Goal: Task Accomplishment & Management: Use online tool/utility

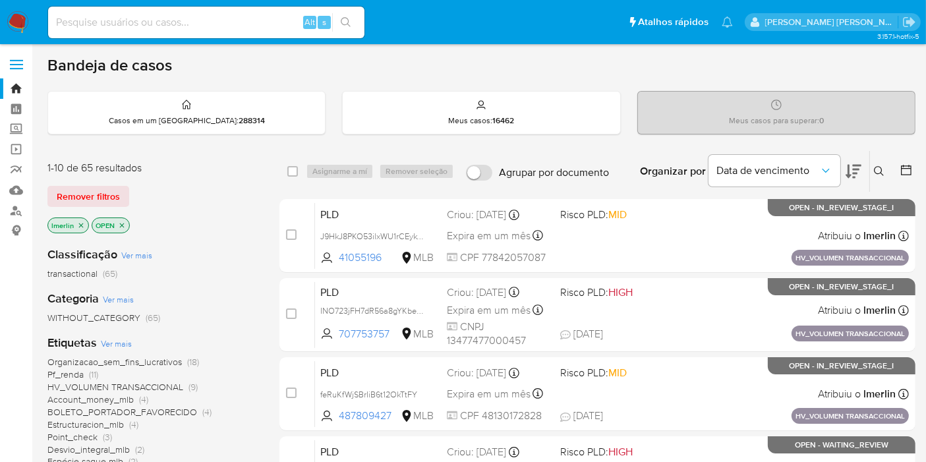
click at [244, 22] on input at bounding box center [206, 22] width 316 height 17
paste input "46263900"
type input "46263900"
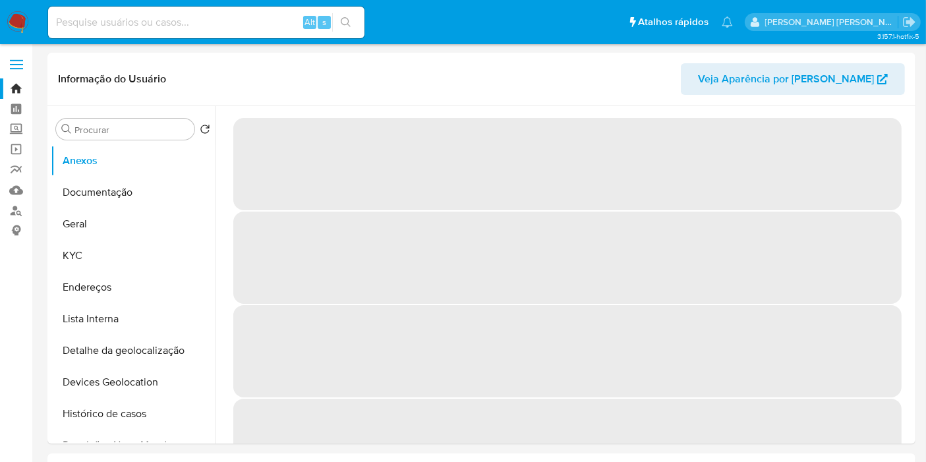
select select "10"
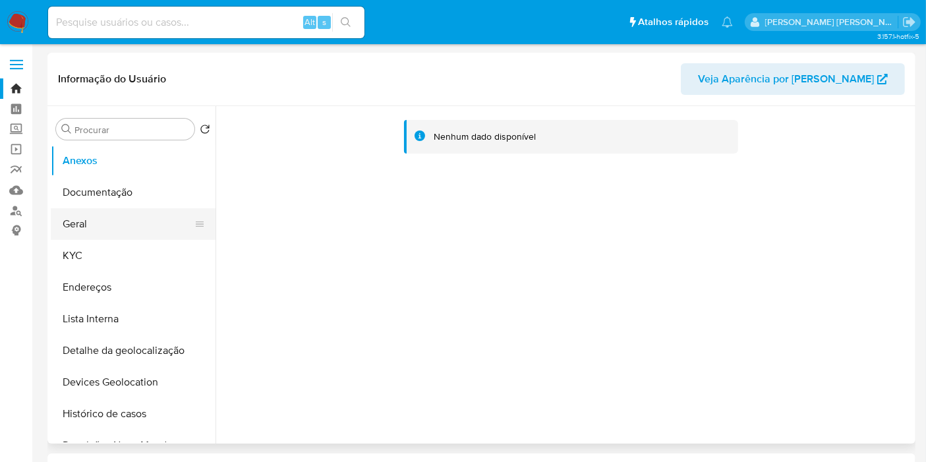
click at [99, 229] on button "Geral" at bounding box center [128, 224] width 154 height 32
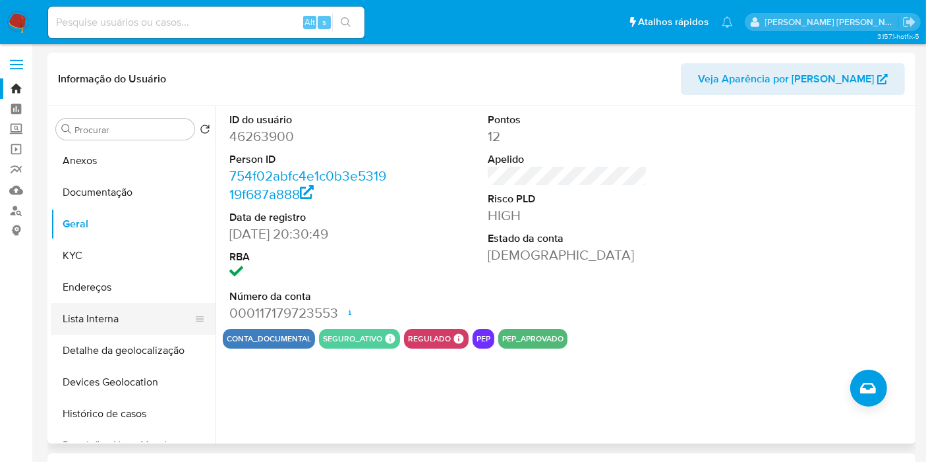
click at [103, 323] on button "Lista Interna" at bounding box center [128, 319] width 154 height 32
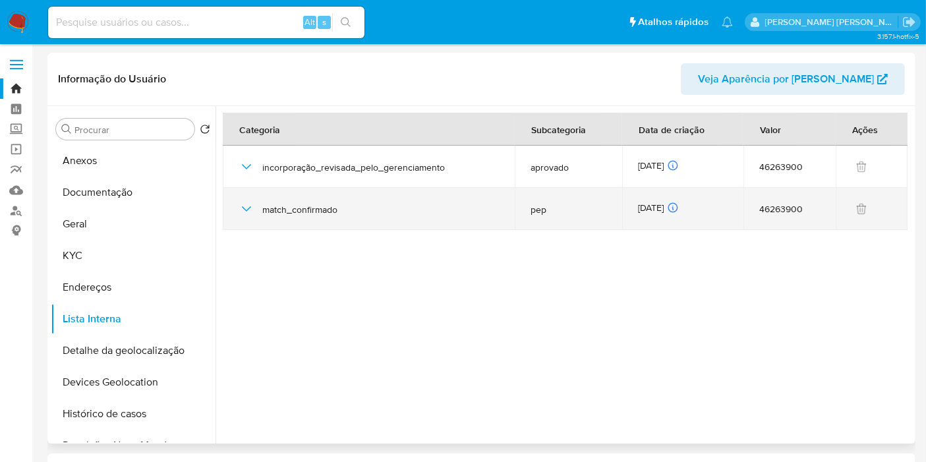
click at [254, 211] on div "match_confirmado" at bounding box center [368, 209] width 260 height 42
click at [246, 211] on icon "button" at bounding box center [246, 209] width 16 height 16
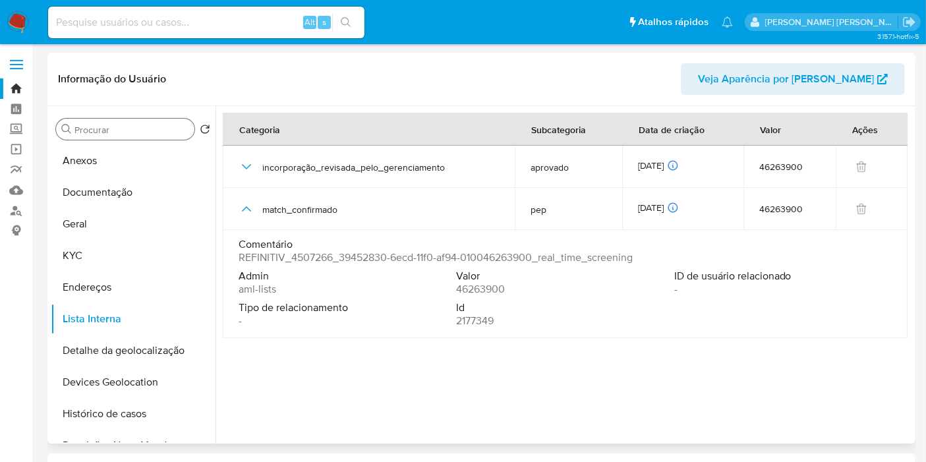
click at [158, 132] on input "Procurar" at bounding box center [131, 130] width 115 height 12
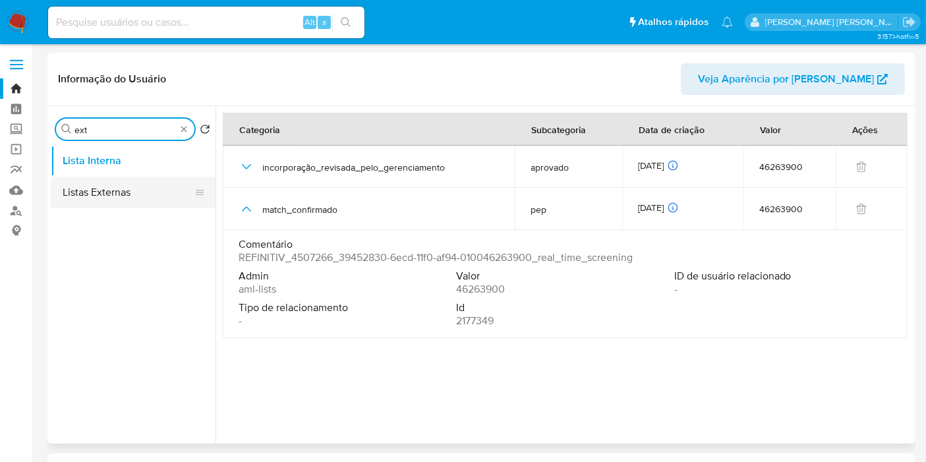
type input "ext"
click at [143, 200] on button "Listas Externas" at bounding box center [128, 193] width 154 height 32
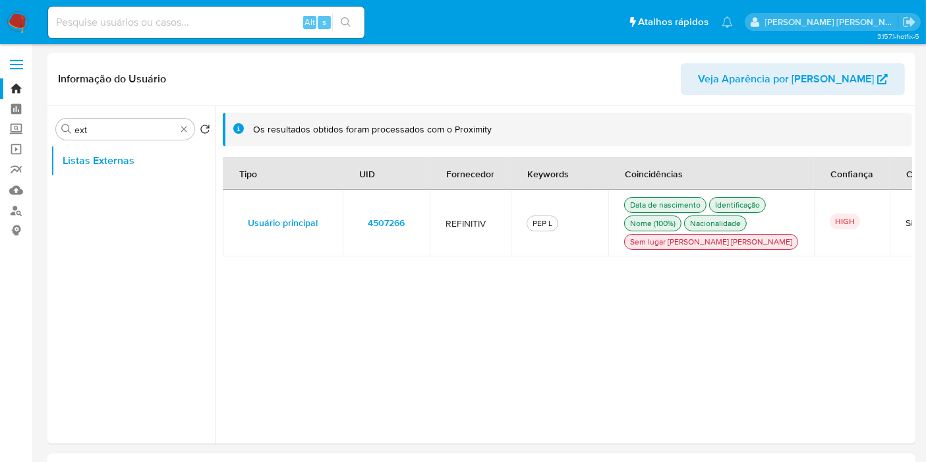
click at [224, 20] on input at bounding box center [206, 22] width 316 height 17
paste input "2601549344"
type input "2601549344"
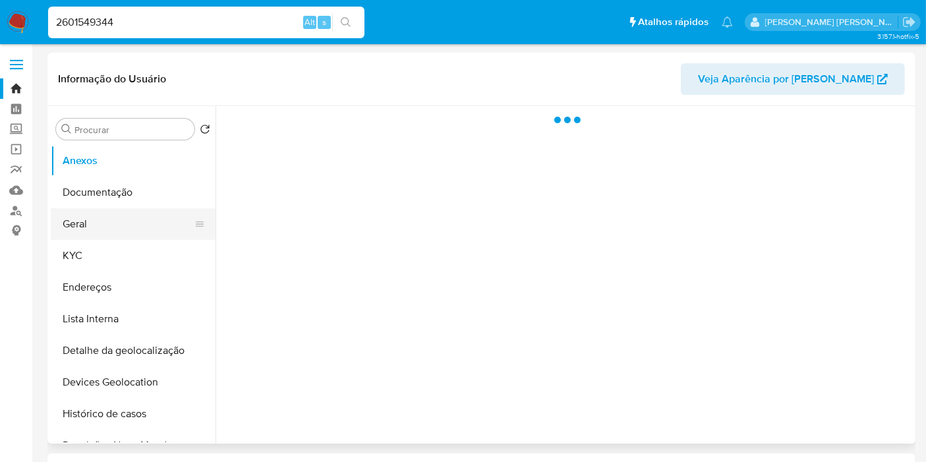
click at [165, 227] on button "Geral" at bounding box center [128, 224] width 154 height 32
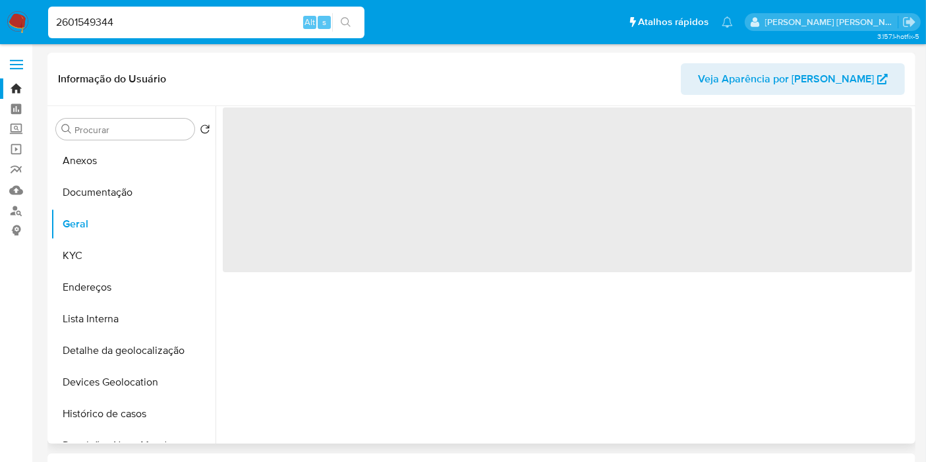
select select "10"
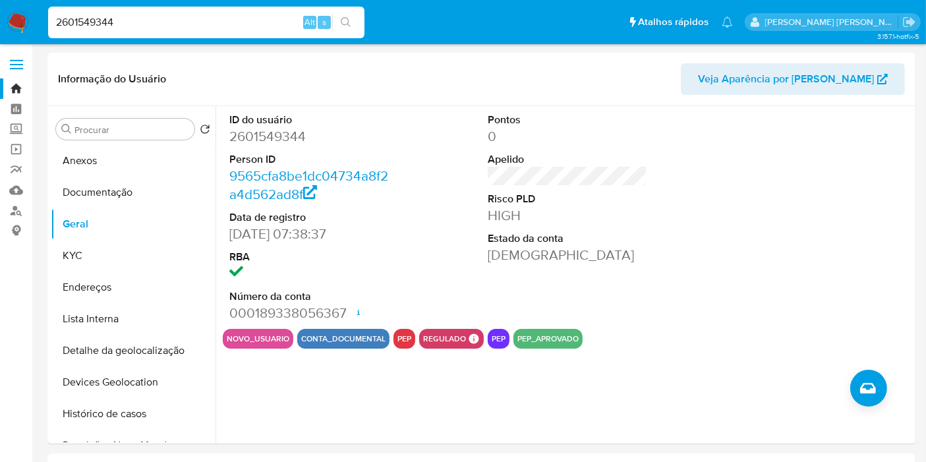
click at [129, 21] on input "2601549344" at bounding box center [206, 22] width 316 height 17
paste input "134874019"
type input "2134874019"
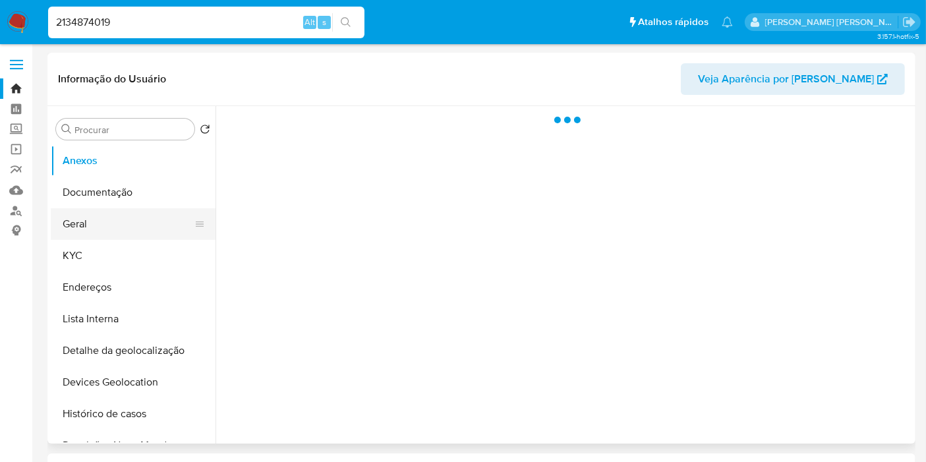
click at [107, 231] on button "Geral" at bounding box center [128, 224] width 154 height 32
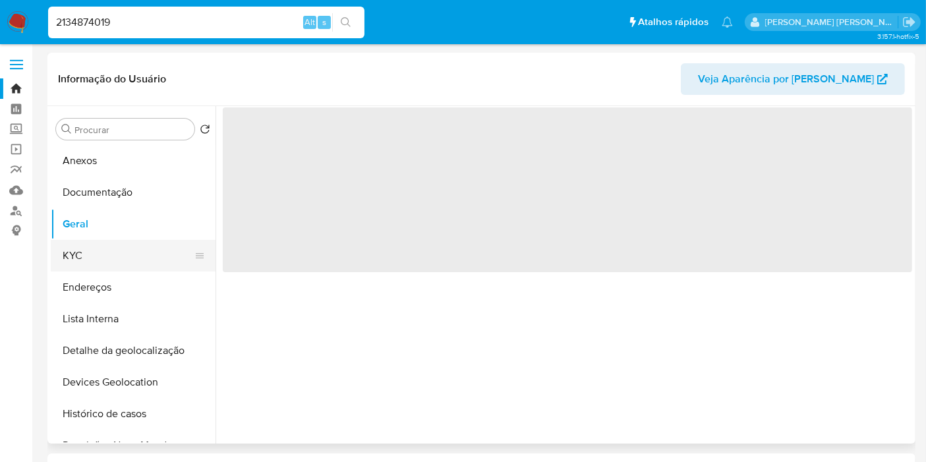
select select "10"
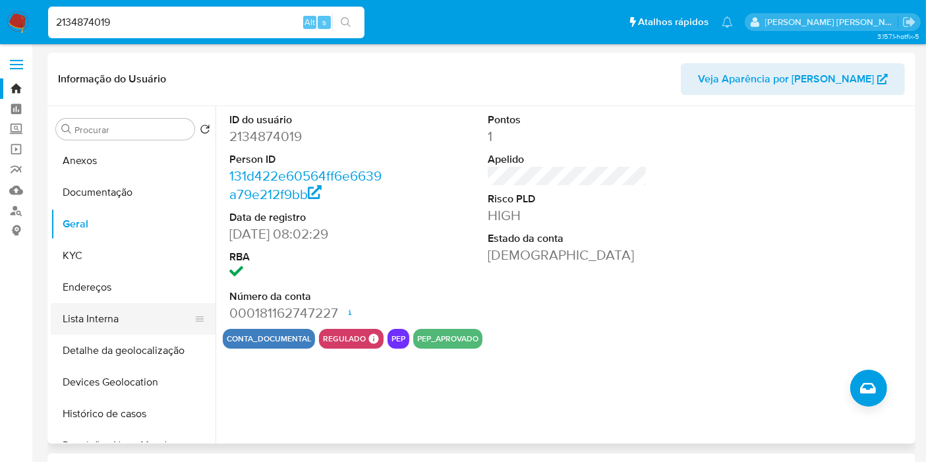
click at [72, 323] on button "Lista Interna" at bounding box center [128, 319] width 154 height 32
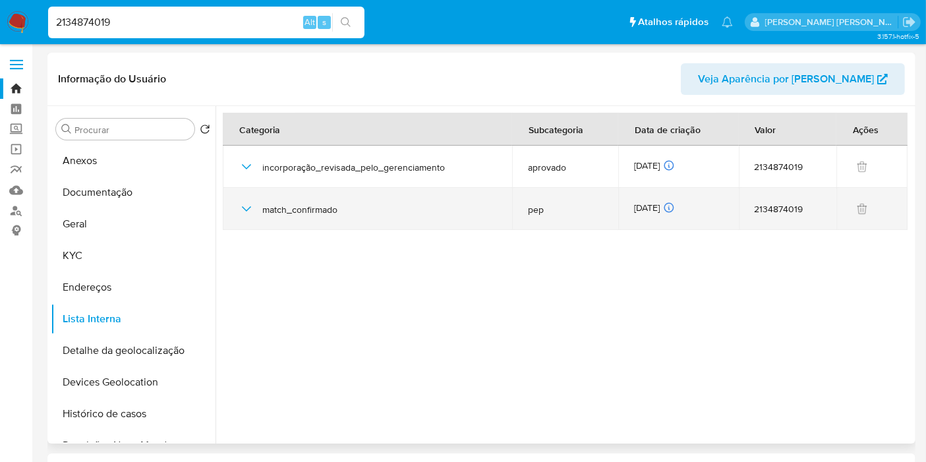
click at [240, 210] on icon "button" at bounding box center [246, 209] width 16 height 16
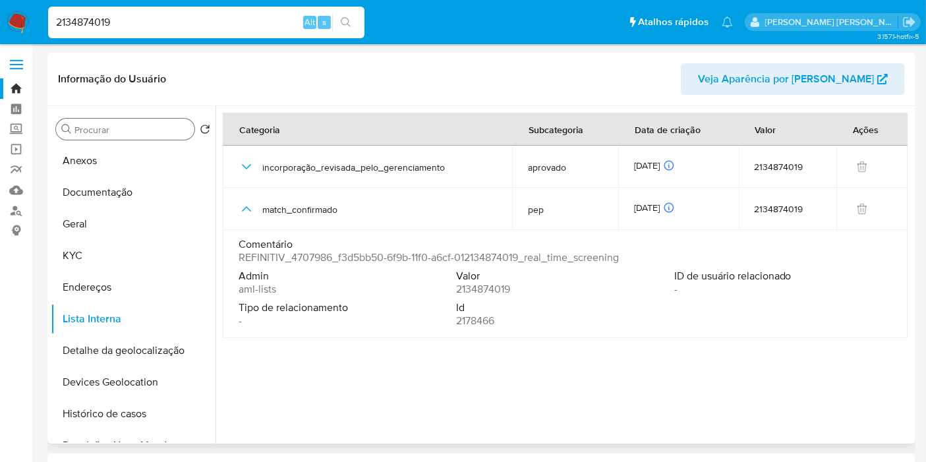
click at [126, 130] on input "Procurar" at bounding box center [131, 130] width 115 height 12
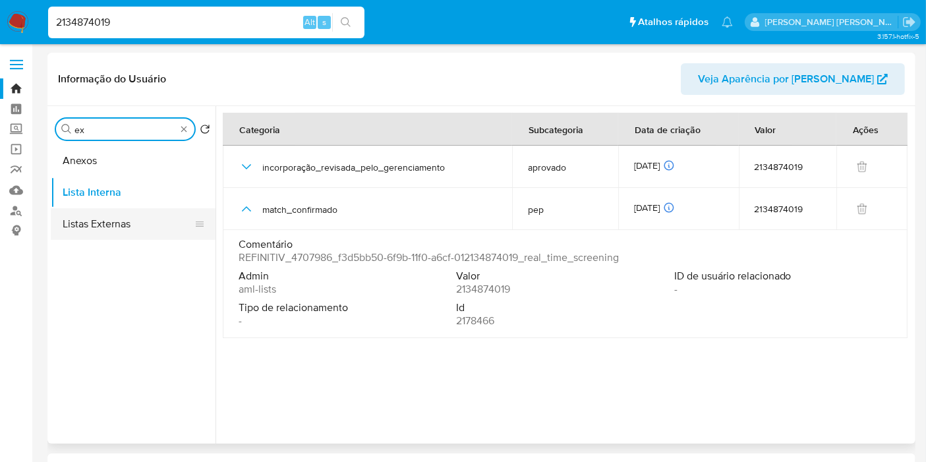
type input "ex"
click at [140, 219] on button "Listas Externas" at bounding box center [128, 224] width 154 height 32
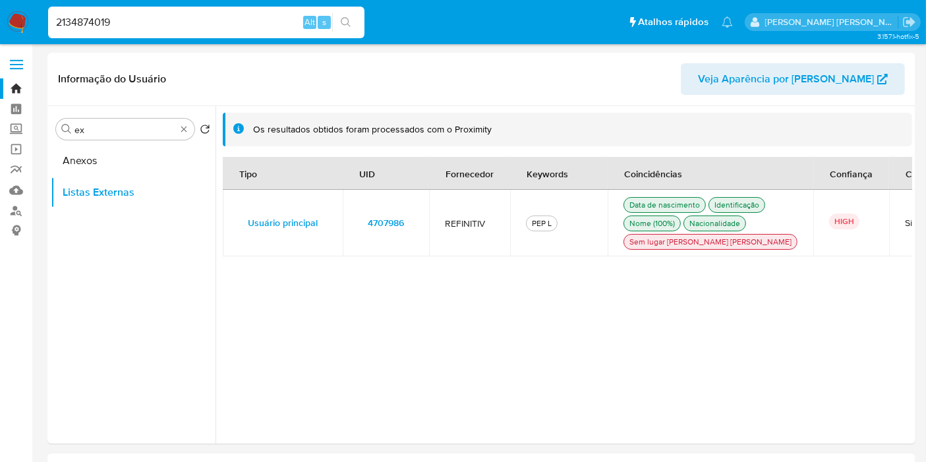
click at [248, 30] on input "2134874019" at bounding box center [206, 22] width 316 height 17
paste input "789382688"
type input "789382688"
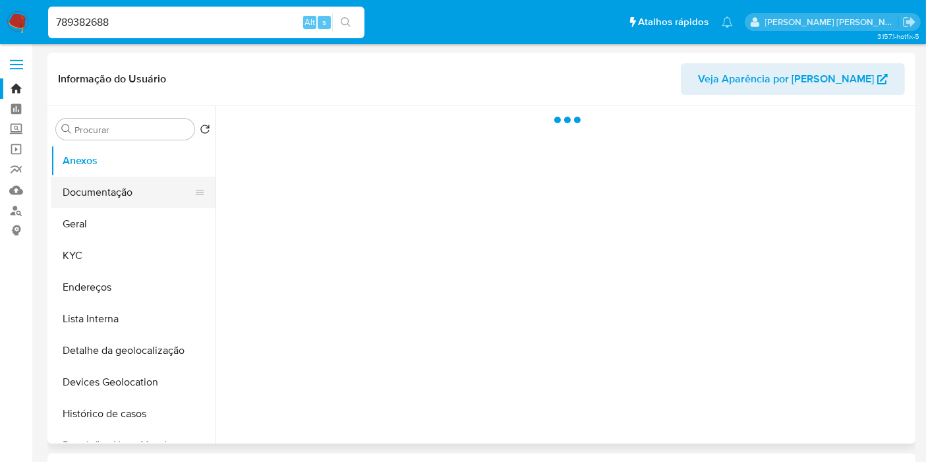
click at [86, 199] on button "Documentação" at bounding box center [128, 193] width 154 height 32
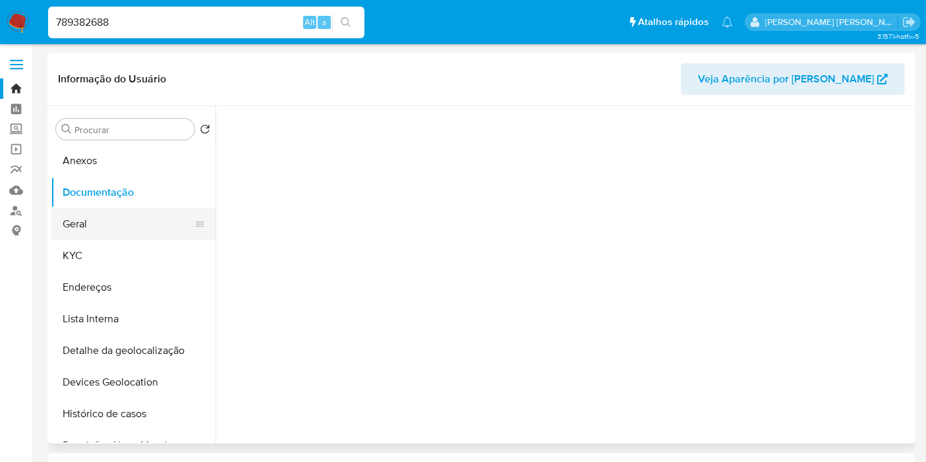
click at [86, 220] on button "Geral" at bounding box center [128, 224] width 154 height 32
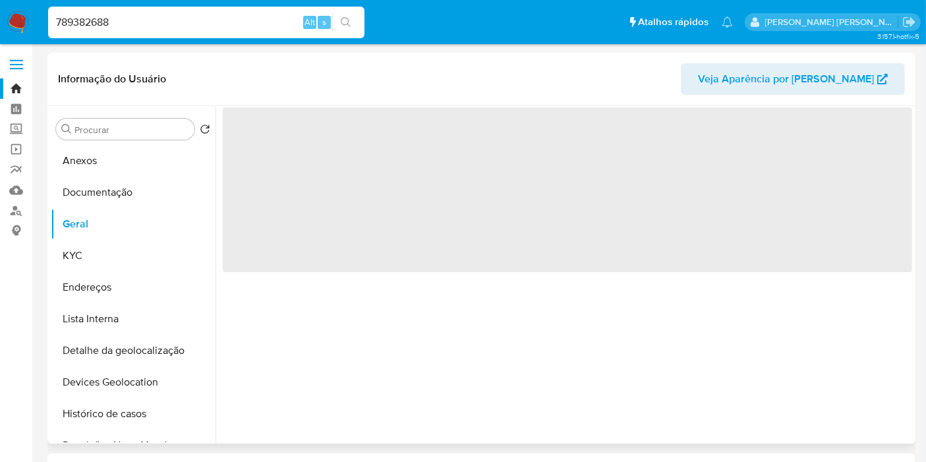
select select "10"
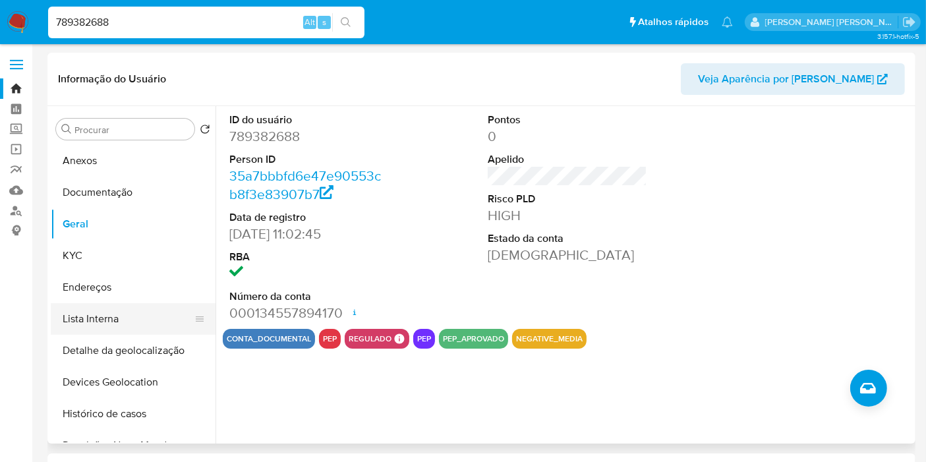
click at [138, 331] on button "Lista Interna" at bounding box center [128, 319] width 154 height 32
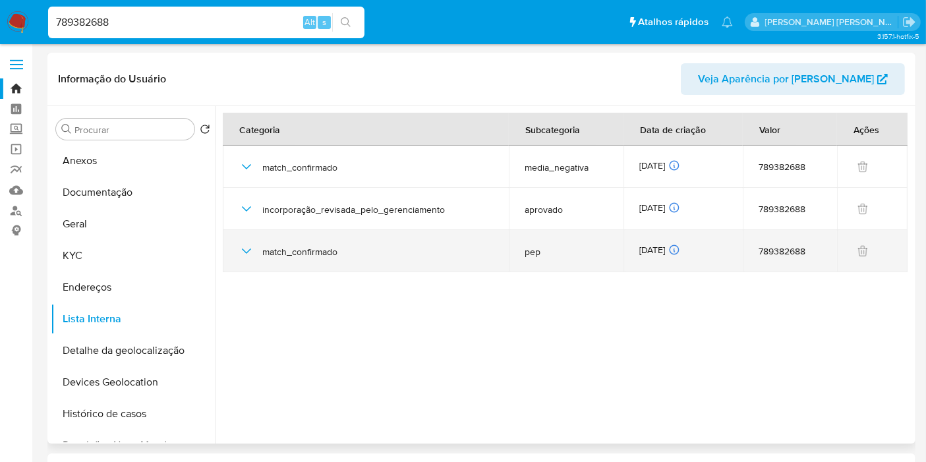
click at [253, 252] on icon "button" at bounding box center [246, 251] width 16 height 16
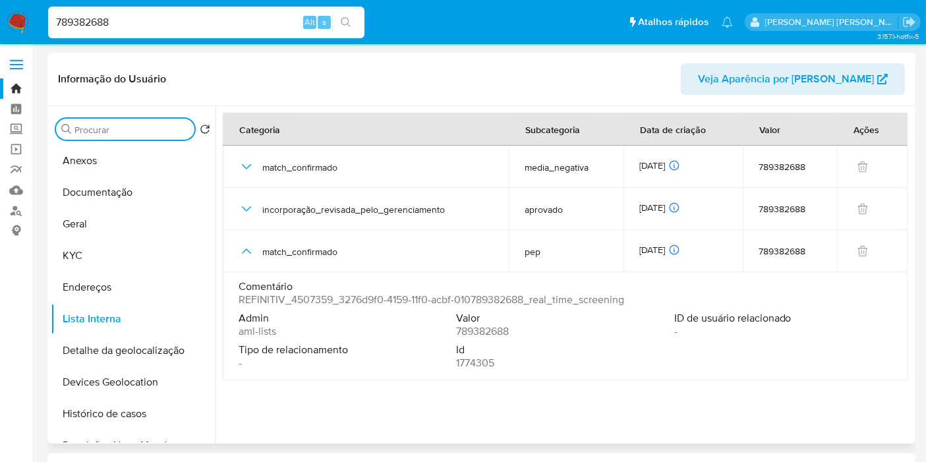
click at [150, 131] on input "Procurar" at bounding box center [131, 130] width 115 height 12
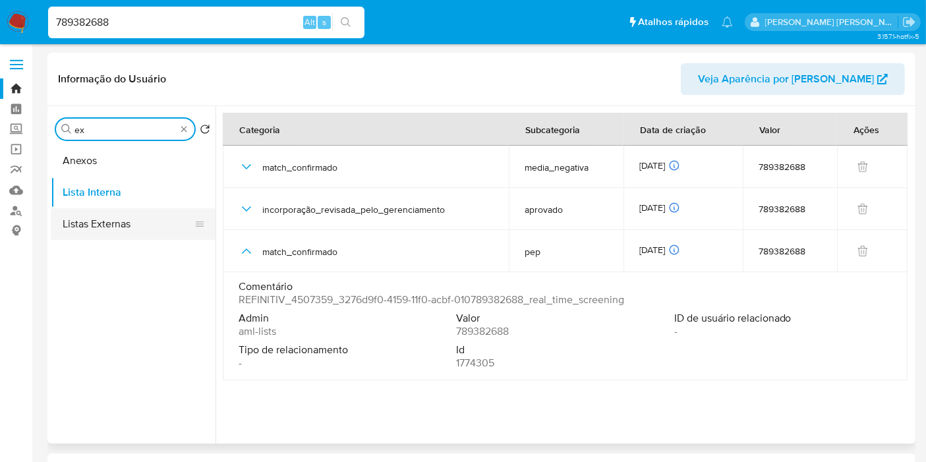
type input "ex"
click at [133, 218] on button "Listas Externas" at bounding box center [128, 224] width 154 height 32
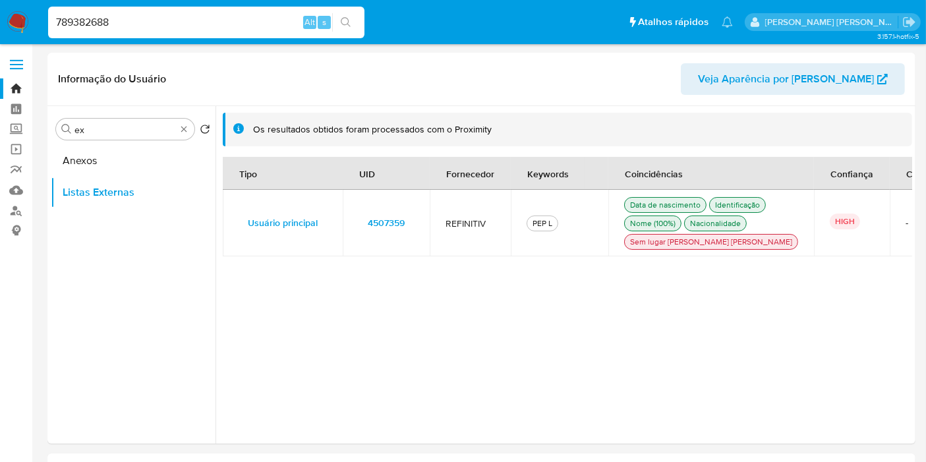
click at [152, 19] on input "789382688" at bounding box center [206, 22] width 316 height 17
paste input "2590952"
type input "2590952"
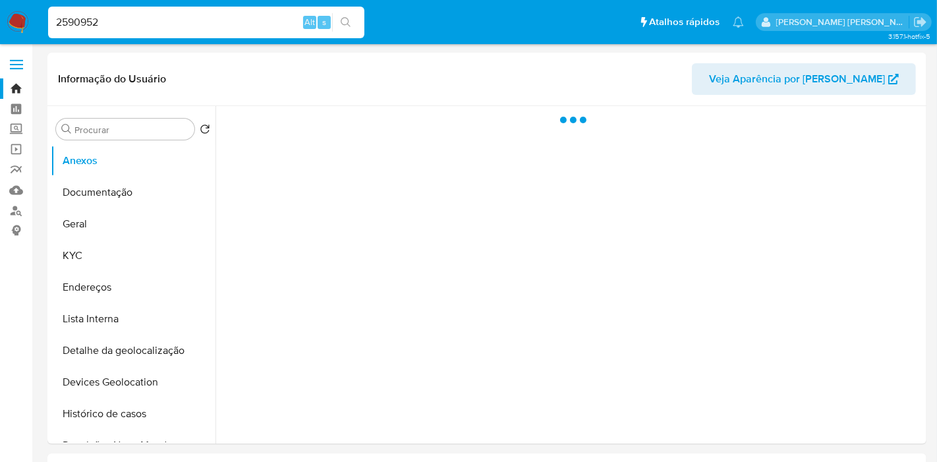
select select "10"
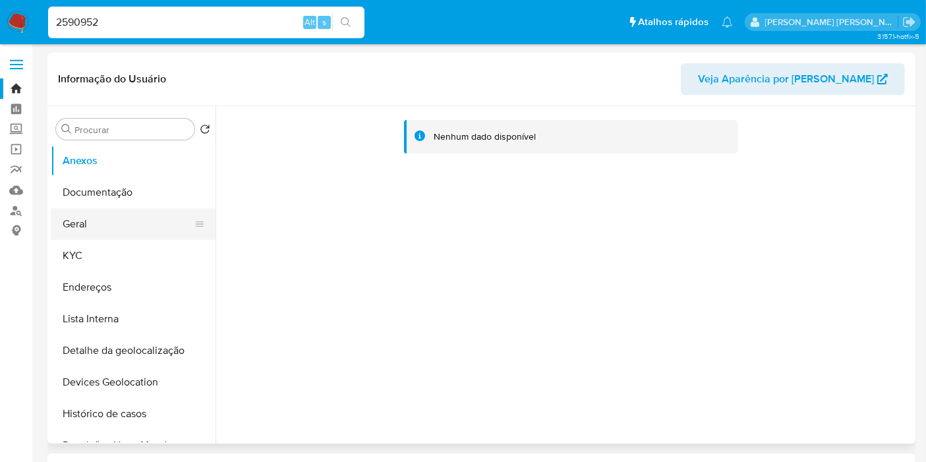
click at [117, 234] on button "Geral" at bounding box center [128, 224] width 154 height 32
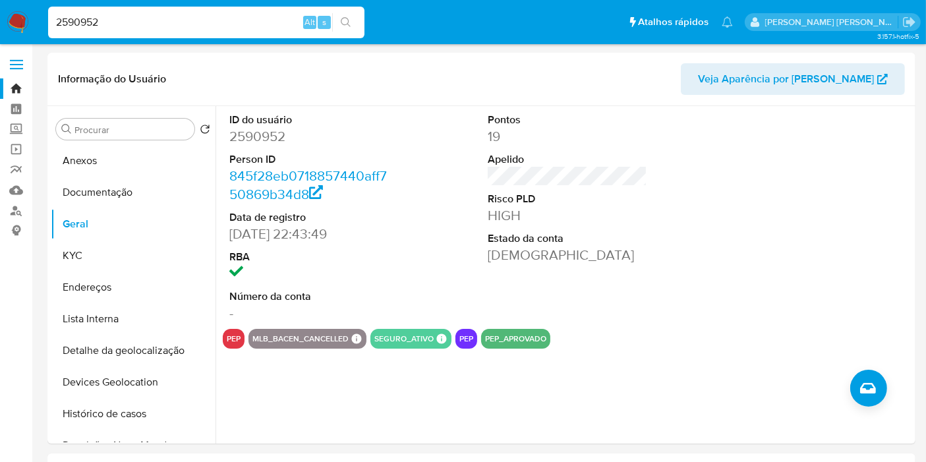
click at [220, 16] on input "2590952" at bounding box center [206, 22] width 316 height 17
paste input "81913514"
type input "281913514"
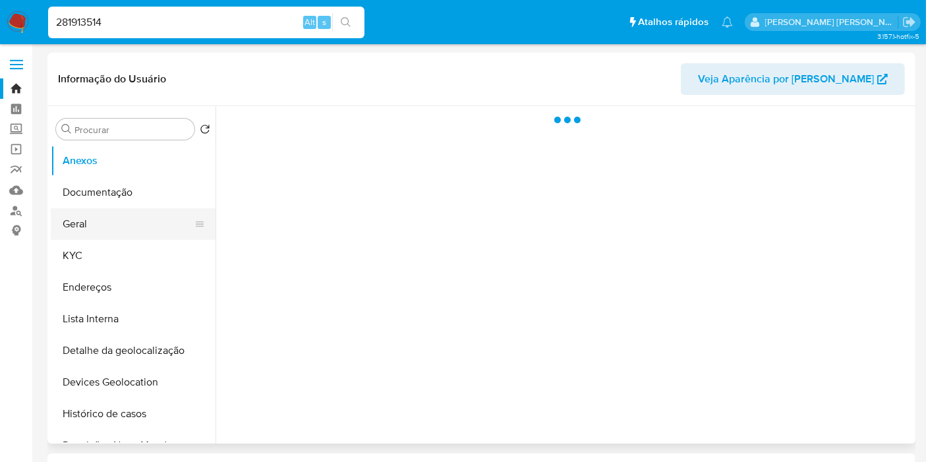
click at [113, 231] on button "Geral" at bounding box center [128, 224] width 154 height 32
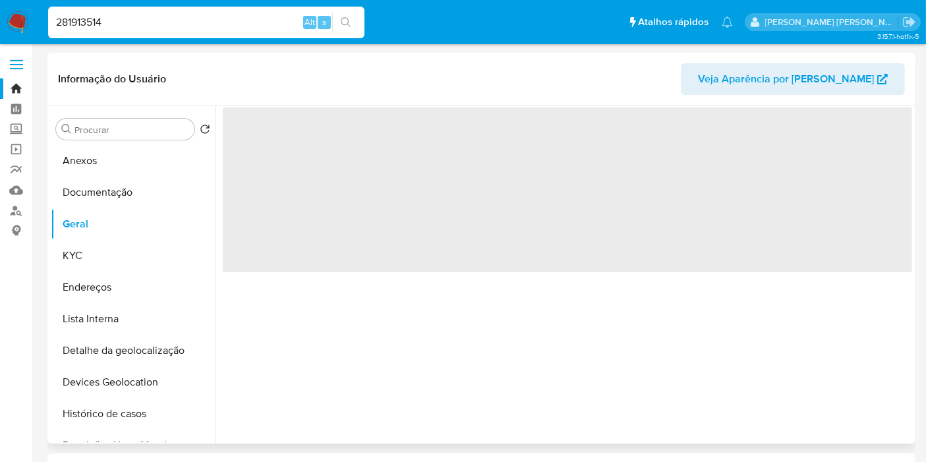
select select "10"
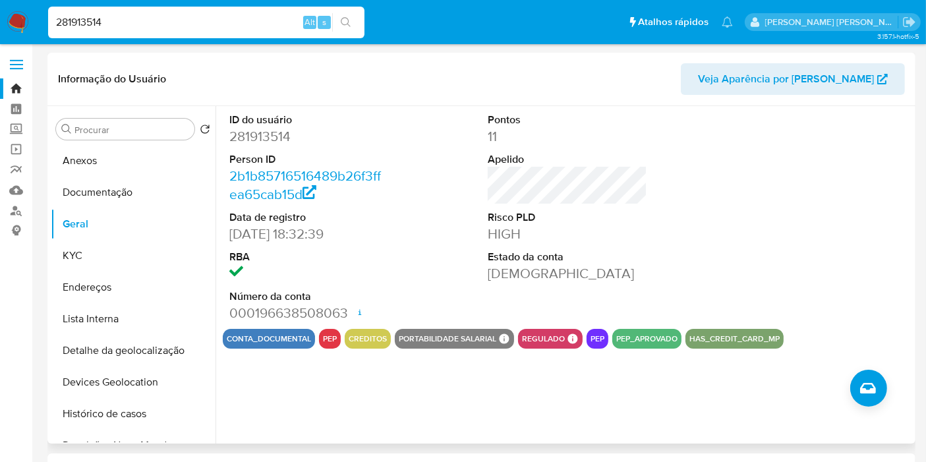
click at [231, 23] on input "281913514" at bounding box center [206, 22] width 316 height 17
paste input "272566037"
type input "2272566037"
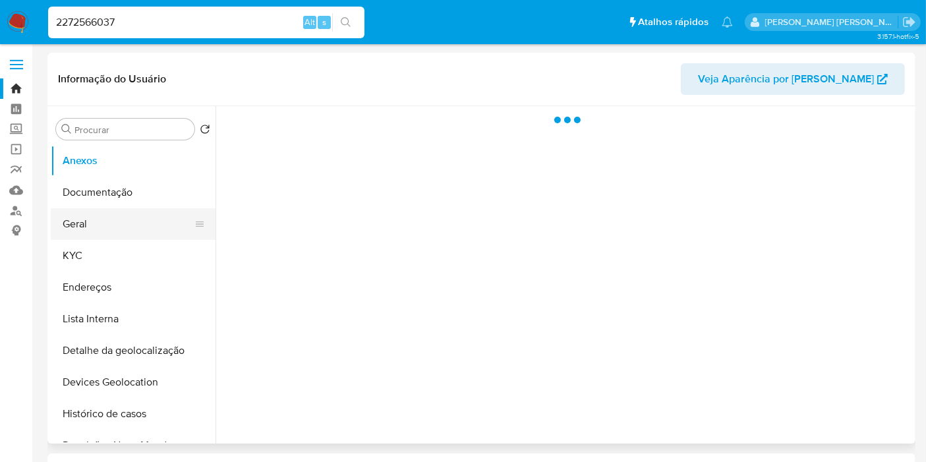
click at [96, 221] on button "Geral" at bounding box center [128, 224] width 154 height 32
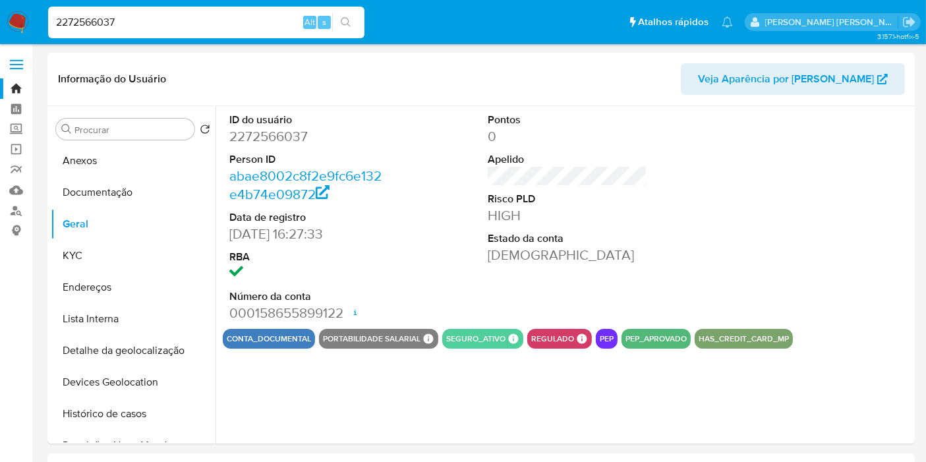
select select "10"
click at [96, 322] on button "Lista Interna" at bounding box center [128, 319] width 154 height 32
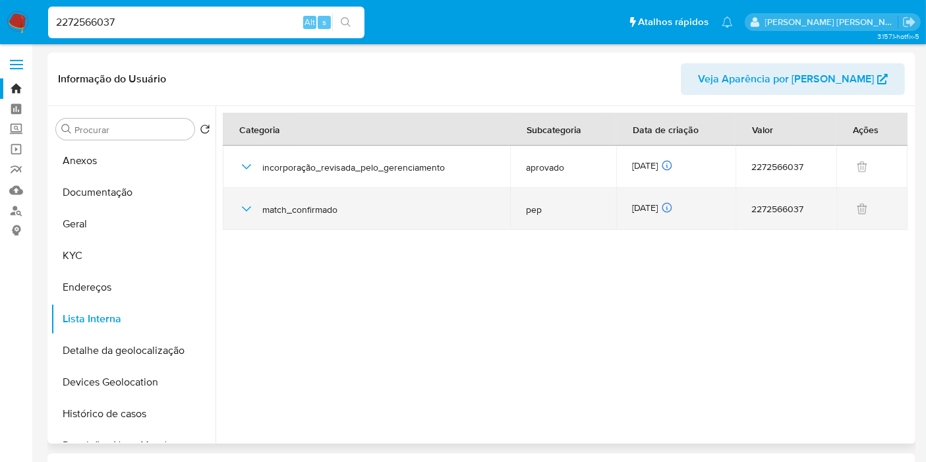
click at [250, 208] on icon "button" at bounding box center [246, 209] width 16 height 16
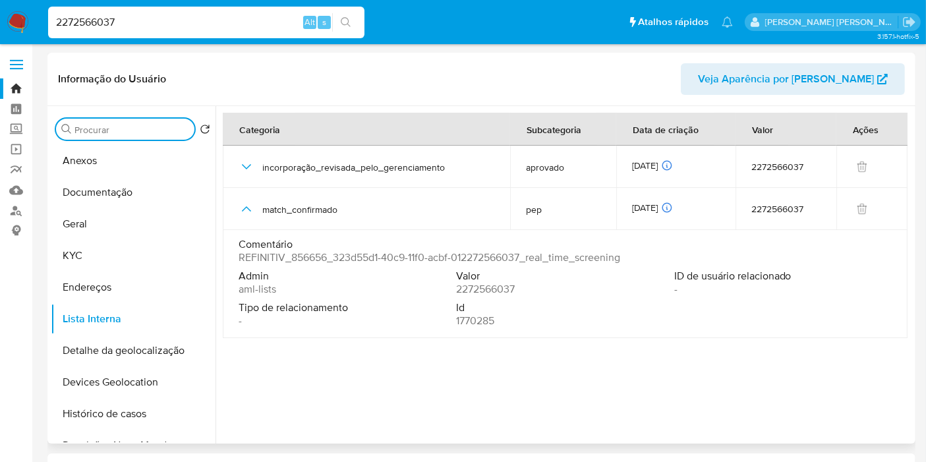
click at [130, 134] on input "Procurar" at bounding box center [131, 130] width 115 height 12
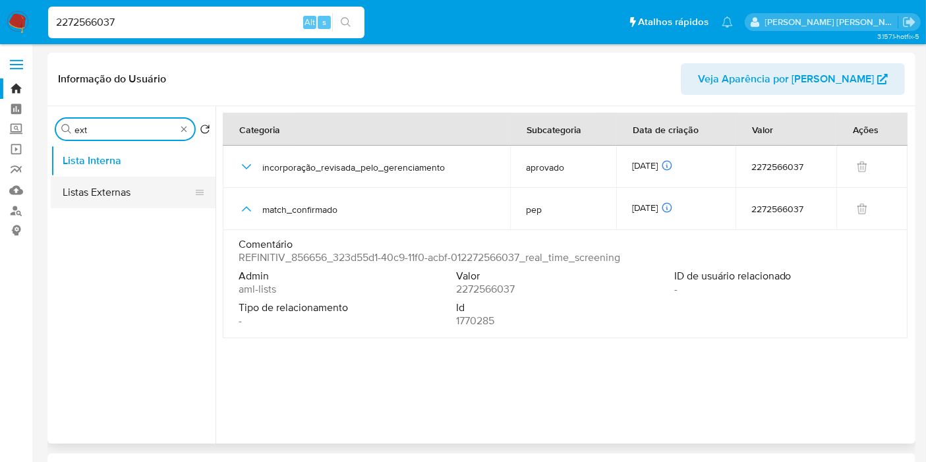
type input "ext"
click at [175, 187] on button "Listas Externas" at bounding box center [128, 193] width 154 height 32
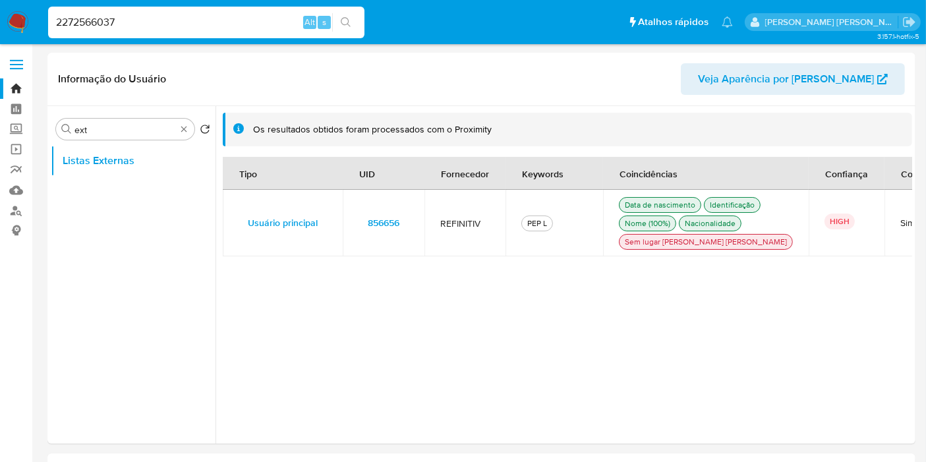
click at [240, 26] on input "2272566037" at bounding box center [206, 22] width 316 height 17
paste input "116192379"
type input "116192379"
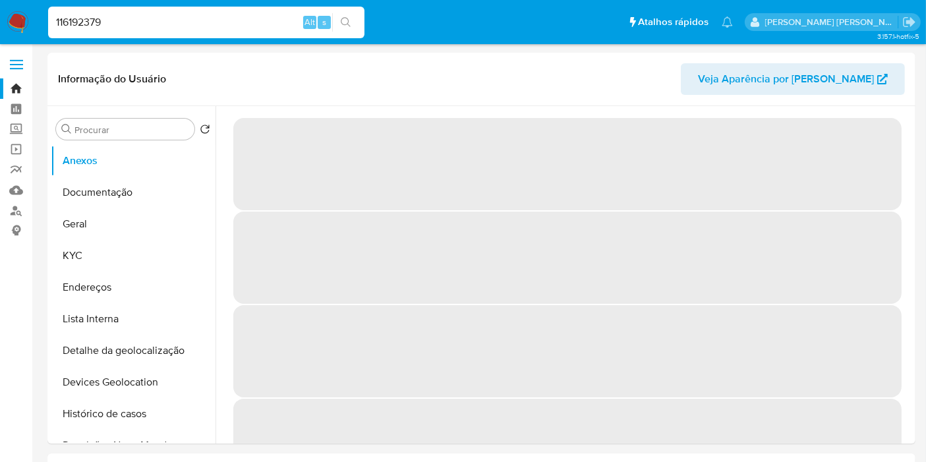
select select "10"
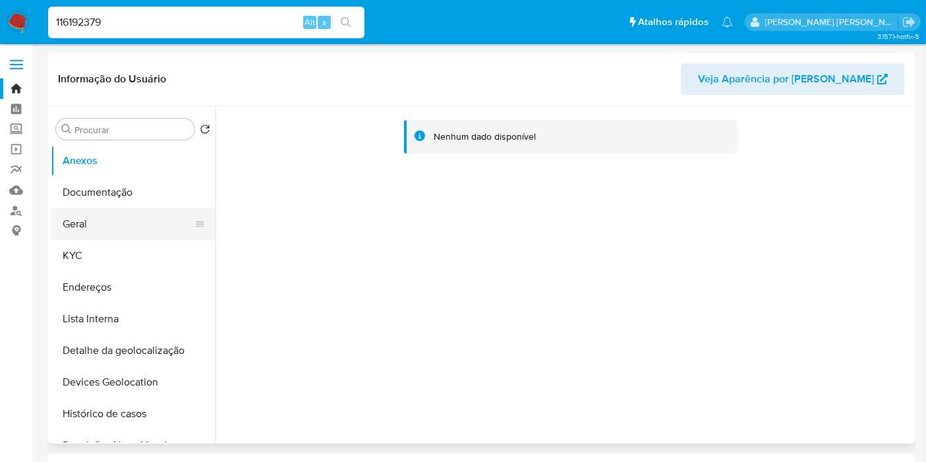
click at [84, 218] on button "Geral" at bounding box center [128, 224] width 154 height 32
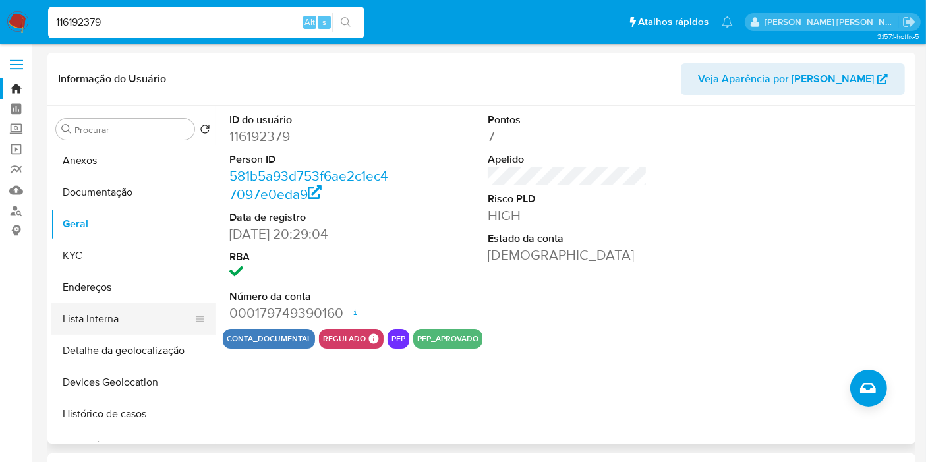
click at [125, 326] on button "Lista Interna" at bounding box center [128, 319] width 154 height 32
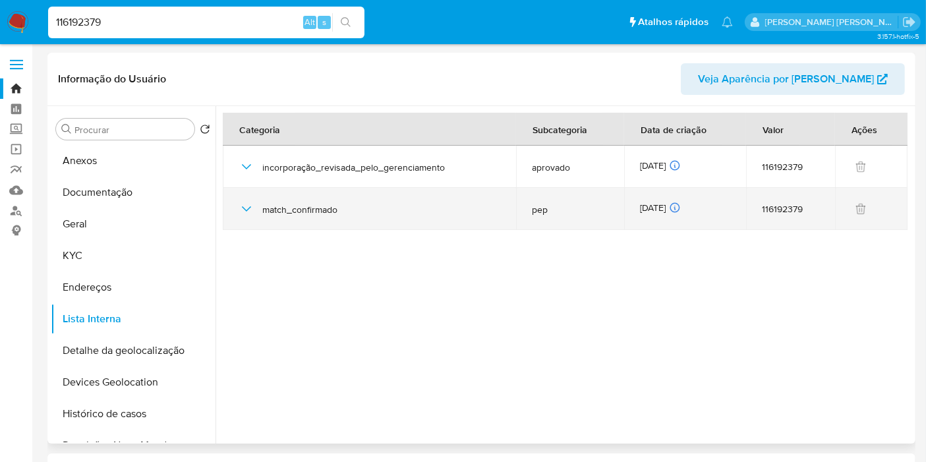
click at [248, 206] on icon "button" at bounding box center [246, 209] width 16 height 16
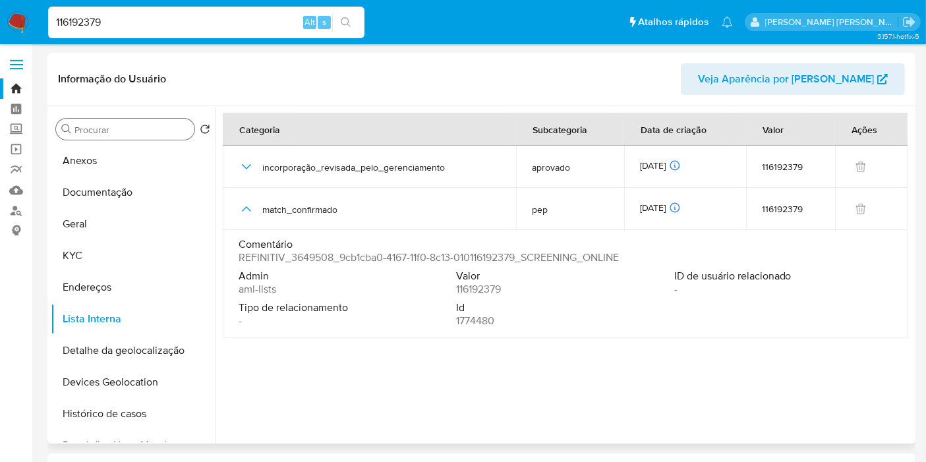
click at [113, 121] on div "Procurar" at bounding box center [125, 129] width 138 height 21
click at [114, 132] on input "Procurar" at bounding box center [131, 130] width 115 height 12
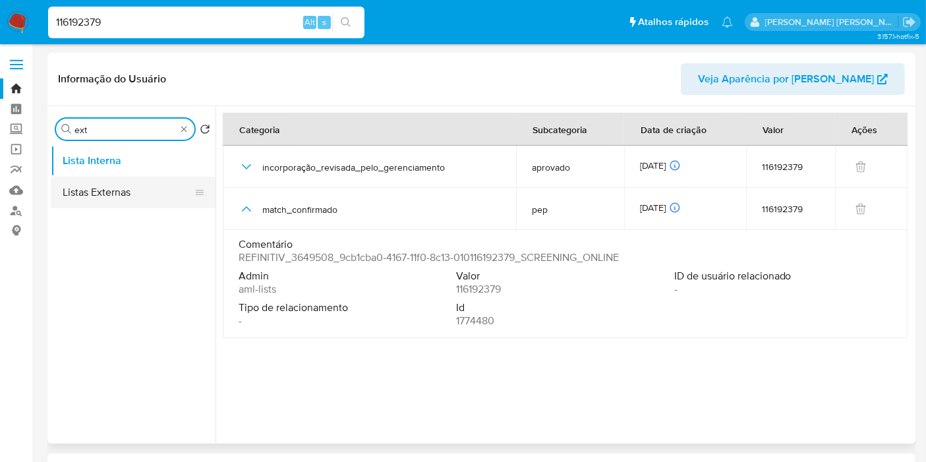
type input "ext"
click at [132, 196] on button "Listas Externas" at bounding box center [128, 193] width 154 height 32
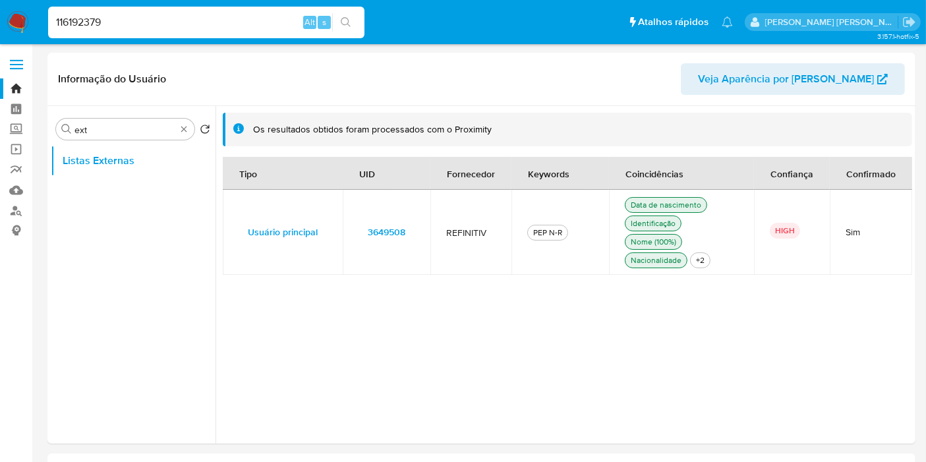
click at [269, 18] on input "116192379" at bounding box center [206, 22] width 316 height 17
paste input "83782842"
type input "83782842"
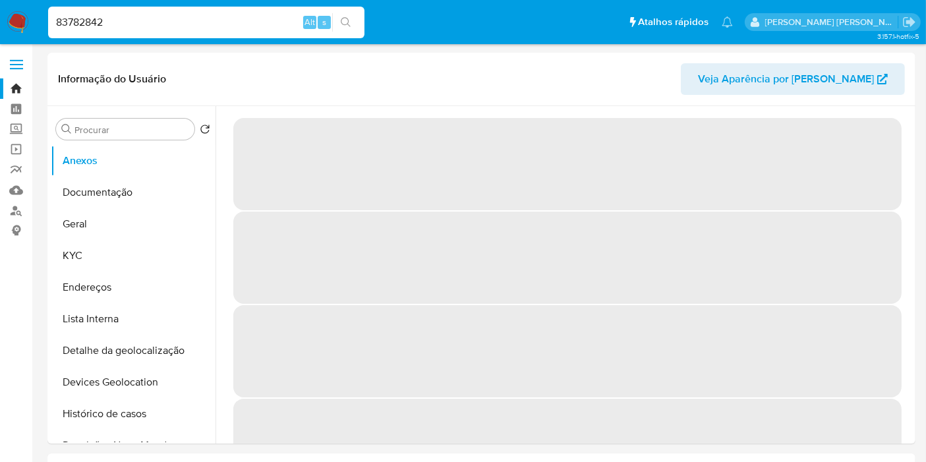
select select "10"
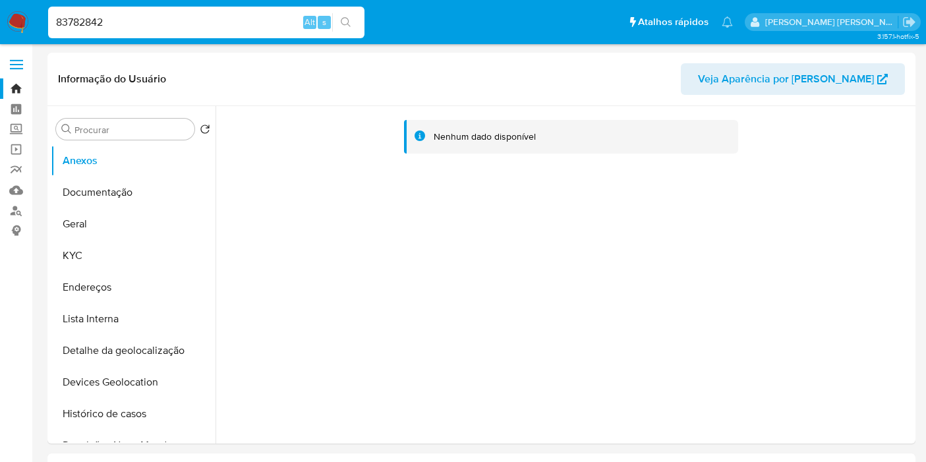
select select "10"
click at [105, 225] on button "Geral" at bounding box center [128, 224] width 154 height 32
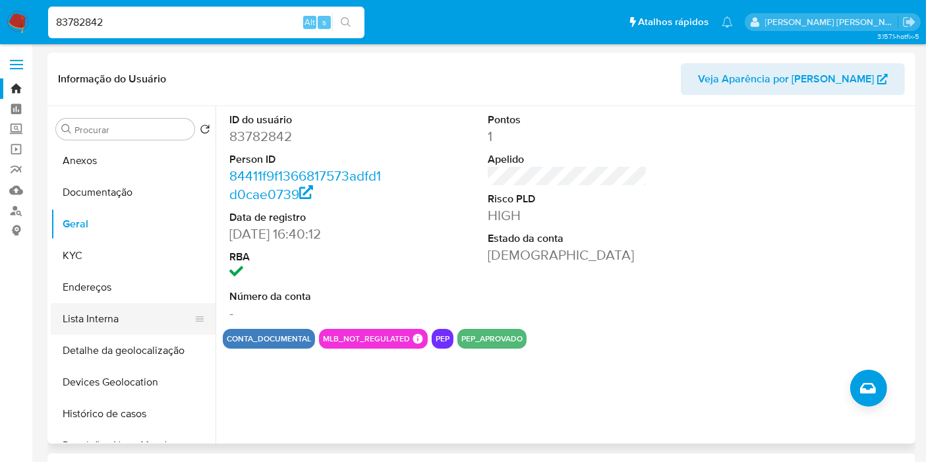
drag, startPoint x: 133, startPoint y: 318, endPoint x: 186, endPoint y: 313, distance: 53.0
click at [133, 319] on button "Lista Interna" at bounding box center [128, 319] width 154 height 32
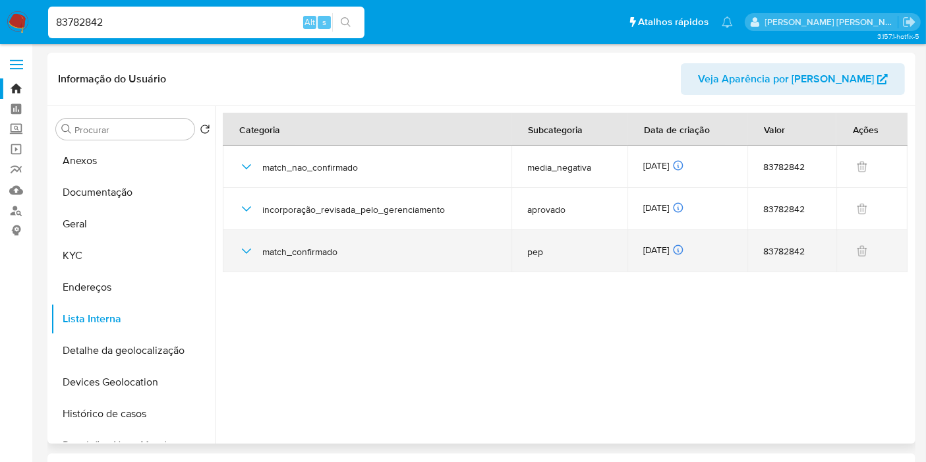
click at [243, 251] on icon "button" at bounding box center [246, 251] width 16 height 16
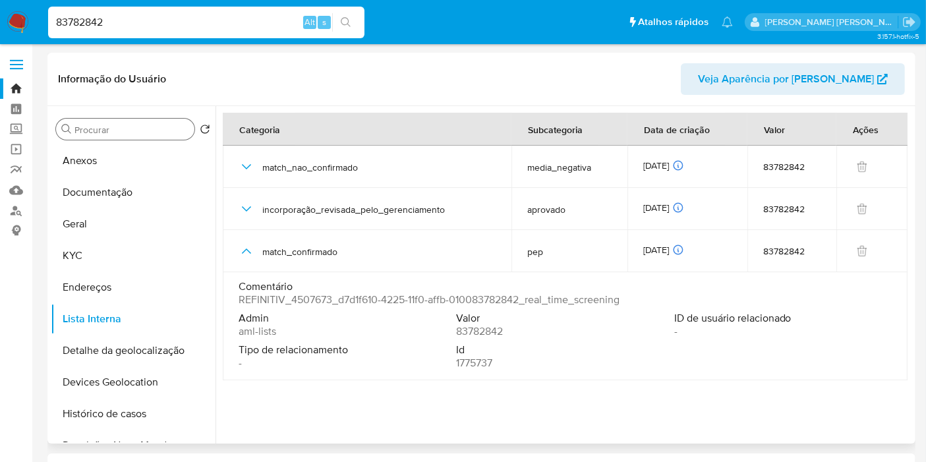
click at [94, 129] on input "Procurar" at bounding box center [131, 130] width 115 height 12
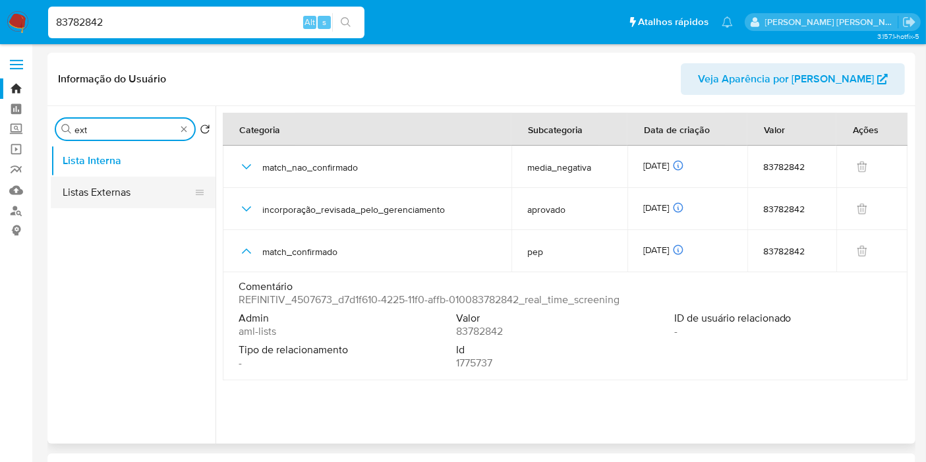
type input "ext"
click at [117, 186] on button "Listas Externas" at bounding box center [128, 193] width 154 height 32
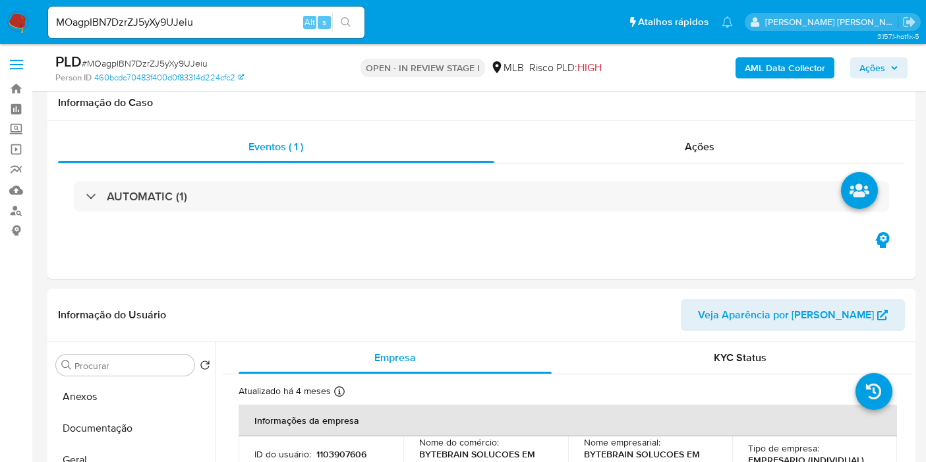
select select "10"
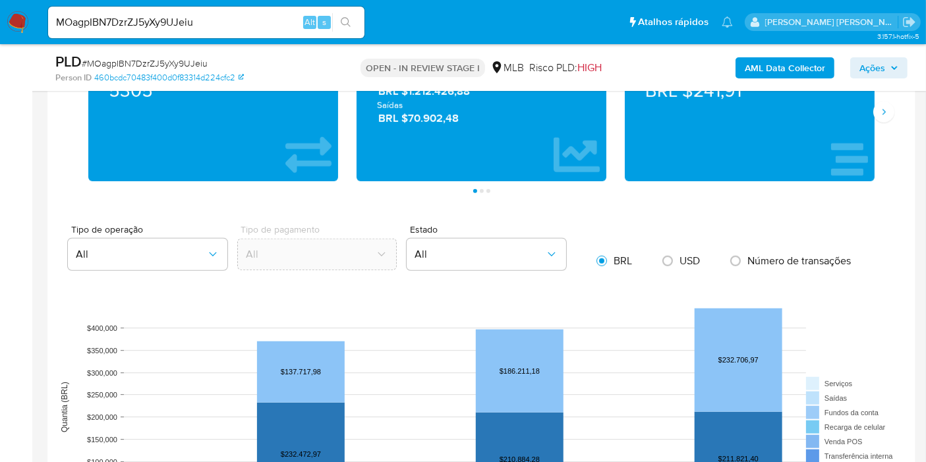
scroll to position [43, 0]
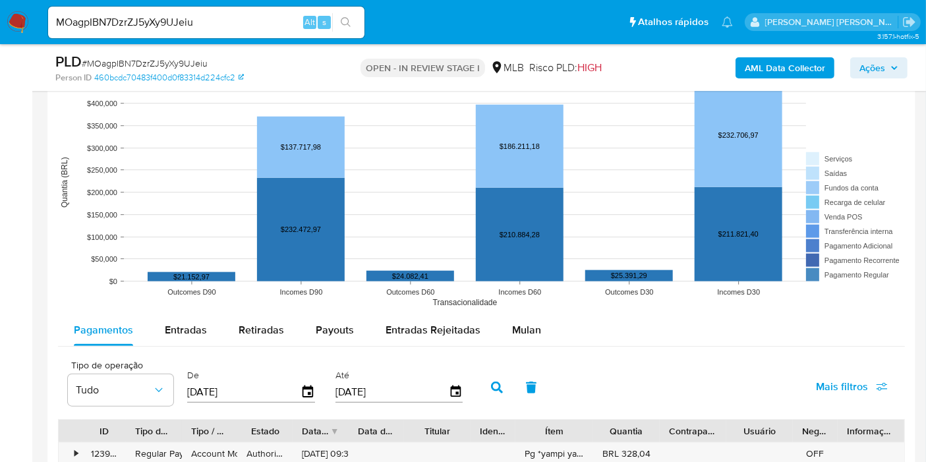
click at [198, 325] on span "Entradas" at bounding box center [186, 329] width 42 height 15
select select "10"
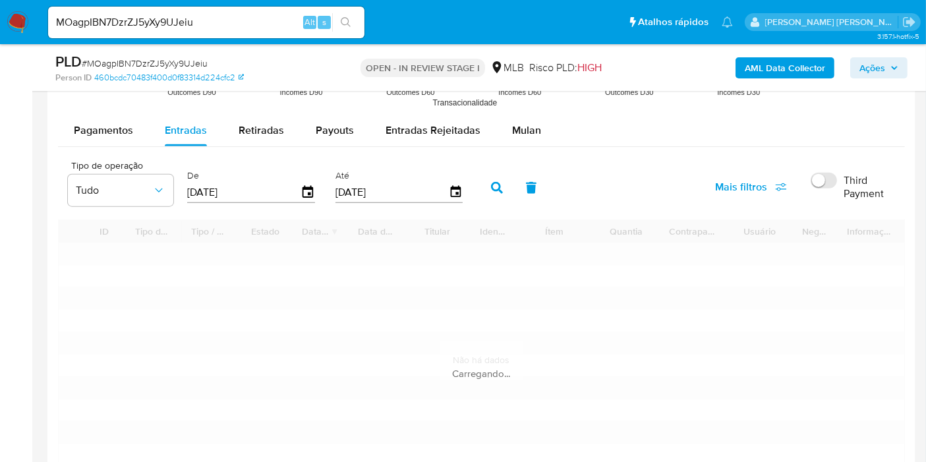
scroll to position [1464, 0]
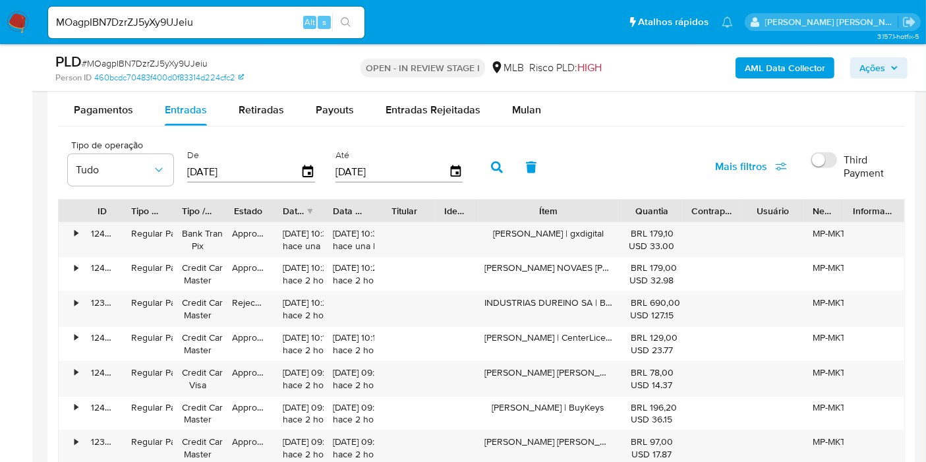
drag, startPoint x: 585, startPoint y: 204, endPoint x: 654, endPoint y: 206, distance: 68.5
click at [654, 206] on div "ID Tipo de operação Tipo / Método Estado Data de criação Data de aprovação Titu…" at bounding box center [481, 211] width 845 height 22
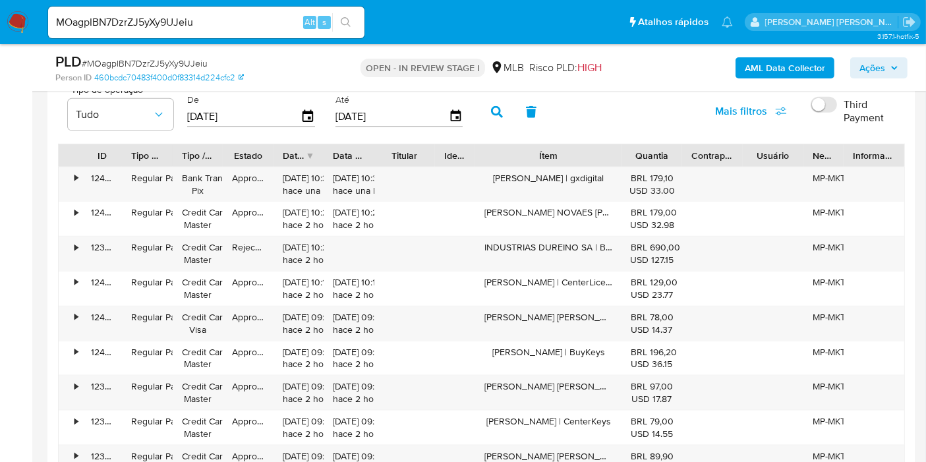
scroll to position [1537, 0]
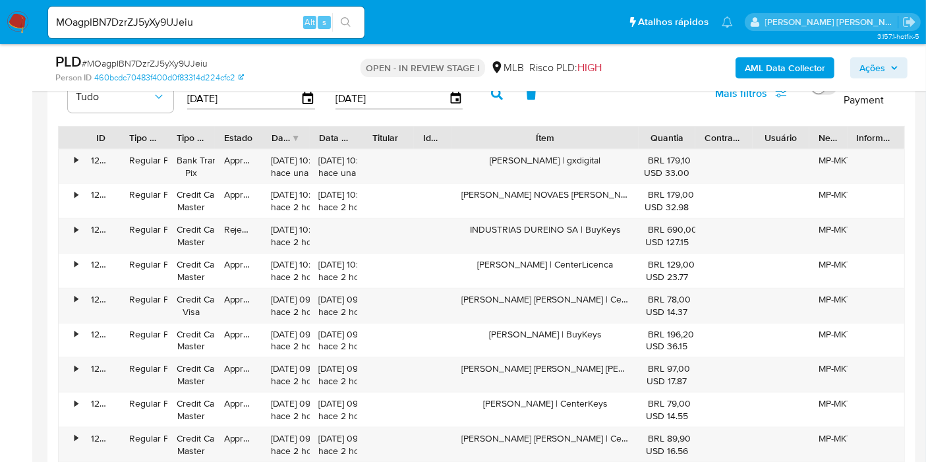
drag, startPoint x: 621, startPoint y: 134, endPoint x: 661, endPoint y: 136, distance: 40.2
click at [661, 136] on div "ID Tipo de operação Tipo / Método Estado Data de criação Data de aprovação Titu…" at bounding box center [481, 137] width 845 height 22
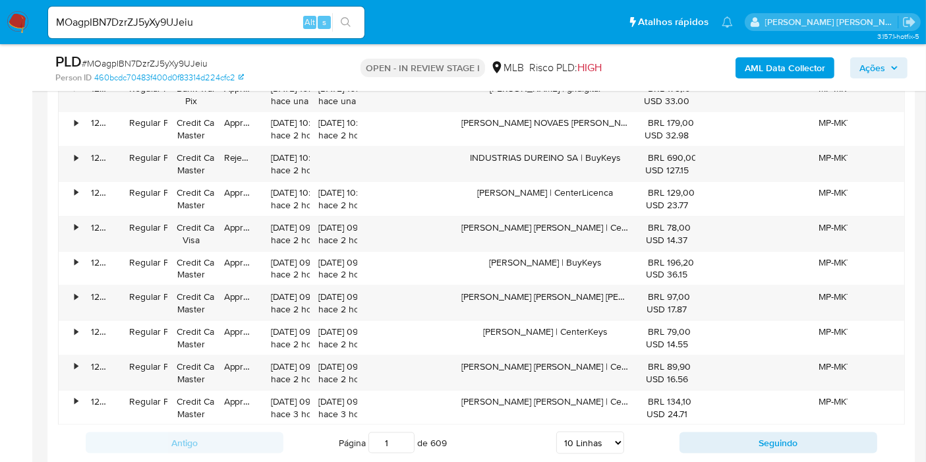
scroll to position [1683, 0]
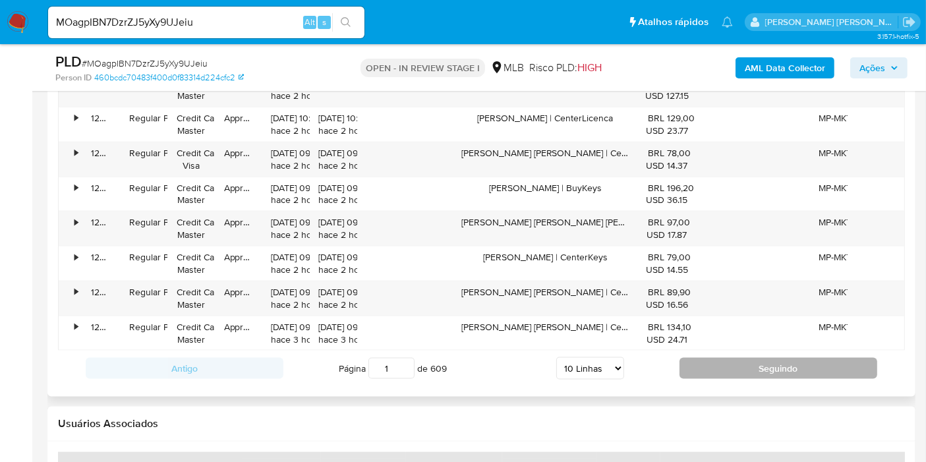
click at [725, 362] on button "Seguindo" at bounding box center [778, 368] width 198 height 21
type input "2"
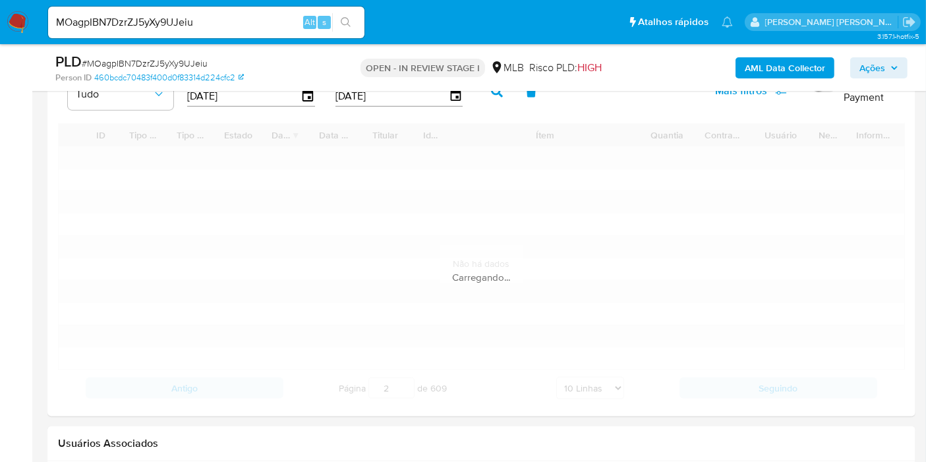
scroll to position [1537, 0]
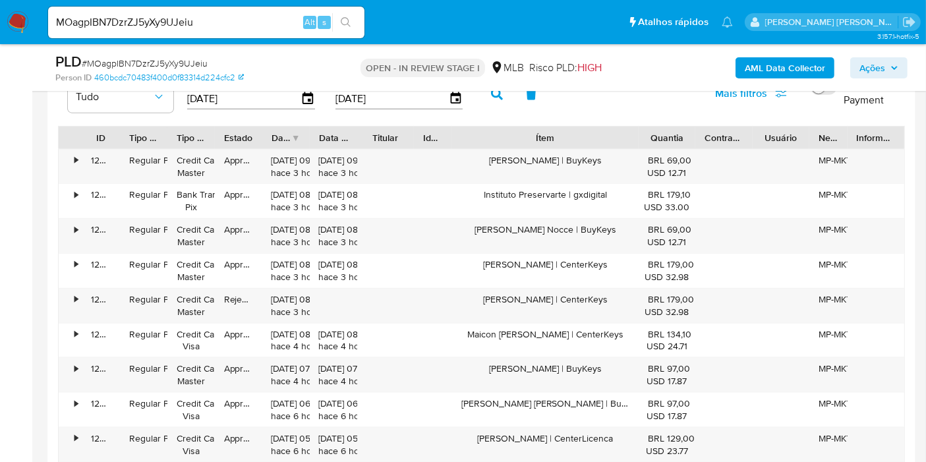
drag, startPoint x: 625, startPoint y: 133, endPoint x: 679, endPoint y: 134, distance: 54.0
click at [679, 134] on div "ID Tipo de operação Tipo / Método Estado Data de criação Data de aprovação Titu…" at bounding box center [481, 137] width 845 height 22
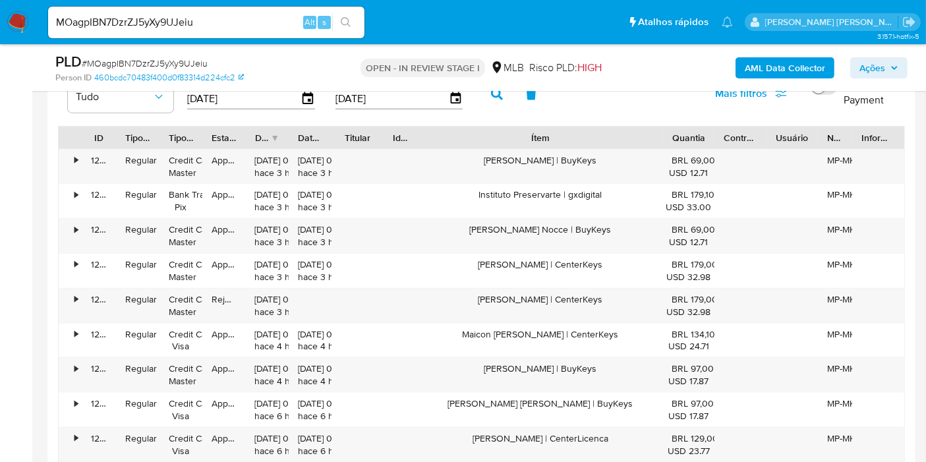
drag, startPoint x: 640, startPoint y: 134, endPoint x: 698, endPoint y: 132, distance: 58.0
click at [698, 132] on div "ID Tipo de operação Tipo / Método Estado Data de criação Data de aprovação Titu…" at bounding box center [481, 137] width 845 height 22
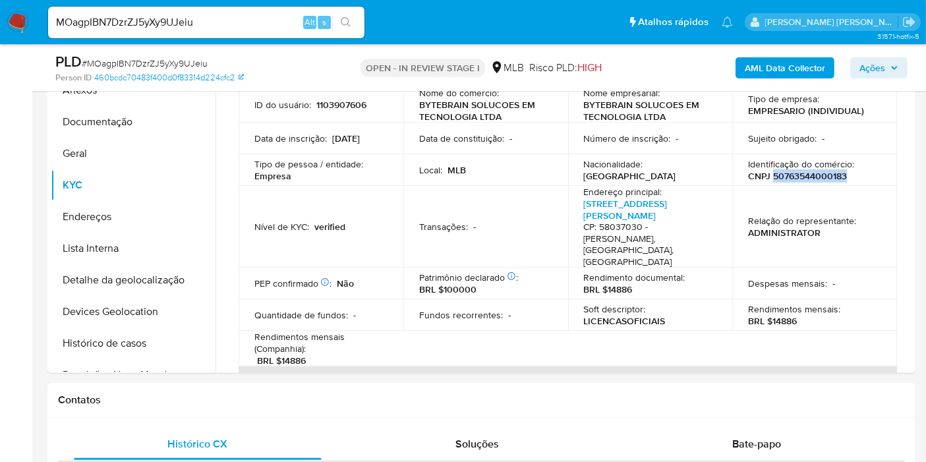
scroll to position [219, 0]
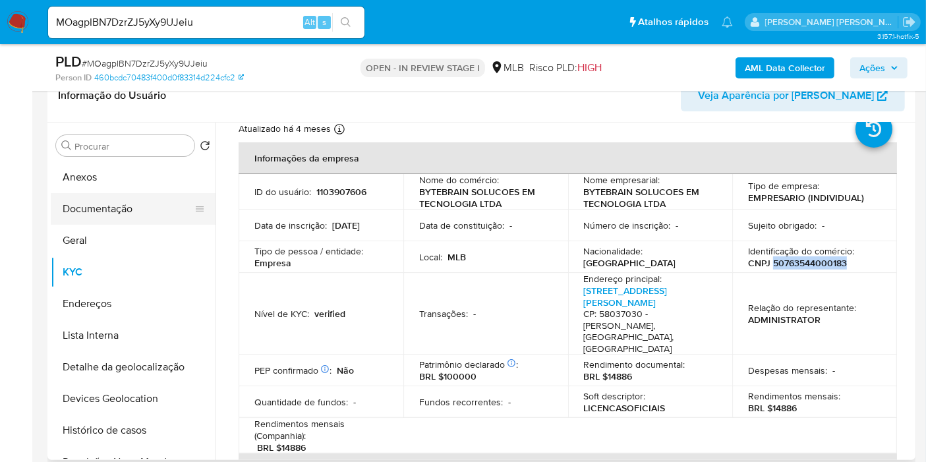
click at [117, 219] on button "Documentação" at bounding box center [128, 209] width 154 height 32
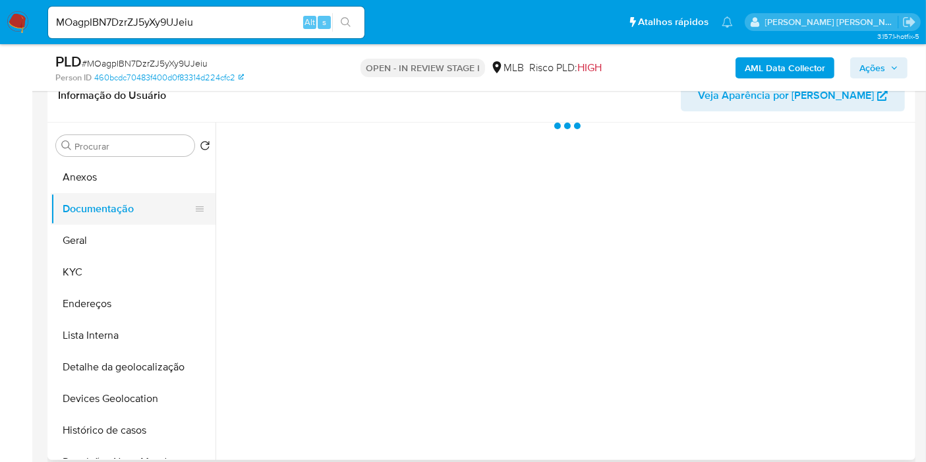
scroll to position [0, 0]
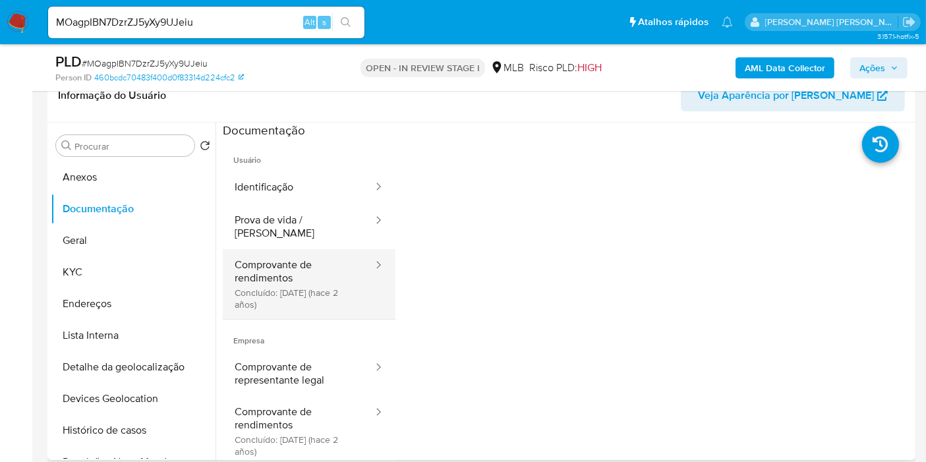
click at [316, 249] on button "Comprovante de rendimentos Concluído: 02/10/2023 (hace 2 años)" at bounding box center [299, 284] width 152 height 70
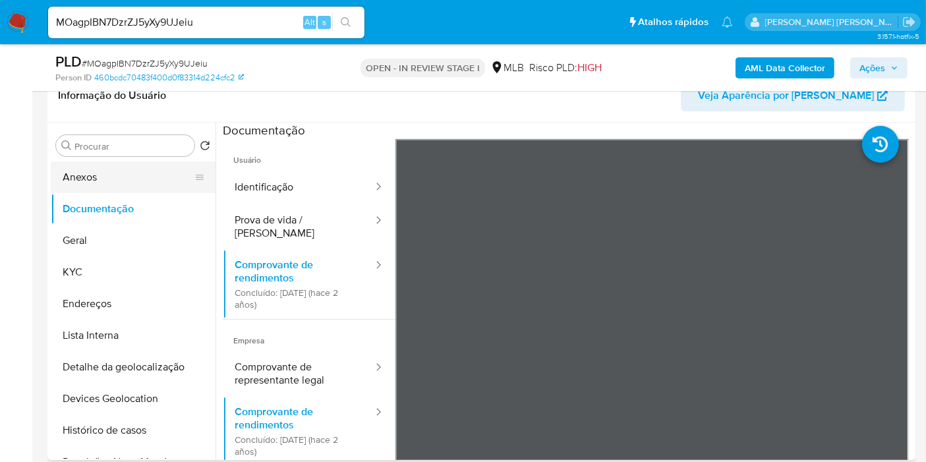
click at [161, 182] on button "Anexos" at bounding box center [128, 177] width 154 height 32
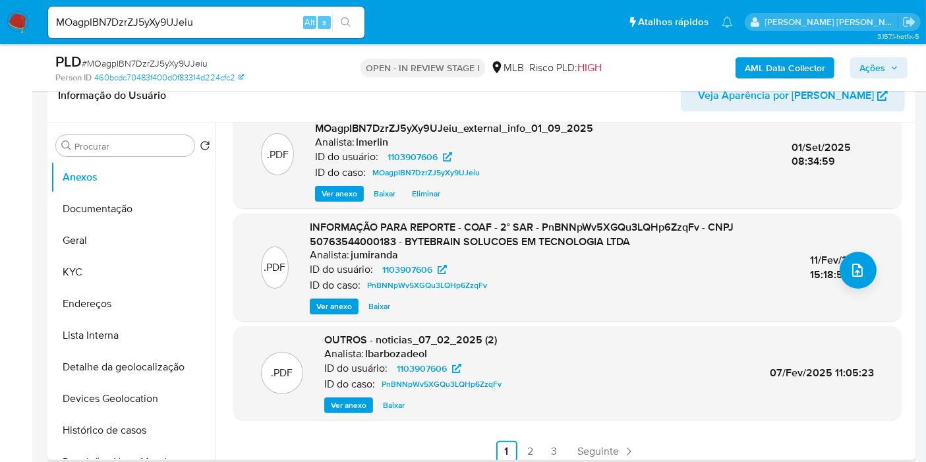
scroll to position [146, 0]
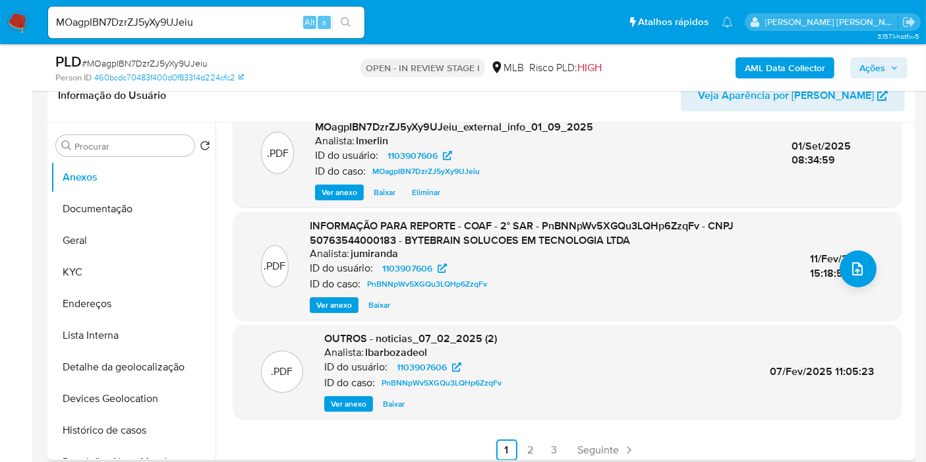
click at [330, 303] on span "Ver anexo" at bounding box center [334, 304] width 36 height 13
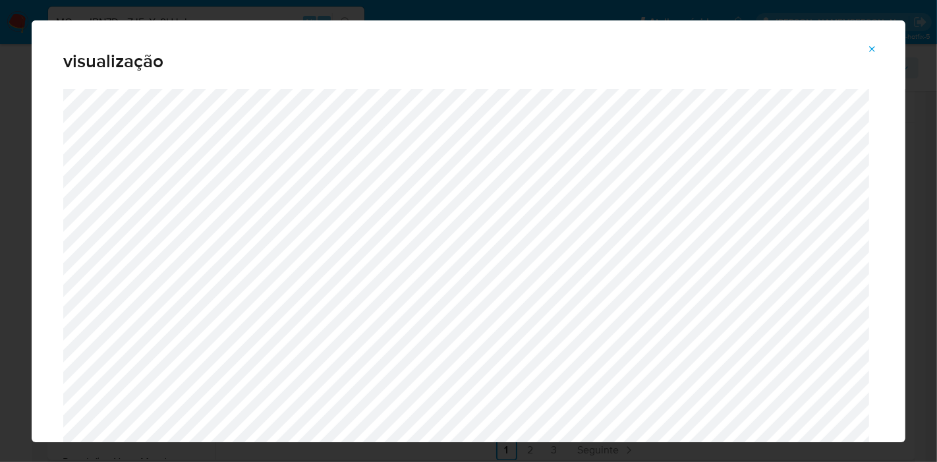
drag, startPoint x: 866, startPoint y: 47, endPoint x: 818, endPoint y: 23, distance: 53.3
click at [866, 47] on button "Attachment preview" at bounding box center [872, 49] width 29 height 21
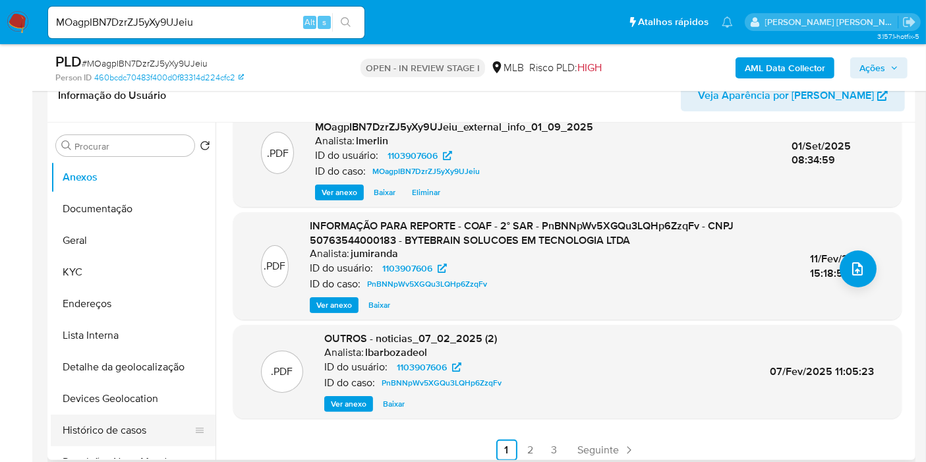
click at [130, 430] on button "Histórico de casos" at bounding box center [128, 430] width 154 height 32
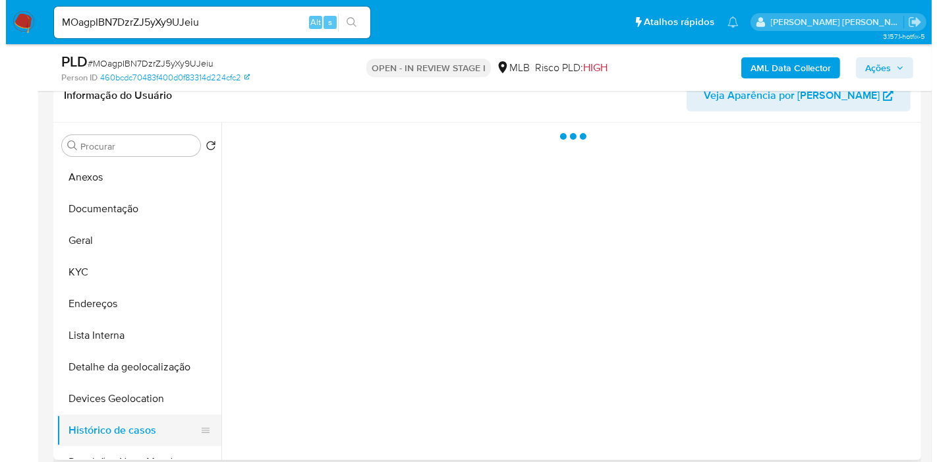
scroll to position [0, 0]
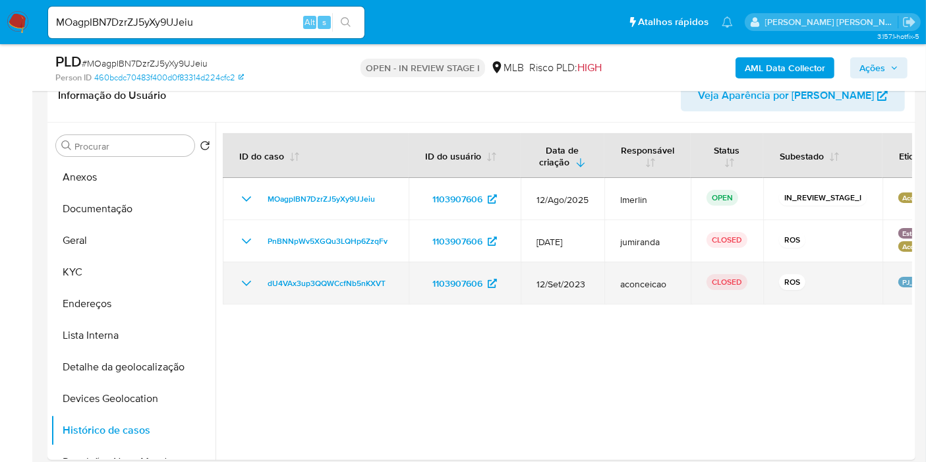
click at [246, 275] on icon "Mostrar/Ocultar" at bounding box center [246, 283] width 16 height 16
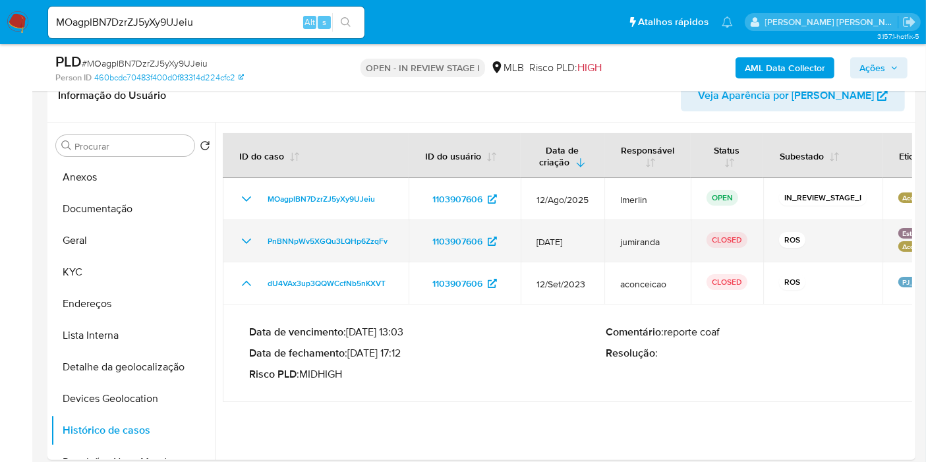
click at [246, 244] on icon "Mostrar/Ocultar" at bounding box center [246, 241] width 16 height 16
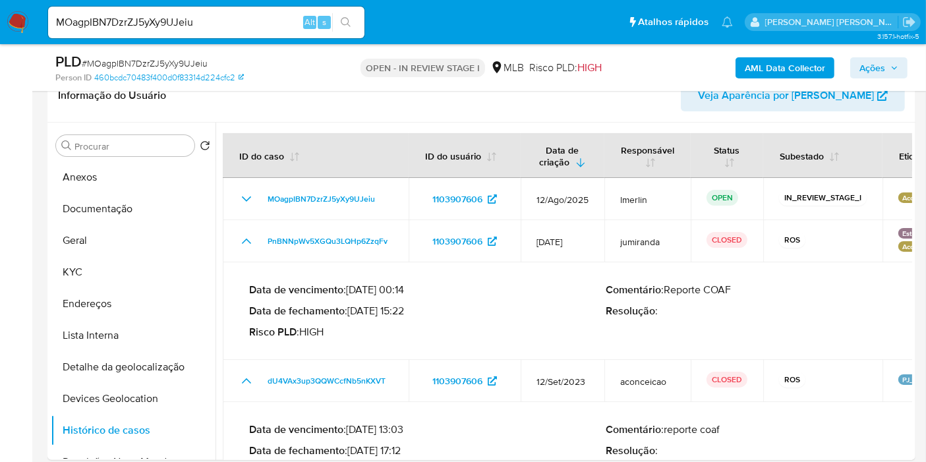
drag, startPoint x: 405, startPoint y: 449, endPoint x: 352, endPoint y: 448, distance: 52.7
click at [352, 448] on p "Data de fechamento : 23/10/2023 17:12" at bounding box center [427, 450] width 357 height 13
drag, startPoint x: 354, startPoint y: 313, endPoint x: 399, endPoint y: 312, distance: 44.8
click at [399, 312] on p "Data de fechamento : 11/02/2025 15:22" at bounding box center [427, 310] width 357 height 13
drag, startPoint x: 352, startPoint y: 310, endPoint x: 402, endPoint y: 310, distance: 50.1
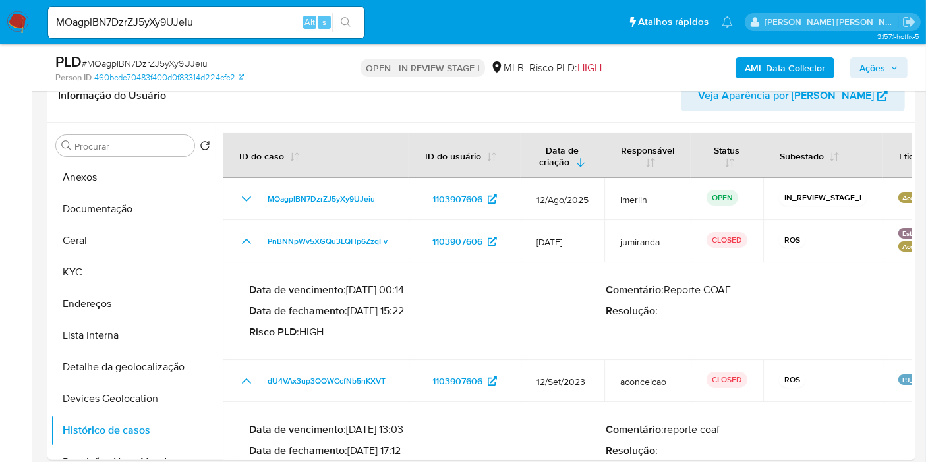
click at [402, 310] on p "Data de fechamento : 11/02/2025 15:22" at bounding box center [427, 310] width 357 height 13
click at [134, 259] on button "KYC" at bounding box center [128, 272] width 154 height 32
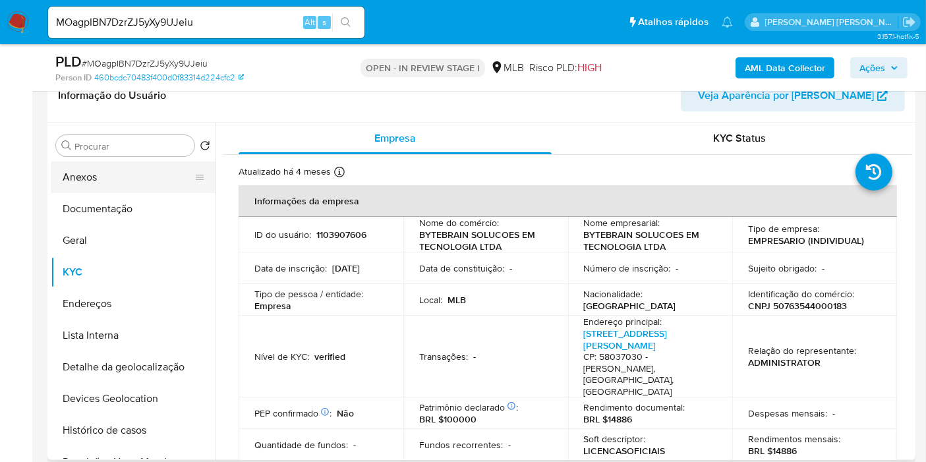
drag, startPoint x: 99, startPoint y: 175, endPoint x: 196, endPoint y: 178, distance: 96.2
click at [99, 175] on button "Anexos" at bounding box center [128, 177] width 154 height 32
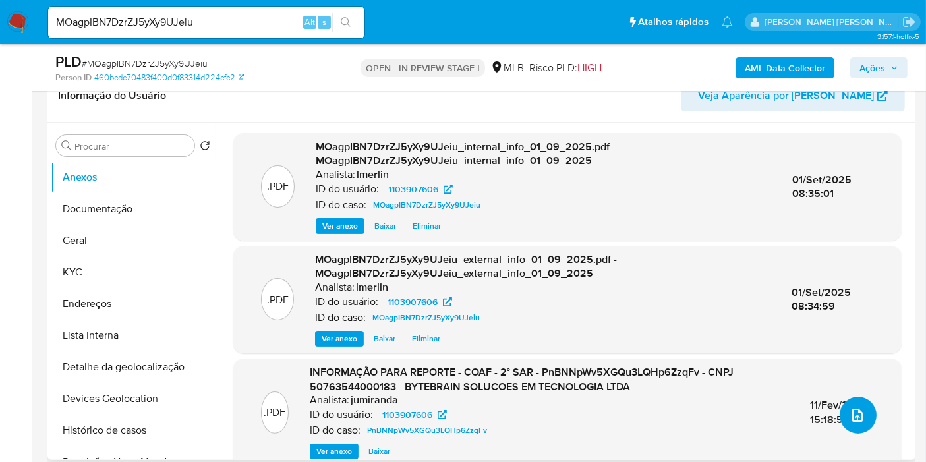
click at [839, 411] on button "upload-file" at bounding box center [857, 415] width 37 height 37
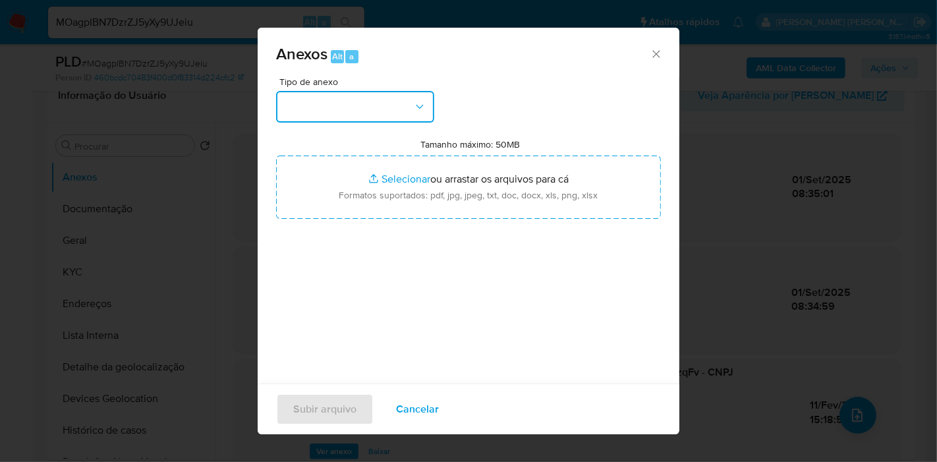
click at [333, 112] on button "button" at bounding box center [355, 107] width 158 height 32
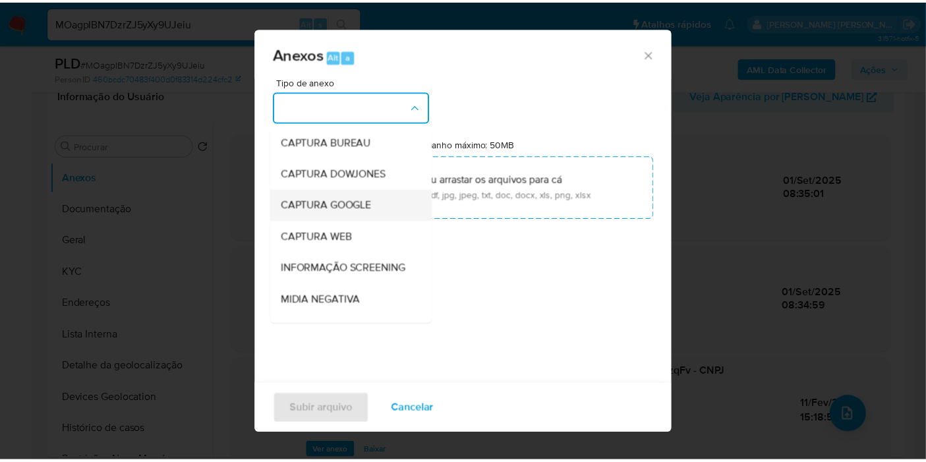
scroll to position [146, 0]
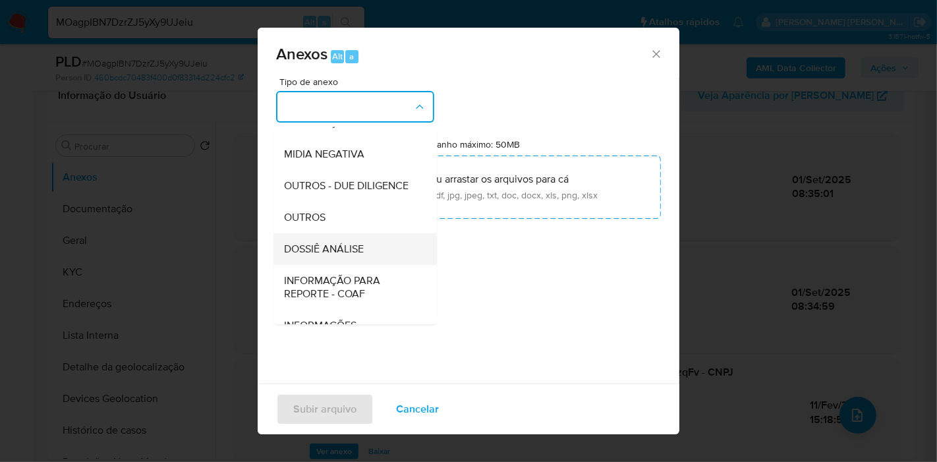
click at [356, 256] on span "DOSSIÊ ANÁLISE" at bounding box center [324, 248] width 80 height 13
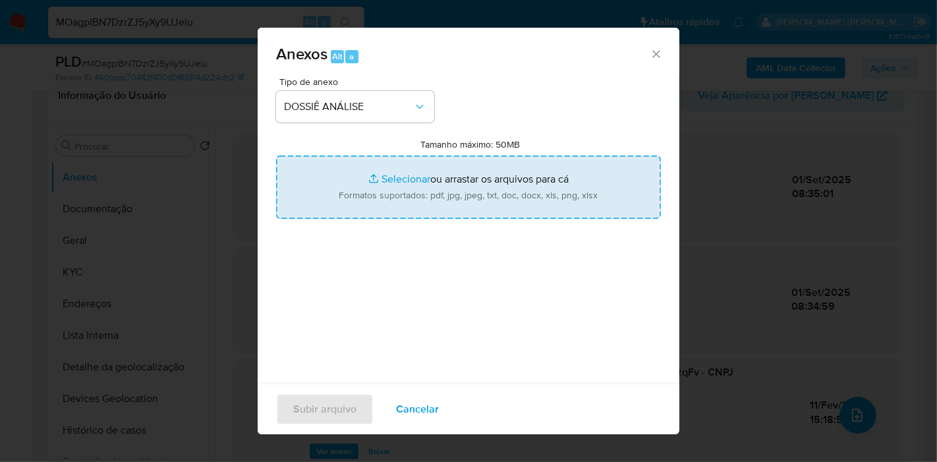
click at [424, 190] on input "Tamanho máximo: 50MB Selecionar arquivos" at bounding box center [468, 186] width 385 height 63
type input "C:\fakepath\3º SAR - XXX - CNPJ 50763544000183 - BYTEBRAIN SOLUCOES EM TECNOLOG…"
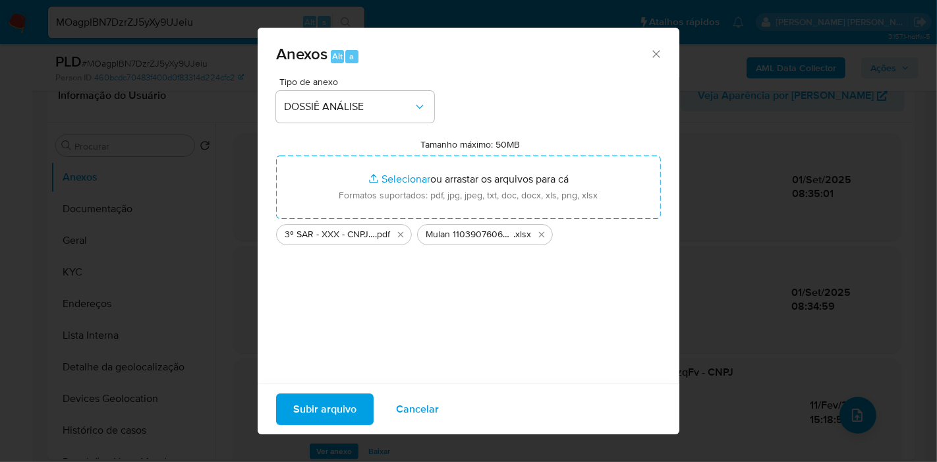
click at [343, 403] on span "Subir arquivo" at bounding box center [324, 409] width 63 height 29
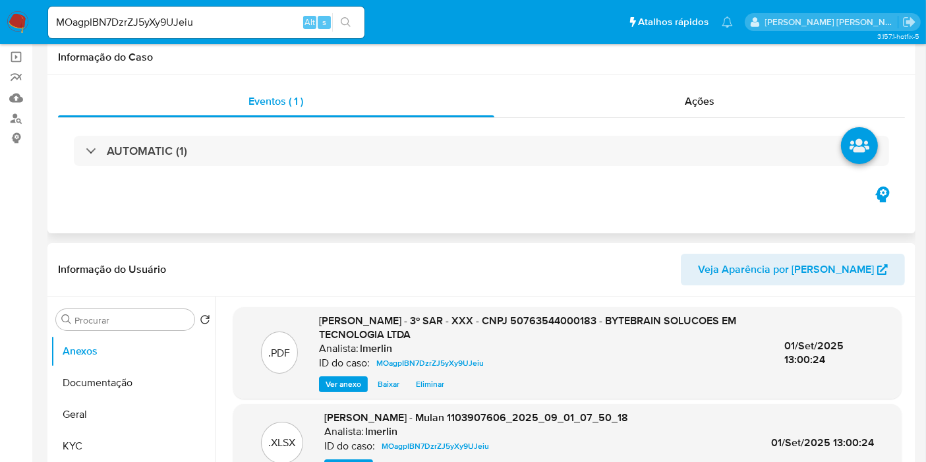
scroll to position [0, 0]
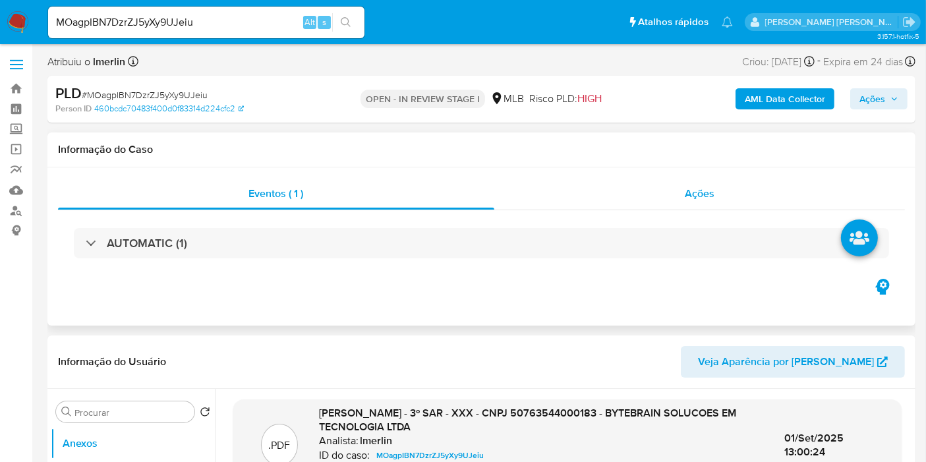
click at [754, 195] on div "Ações" at bounding box center [699, 194] width 411 height 32
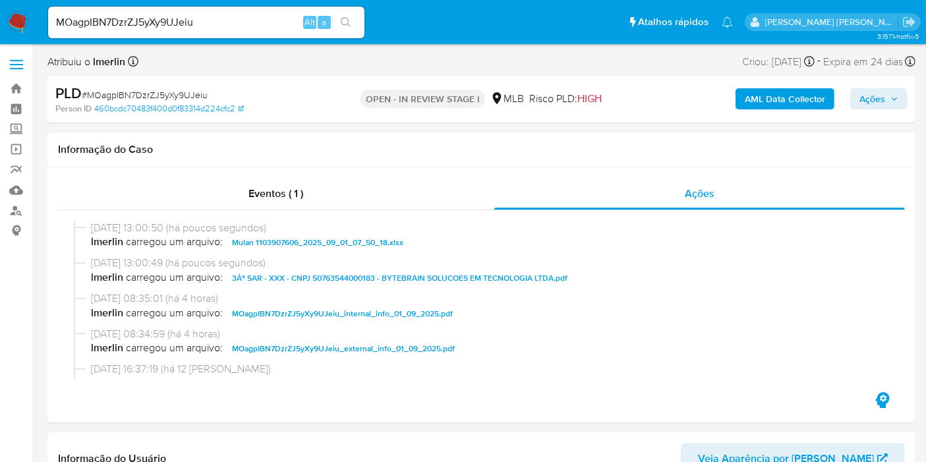
click at [876, 105] on span "Ações" at bounding box center [872, 98] width 26 height 21
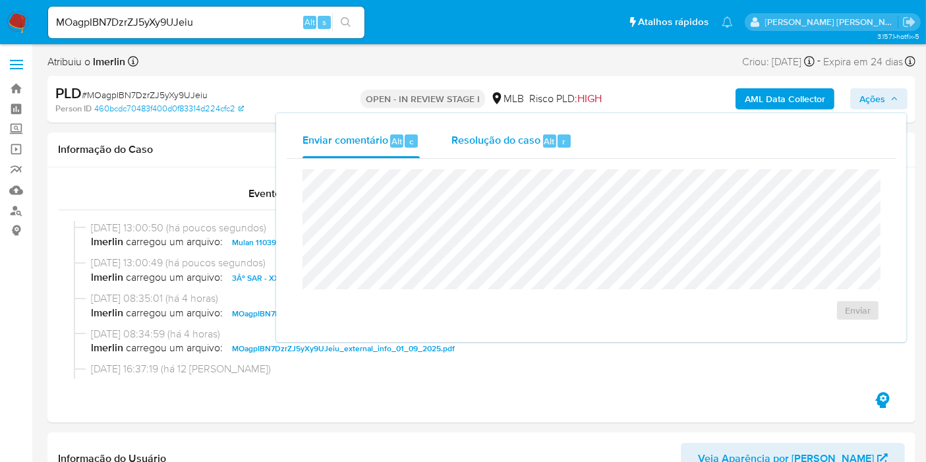
click at [578, 146] on button "Resolução do caso Alt r" at bounding box center [511, 141] width 152 height 34
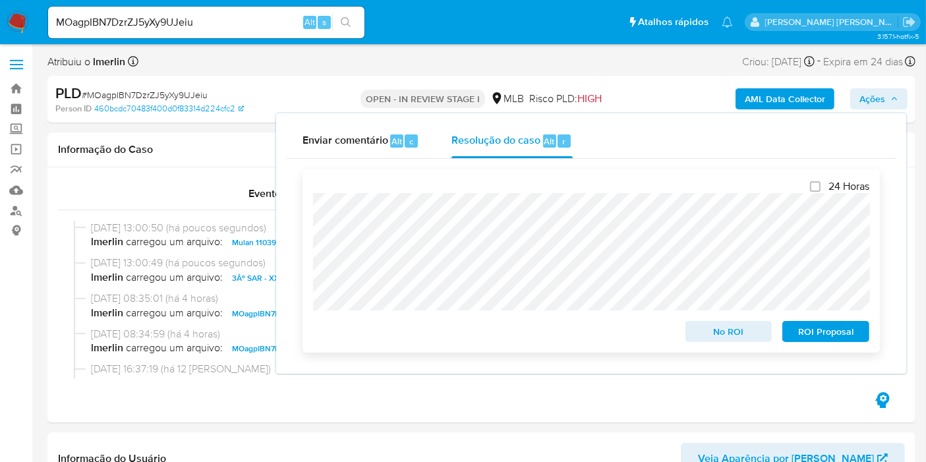
click at [826, 333] on span "ROI Proposal" at bounding box center [825, 331] width 69 height 18
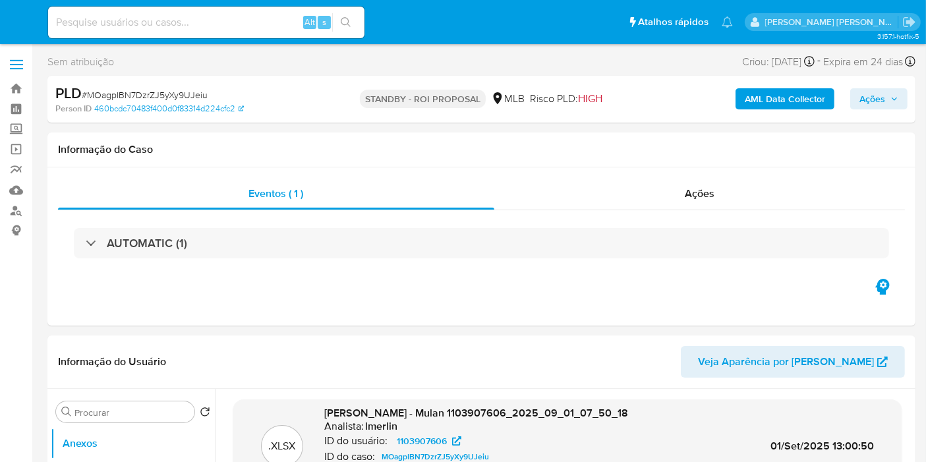
select select "10"
click at [261, 18] on input at bounding box center [206, 22] width 316 height 17
paste input "bM31j6AuVaWzQdP8tiQSCrWj"
type input "bM31j6AuVaWzQdP8tiQSCrWj"
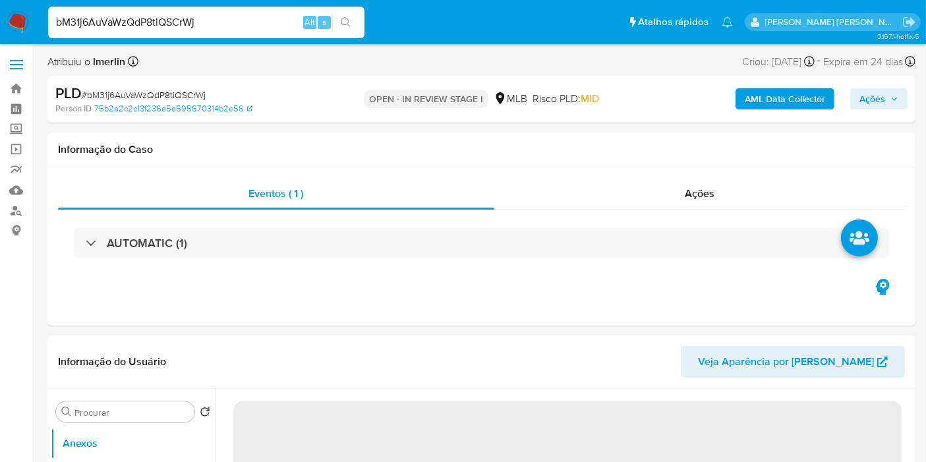
select select "10"
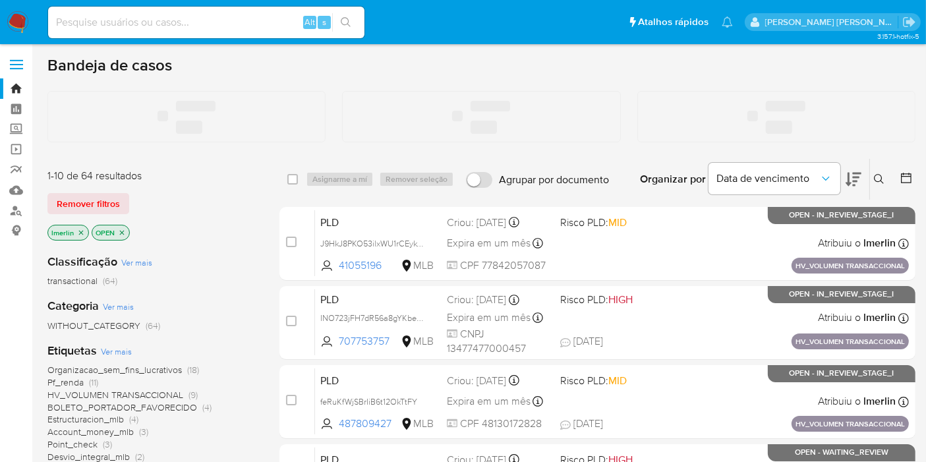
click at [208, 20] on input at bounding box center [206, 22] width 316 height 17
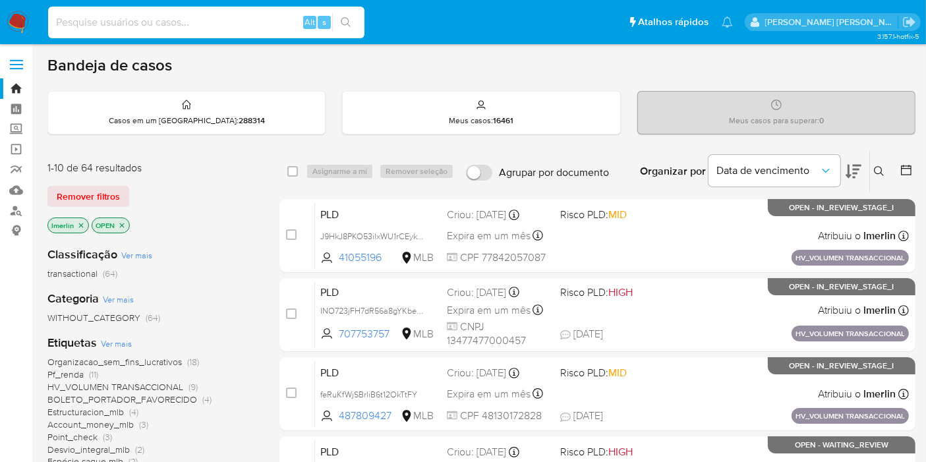
paste input "46263900"
type input "46263900"
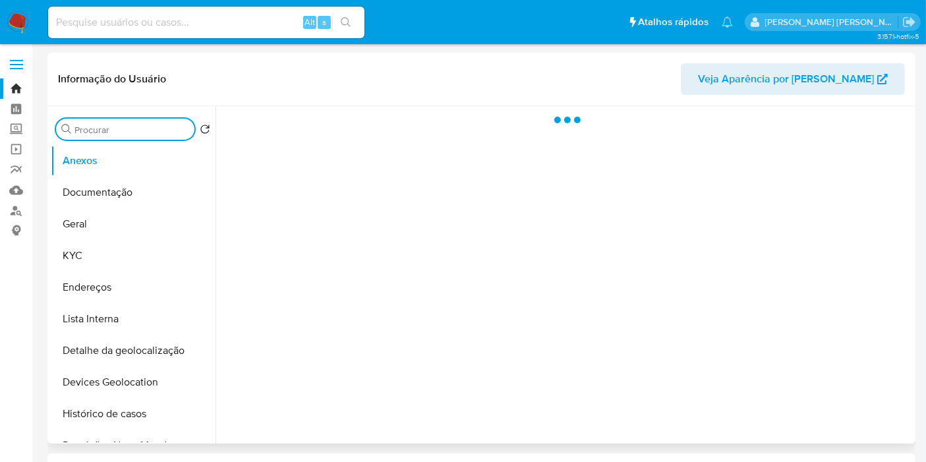
click at [145, 125] on input "Procurar" at bounding box center [131, 130] width 115 height 12
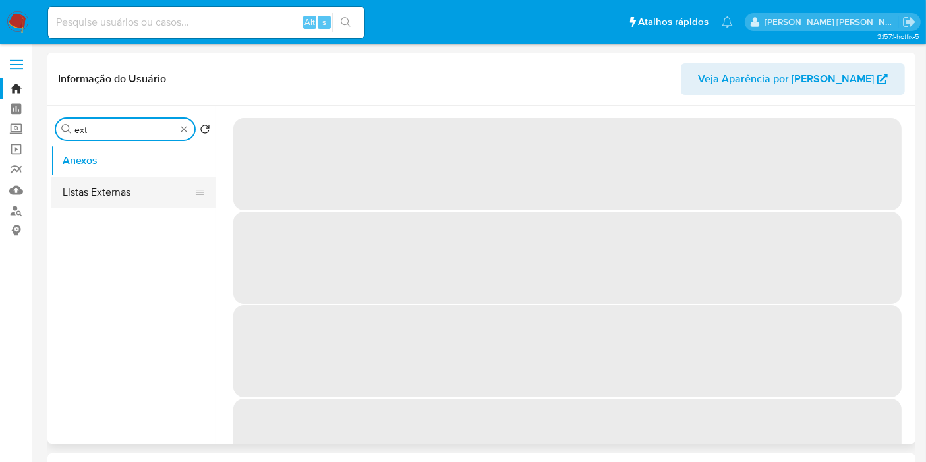
type input "ext"
click at [141, 195] on button "Listas Externas" at bounding box center [128, 193] width 154 height 32
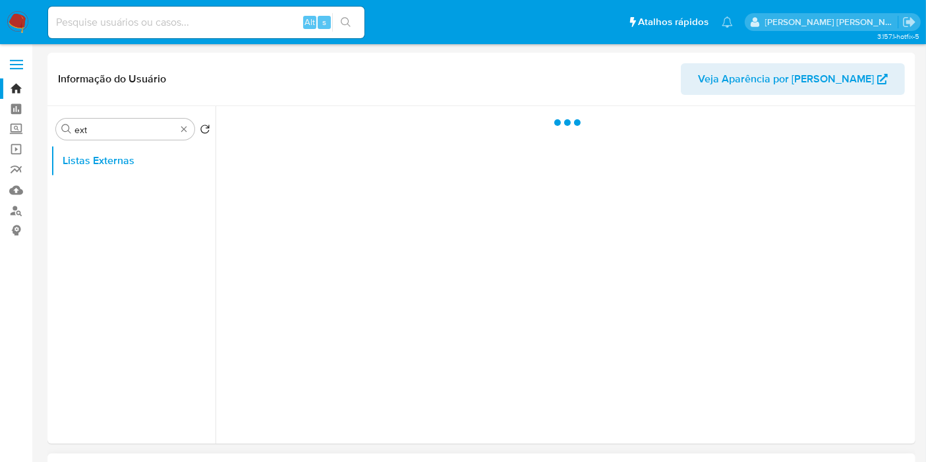
select select "10"
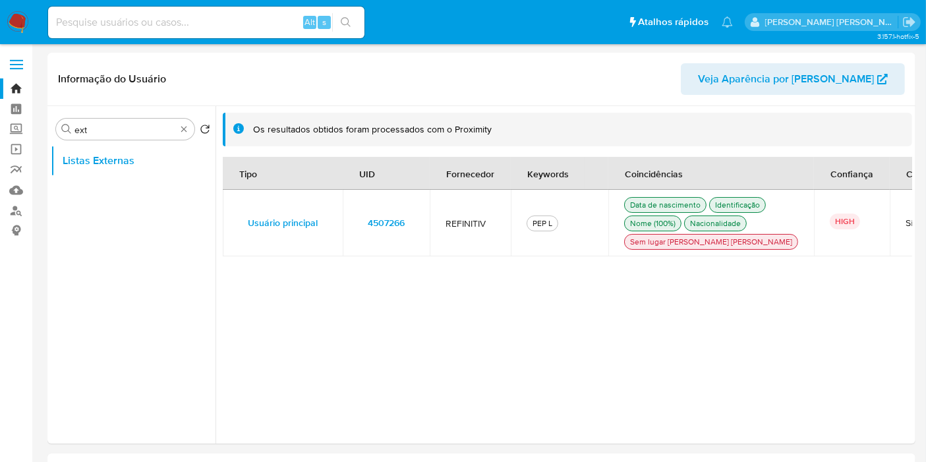
drag, startPoint x: 1, startPoint y: 350, endPoint x: 11, endPoint y: 350, distance: 9.2
click at [395, 232] on span "4507266" at bounding box center [386, 222] width 37 height 18
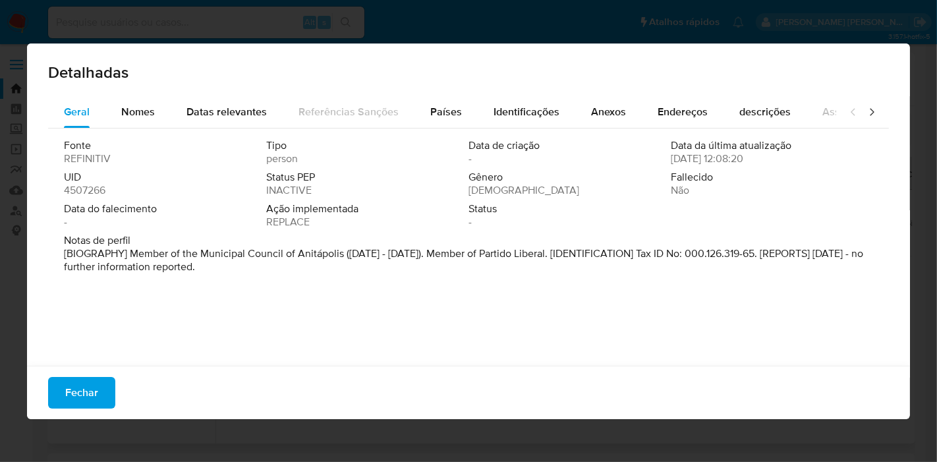
click at [867, 110] on div at bounding box center [862, 112] width 53 height 32
click at [870, 114] on icon at bounding box center [872, 111] width 4 height 7
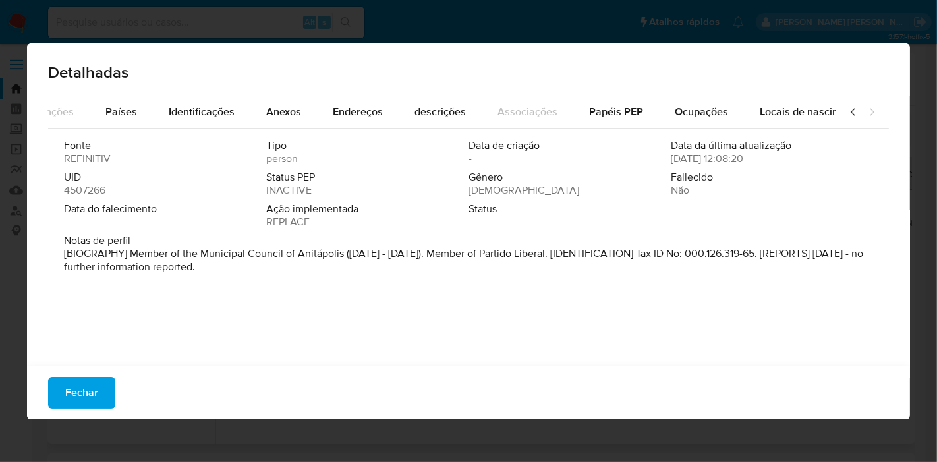
scroll to position [0, 366]
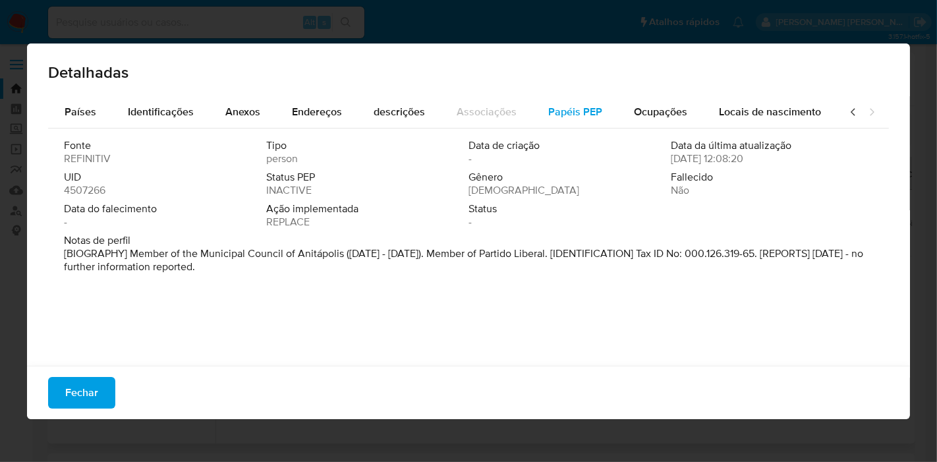
click at [570, 107] on span "Papéis PEP" at bounding box center [575, 111] width 54 height 15
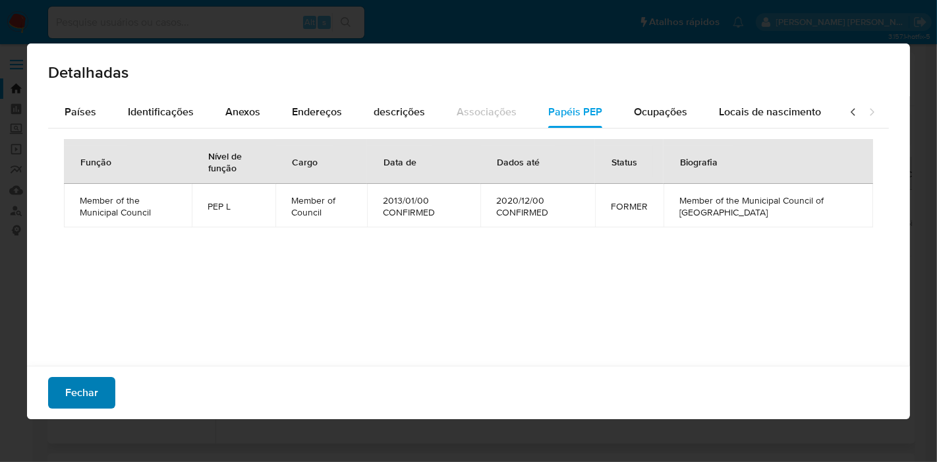
click at [81, 397] on span "Fechar" at bounding box center [81, 392] width 33 height 29
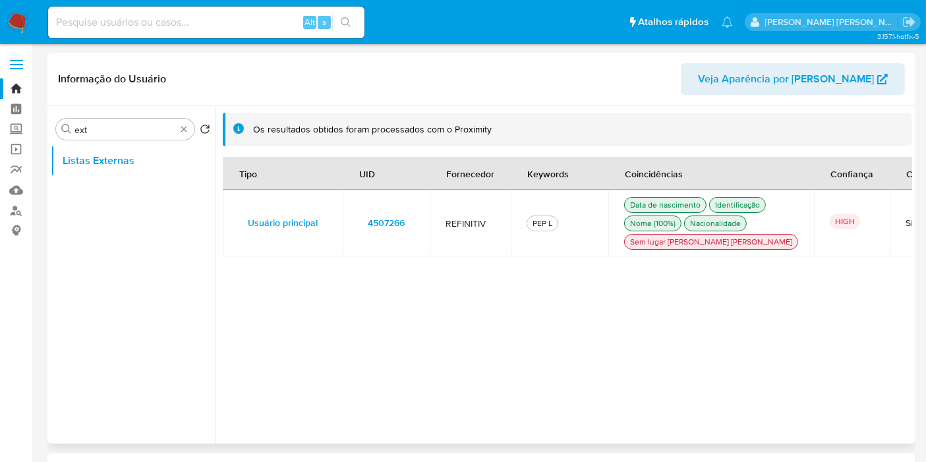
click at [267, 25] on input at bounding box center [206, 22] width 316 height 17
paste input "2134874019"
type input "2134874019"
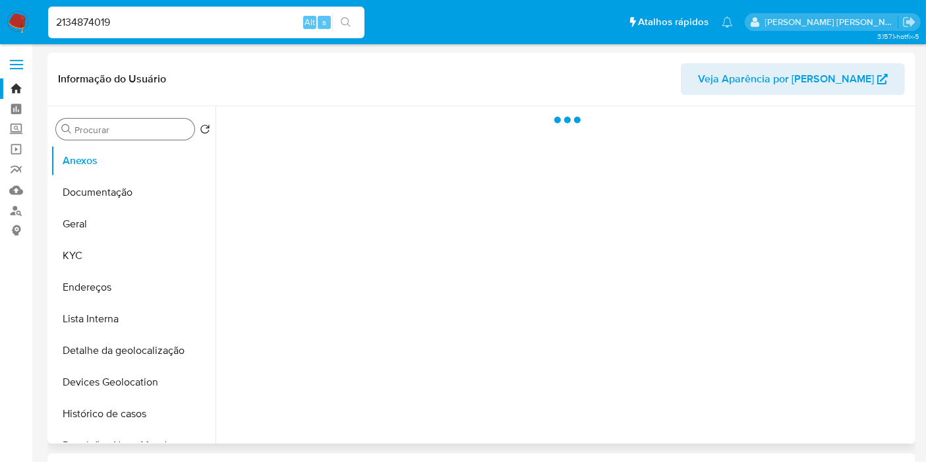
click at [139, 136] on div "Procurar" at bounding box center [125, 129] width 138 height 21
click at [139, 128] on input "Procurar" at bounding box center [131, 130] width 115 height 12
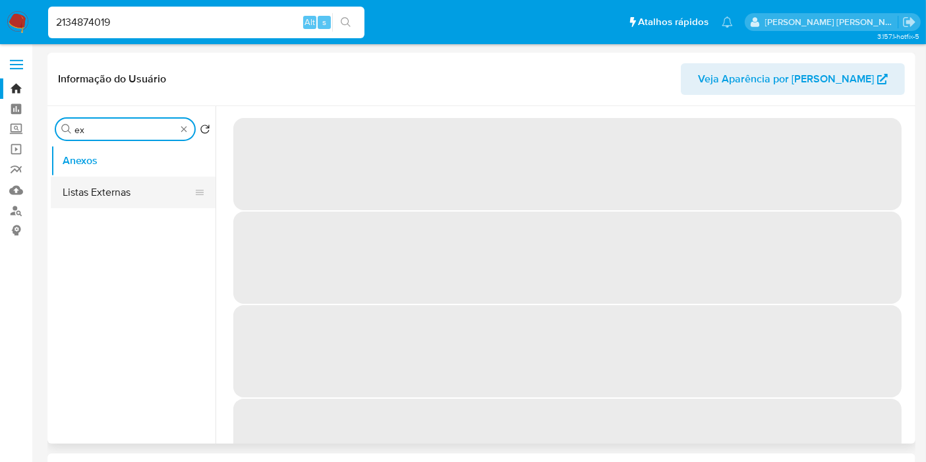
type input "ex"
click at [118, 197] on button "Listas Externas" at bounding box center [128, 193] width 154 height 32
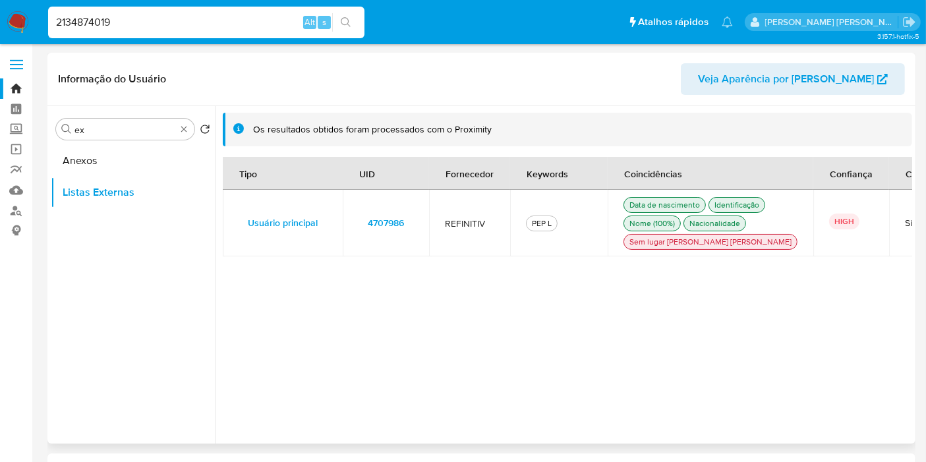
select select "10"
click at [365, 233] on button "4707986" at bounding box center [385, 222] width 55 height 21
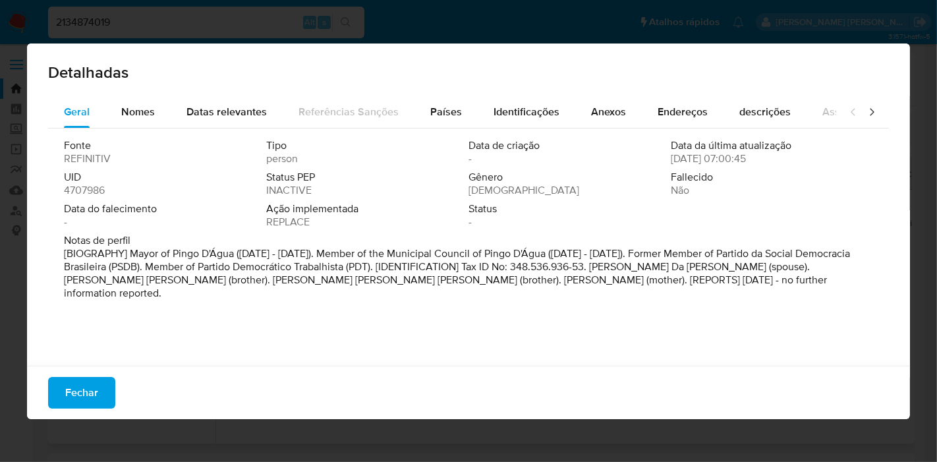
click at [870, 108] on icon at bounding box center [872, 111] width 4 height 7
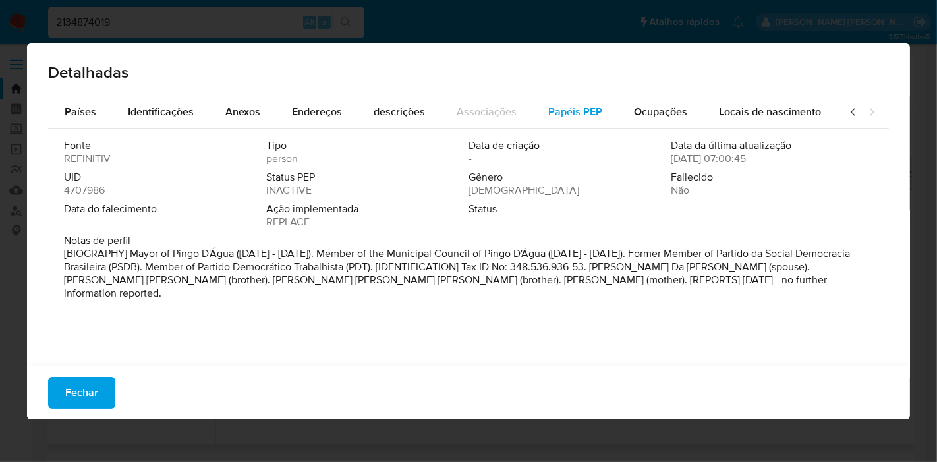
click at [579, 113] on span "Papéis PEP" at bounding box center [575, 111] width 54 height 15
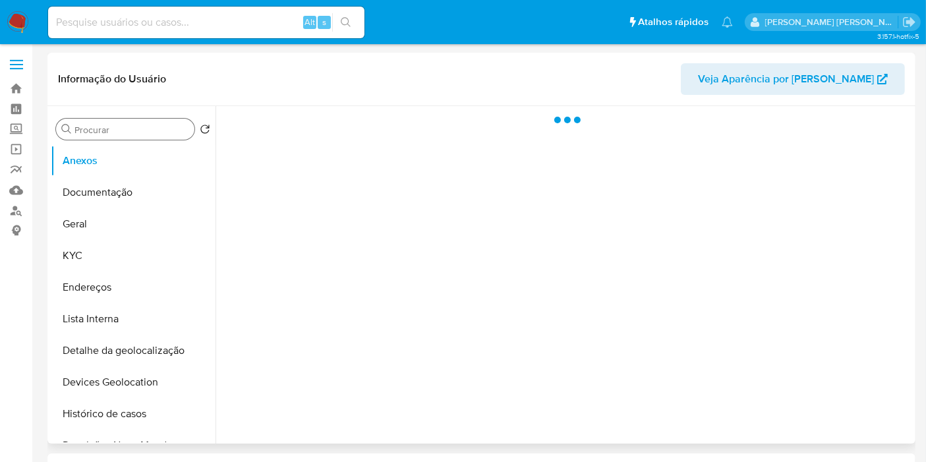
click at [159, 124] on input "Procurar" at bounding box center [131, 130] width 115 height 12
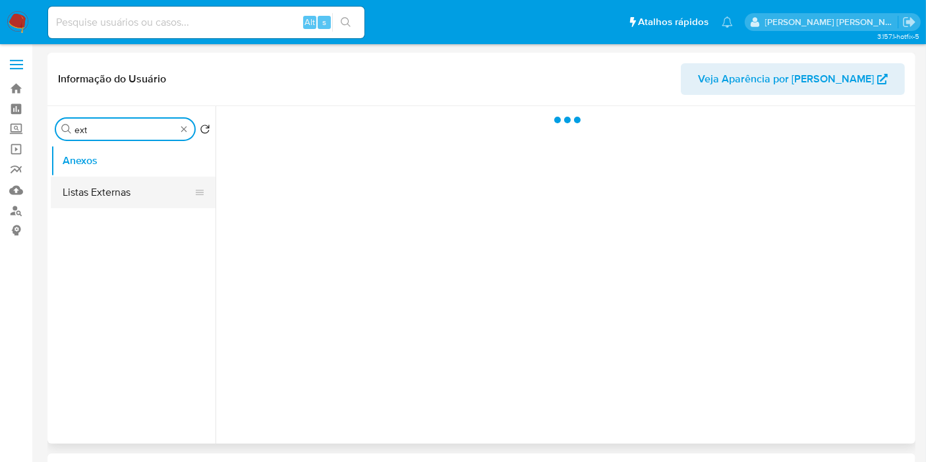
type input "ext"
click at [134, 192] on button "Listas Externas" at bounding box center [128, 193] width 154 height 32
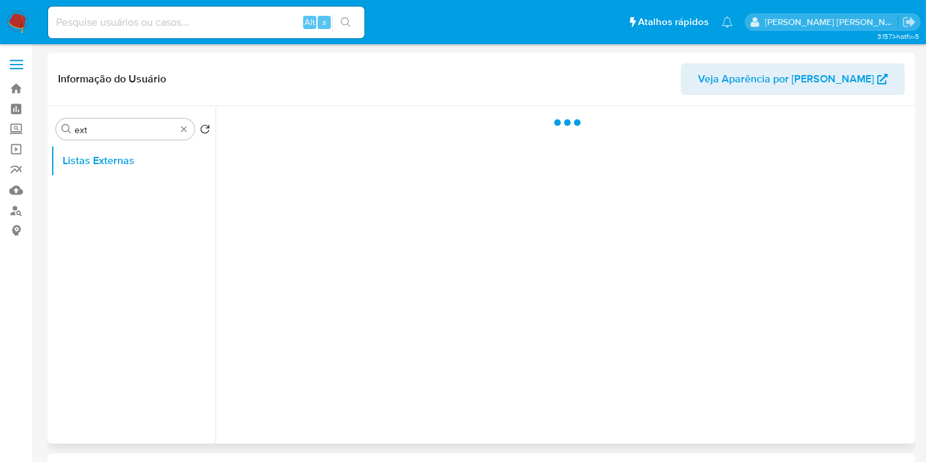
select select "10"
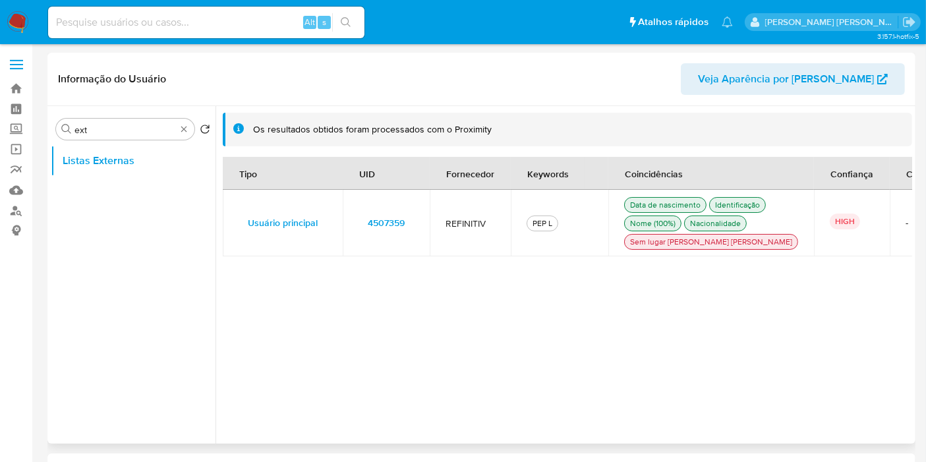
click at [377, 229] on span "4507359" at bounding box center [386, 222] width 37 height 18
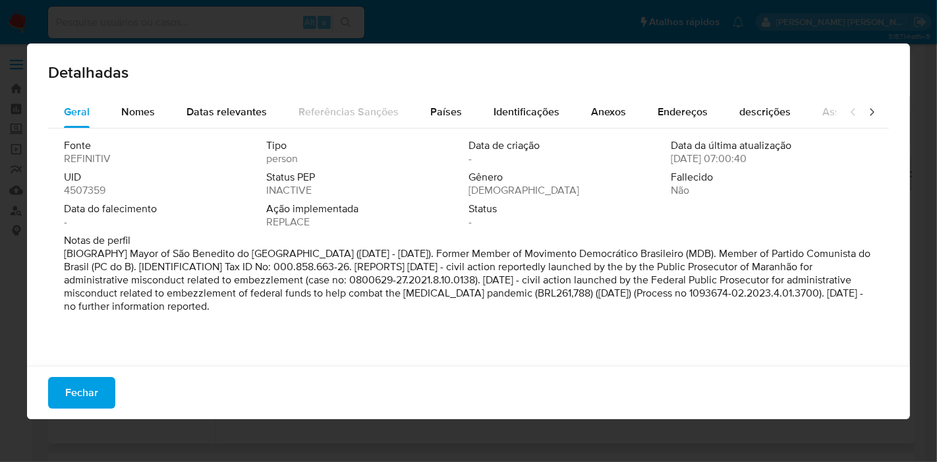
click at [865, 108] on icon at bounding box center [871, 111] width 13 height 13
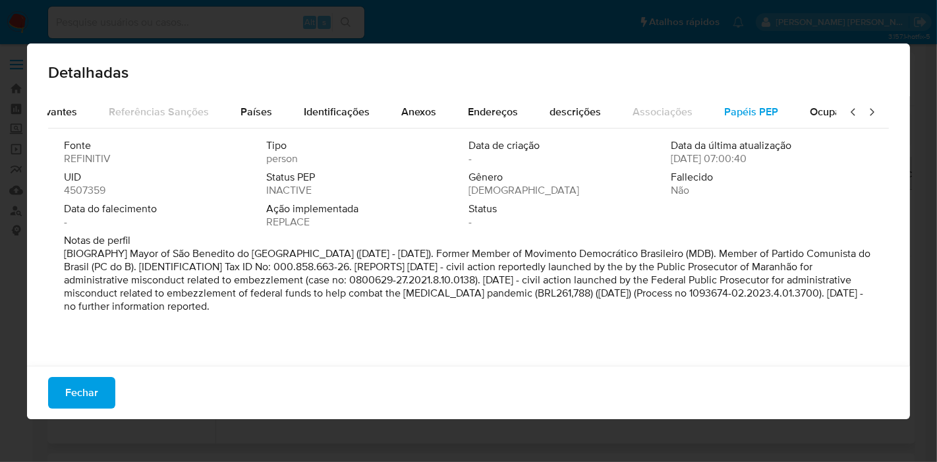
scroll to position [0, 366]
click at [571, 119] on span "Papéis PEP" at bounding box center [575, 111] width 54 height 15
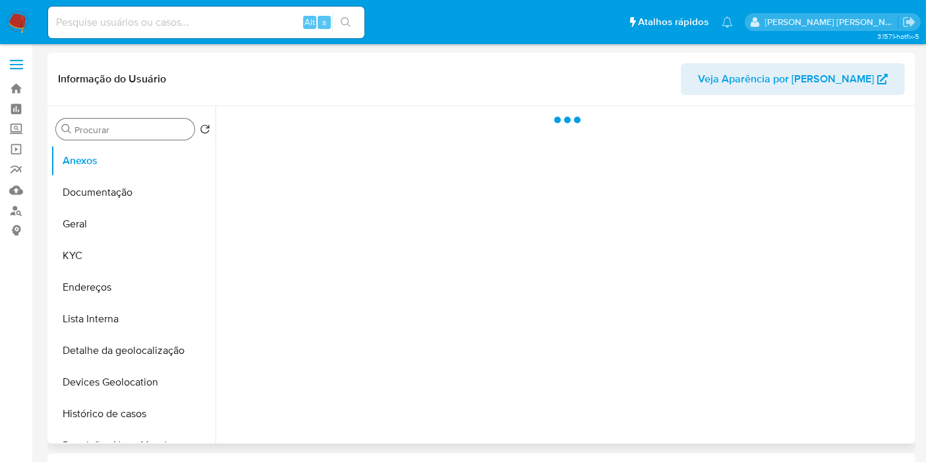
click at [135, 133] on input "Procurar" at bounding box center [131, 130] width 115 height 12
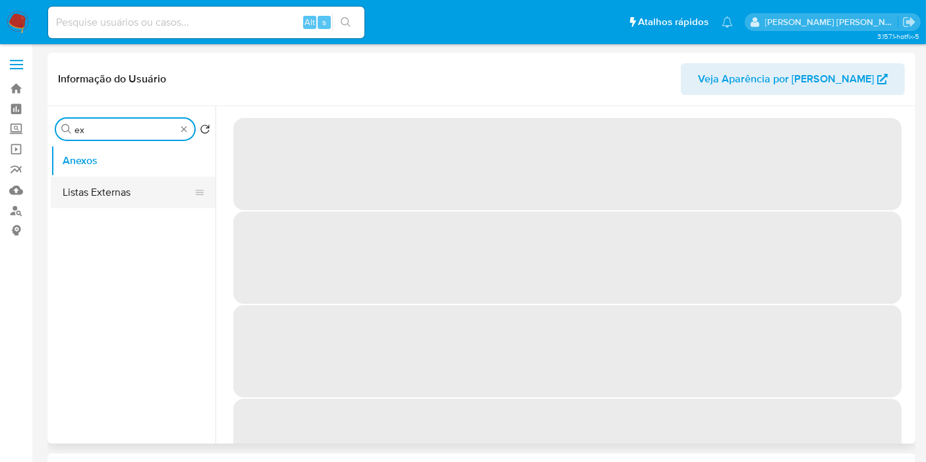
type input "ext"
select select "10"
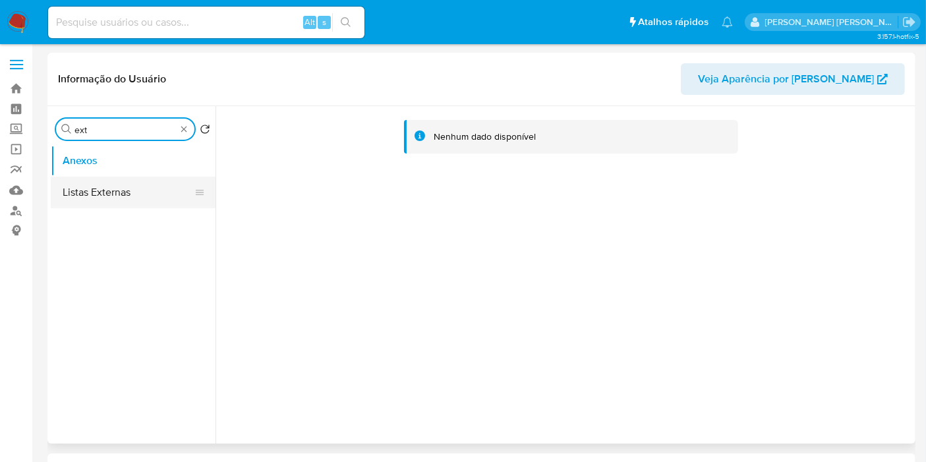
type input "ext"
click at [135, 205] on button "Listas Externas" at bounding box center [128, 193] width 154 height 32
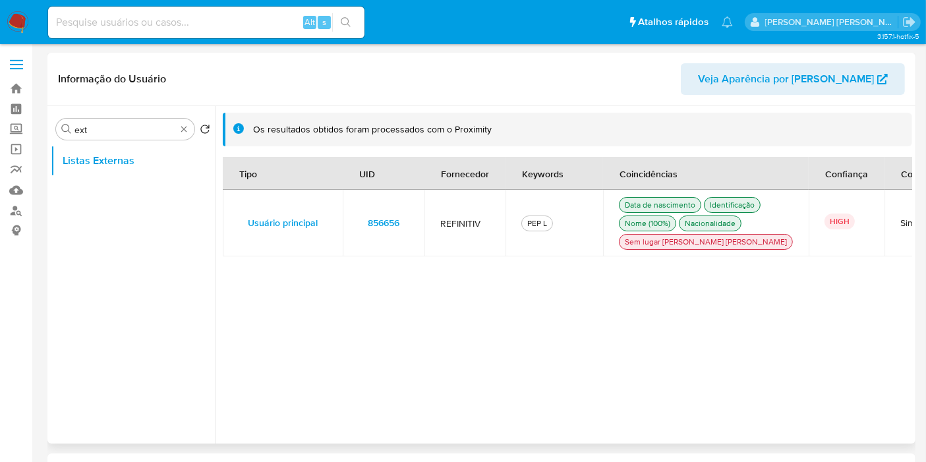
click at [388, 229] on span "856656" at bounding box center [384, 222] width 32 height 18
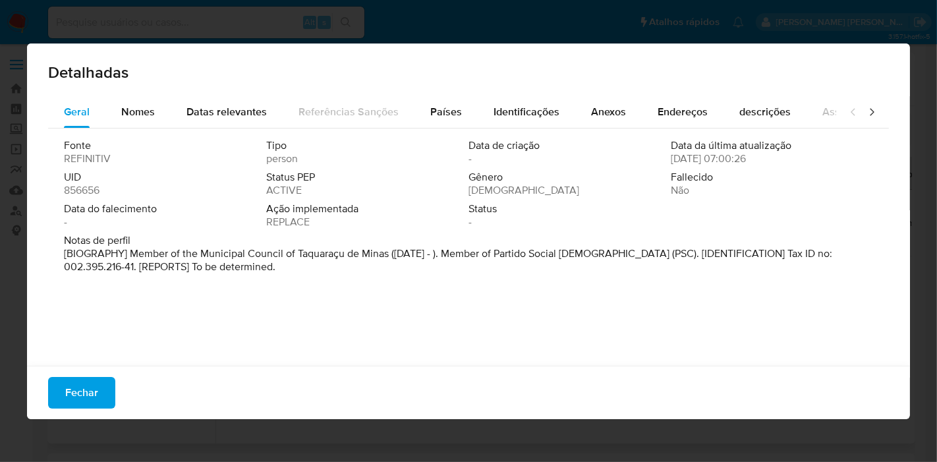
click at [865, 111] on icon at bounding box center [871, 111] width 13 height 13
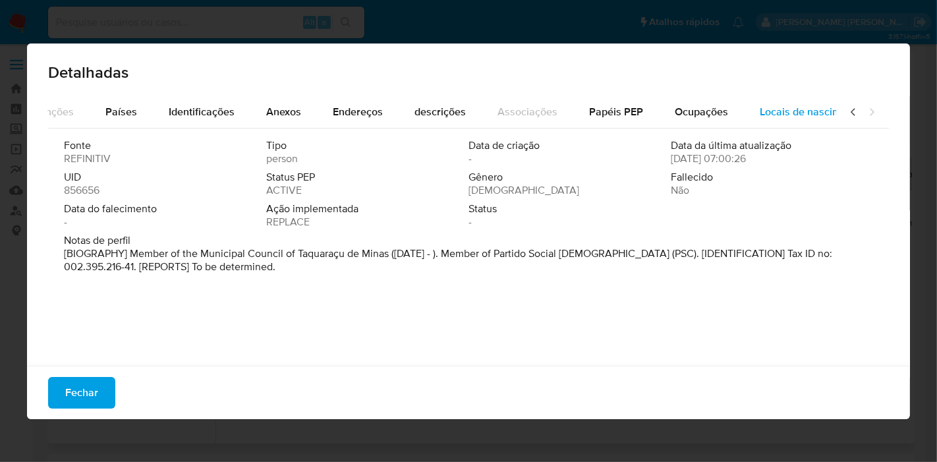
scroll to position [0, 366]
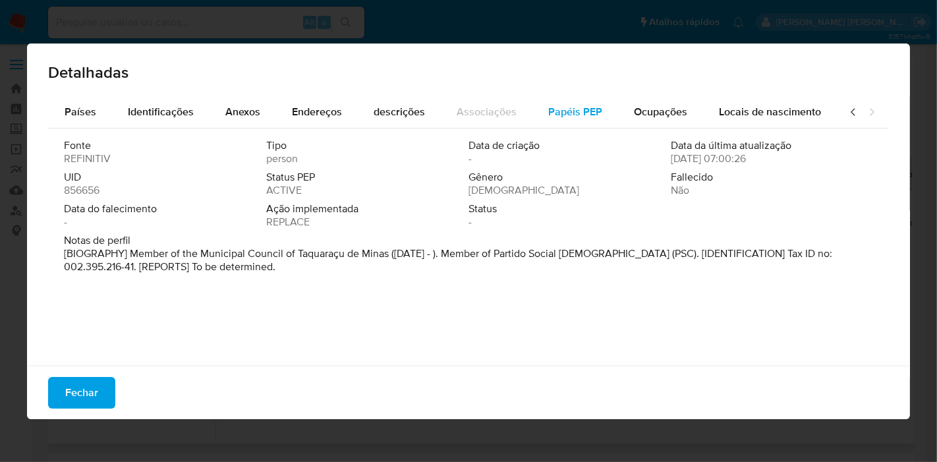
click at [563, 115] on span "Papéis PEP" at bounding box center [575, 111] width 54 height 15
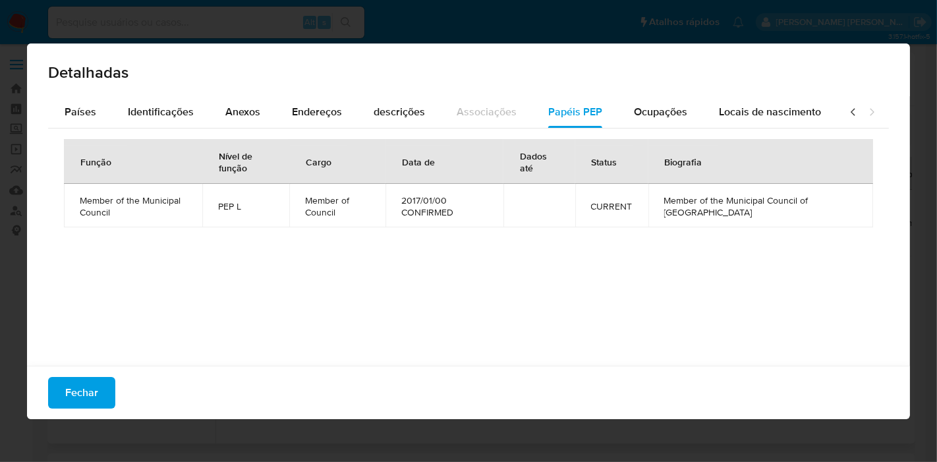
drag, startPoint x: 79, startPoint y: 389, endPoint x: 204, endPoint y: 70, distance: 341.9
click at [80, 387] on span "Fechar" at bounding box center [81, 392] width 33 height 29
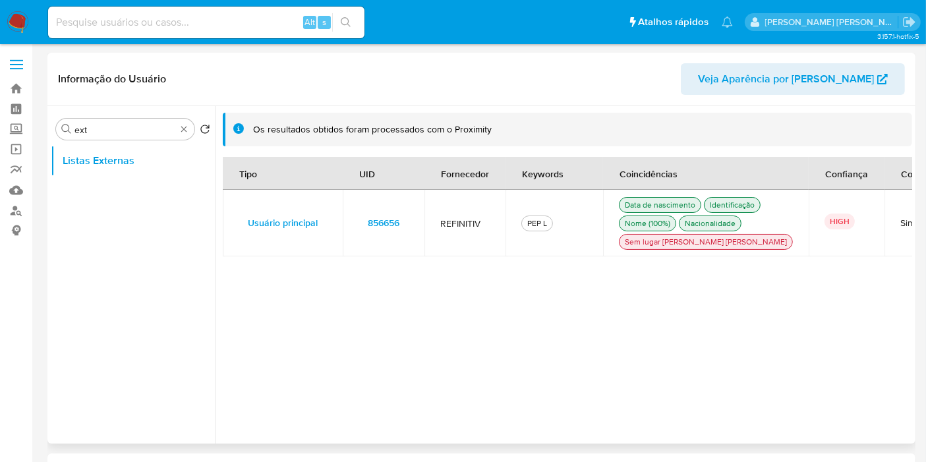
click at [227, 25] on input at bounding box center [206, 22] width 316 height 17
paste input "116192379"
type input "116192379"
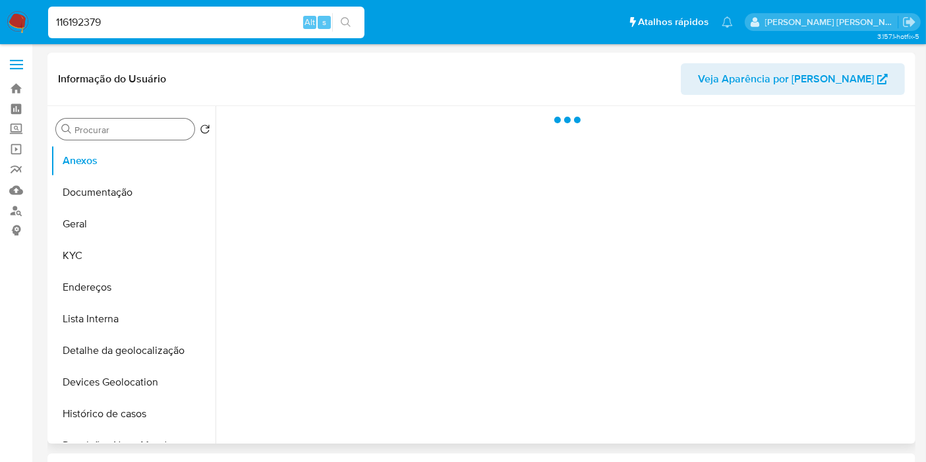
click at [117, 125] on input "Procurar" at bounding box center [131, 130] width 115 height 12
click at [123, 132] on input "Procurar" at bounding box center [131, 130] width 115 height 12
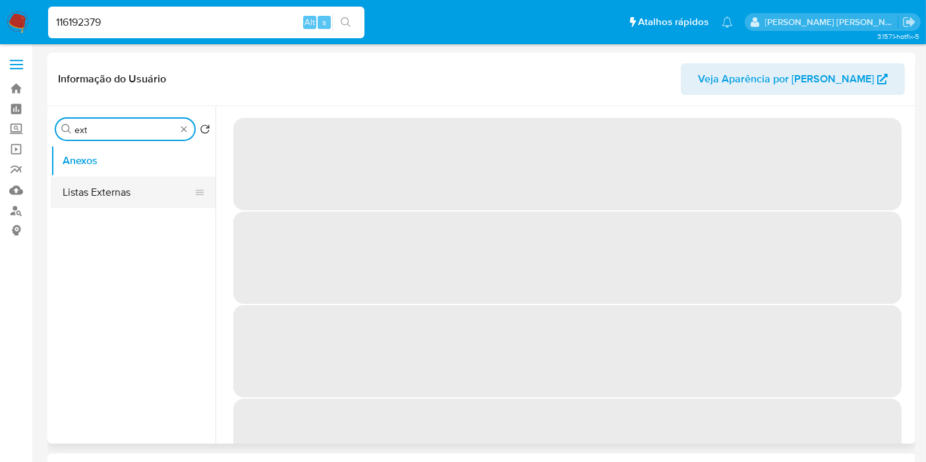
type input "ext"
select select "10"
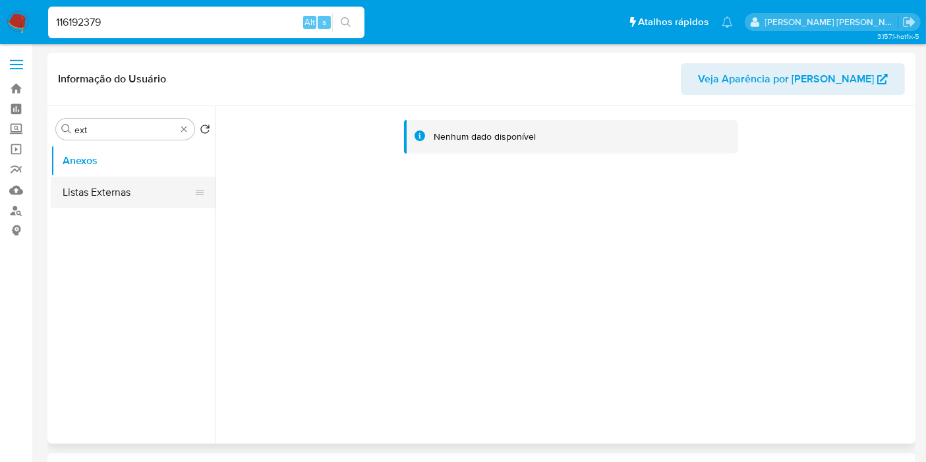
click at [126, 192] on button "Listas Externas" at bounding box center [128, 193] width 154 height 32
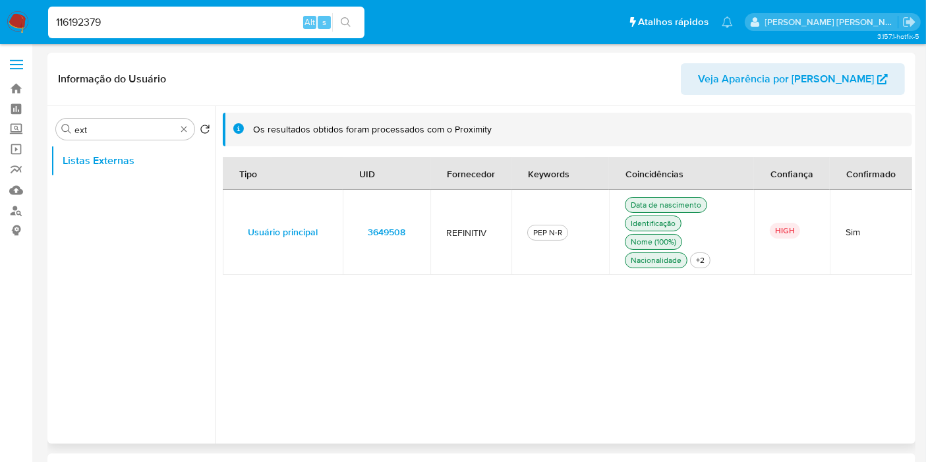
click at [397, 231] on span "3649508" at bounding box center [387, 232] width 38 height 18
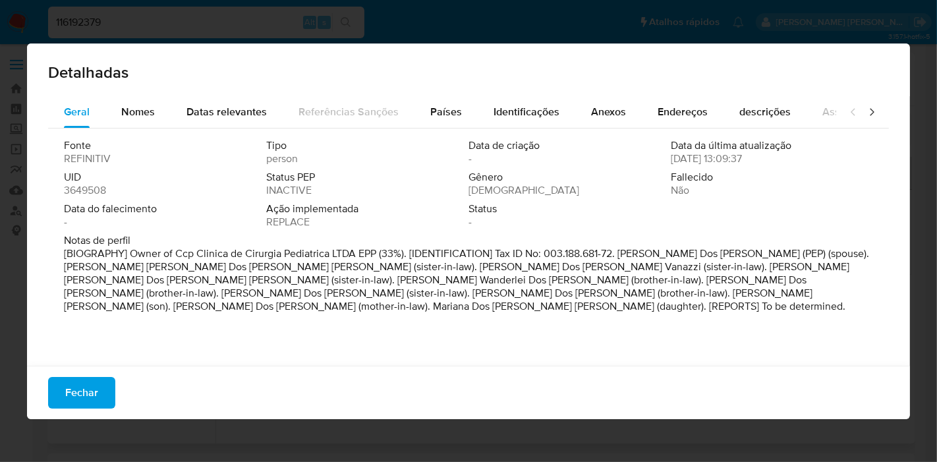
click at [865, 117] on icon at bounding box center [871, 111] width 13 height 13
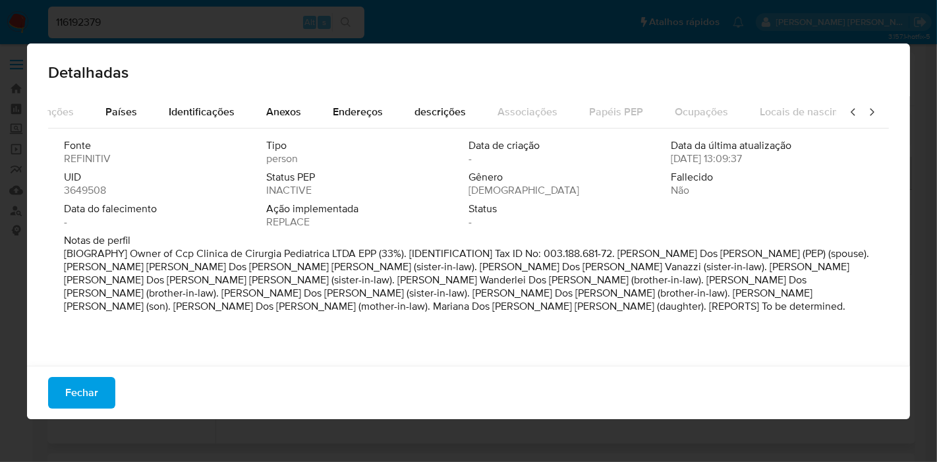
scroll to position [0, 366]
click at [865, 116] on icon at bounding box center [871, 111] width 13 height 13
drag, startPoint x: 619, startPoint y: 253, endPoint x: 703, endPoint y: 254, distance: 83.7
click at [703, 254] on p "[BIOGRAPHY] Owner of Ccp Clinica de Cirurgia Pediatrica LTDA EPP (33%). [IDENTI…" at bounding box center [467, 280] width 806 height 66
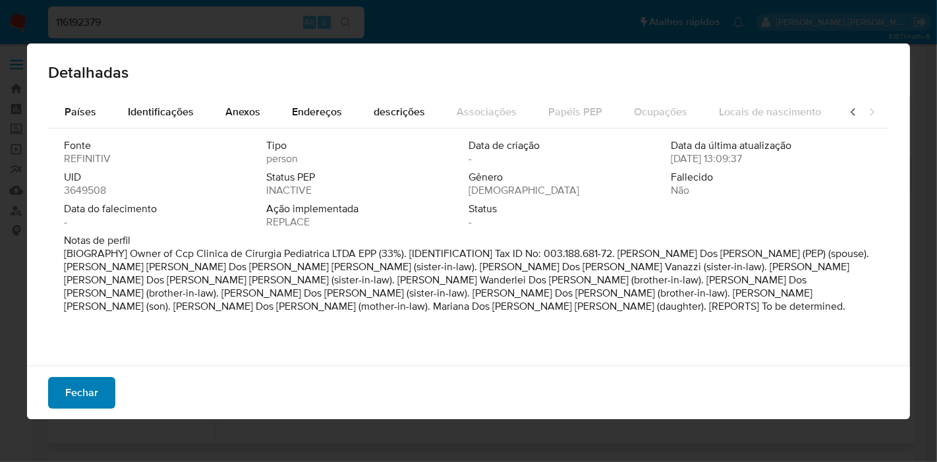
click at [70, 401] on span "Fechar" at bounding box center [81, 392] width 33 height 29
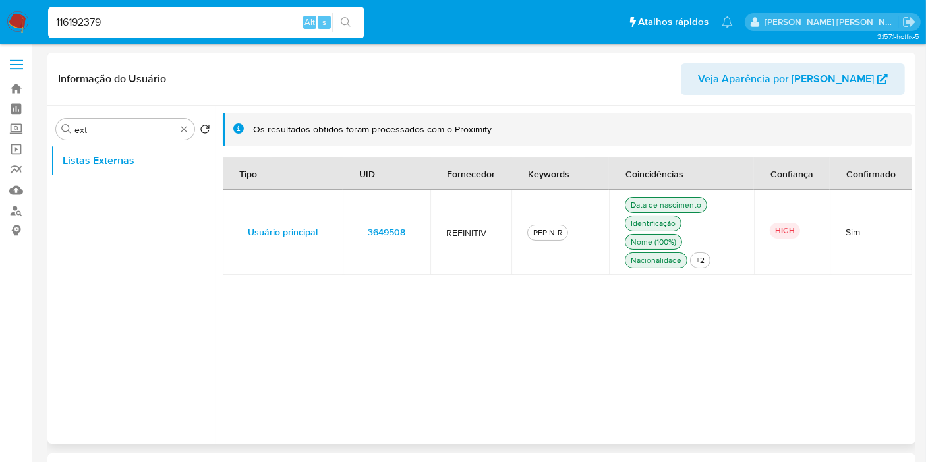
click at [239, 19] on input "116192379" at bounding box center [206, 22] width 316 height 17
click at [239, 18] on input "116192379" at bounding box center [206, 22] width 316 height 17
paste input "83782842"
type input "83782842"
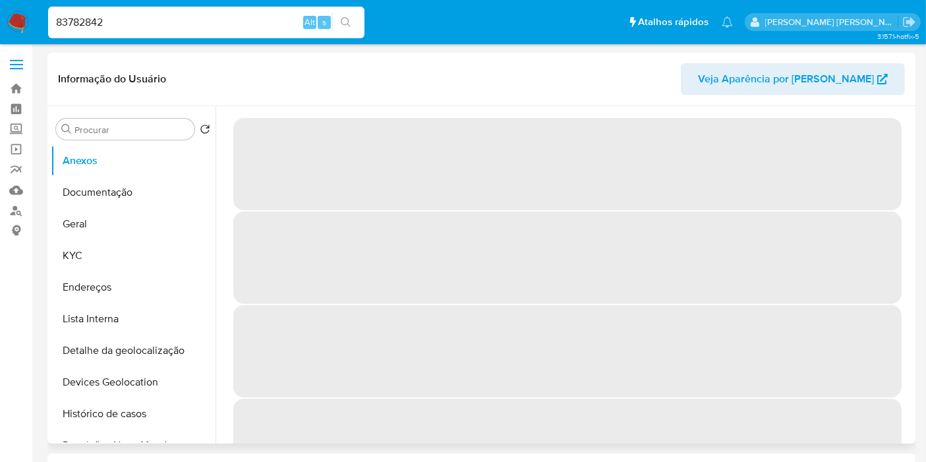
select select "10"
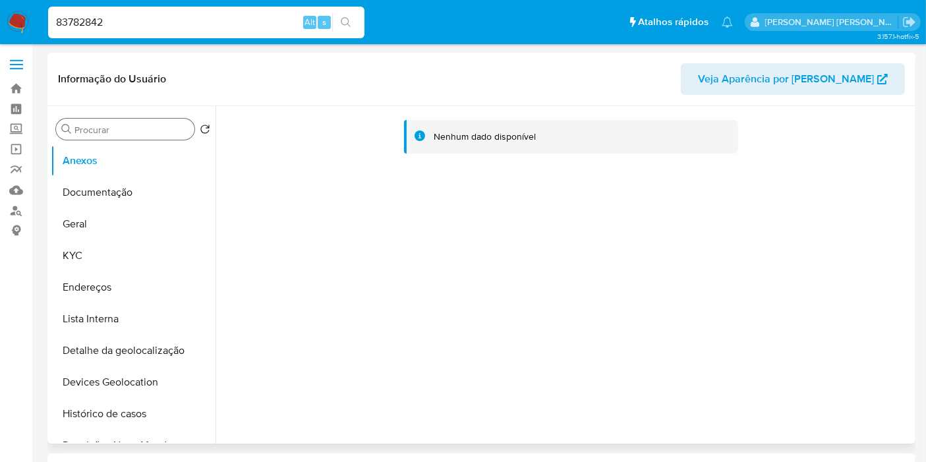
click at [123, 134] on input "Procurar" at bounding box center [131, 130] width 115 height 12
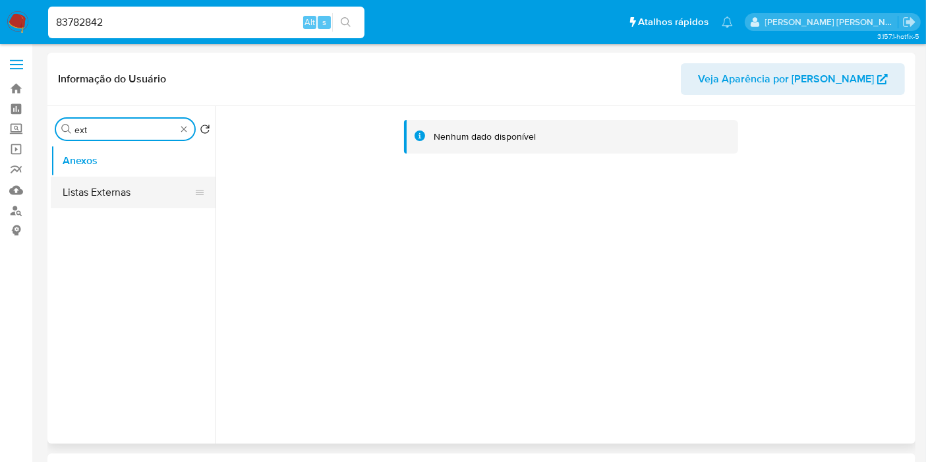
type input "ext"
click at [134, 181] on button "Listas Externas" at bounding box center [128, 193] width 154 height 32
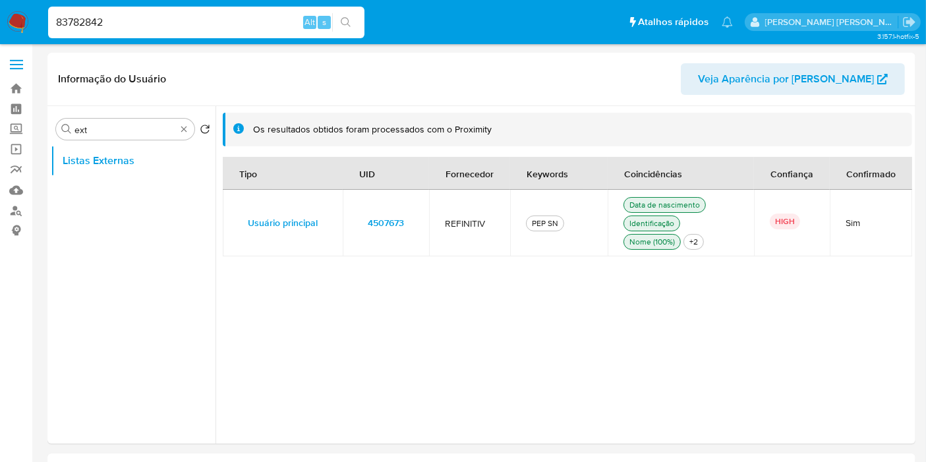
click at [376, 223] on span "4507673" at bounding box center [386, 222] width 36 height 18
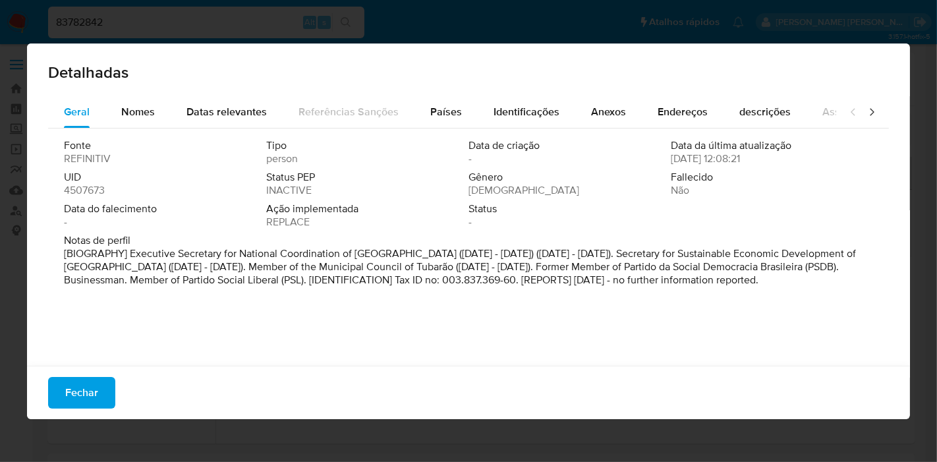
click at [870, 113] on icon at bounding box center [872, 111] width 4 height 7
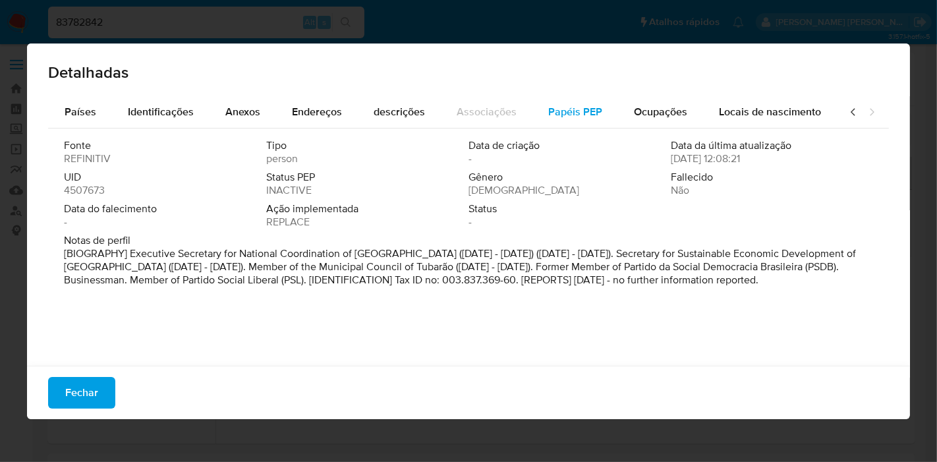
click at [601, 112] on button "Papéis PEP" at bounding box center [575, 112] width 86 height 32
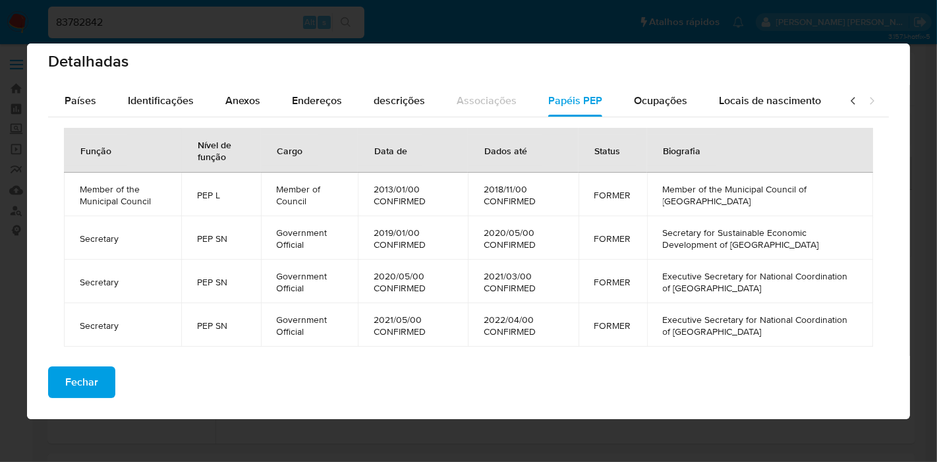
scroll to position [12, 0]
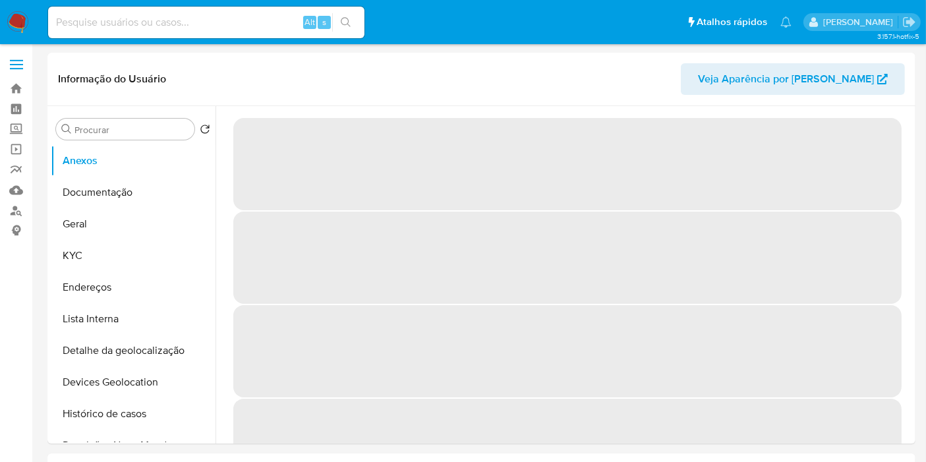
select select "10"
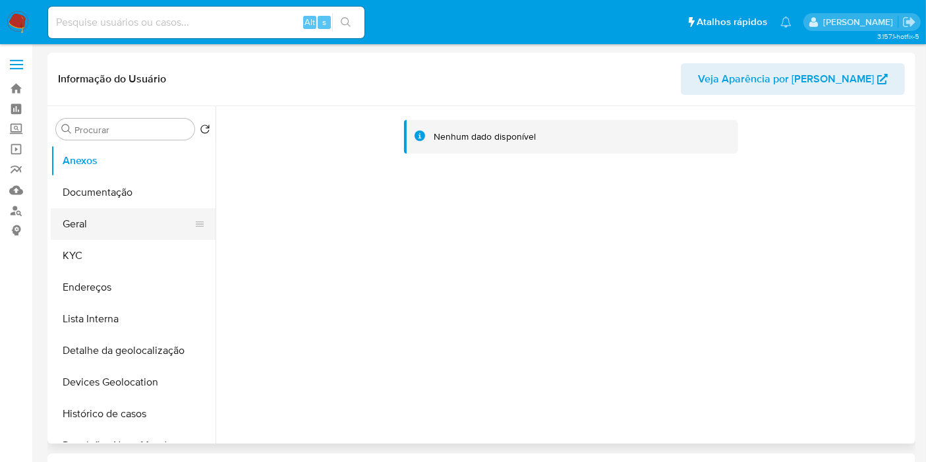
click at [151, 230] on button "Geral" at bounding box center [128, 224] width 154 height 32
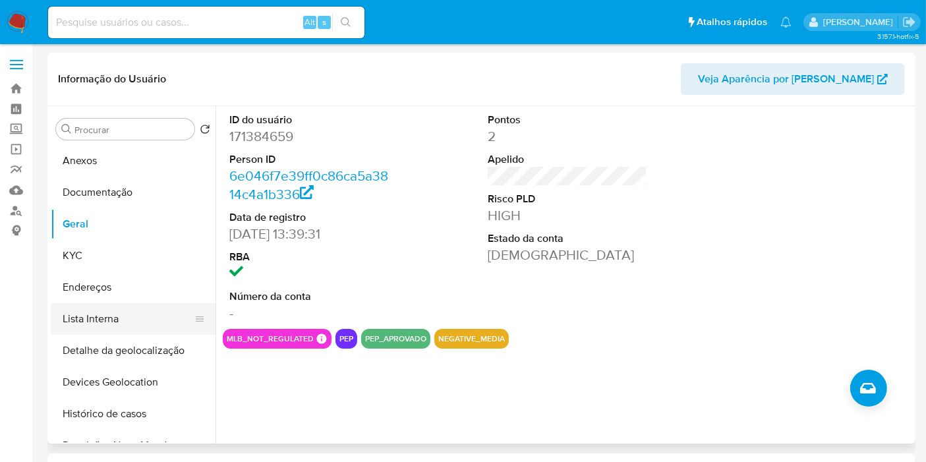
click at [140, 325] on button "Lista Interna" at bounding box center [128, 319] width 154 height 32
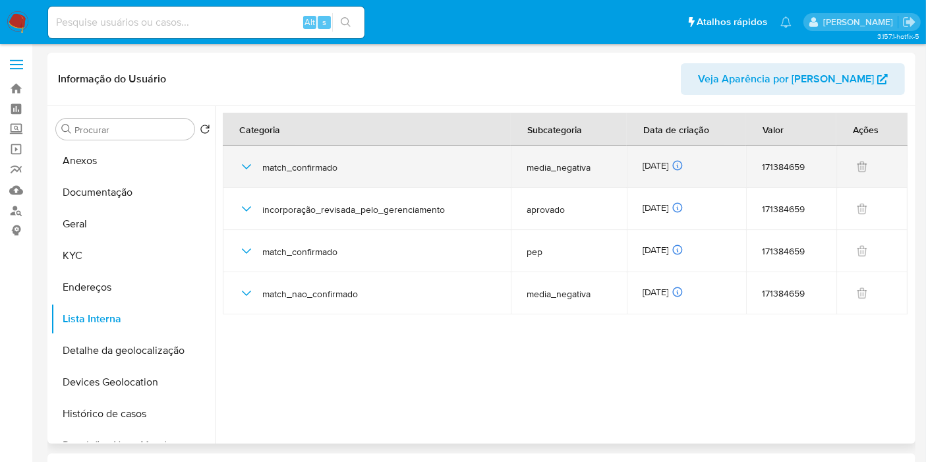
click at [238, 166] on icon "button" at bounding box center [246, 167] width 16 height 16
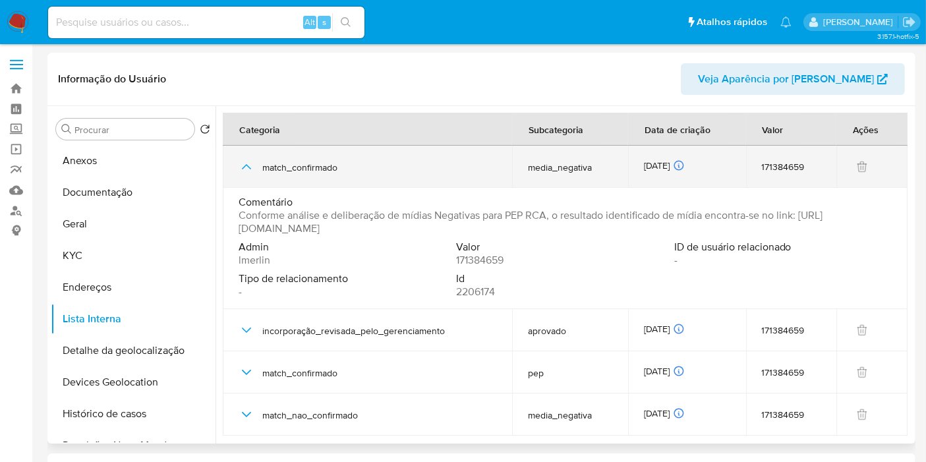
click at [238, 166] on icon "button" at bounding box center [246, 167] width 16 height 16
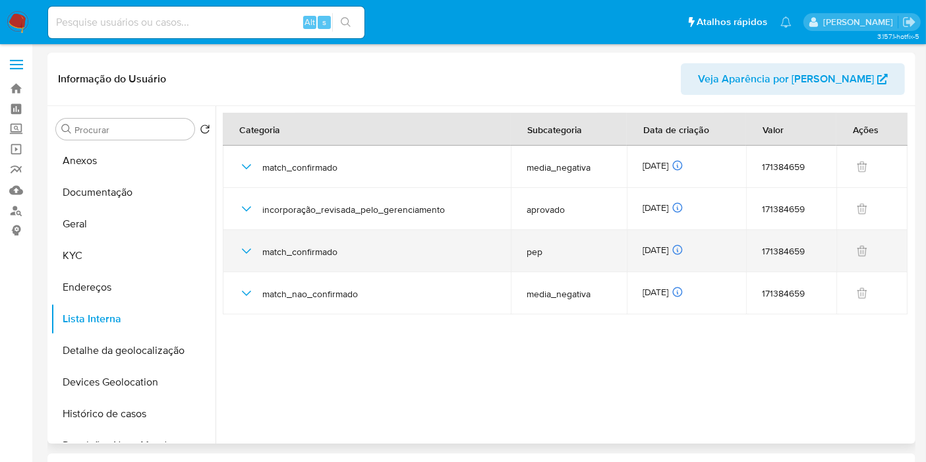
click at [248, 255] on icon "button" at bounding box center [246, 251] width 16 height 16
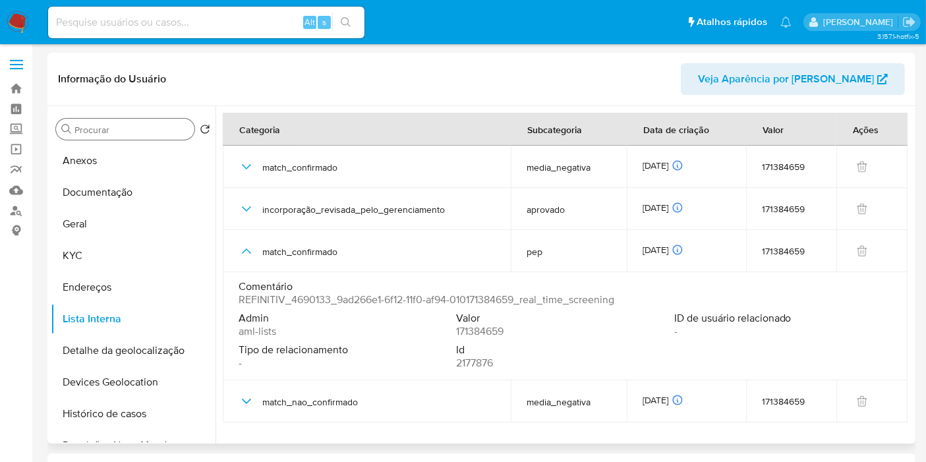
click at [103, 134] on input "Procurar" at bounding box center [131, 130] width 115 height 12
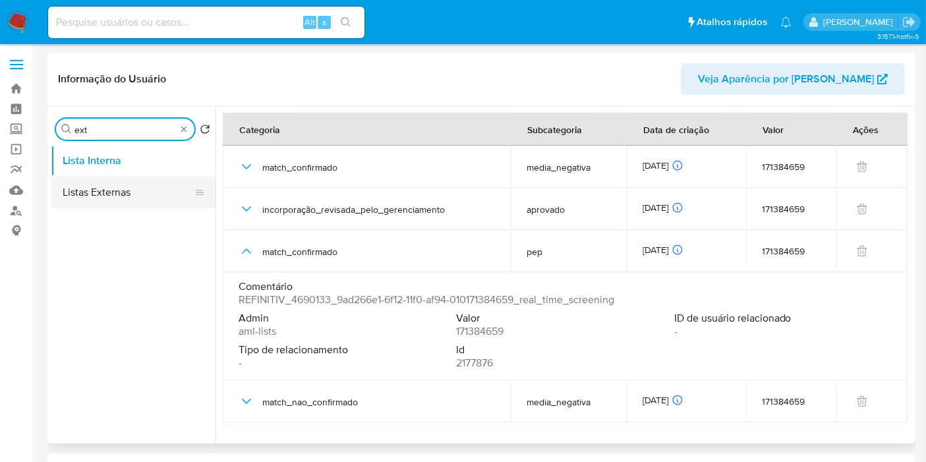
type input "ext"
click at [107, 198] on button "Listas Externas" at bounding box center [128, 193] width 154 height 32
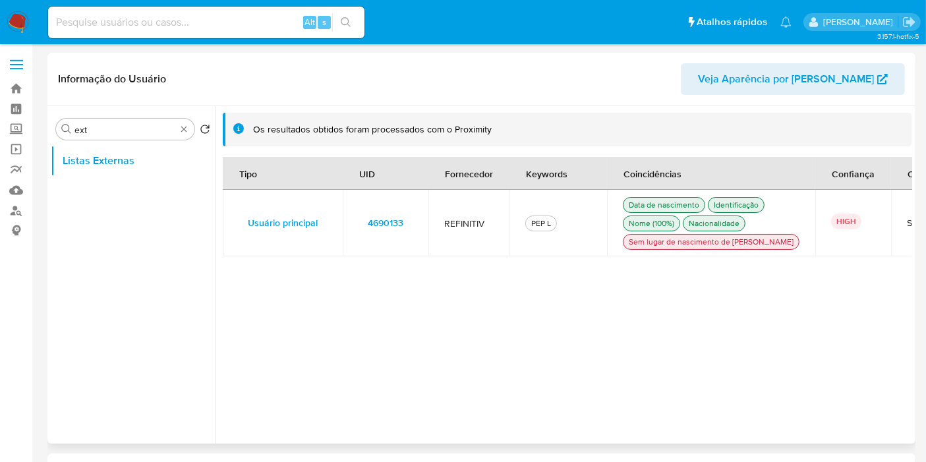
click at [389, 232] on span "4690133" at bounding box center [386, 222] width 36 height 18
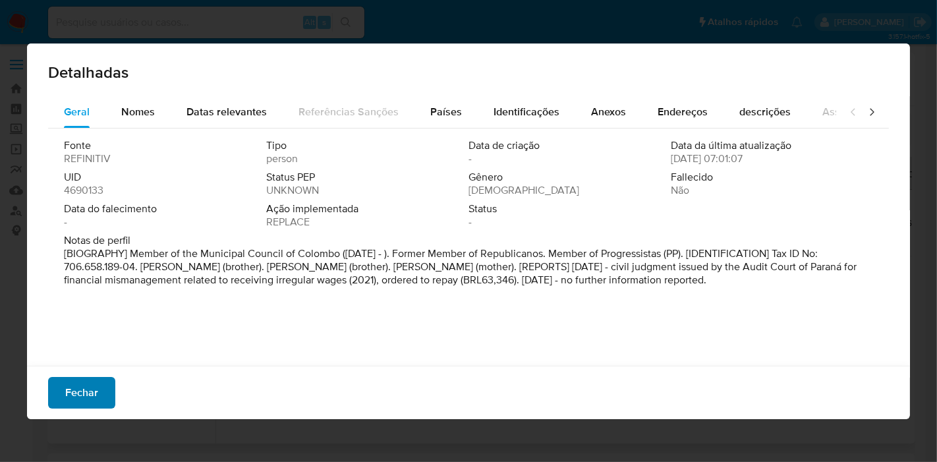
click at [59, 393] on button "Fechar" at bounding box center [81, 393] width 67 height 32
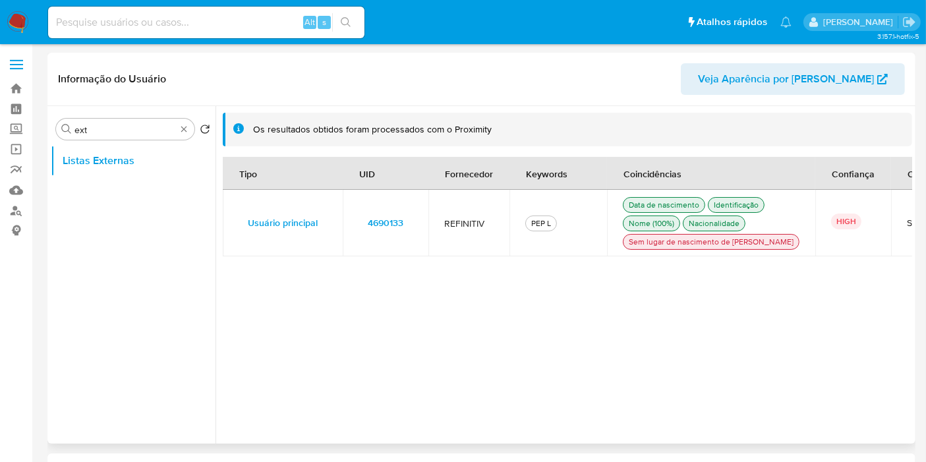
click at [379, 227] on span "4690133" at bounding box center [386, 222] width 36 height 18
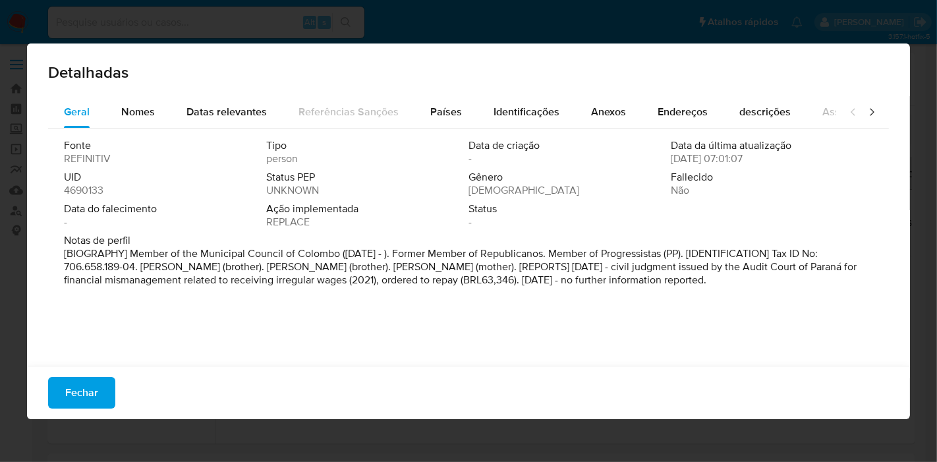
click at [865, 112] on icon at bounding box center [871, 111] width 13 height 13
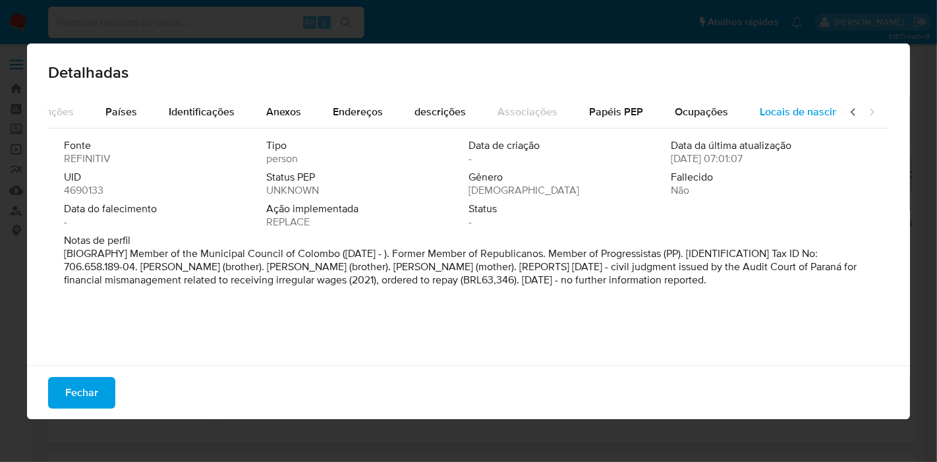
scroll to position [0, 366]
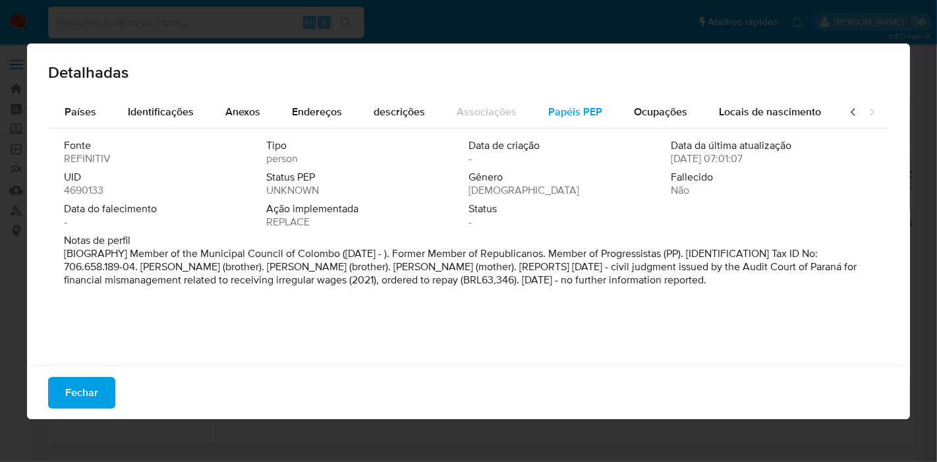
click at [589, 115] on span "Papéis PEP" at bounding box center [575, 111] width 54 height 15
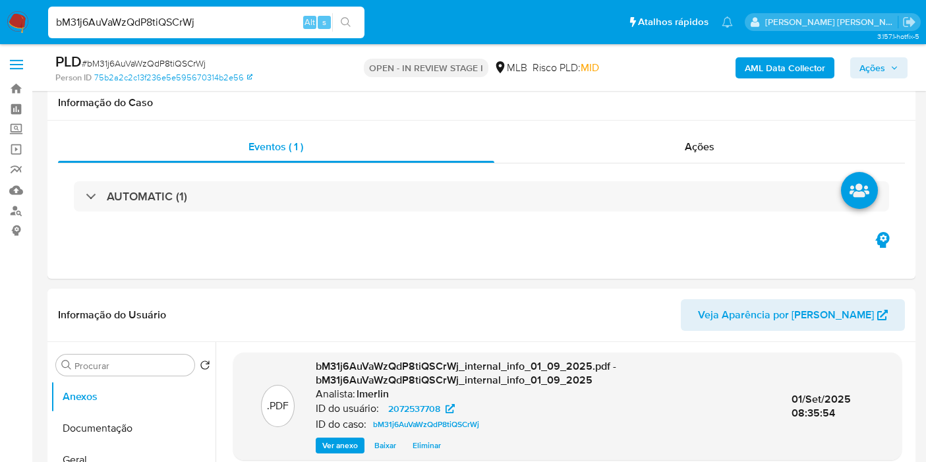
select select "10"
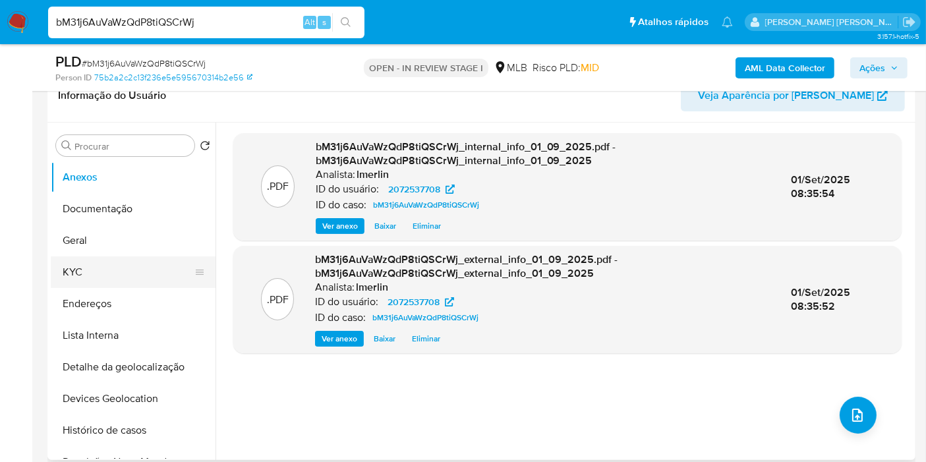
click at [158, 282] on button "KYC" at bounding box center [128, 272] width 154 height 32
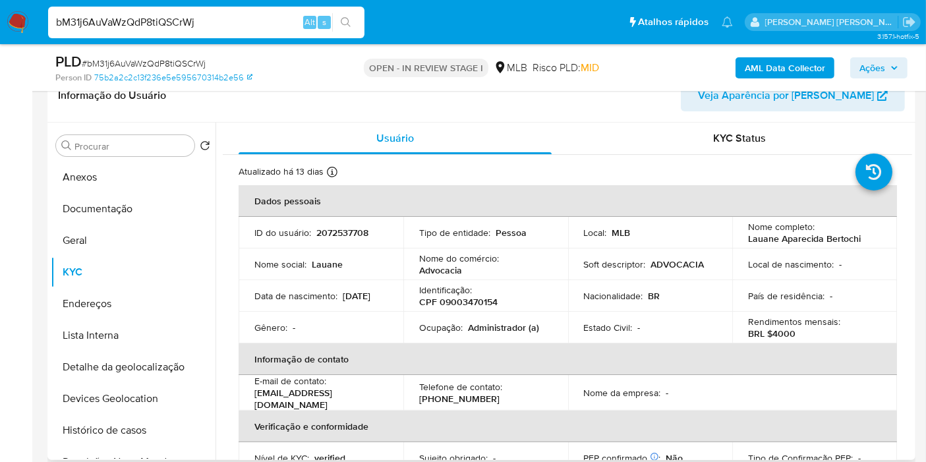
click at [472, 293] on div "Identificação : CPF 09003470154" at bounding box center [485, 296] width 133 height 24
click at [471, 298] on p "CPF 09003470154" at bounding box center [458, 302] width 78 height 12
copy p "09003470154"
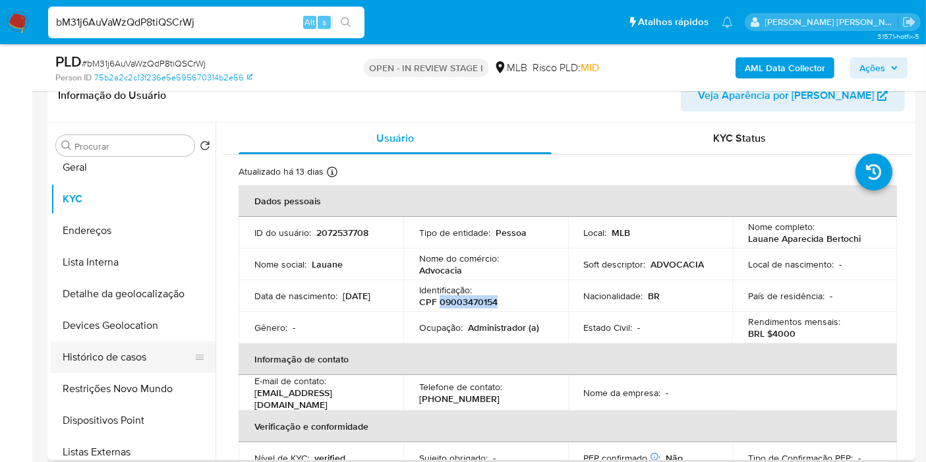
click at [136, 347] on button "Histórico de casos" at bounding box center [128, 357] width 154 height 32
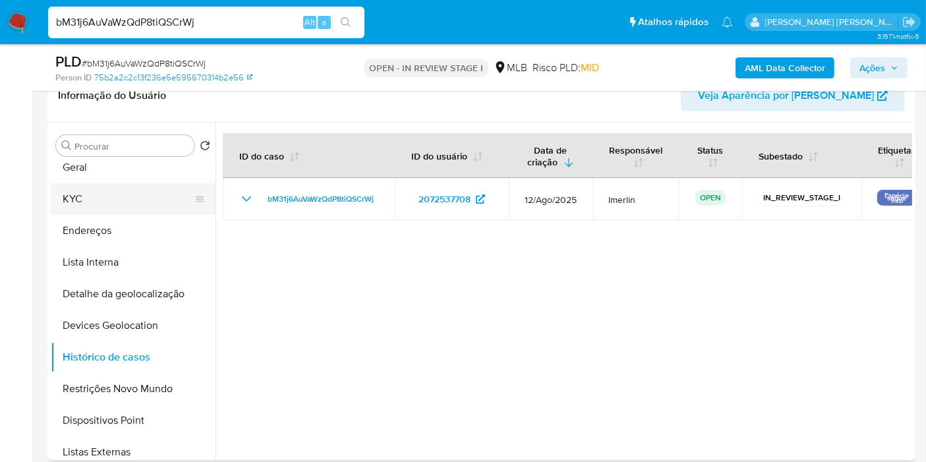
click at [129, 192] on button "KYC" at bounding box center [128, 199] width 154 height 32
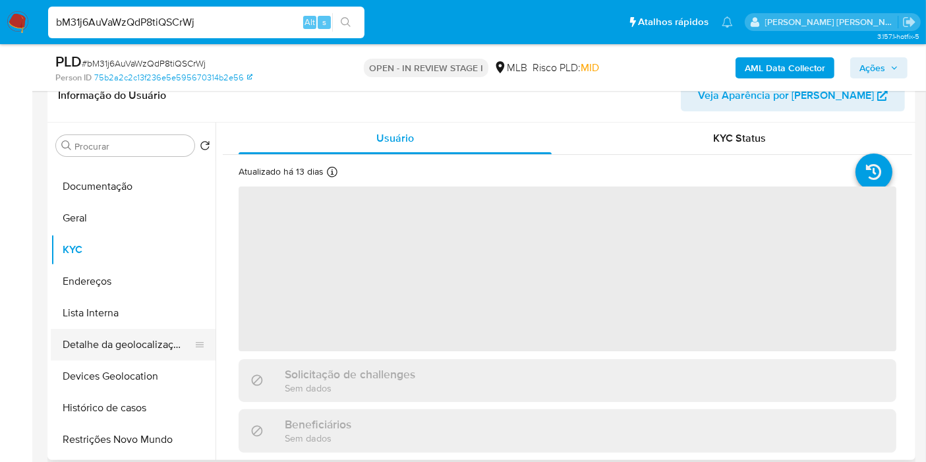
scroll to position [0, 0]
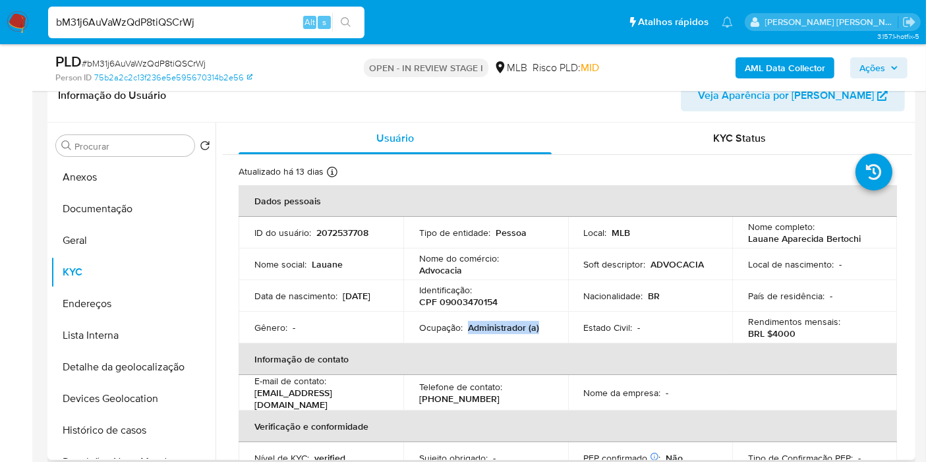
drag, startPoint x: 467, startPoint y: 326, endPoint x: 559, endPoint y: 325, distance: 91.6
click at [559, 325] on td "Ocupação : Administrador (a)" at bounding box center [485, 328] width 165 height 32
copy p "Administrador (a)"
click at [156, 198] on button "Documentação" at bounding box center [128, 209] width 154 height 32
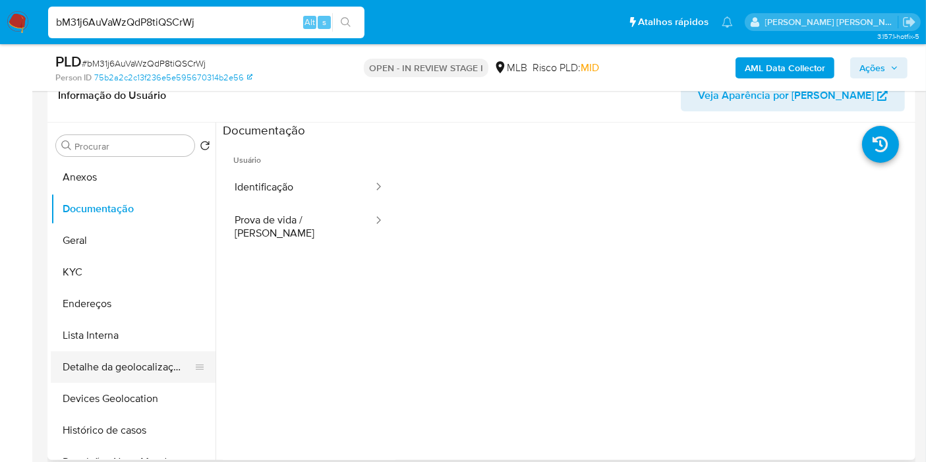
scroll to position [73, 0]
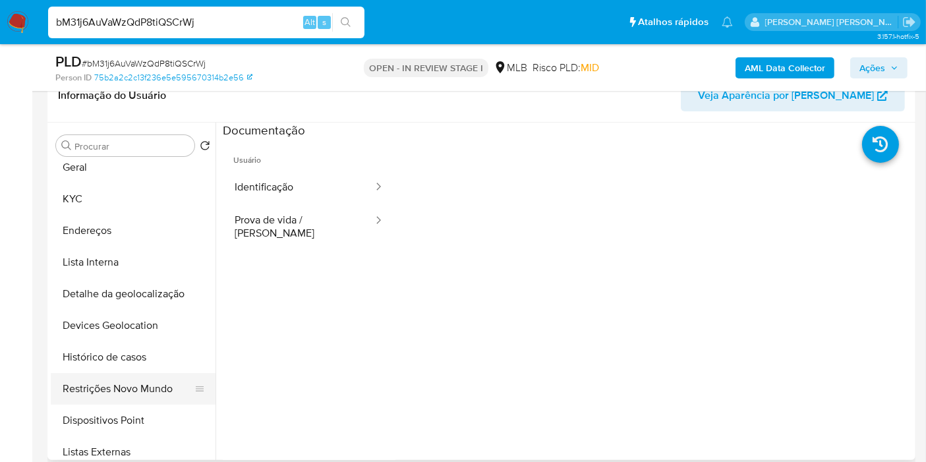
click at [141, 382] on button "Restrições Novo Mundo" at bounding box center [128, 389] width 154 height 32
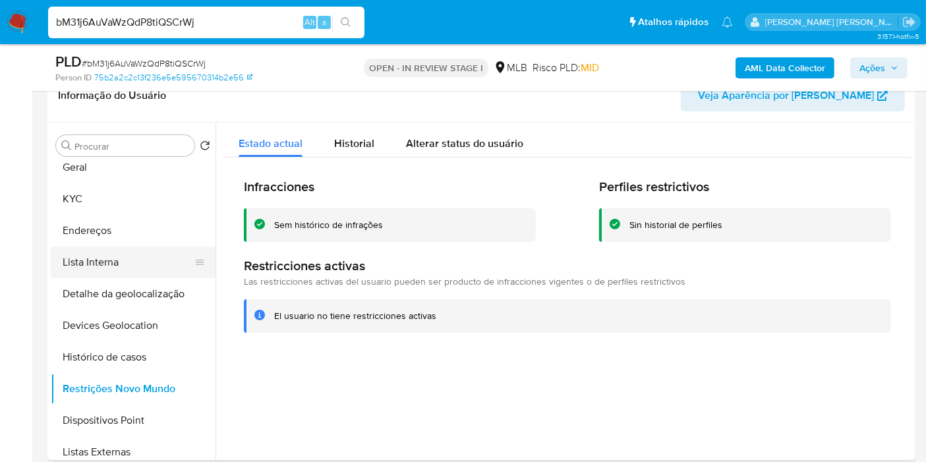
click at [159, 196] on button "KYC" at bounding box center [133, 199] width 165 height 32
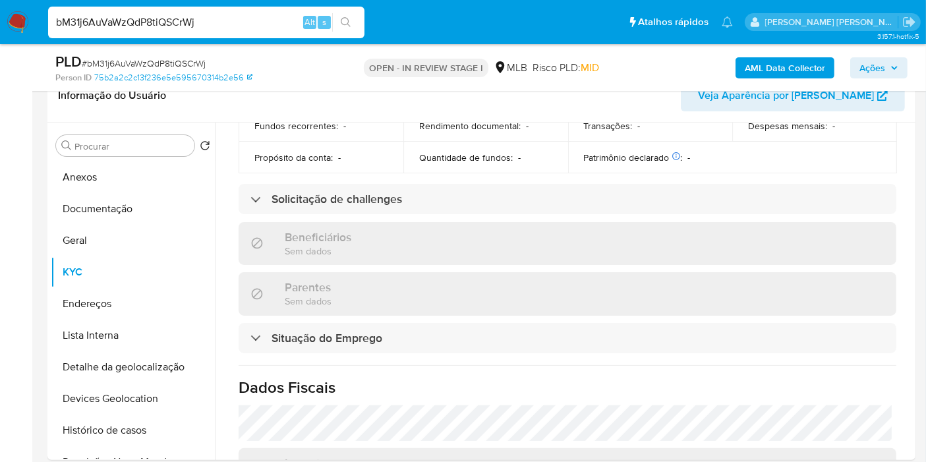
scroll to position [611, 0]
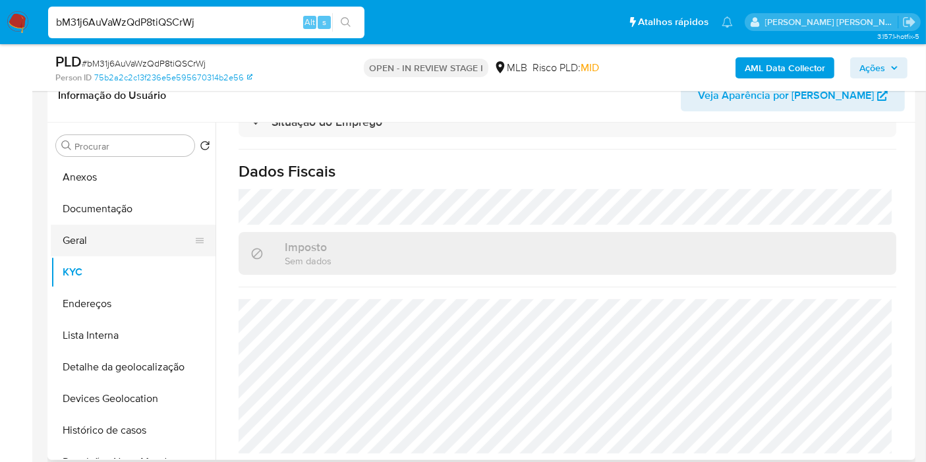
click at [94, 235] on button "Geral" at bounding box center [128, 241] width 154 height 32
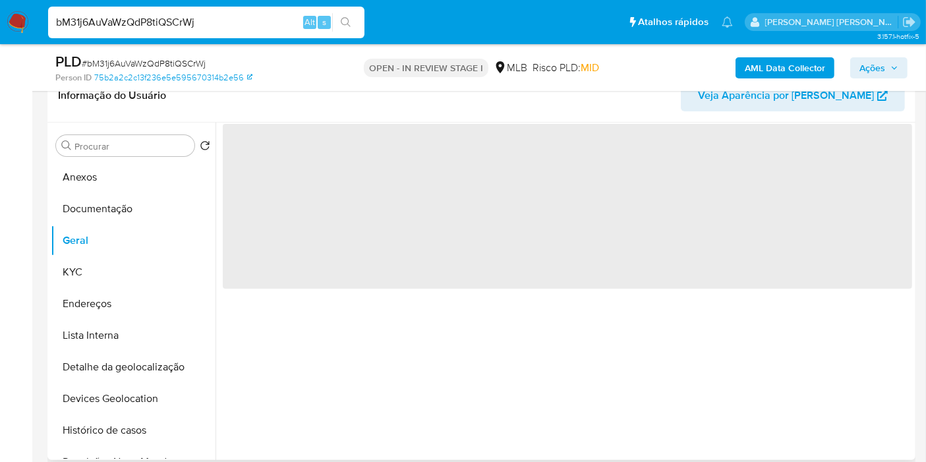
scroll to position [0, 0]
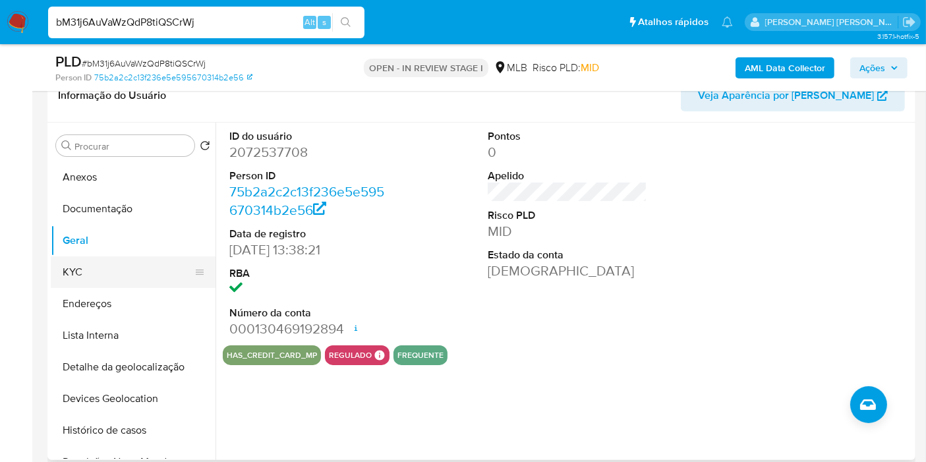
click at [143, 271] on button "KYC" at bounding box center [128, 272] width 154 height 32
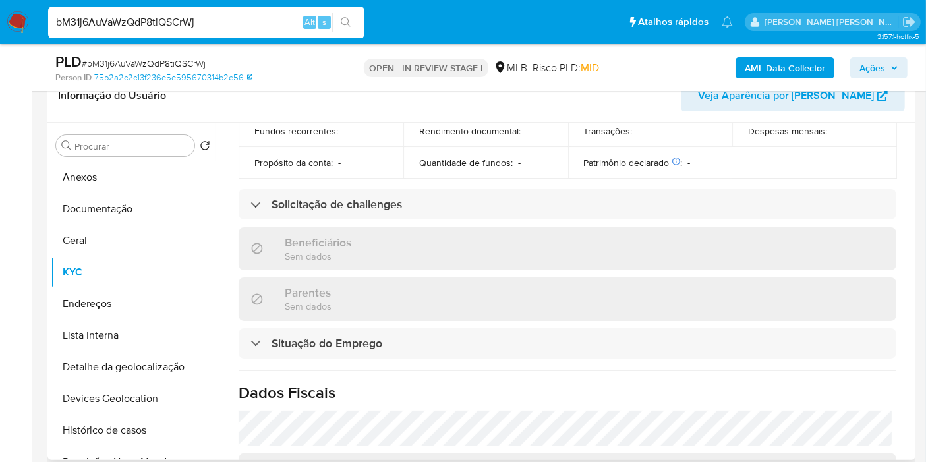
scroll to position [609, 0]
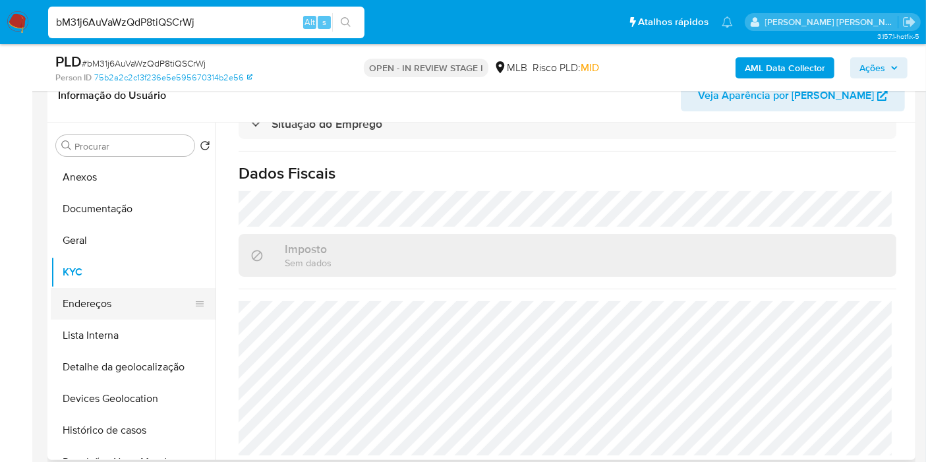
click at [138, 305] on button "Endereços" at bounding box center [128, 304] width 154 height 32
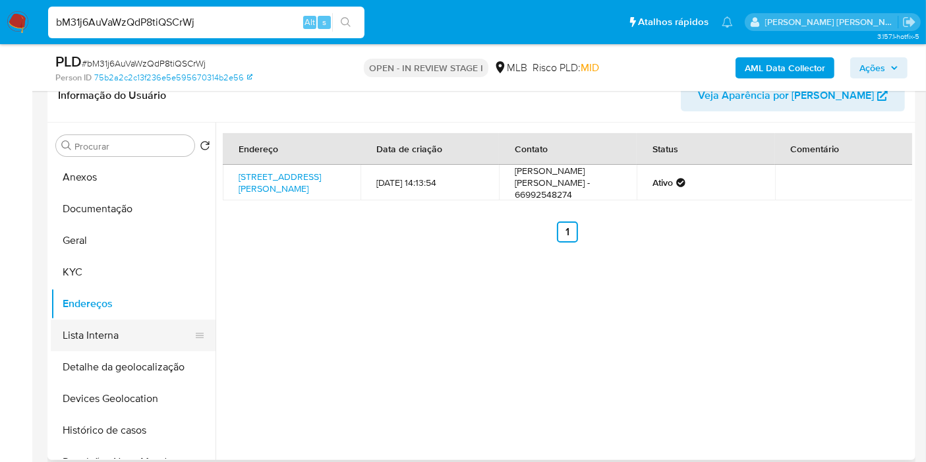
scroll to position [73, 0]
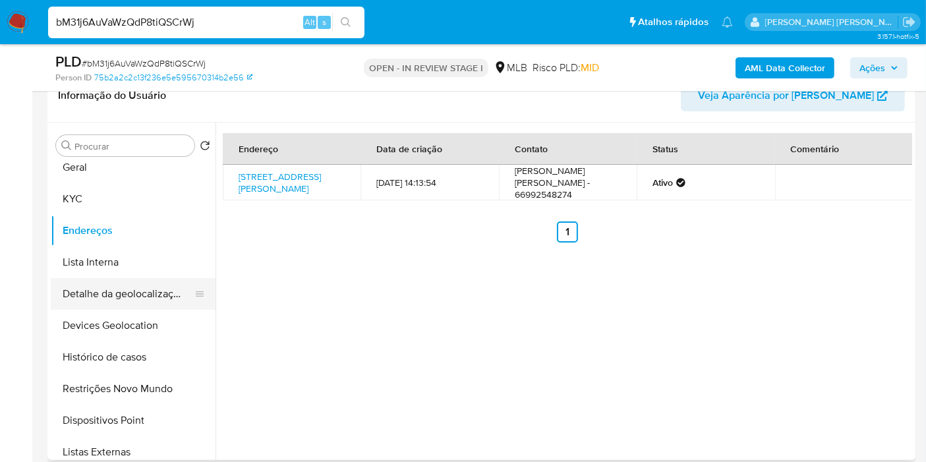
click at [161, 287] on button "Detalhe da geolocalização" at bounding box center [128, 294] width 154 height 32
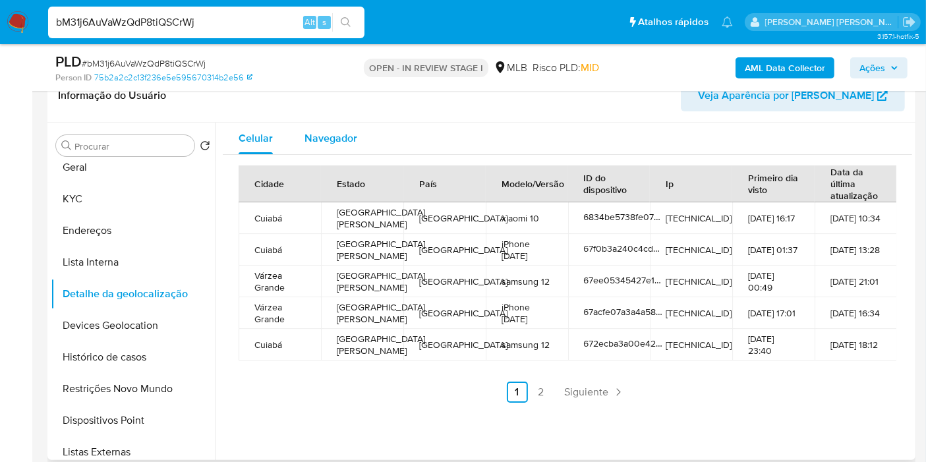
click at [331, 152] on div "Navegador" at bounding box center [330, 139] width 53 height 32
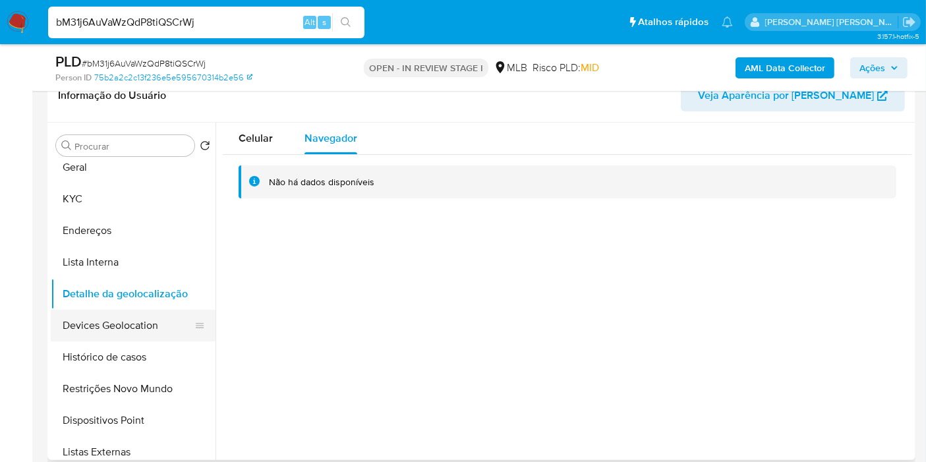
click at [119, 316] on button "Devices Geolocation" at bounding box center [128, 326] width 154 height 32
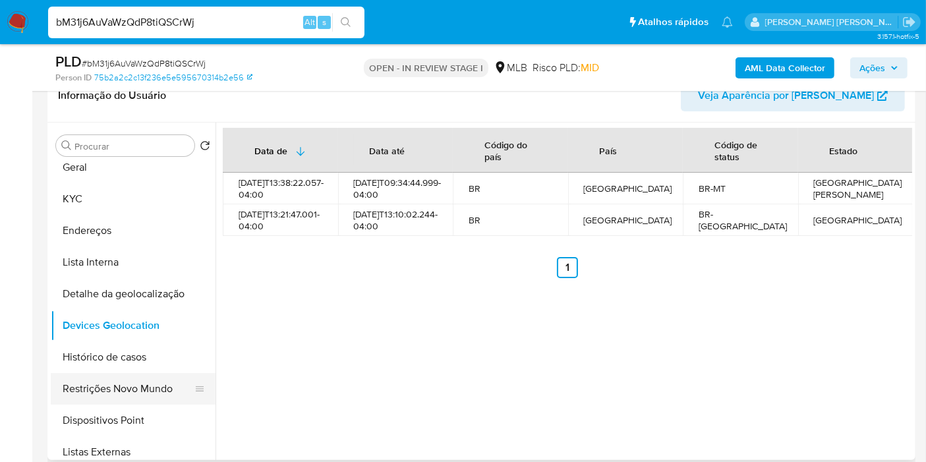
click at [128, 389] on button "Restrições Novo Mundo" at bounding box center [128, 389] width 154 height 32
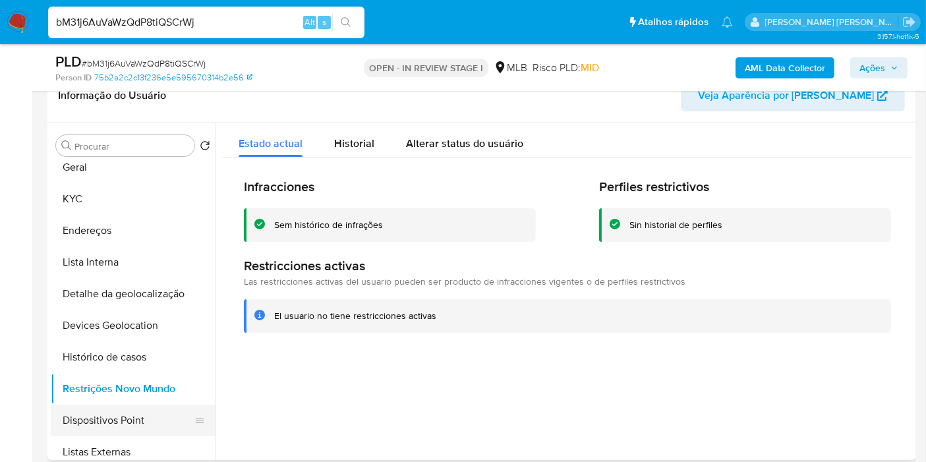
click at [107, 414] on button "Dispositivos Point" at bounding box center [128, 421] width 154 height 32
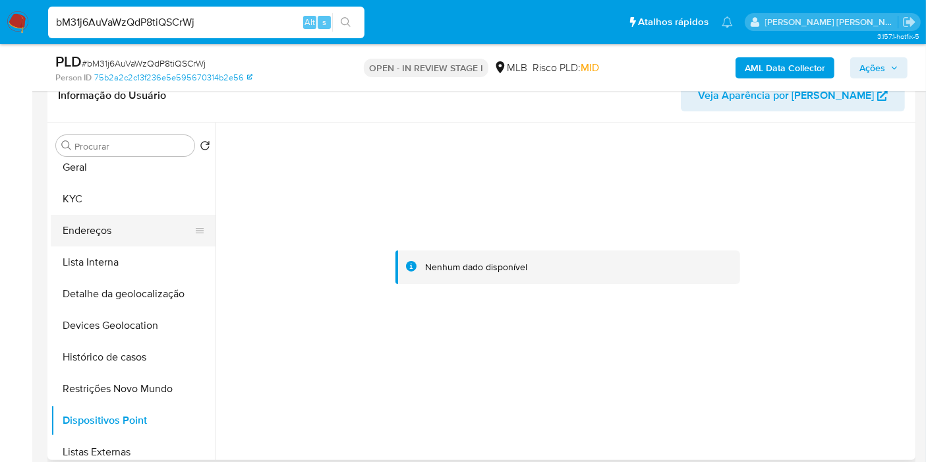
click at [111, 227] on button "Endereços" at bounding box center [128, 231] width 154 height 32
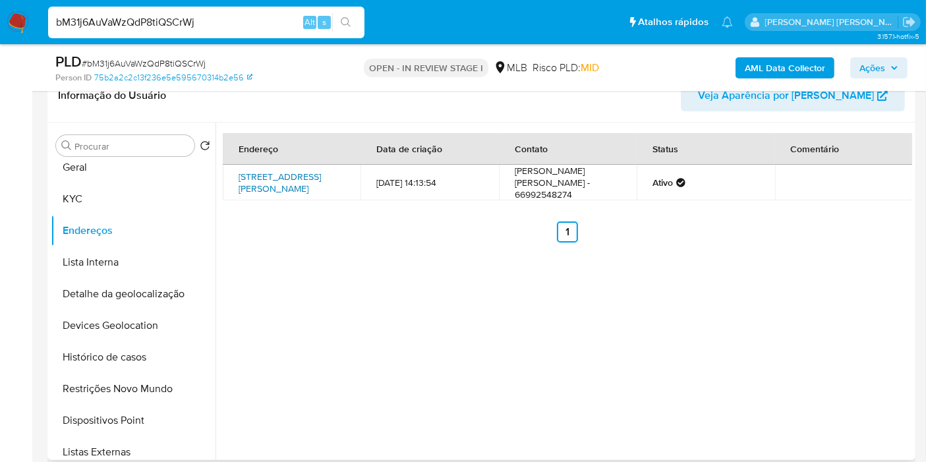
click at [280, 185] on link "Rua Parnaíba 113, Cuiabá, Mato Grosso, 78070474, Brasil 113" at bounding box center [279, 182] width 82 height 25
click at [144, 196] on button "KYC" at bounding box center [128, 199] width 154 height 32
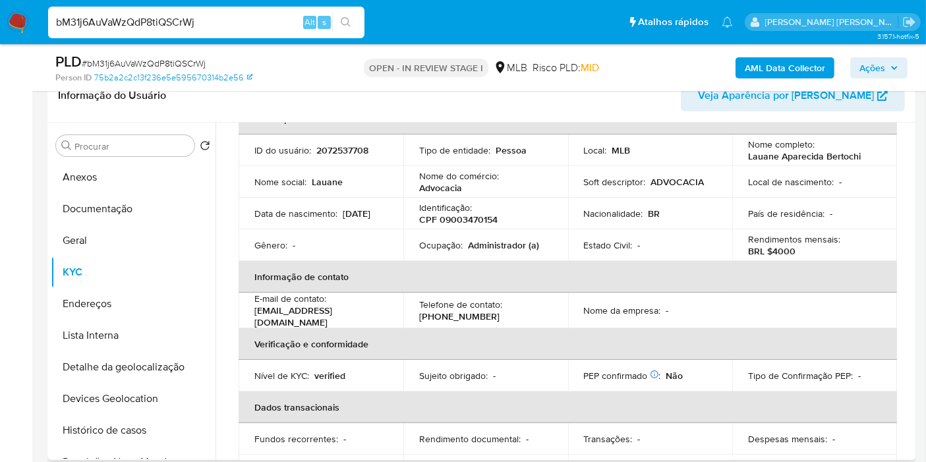
scroll to position [0, 0]
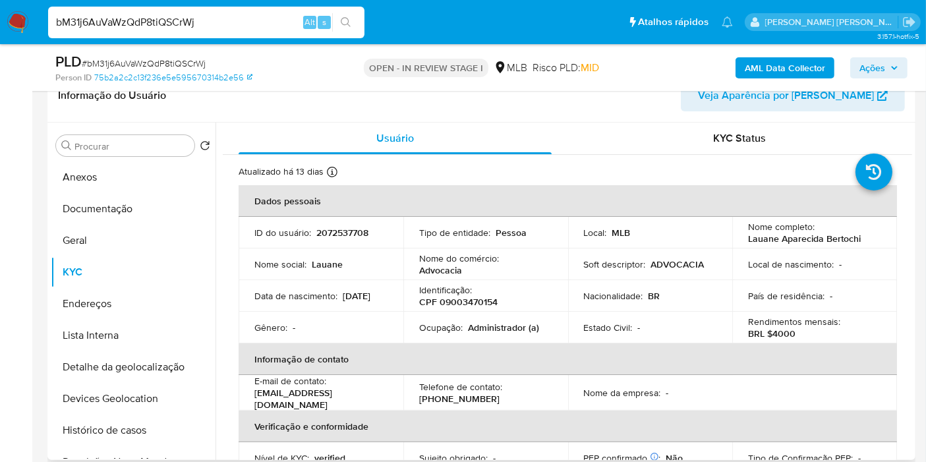
click at [461, 302] on p "CPF 09003470154" at bounding box center [458, 302] width 78 height 12
copy p "09003470154"
click at [98, 183] on button "Anexos" at bounding box center [128, 177] width 154 height 32
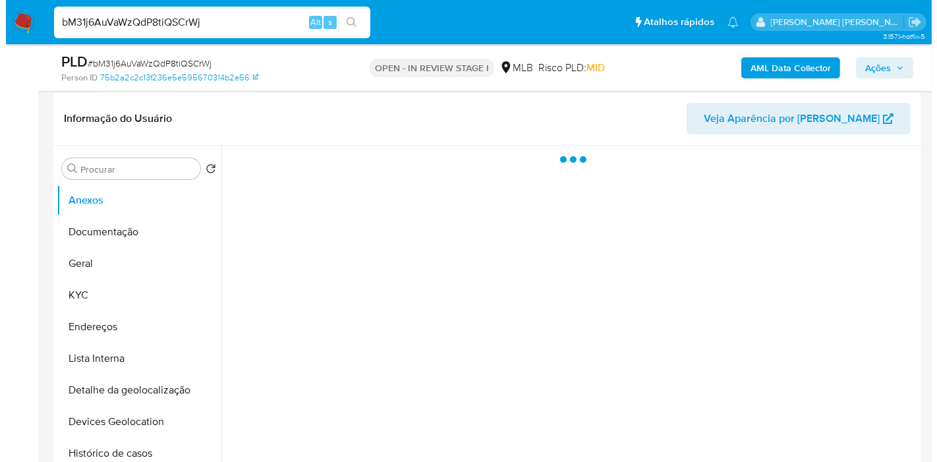
scroll to position [219, 0]
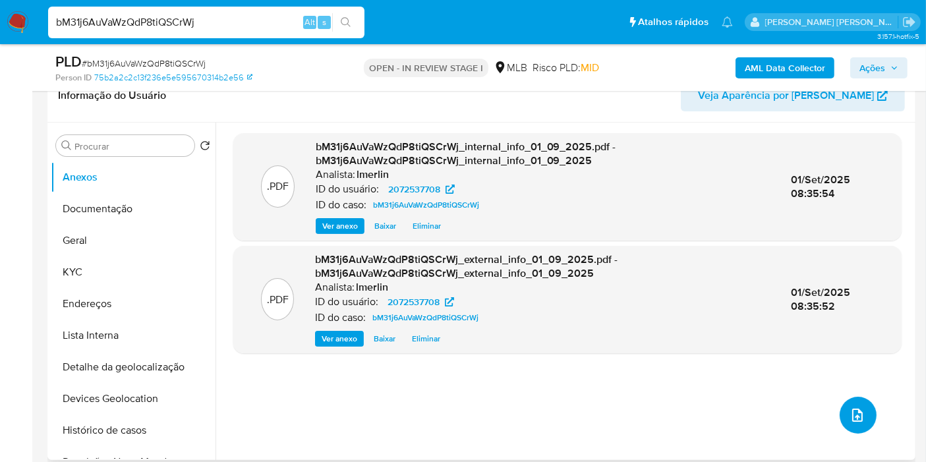
click at [852, 407] on icon "upload-file" at bounding box center [857, 415] width 16 height 16
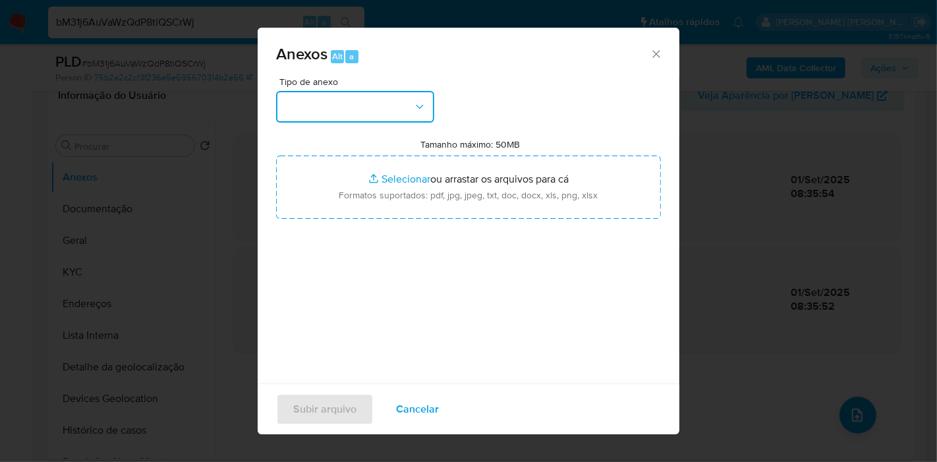
click at [376, 117] on button "button" at bounding box center [355, 107] width 158 height 32
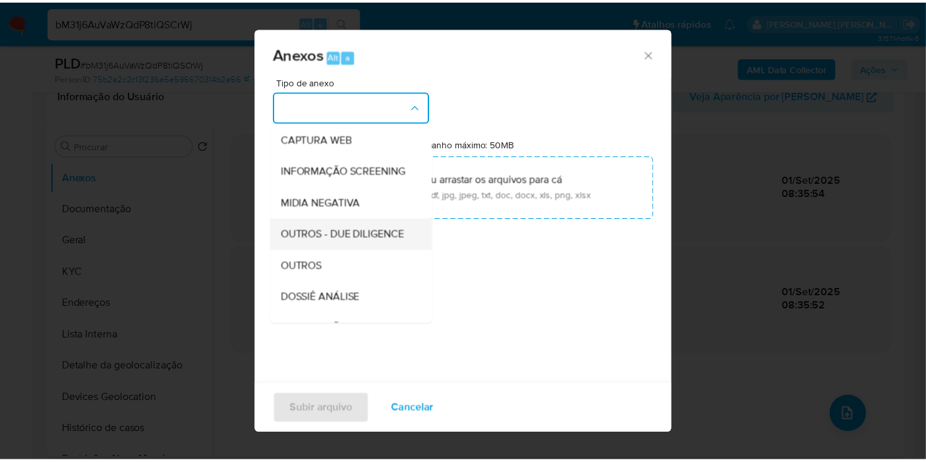
scroll to position [146, 0]
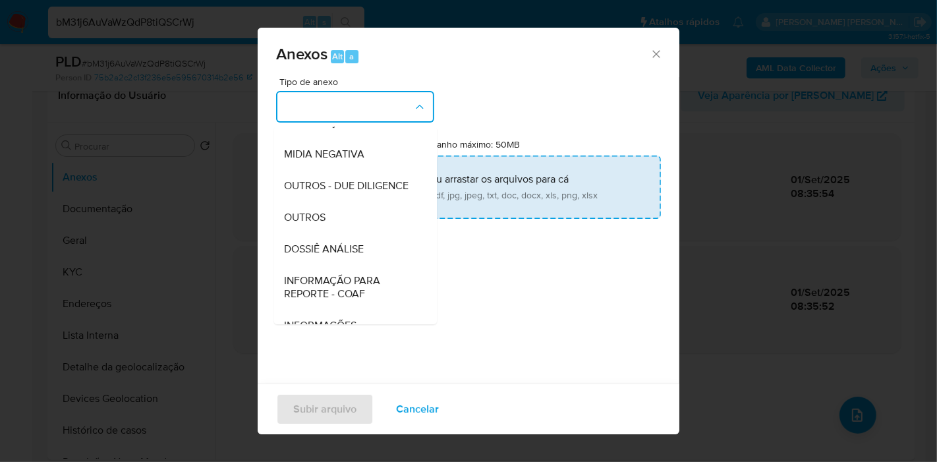
drag, startPoint x: 364, startPoint y: 272, endPoint x: 397, endPoint y: 190, distance: 87.8
click at [365, 265] on div "DOSSIÊ ANÁLISE" at bounding box center [351, 249] width 134 height 32
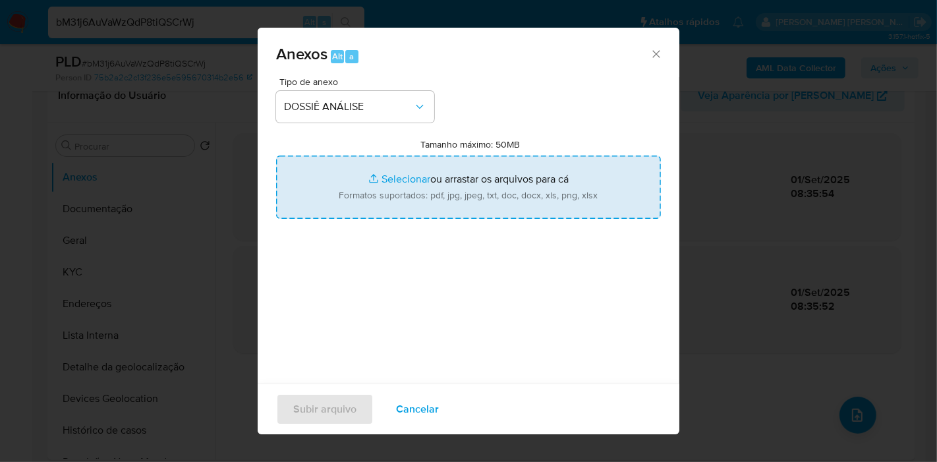
click at [399, 187] on input "Tamanho máximo: 50MB Selecionar arquivos" at bounding box center [468, 186] width 385 height 63
type input "C:\fakepath\SAR - XXX - CPF 09003470154 - LAUANE APARECIDA BERTOCHI.pdf"
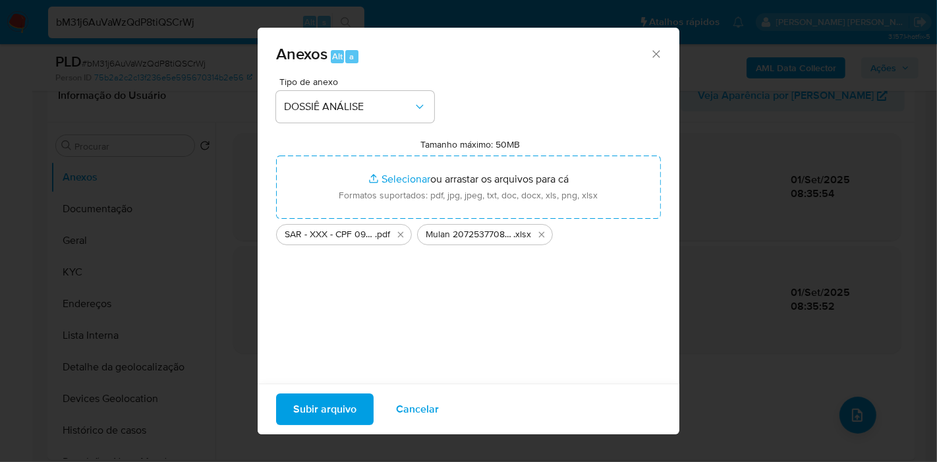
click at [328, 408] on span "Subir arquivo" at bounding box center [324, 409] width 63 height 29
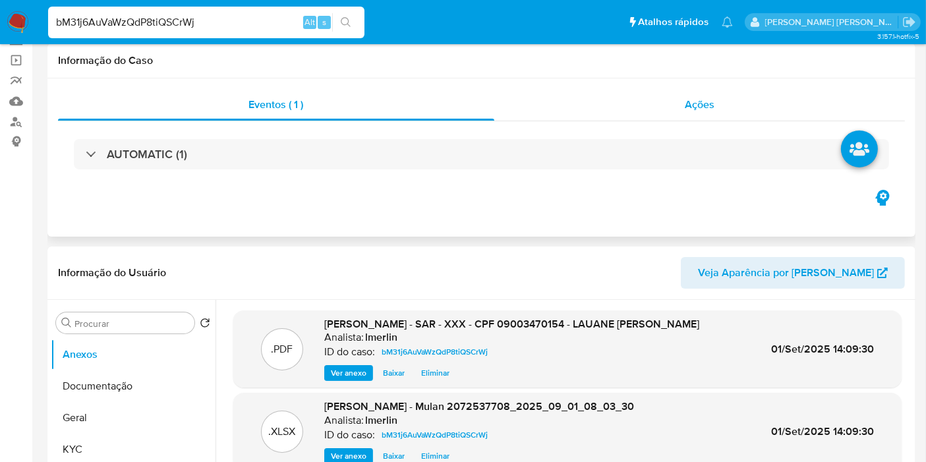
scroll to position [0, 0]
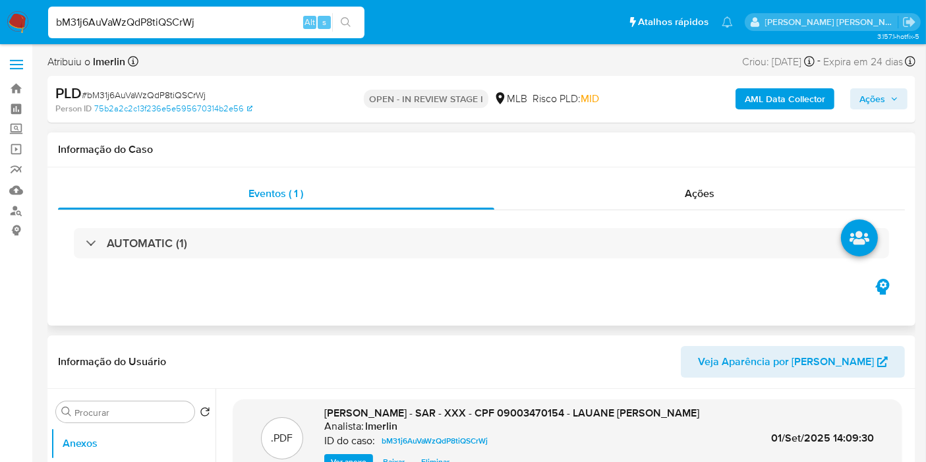
click at [712, 191] on span "Ações" at bounding box center [699, 193] width 30 height 15
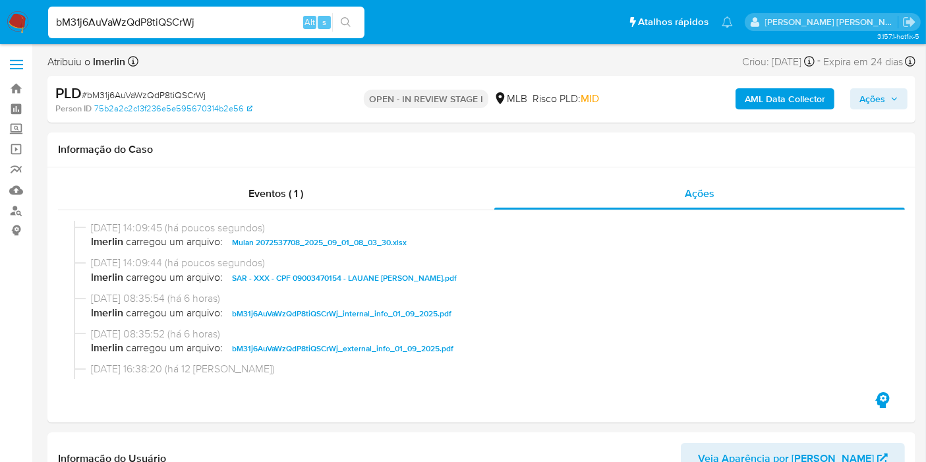
click at [870, 98] on span "Ações" at bounding box center [872, 98] width 26 height 21
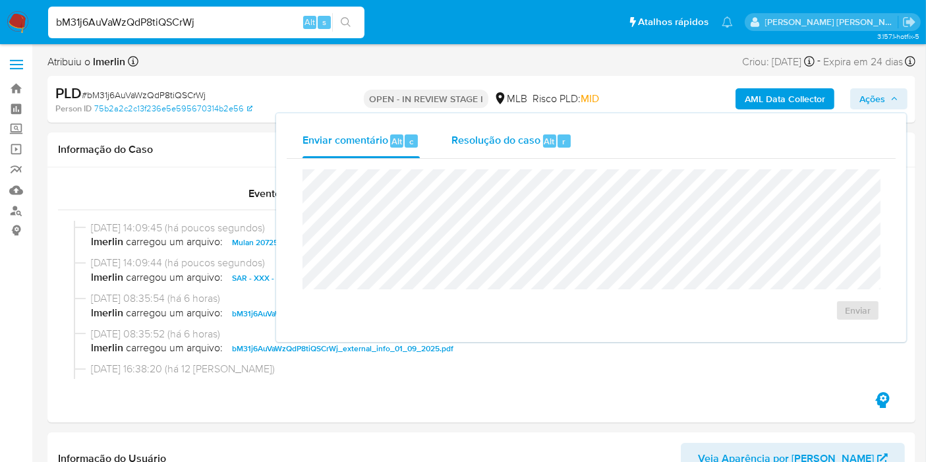
click at [483, 138] on span "Resolução do caso" at bounding box center [495, 140] width 89 height 15
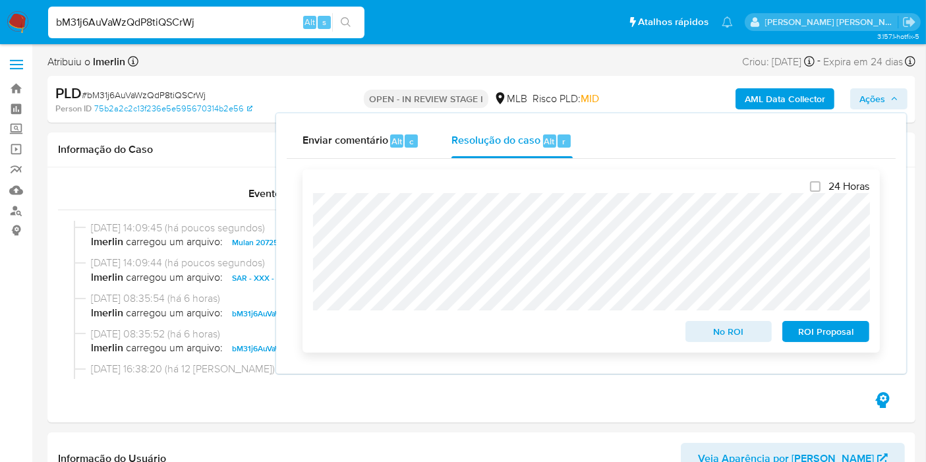
click at [837, 335] on span "ROI Proposal" at bounding box center [825, 331] width 69 height 18
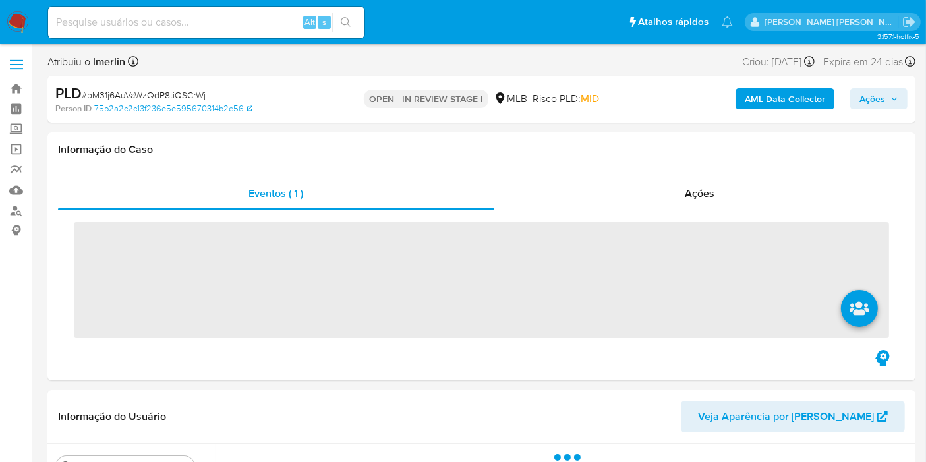
click at [197, 26] on input at bounding box center [206, 22] width 316 height 17
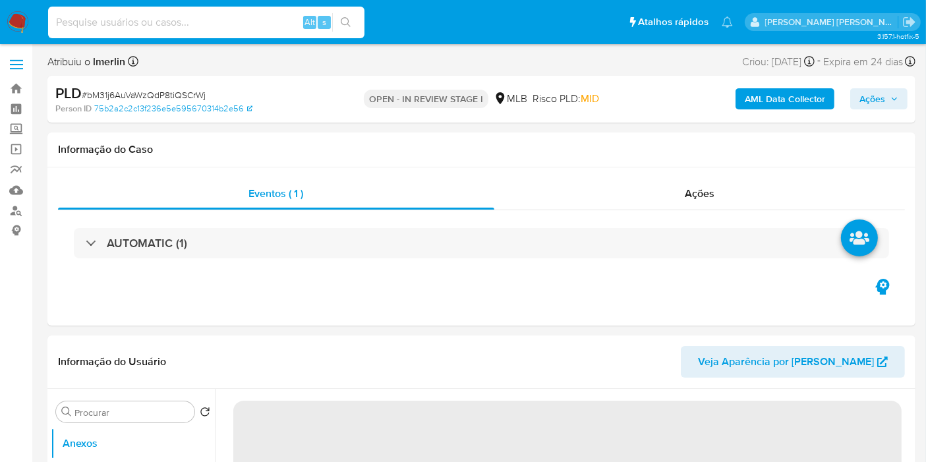
paste input "2393534813"
type input "2393534813"
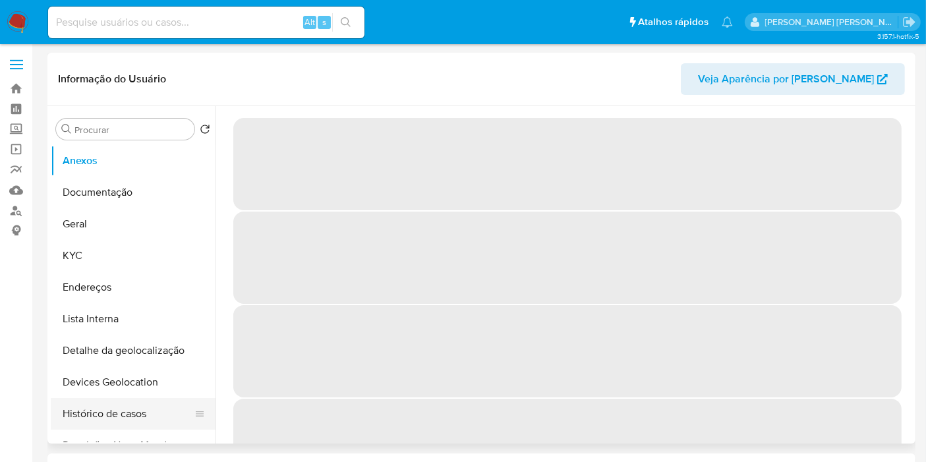
select select "10"
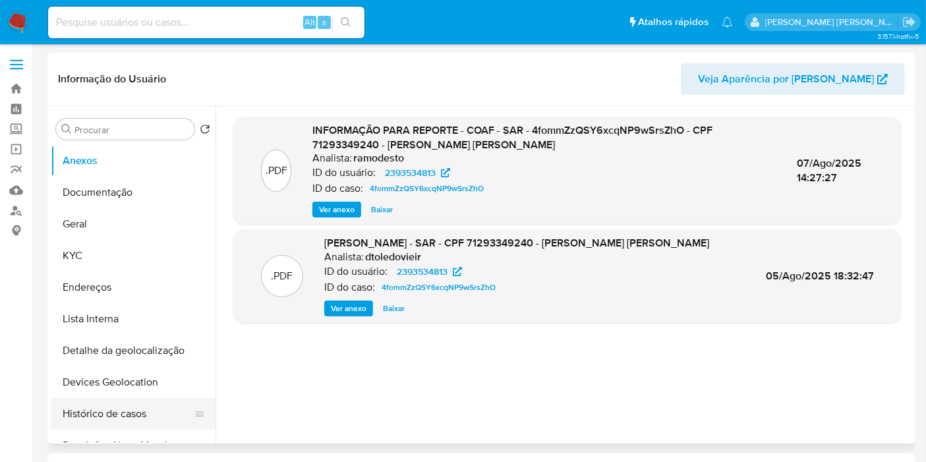
click at [114, 414] on button "Histórico de casos" at bounding box center [128, 414] width 154 height 32
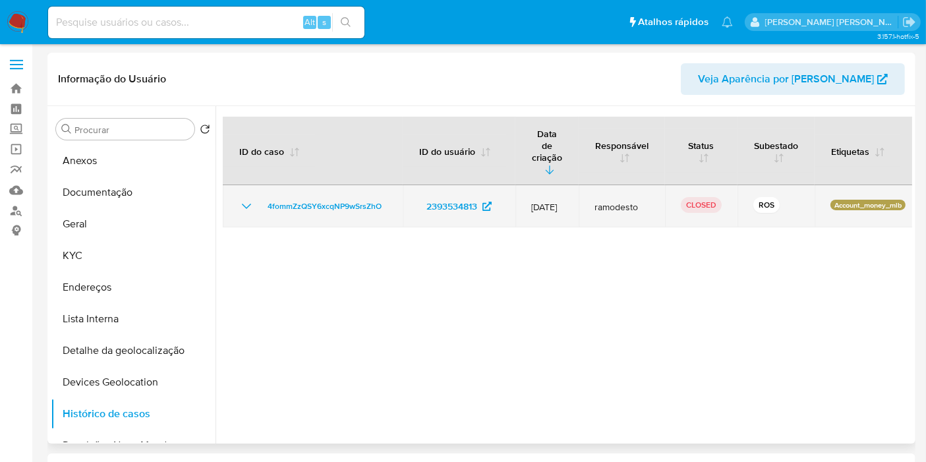
click at [244, 198] on icon "Mostrar/Ocultar" at bounding box center [246, 206] width 16 height 16
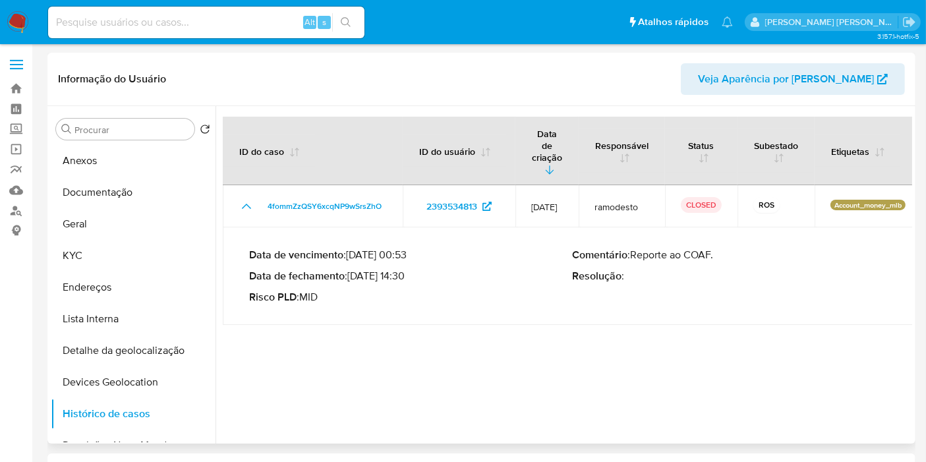
drag, startPoint x: 353, startPoint y: 249, endPoint x: 405, endPoint y: 254, distance: 52.2
click at [405, 269] on p "Data de fechamento : 07/08/2025 14:30" at bounding box center [410, 275] width 323 height 13
click at [269, 18] on input at bounding box center [206, 22] width 316 height 17
paste input "1234715860"
type input "1234715860"
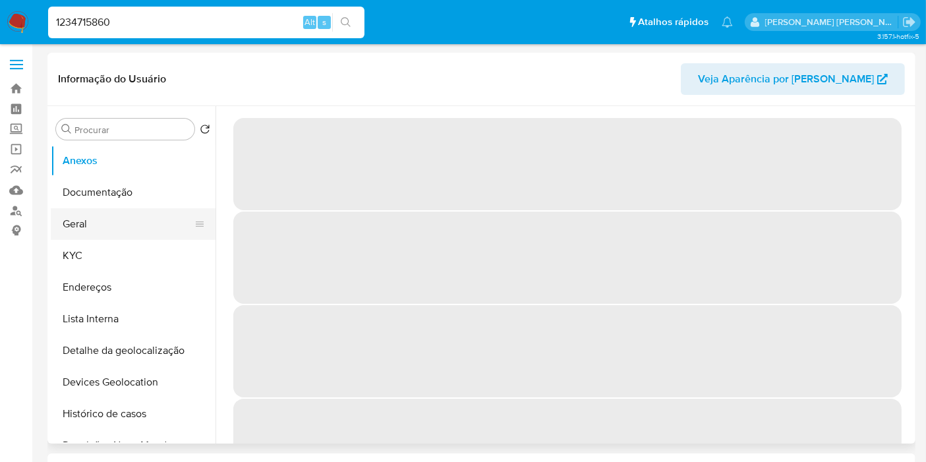
select select "10"
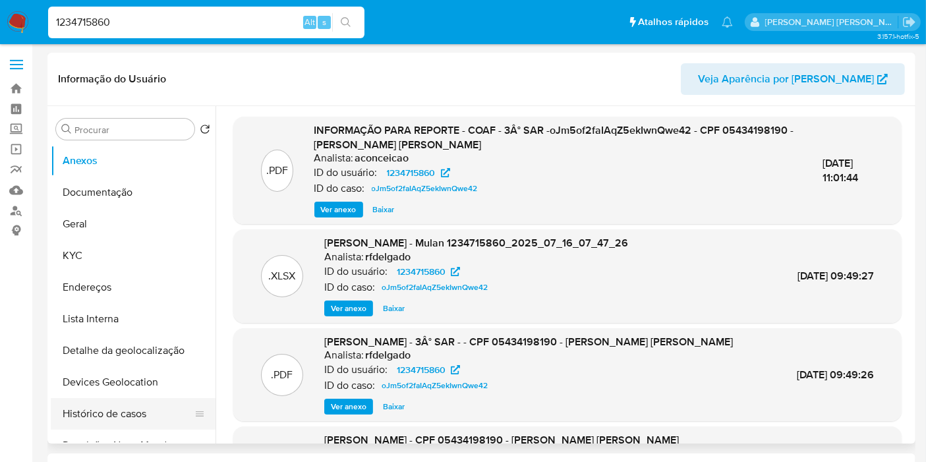
click at [123, 416] on button "Histórico de casos" at bounding box center [128, 414] width 154 height 32
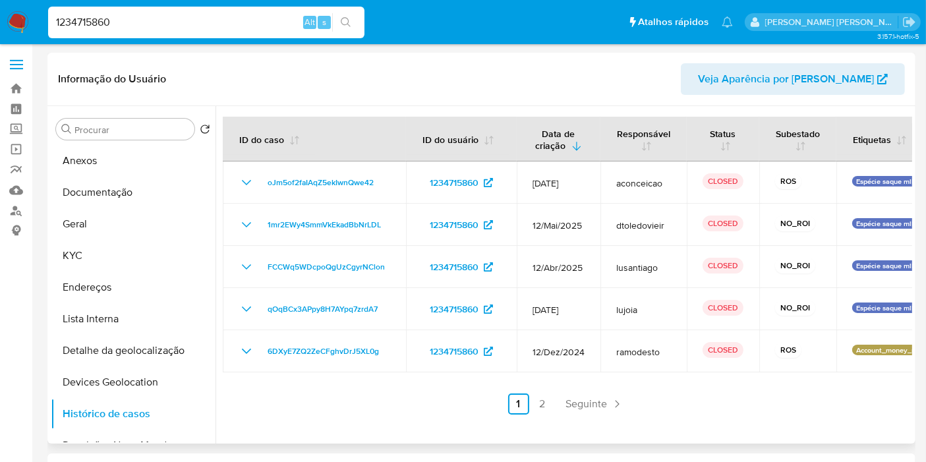
click at [424, 80] on header "Informação do Usuário Veja Aparência por Pessoa" at bounding box center [481, 79] width 847 height 32
click at [544, 403] on link "2" at bounding box center [542, 403] width 21 height 21
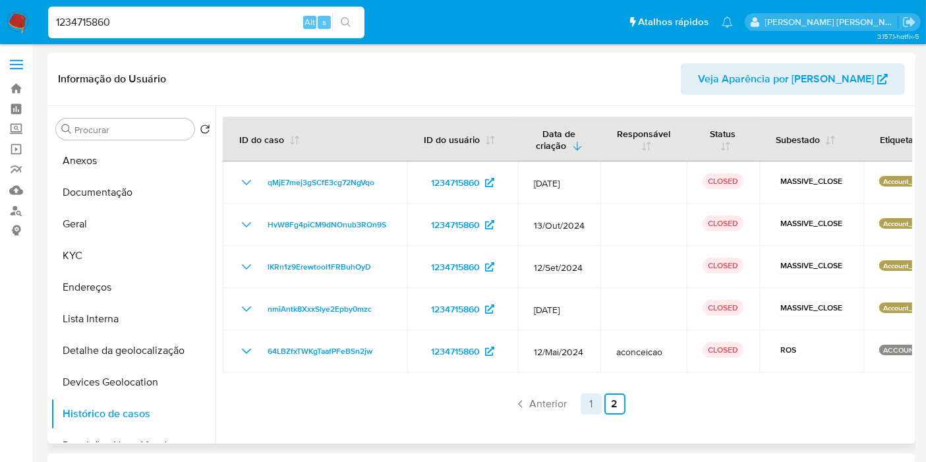
click at [585, 402] on link "1" at bounding box center [590, 403] width 21 height 21
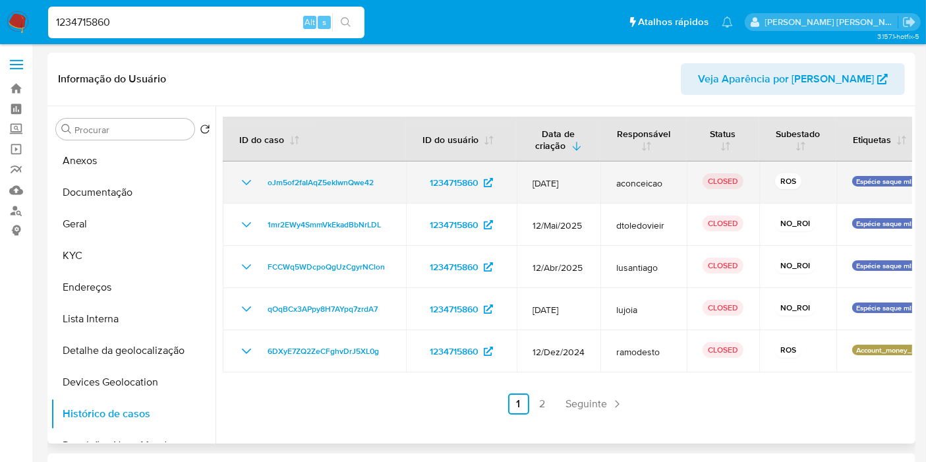
click at [248, 181] on icon "Mostrar/Ocultar" at bounding box center [246, 183] width 16 height 16
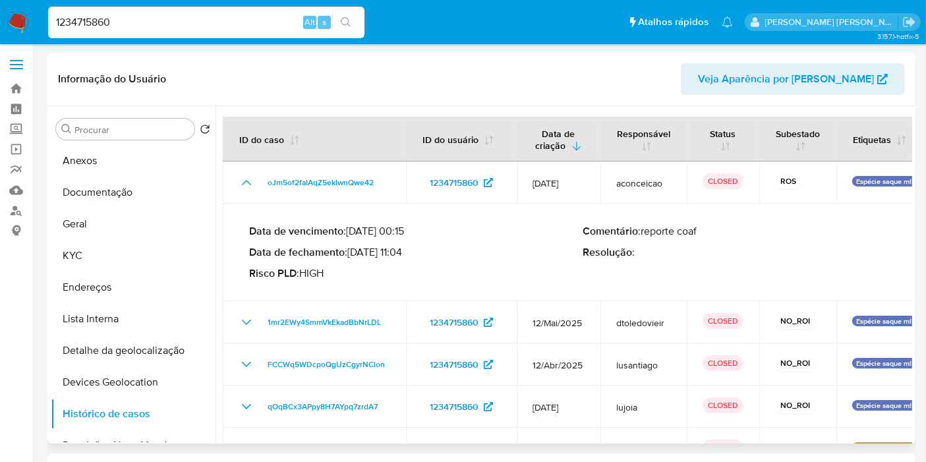
click at [355, 251] on p "Data de fechamento : 21/07/2025 11:04" at bounding box center [416, 252] width 334 height 13
drag, startPoint x: 353, startPoint y: 252, endPoint x: 390, endPoint y: 246, distance: 37.3
click at [404, 255] on p "Data de fechamento : 21/07/2025 11:04" at bounding box center [416, 252] width 334 height 13
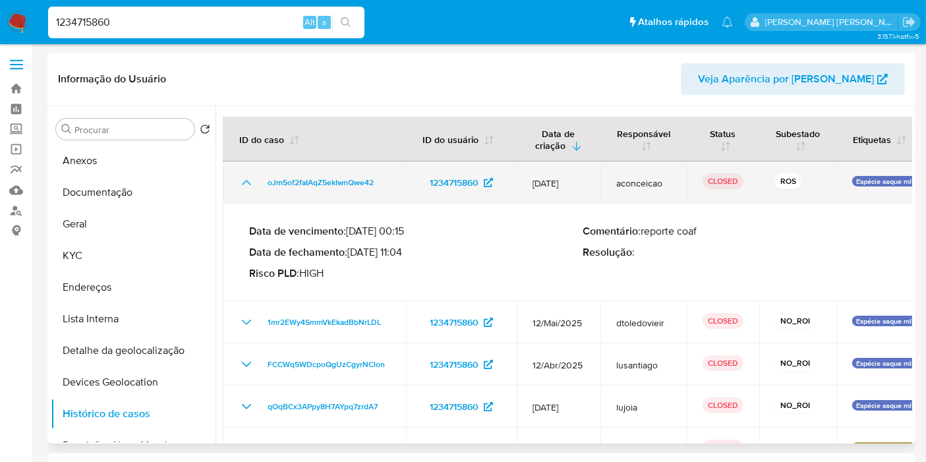
click at [248, 182] on icon "Mostrar/Ocultar" at bounding box center [246, 183] width 16 height 16
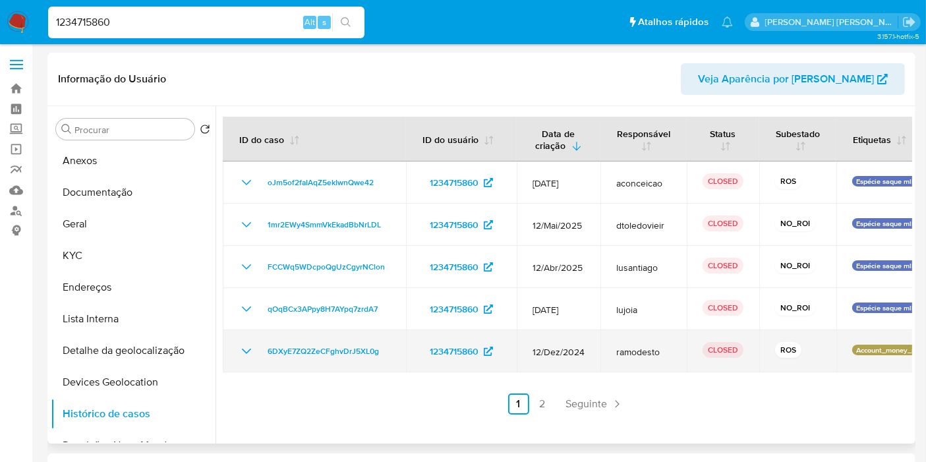
click at [244, 354] on icon "Mostrar/Ocultar" at bounding box center [246, 351] width 16 height 16
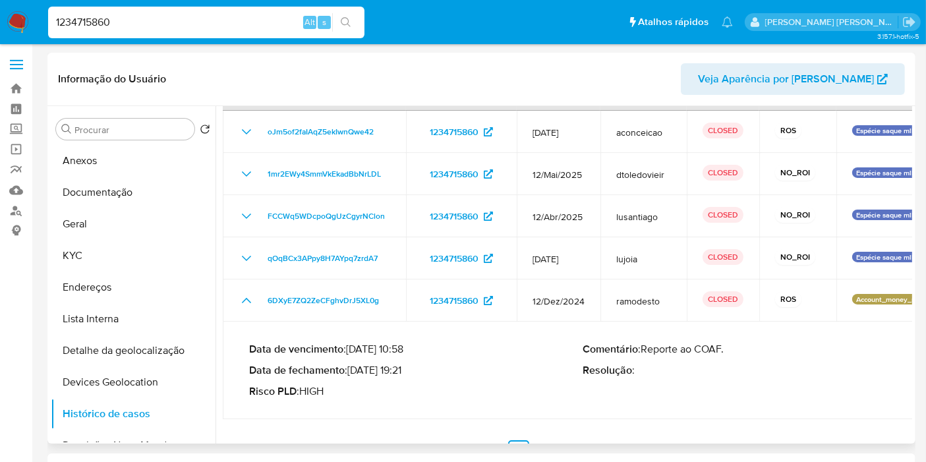
scroll to position [73, 0]
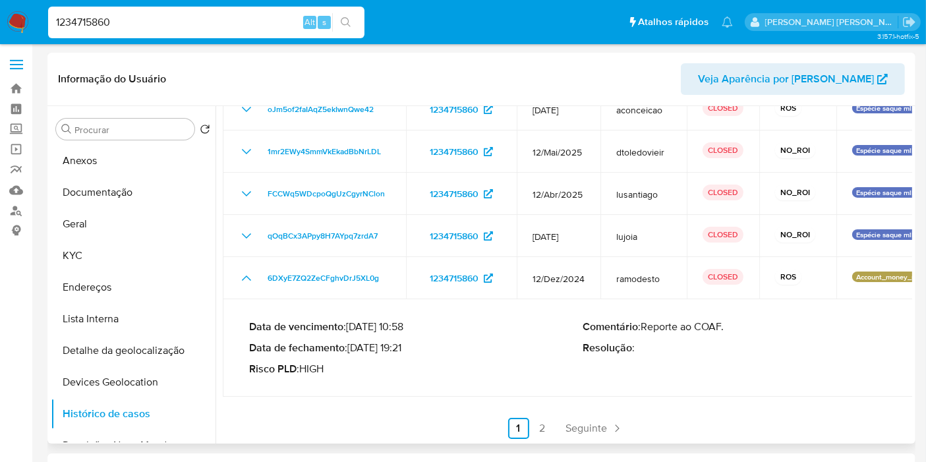
drag, startPoint x: 354, startPoint y: 350, endPoint x: 411, endPoint y: 329, distance: 61.1
click at [405, 350] on p "Data de fechamento : 08/01/2025 19:21" at bounding box center [416, 347] width 334 height 13
click at [547, 432] on link "2" at bounding box center [542, 428] width 21 height 21
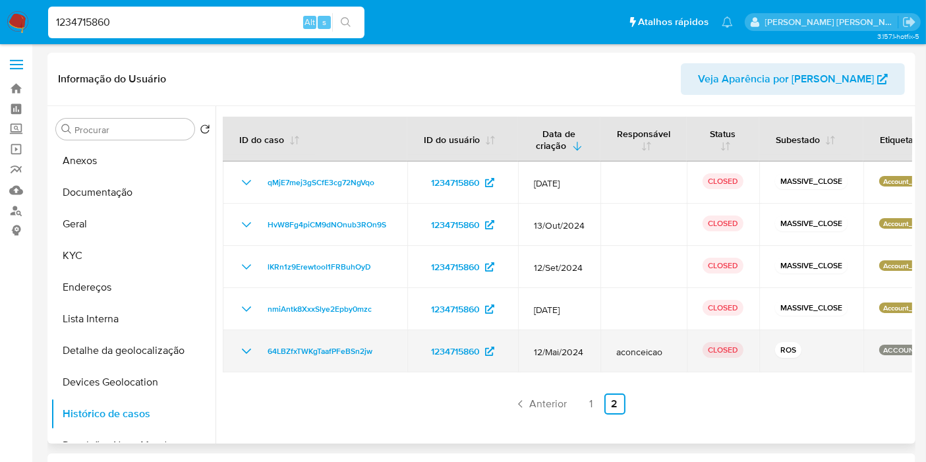
click at [240, 349] on icon "Mostrar/Ocultar" at bounding box center [246, 351] width 16 height 16
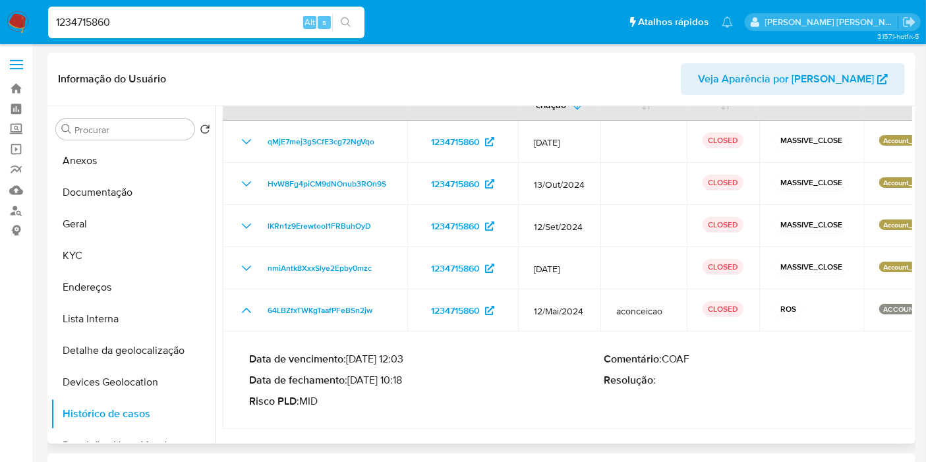
scroll to position [75, 0]
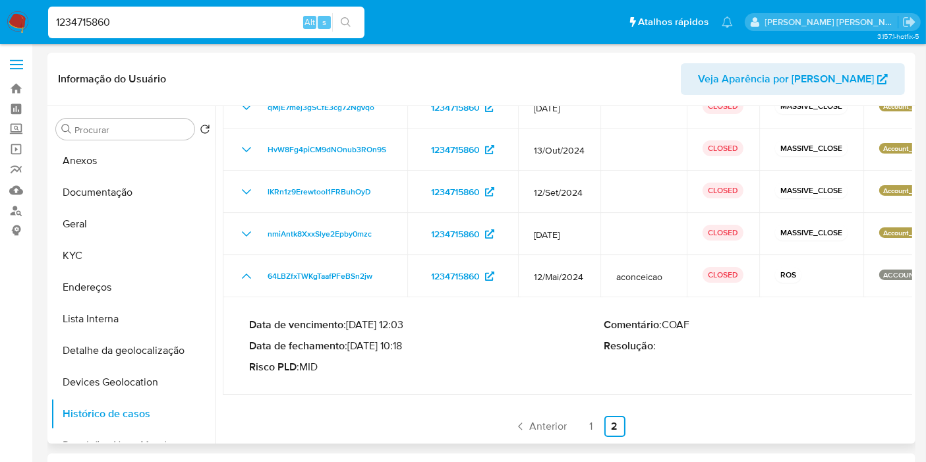
drag, startPoint x: 354, startPoint y: 348, endPoint x: 461, endPoint y: 63, distance: 304.2
click at [406, 349] on p "Data de fechamento : 28/05/2024 10:18" at bounding box center [426, 345] width 355 height 13
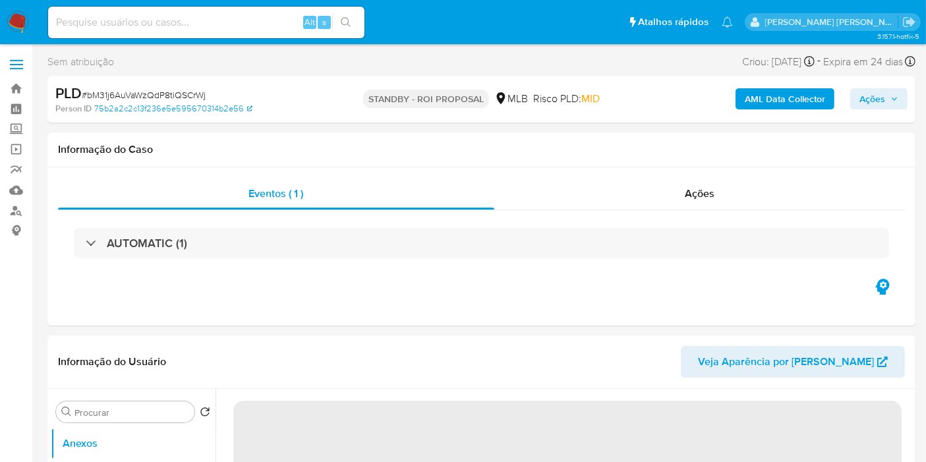
select select "10"
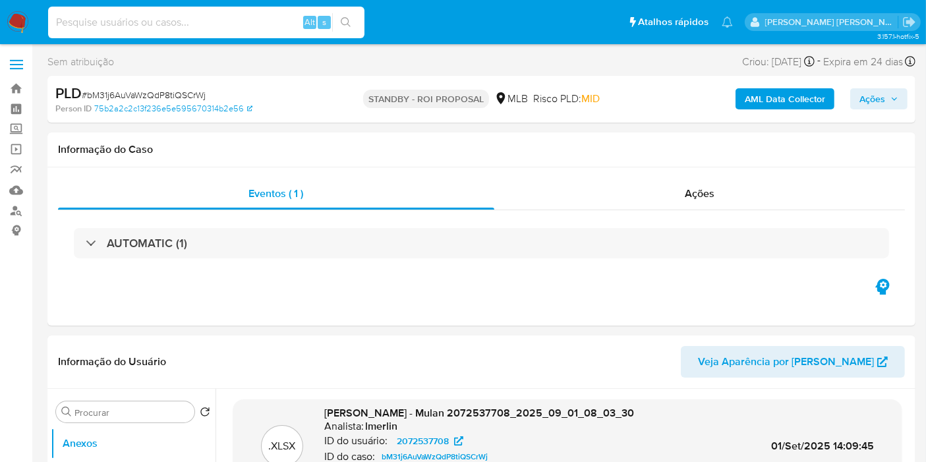
click at [201, 27] on input at bounding box center [206, 22] width 316 height 17
paste input "h450gUd54yzXohxnYmM8vmRN"
type input "h450gUd54yzXohxnYmM8vmRN"
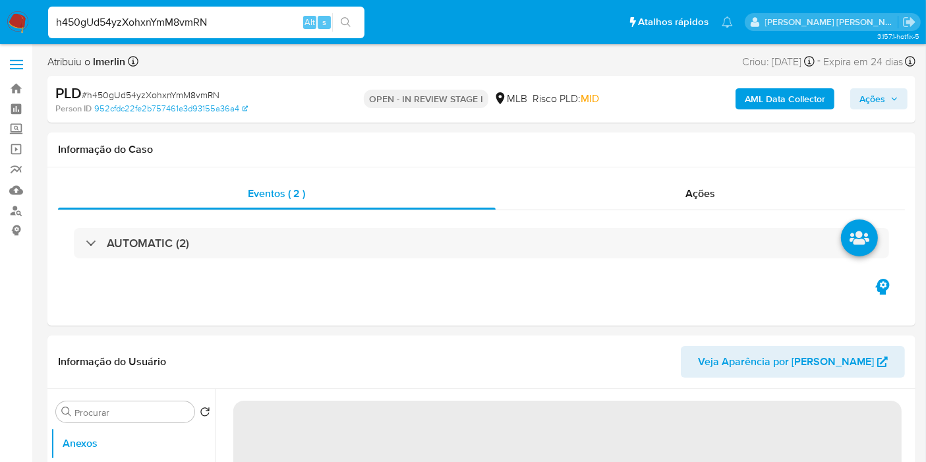
select select "10"
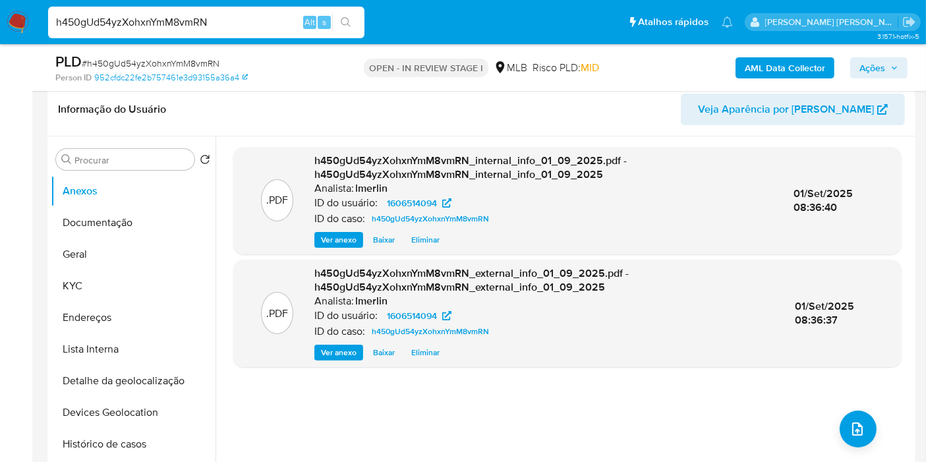
scroll to position [219, 0]
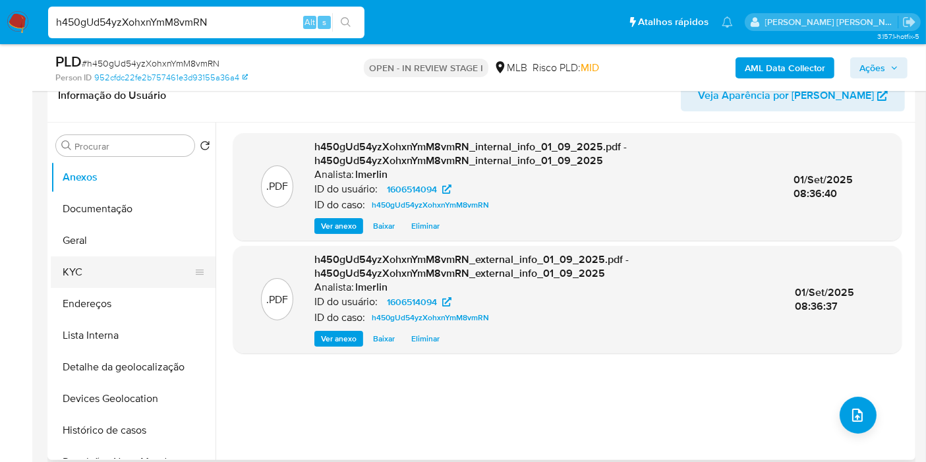
click at [103, 270] on button "KYC" at bounding box center [128, 272] width 154 height 32
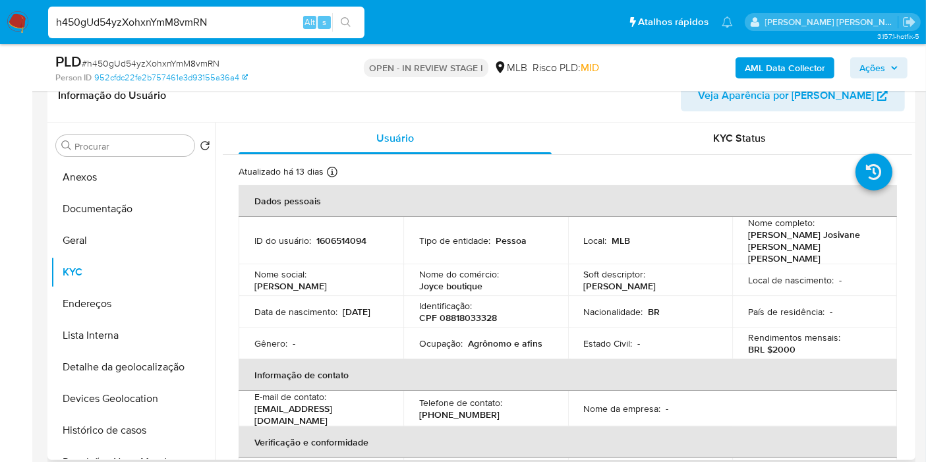
click at [476, 312] on p "CPF 08818033328" at bounding box center [458, 318] width 78 height 12
click at [475, 312] on p "CPF 08818033328" at bounding box center [458, 318] width 78 height 12
copy p "08818033328"
click at [156, 423] on button "Histórico de casos" at bounding box center [128, 430] width 154 height 32
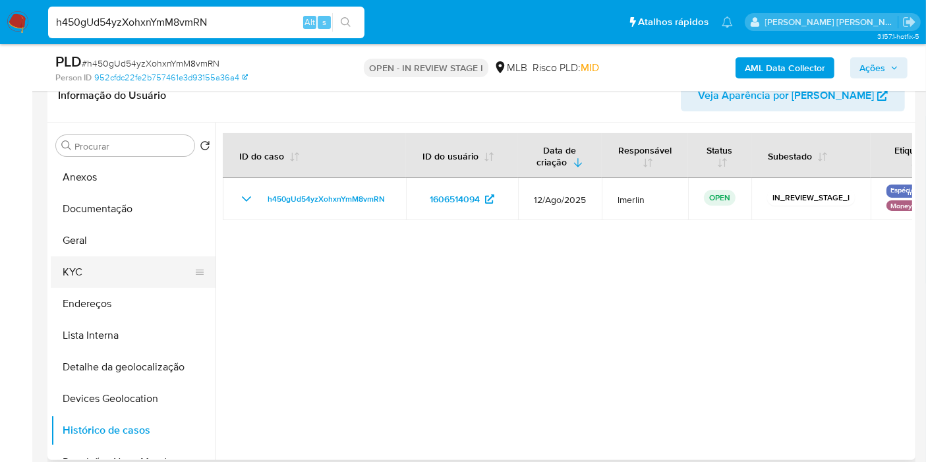
click at [111, 273] on button "KYC" at bounding box center [128, 272] width 154 height 32
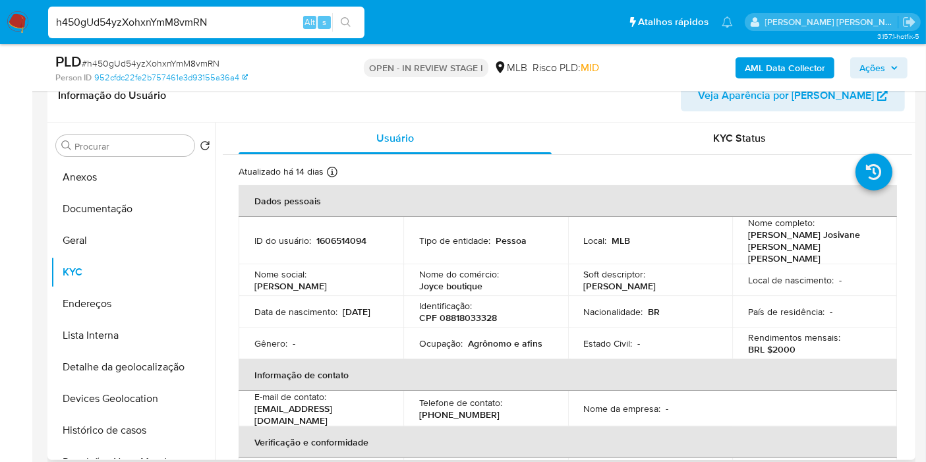
click at [499, 337] on p "Agrônomo e afins" at bounding box center [505, 343] width 74 height 12
click at [480, 338] on td "Ocupação : Agrônomo e afins" at bounding box center [485, 343] width 165 height 32
drag, startPoint x: 466, startPoint y: 330, endPoint x: 538, endPoint y: 334, distance: 72.6
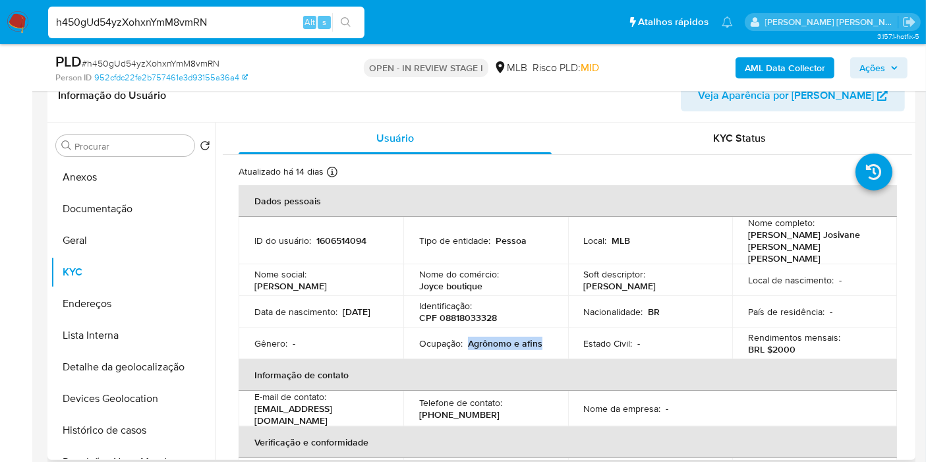
click at [538, 337] on p "Agrônomo e afins" at bounding box center [505, 343] width 74 height 12
copy p "Agrônomo e afins"
click at [173, 205] on button "Documentação" at bounding box center [128, 209] width 154 height 32
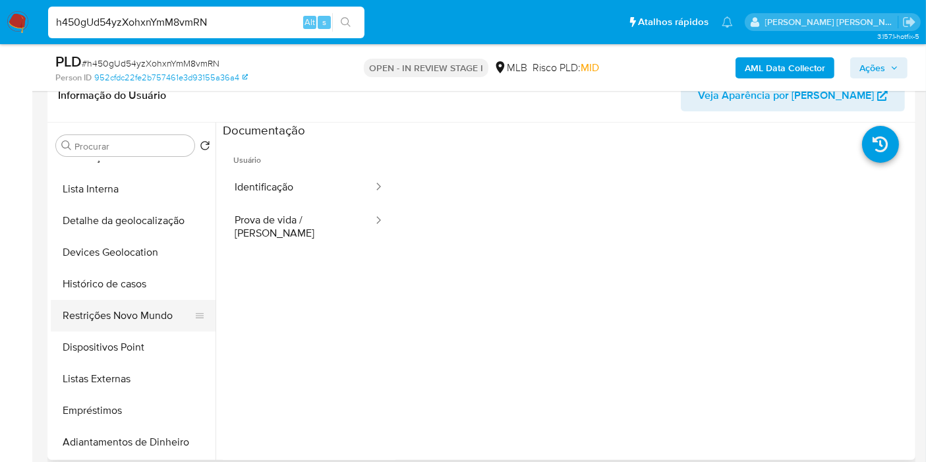
click at [145, 319] on button "Restrições Novo Mundo" at bounding box center [128, 316] width 154 height 32
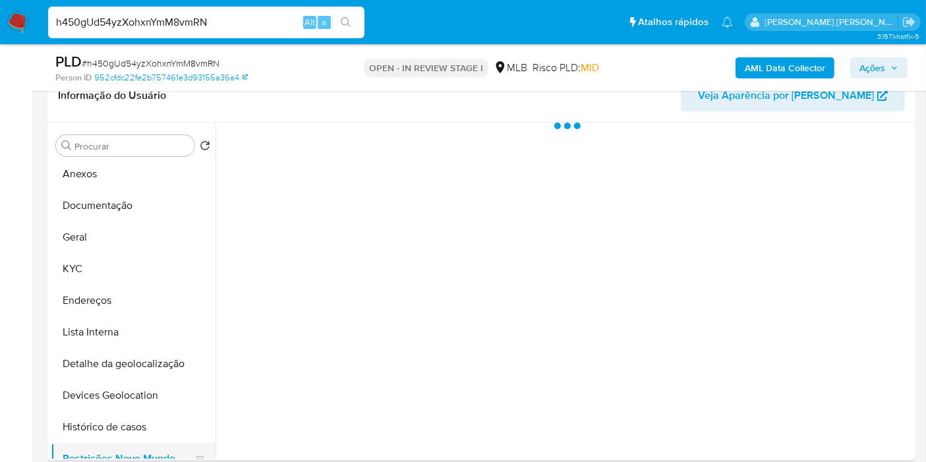
scroll to position [0, 0]
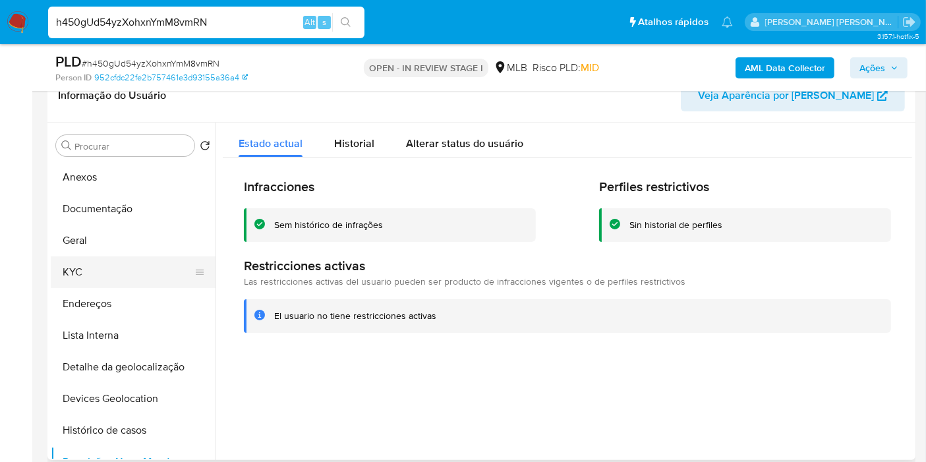
click at [93, 270] on button "KYC" at bounding box center [128, 272] width 154 height 32
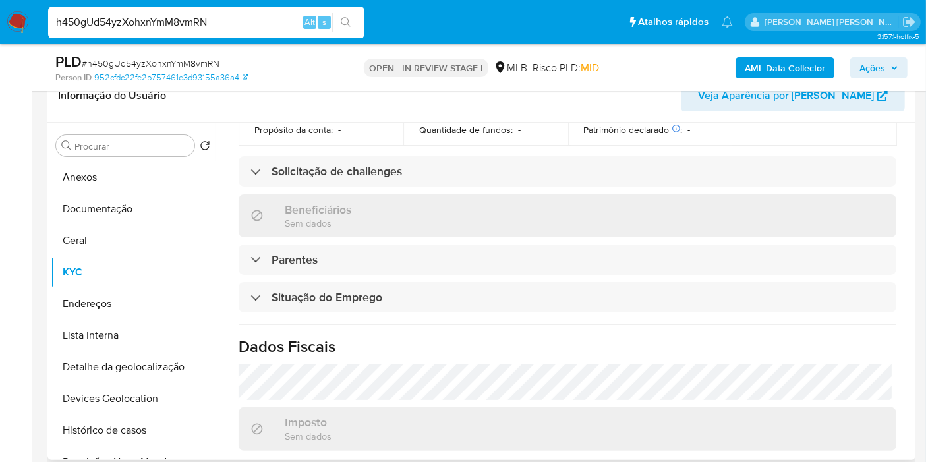
scroll to position [602, 0]
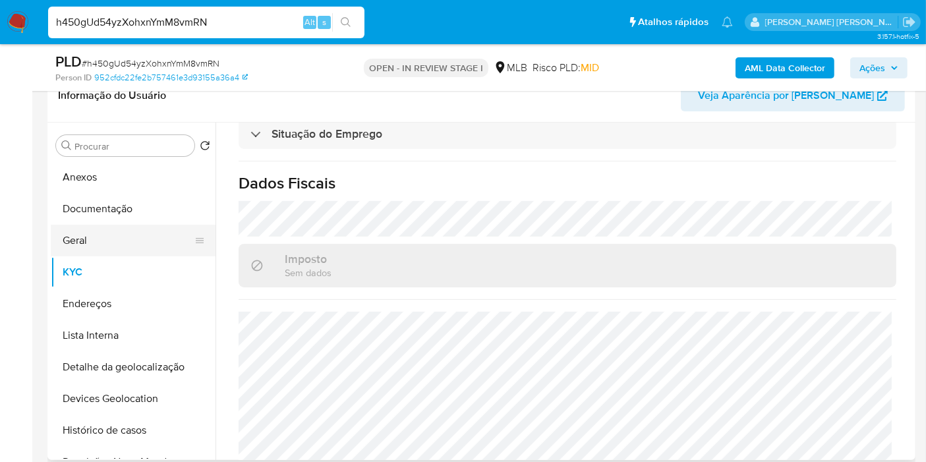
click at [144, 237] on button "Geral" at bounding box center [128, 241] width 154 height 32
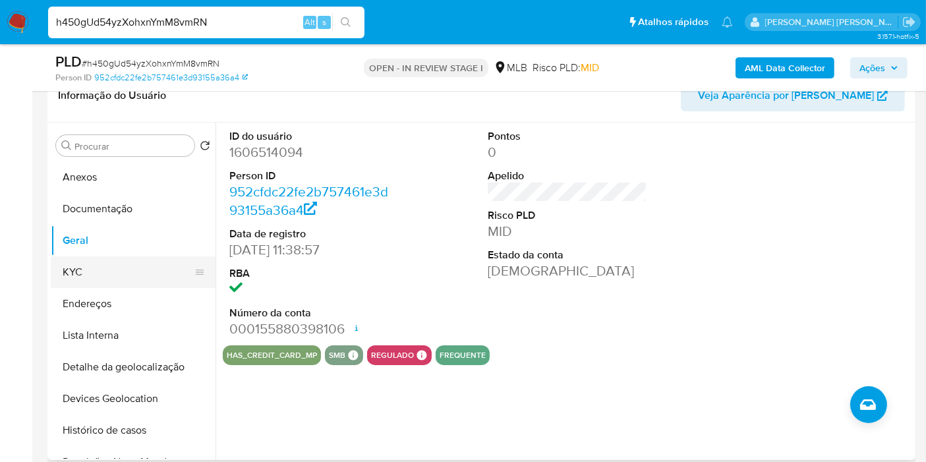
click at [136, 266] on button "KYC" at bounding box center [128, 272] width 154 height 32
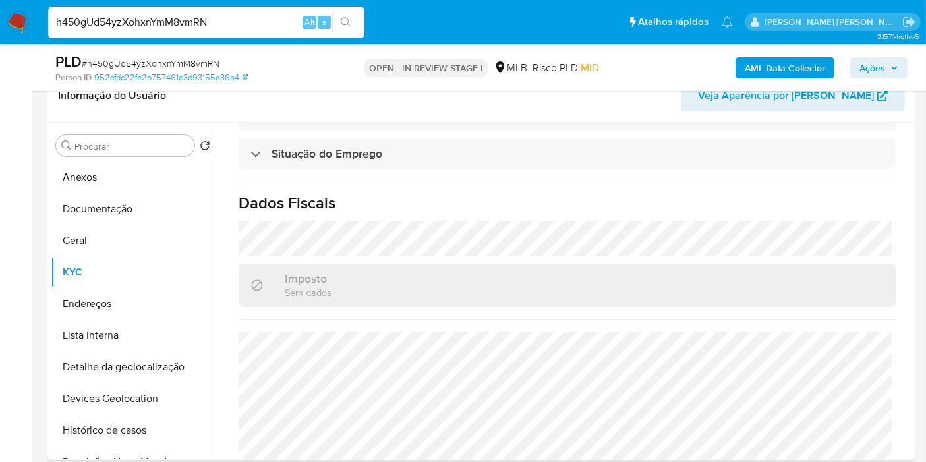
scroll to position [602, 0]
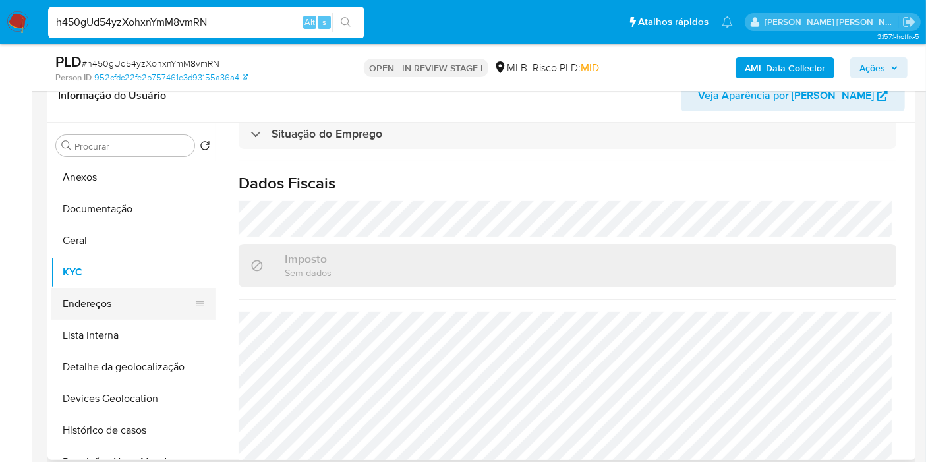
click at [135, 310] on button "Endereços" at bounding box center [128, 304] width 154 height 32
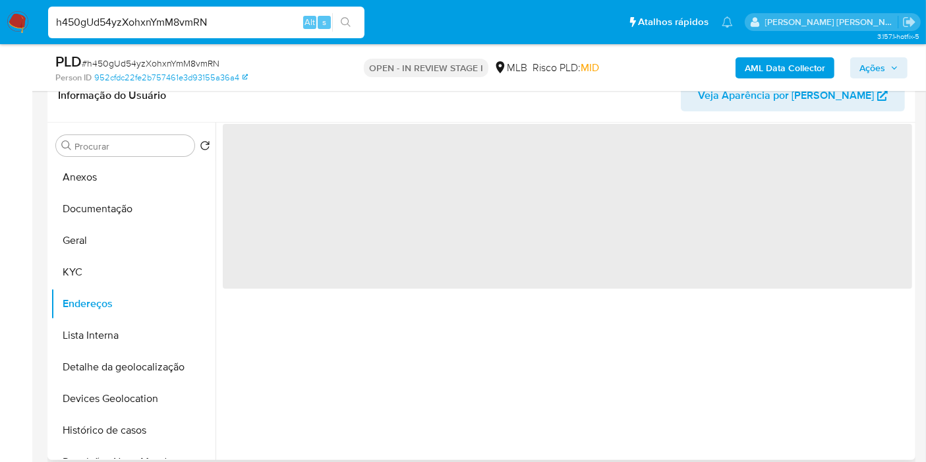
scroll to position [0, 0]
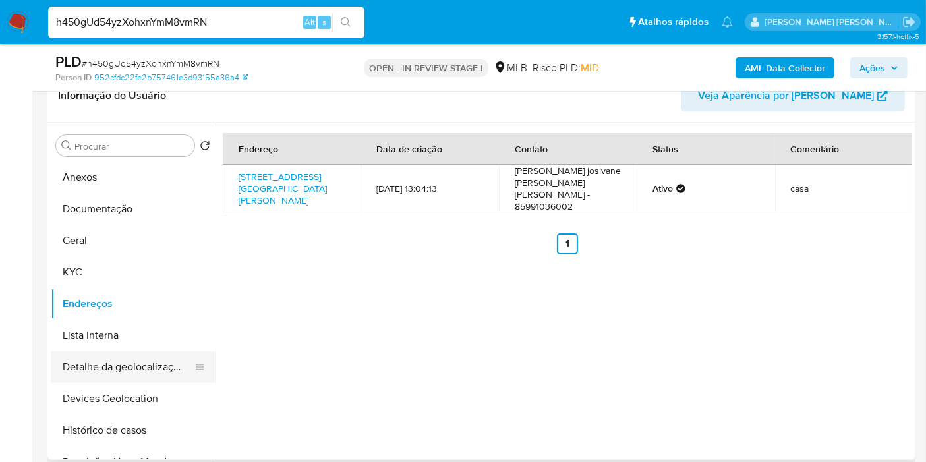
click at [136, 360] on button "Detalhe da geolocalização" at bounding box center [128, 367] width 154 height 32
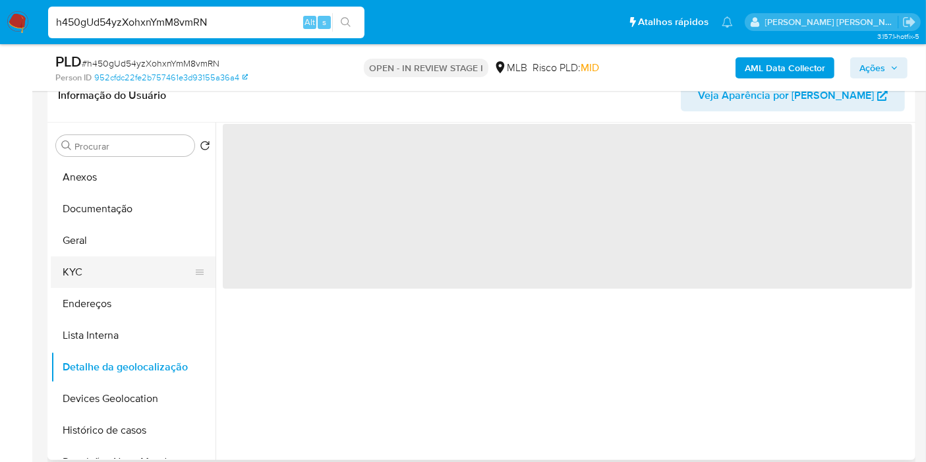
scroll to position [73, 0]
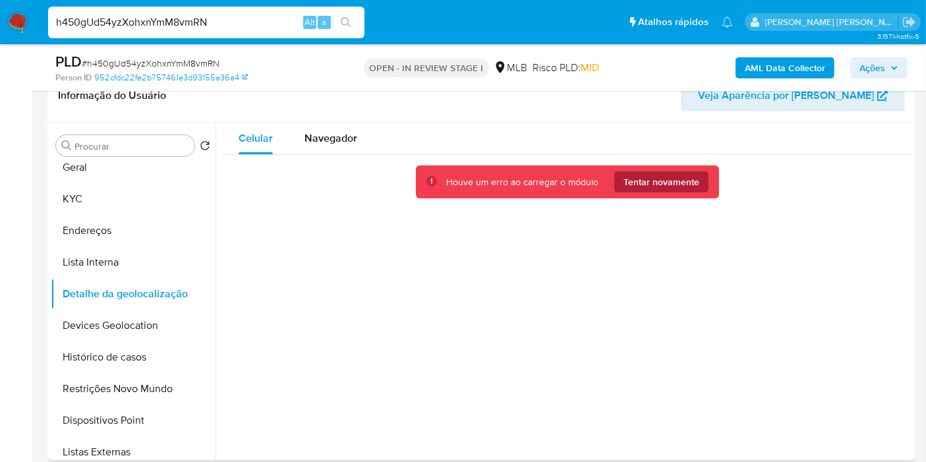
click at [663, 175] on span "Tentar novamente" at bounding box center [661, 181] width 76 height 21
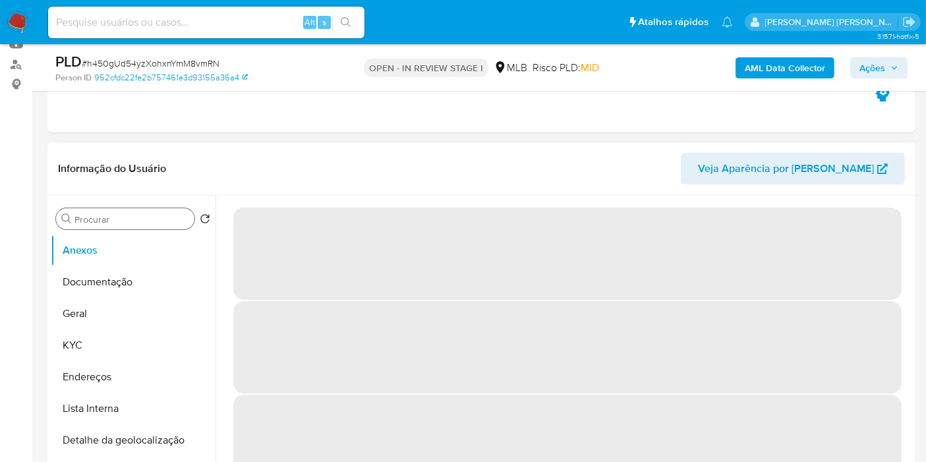
select select "10"
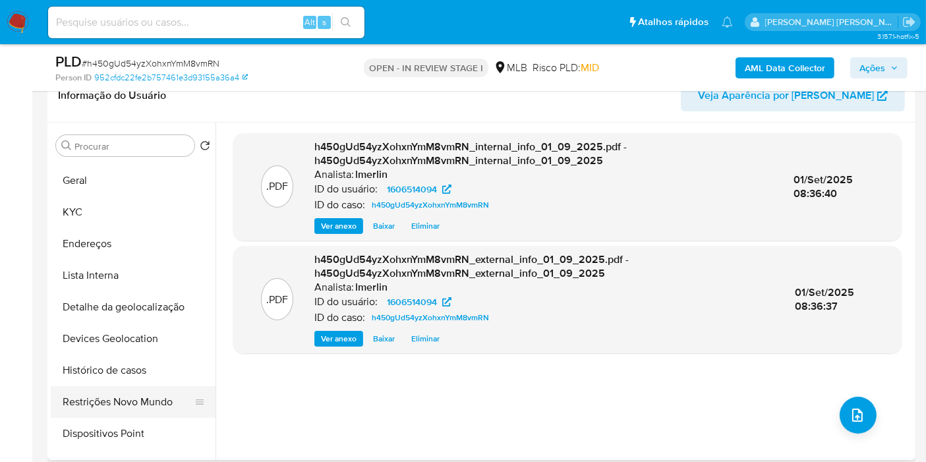
scroll to position [73, 0]
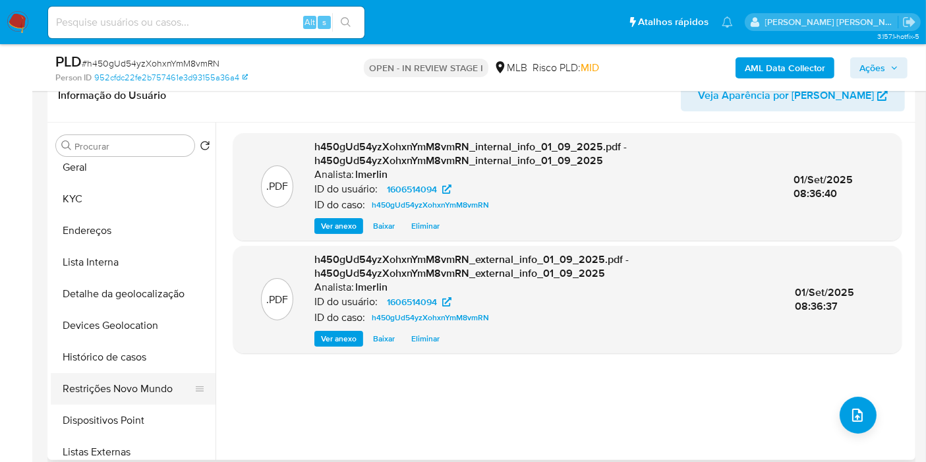
click at [148, 385] on button "Restrições Novo Mundo" at bounding box center [128, 389] width 154 height 32
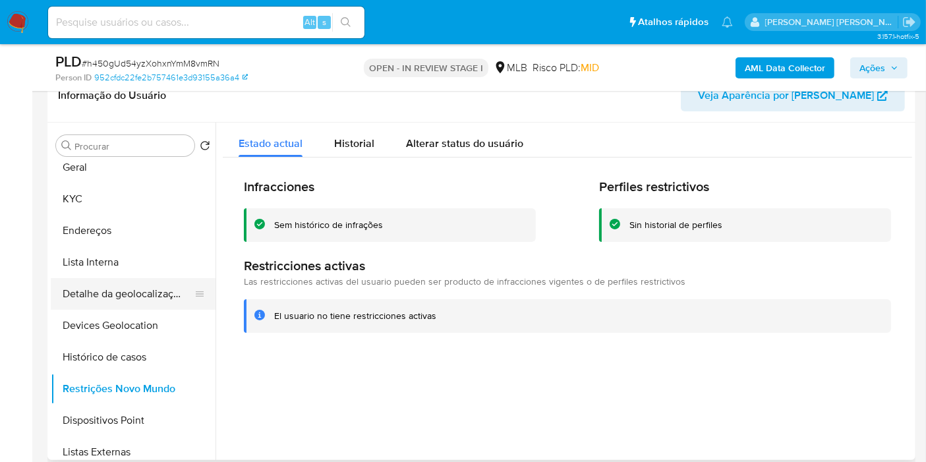
click at [141, 281] on button "Detalhe da geolocalização" at bounding box center [128, 294] width 154 height 32
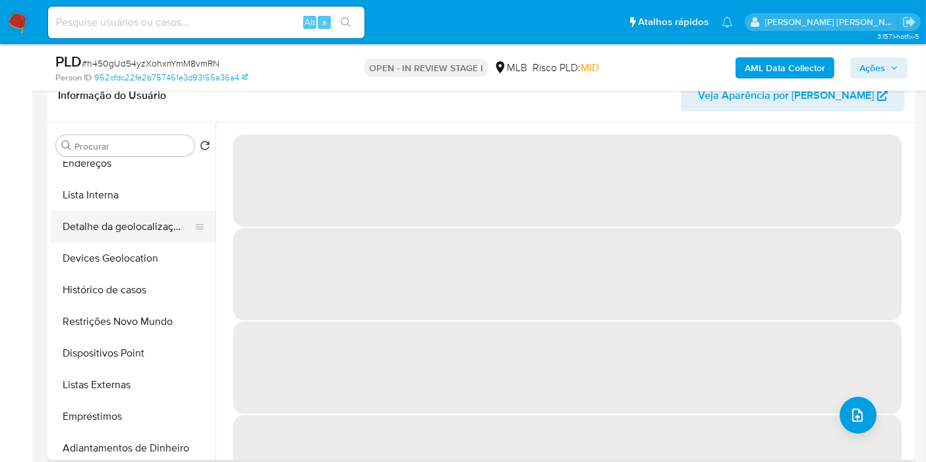
scroll to position [146, 0]
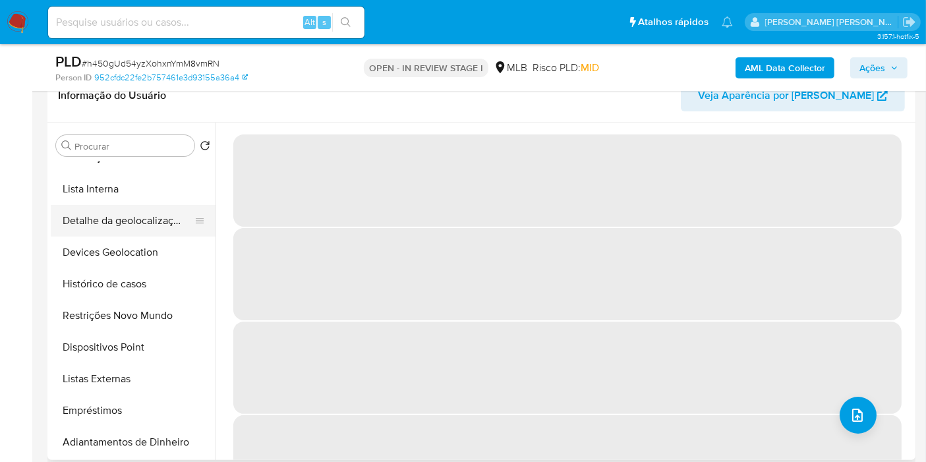
select select "10"
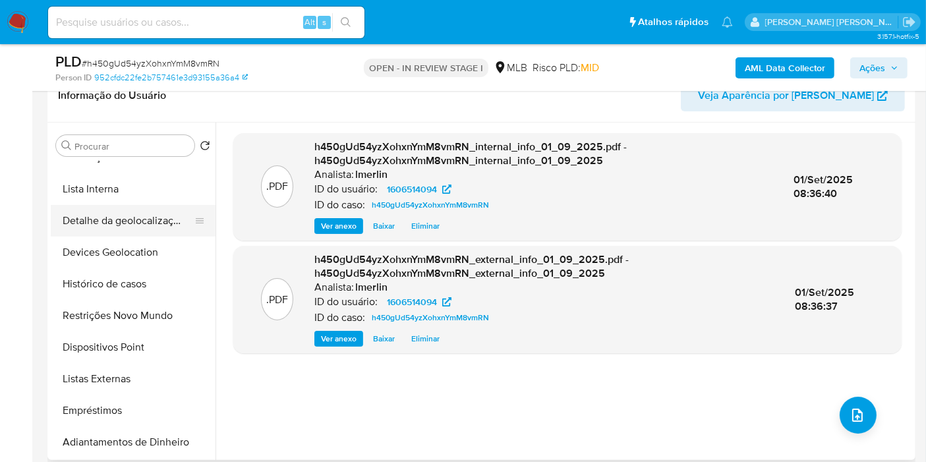
click at [145, 221] on button "Detalhe da geolocalização" at bounding box center [128, 221] width 154 height 32
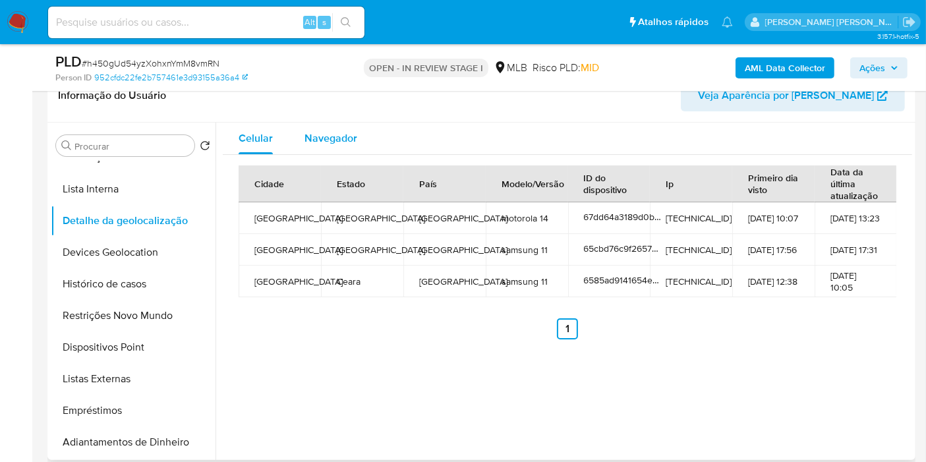
click at [344, 140] on span "Navegador" at bounding box center [330, 137] width 53 height 15
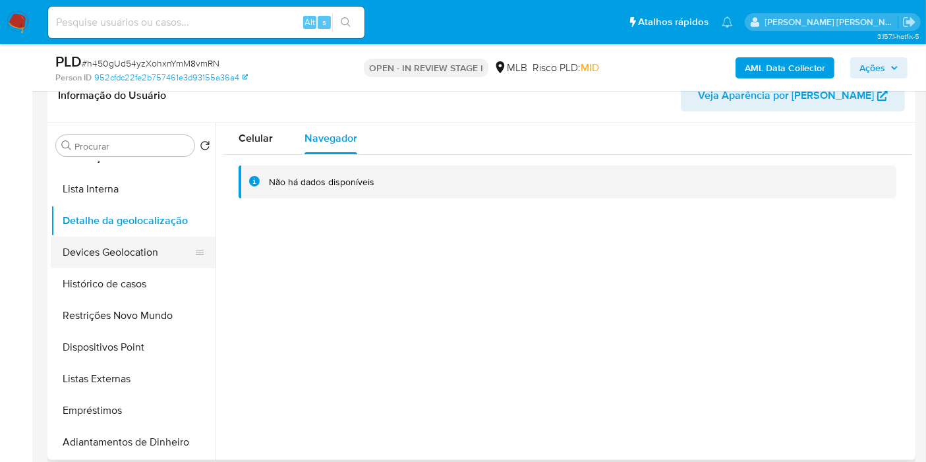
click at [152, 259] on button "Devices Geolocation" at bounding box center [128, 253] width 154 height 32
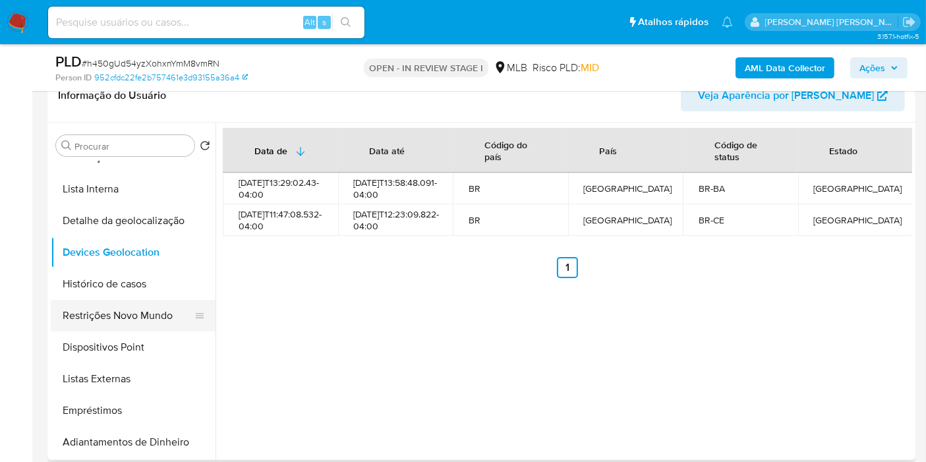
click at [134, 317] on button "Restrições Novo Mundo" at bounding box center [128, 316] width 154 height 32
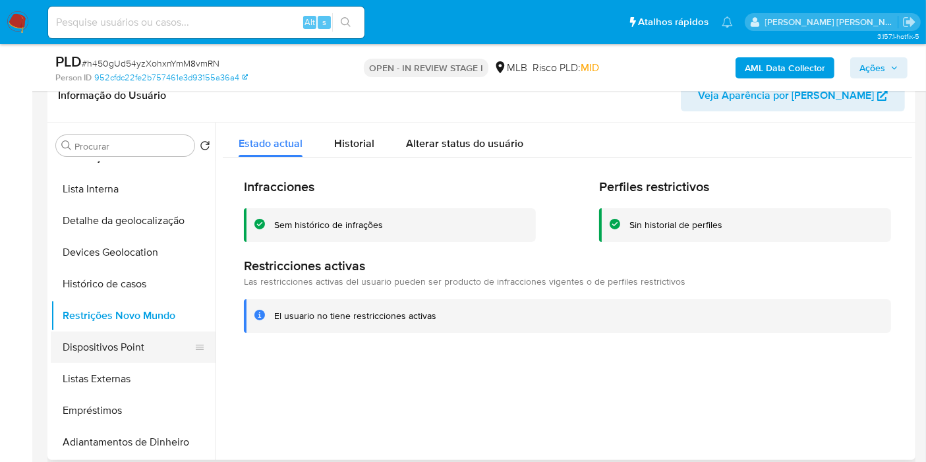
click at [121, 349] on button "Dispositivos Point" at bounding box center [128, 347] width 154 height 32
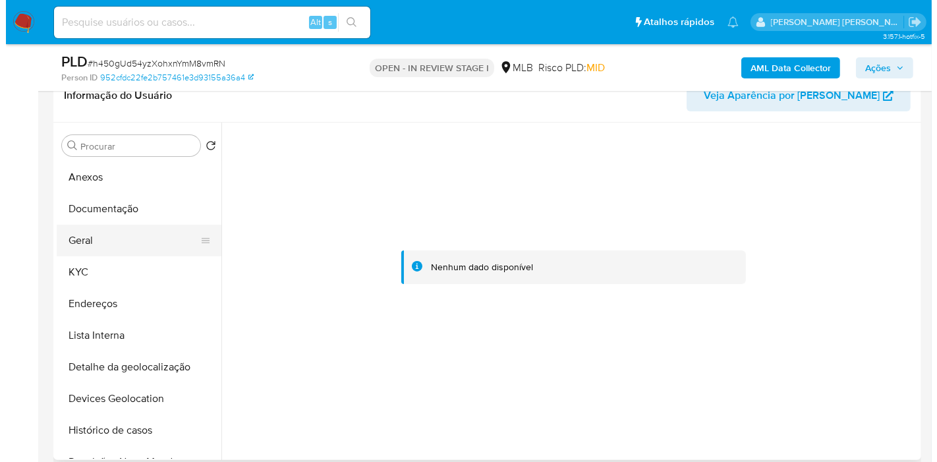
scroll to position [0, 0]
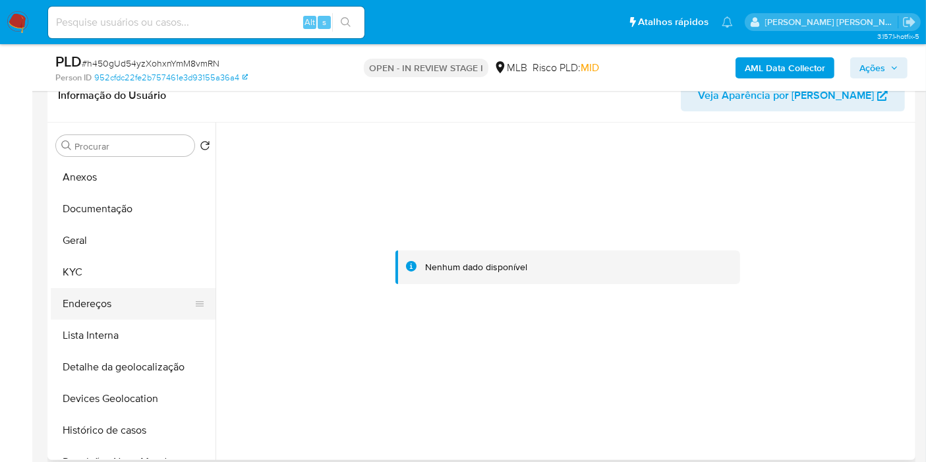
click at [122, 296] on button "Endereços" at bounding box center [128, 304] width 154 height 32
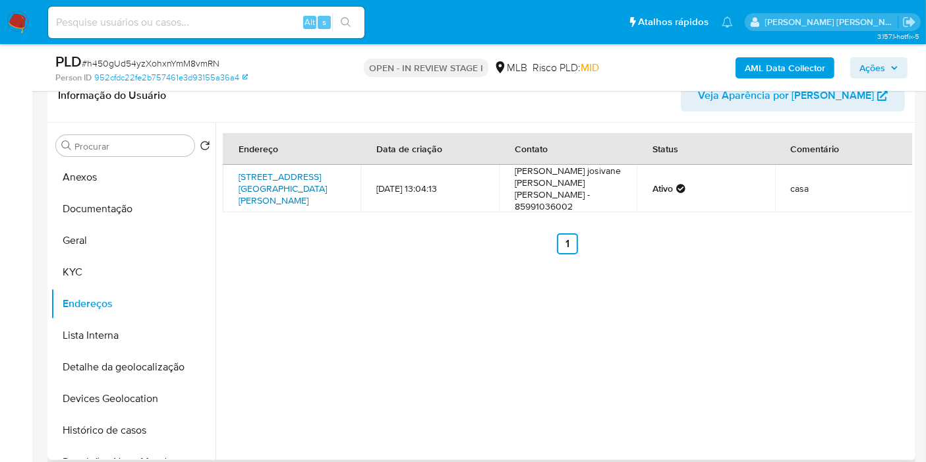
click at [288, 176] on link "Rua São Jerônimo 702, Maracanaú, Ceará, 61934080, Brasil 702" at bounding box center [282, 188] width 88 height 37
click at [92, 258] on button "KYC" at bounding box center [128, 272] width 154 height 32
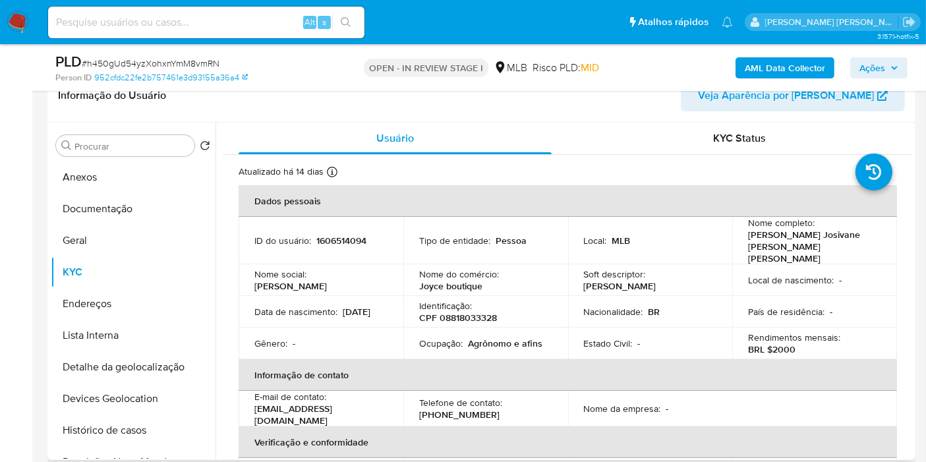
click at [480, 312] on p "CPF 08818033328" at bounding box center [458, 318] width 78 height 12
copy p "08818033328"
click at [99, 439] on button "Histórico de casos" at bounding box center [128, 430] width 154 height 32
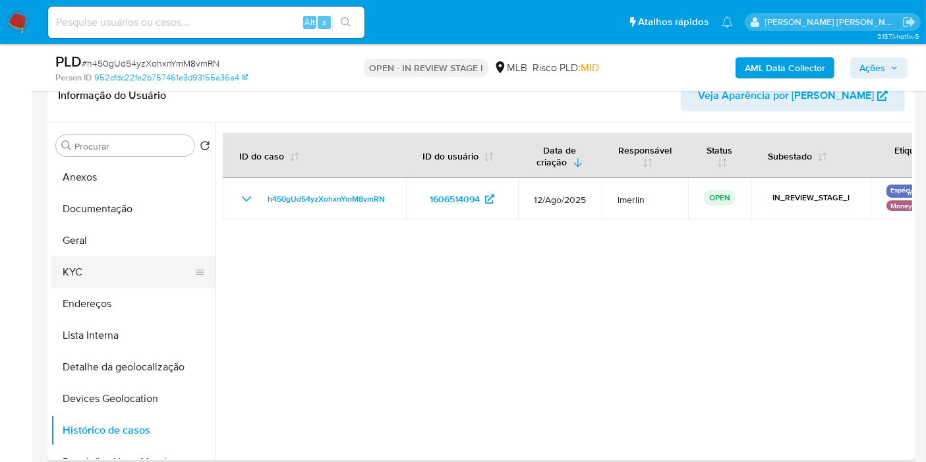
click at [113, 261] on button "KYC" at bounding box center [128, 272] width 154 height 32
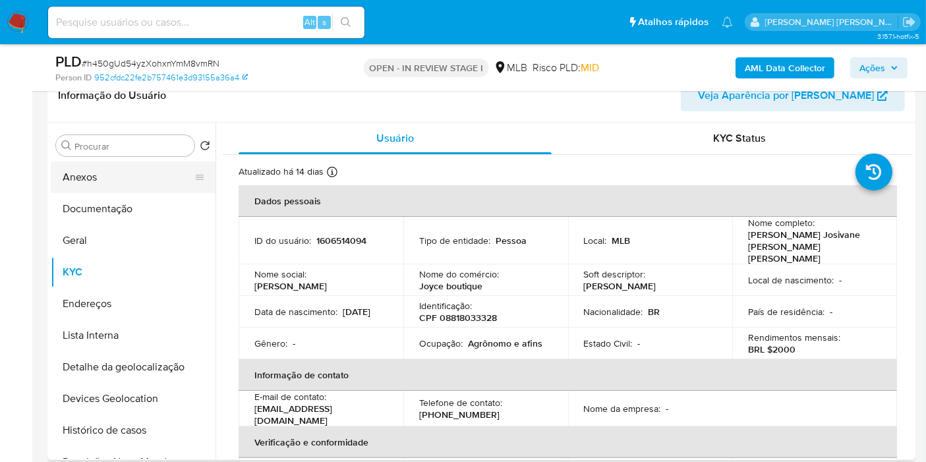
click at [85, 189] on button "Anexos" at bounding box center [128, 177] width 154 height 32
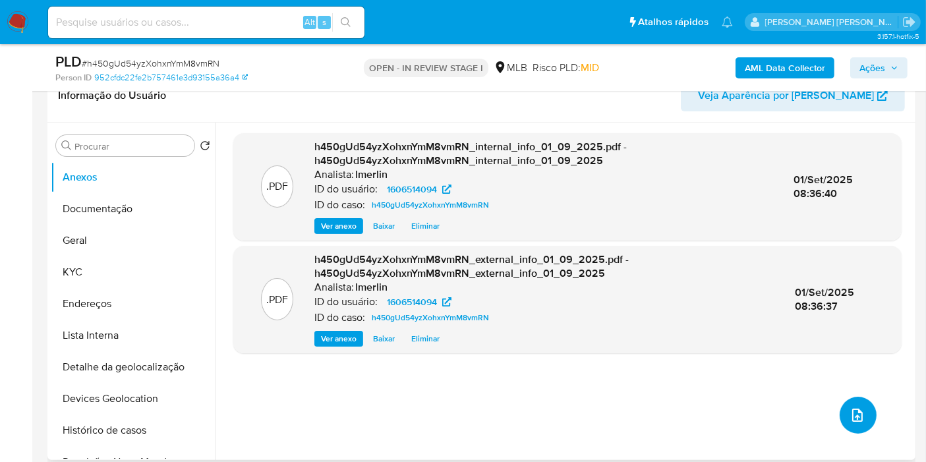
click at [861, 413] on button "upload-file" at bounding box center [857, 415] width 37 height 37
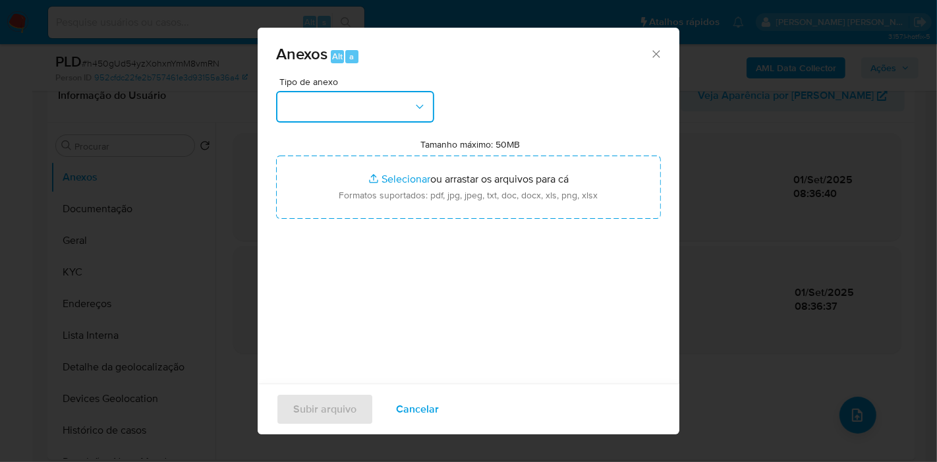
click at [370, 100] on button "button" at bounding box center [355, 107] width 158 height 32
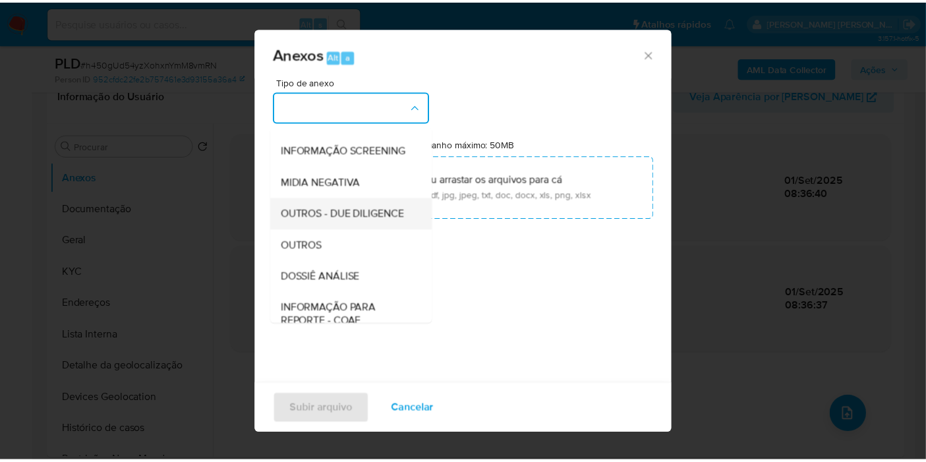
scroll to position [146, 0]
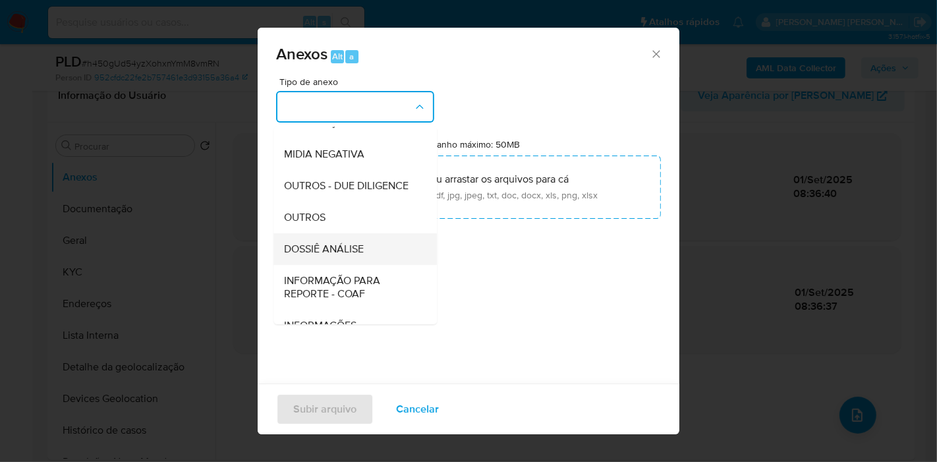
click at [347, 256] on span "DOSSIÊ ANÁLISE" at bounding box center [324, 248] width 80 height 13
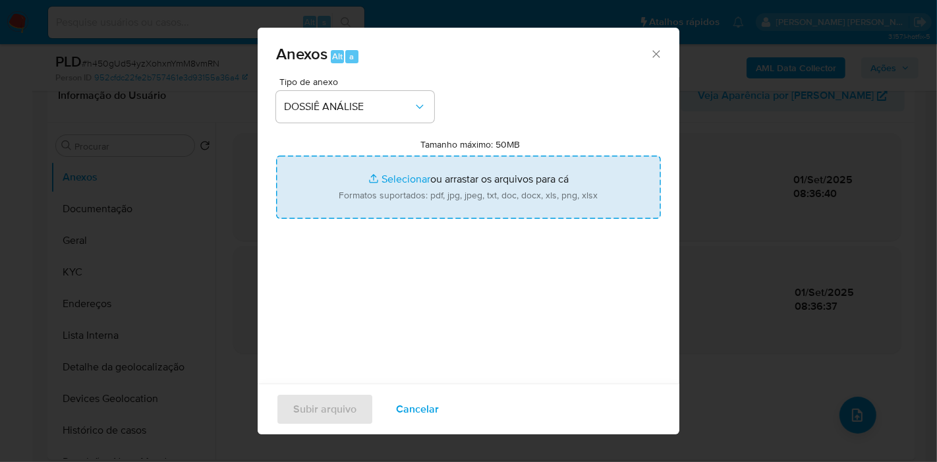
click at [422, 198] on input "Tamanho máximo: 50MB Selecionar arquivos" at bounding box center [468, 186] width 385 height 63
type input "C:\fakepath\SAR - XXX - CPF 08818033328 - ANTONIA JOSIVANE ALVES DE SOUSA.pdf"
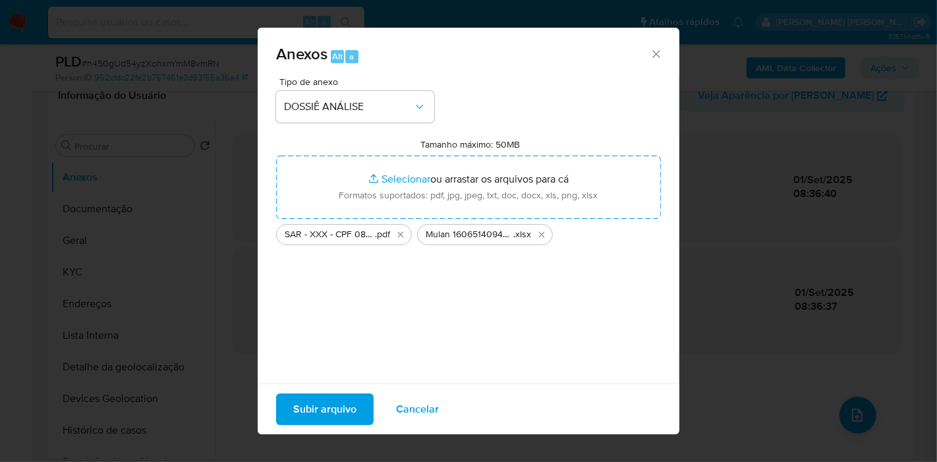
click at [329, 416] on span "Subir arquivo" at bounding box center [324, 409] width 63 height 29
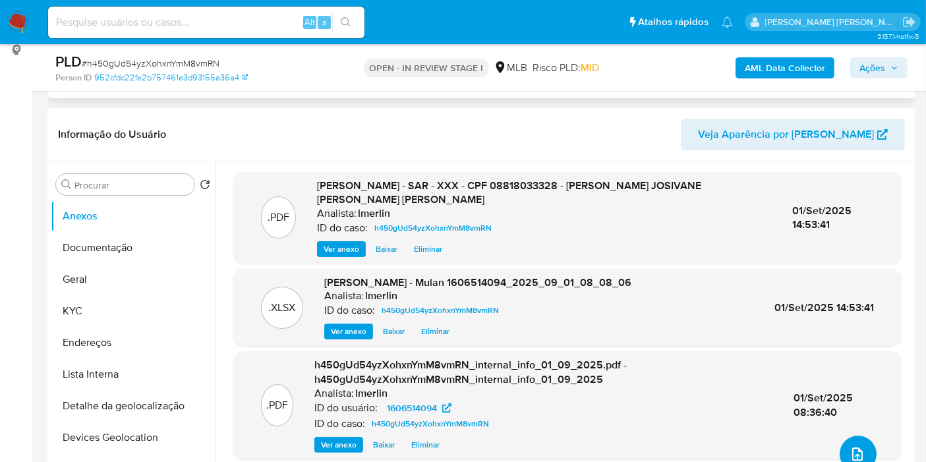
scroll to position [0, 0]
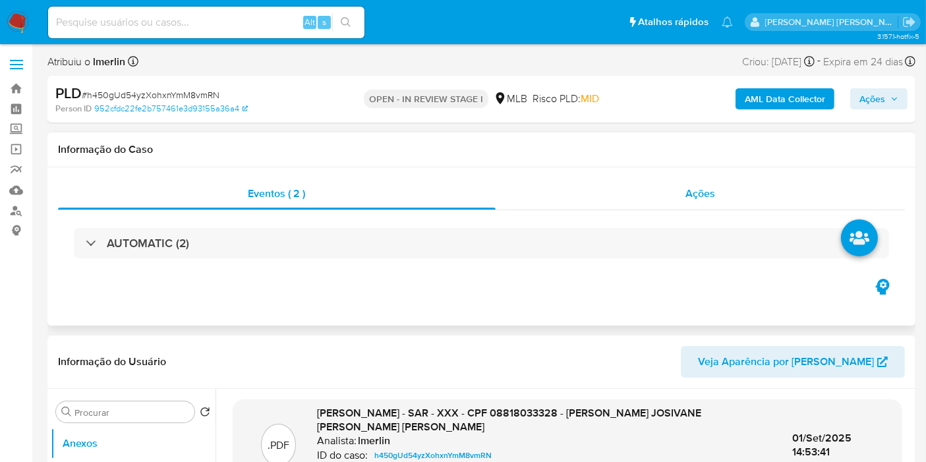
click at [789, 192] on div "Ações" at bounding box center [700, 194] width 410 height 32
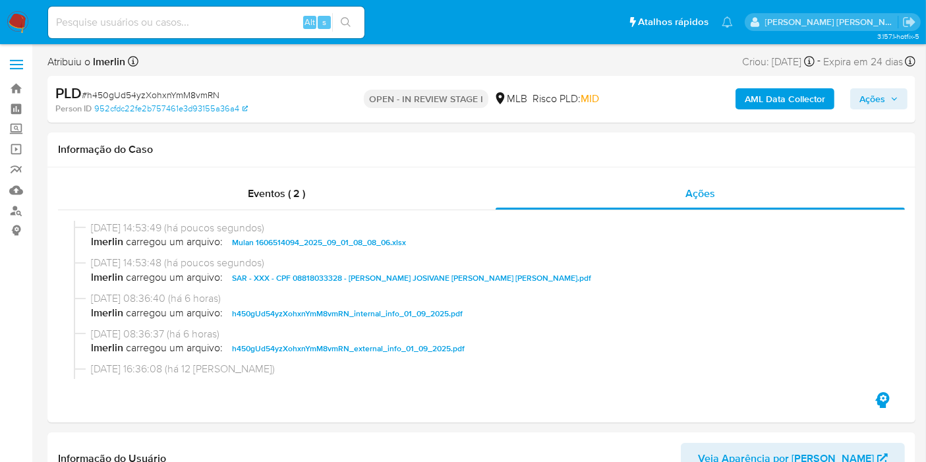
click at [870, 94] on span "Ações" at bounding box center [872, 98] width 26 height 21
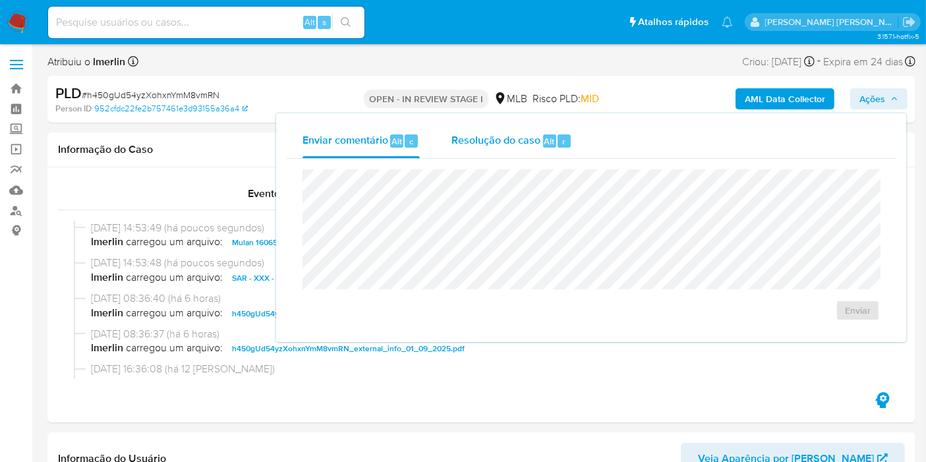
click at [522, 141] on span "Resolução do caso" at bounding box center [495, 140] width 89 height 15
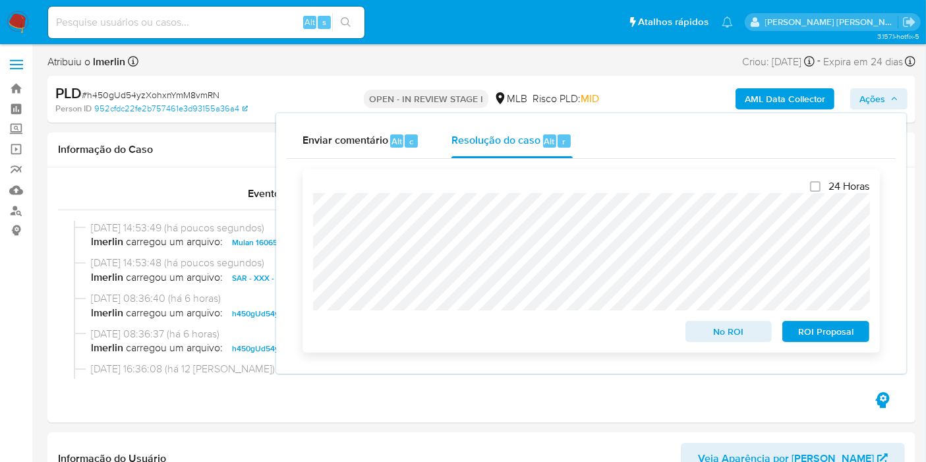
click at [829, 334] on span "ROI Proposal" at bounding box center [825, 331] width 69 height 18
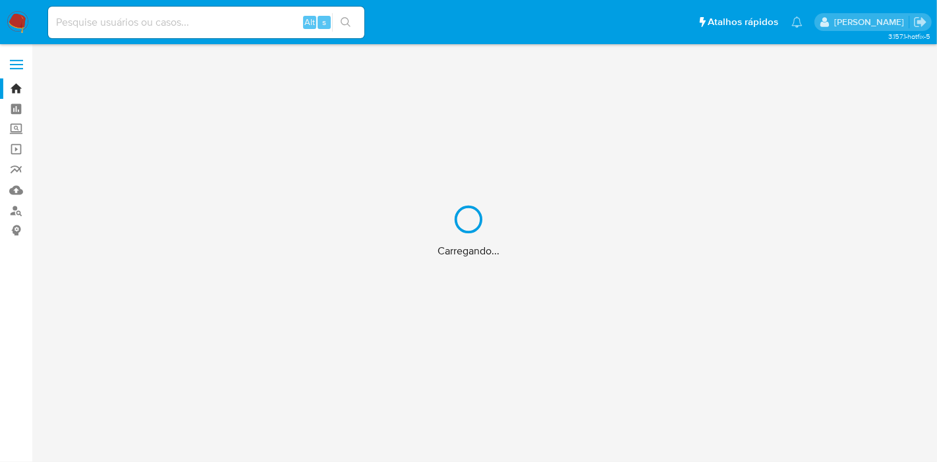
click at [155, 22] on div "Carregando..." at bounding box center [468, 231] width 937 height 462
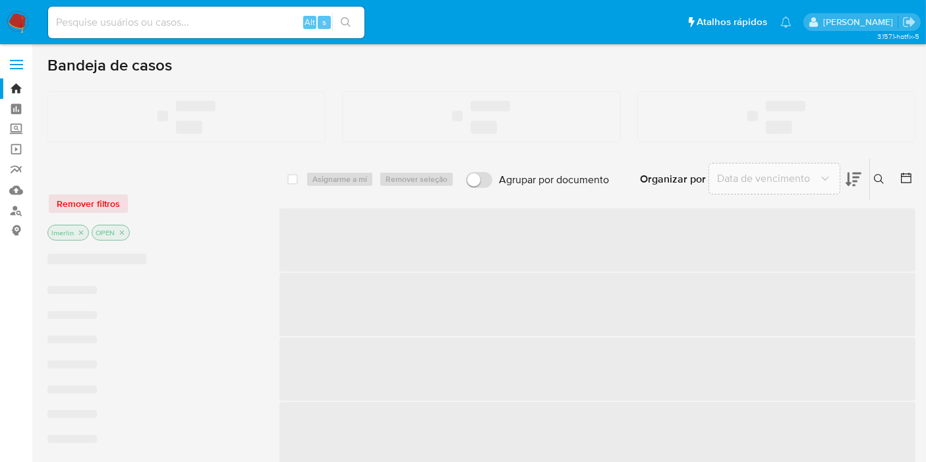
click at [155, 22] on input at bounding box center [206, 22] width 316 height 17
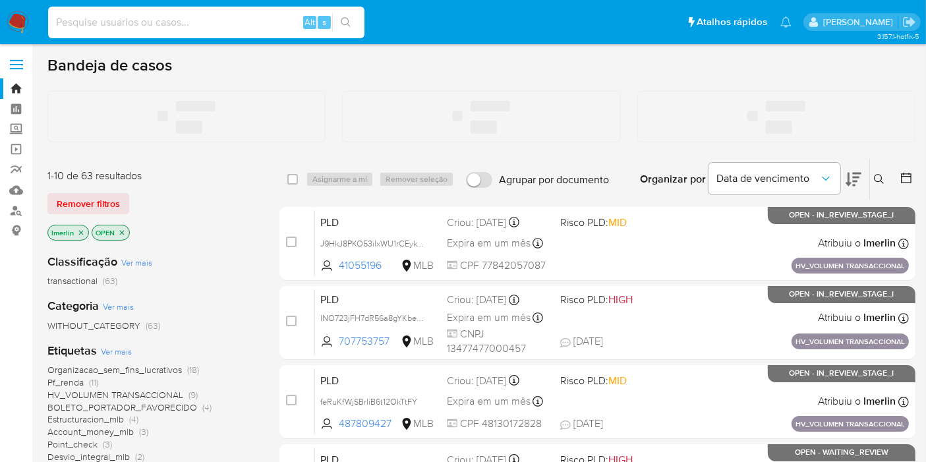
paste input "1136922946"
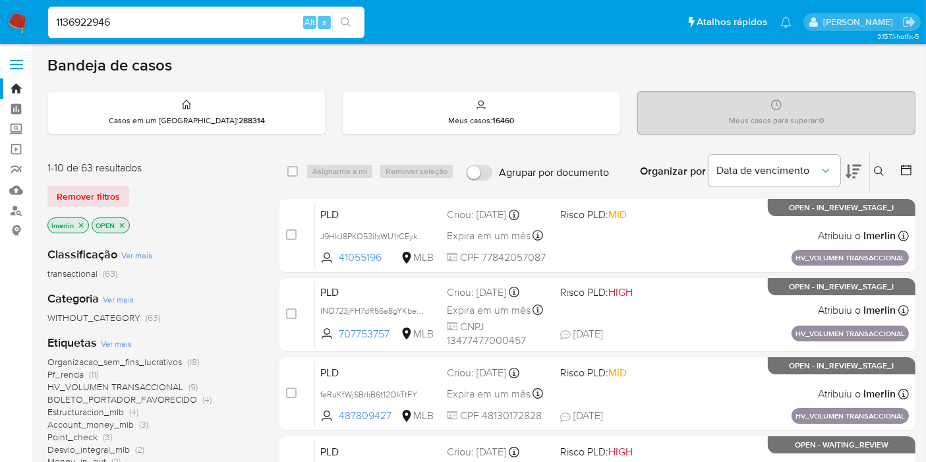
type input "1136922946"
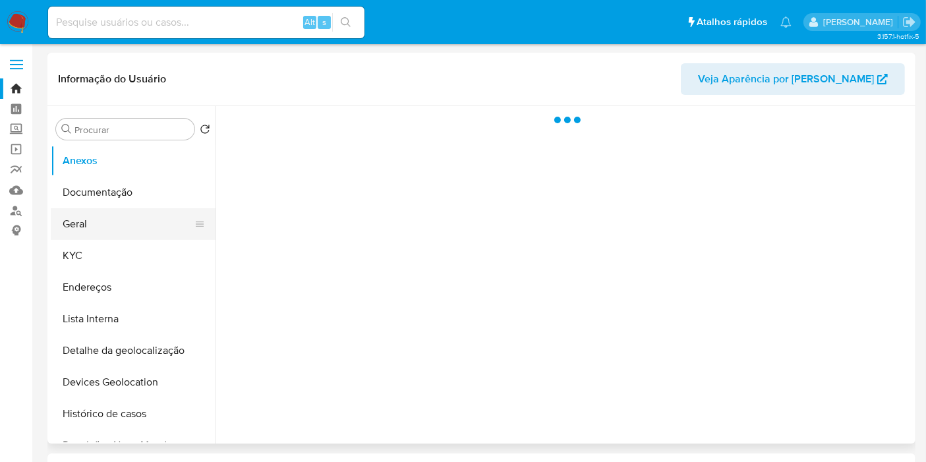
click at [86, 225] on button "Geral" at bounding box center [128, 224] width 154 height 32
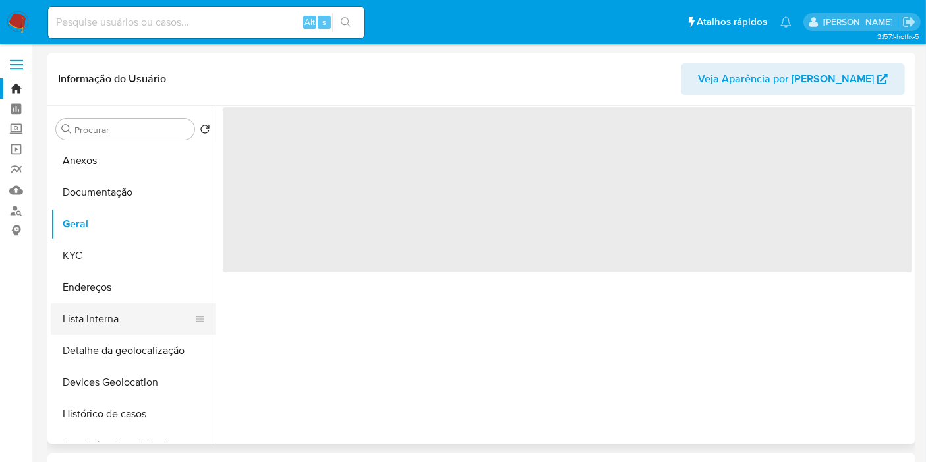
select select "10"
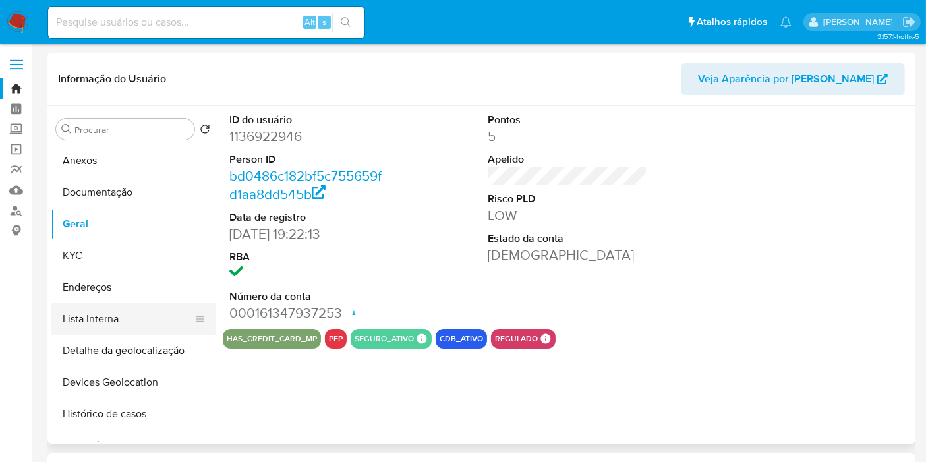
click at [130, 324] on button "Lista Interna" at bounding box center [128, 319] width 154 height 32
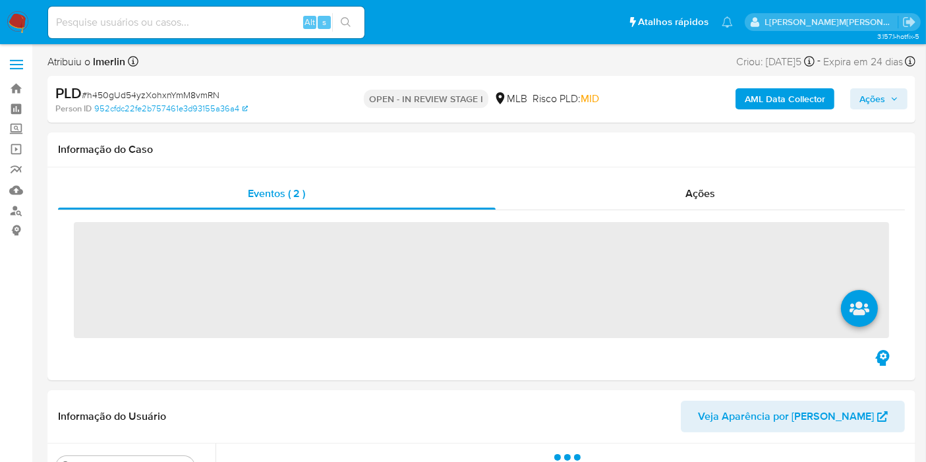
click at [171, 16] on input at bounding box center [206, 22] width 316 height 17
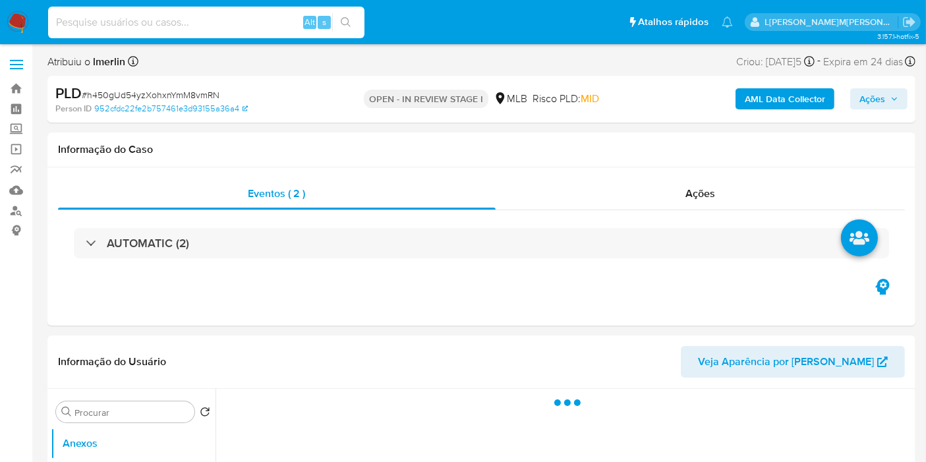
paste input "1371212156"
type input "1371212156"
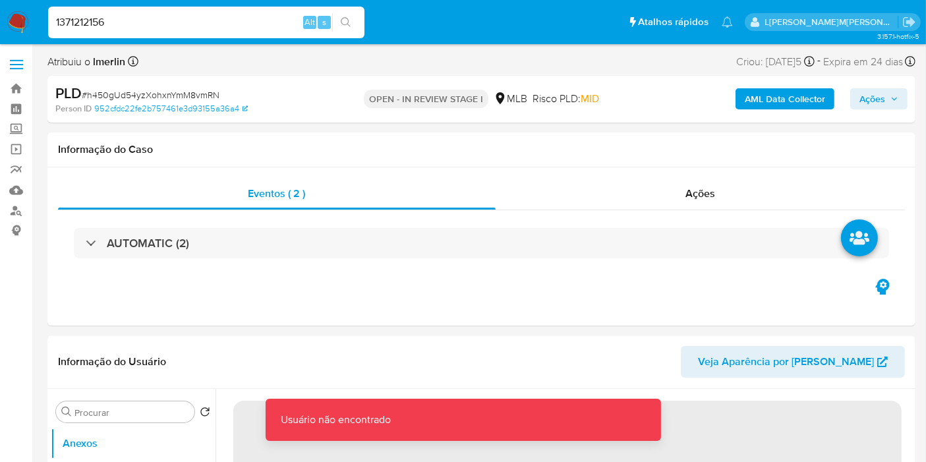
click at [171, 16] on input "1371212156" at bounding box center [206, 22] width 316 height 17
select select "10"
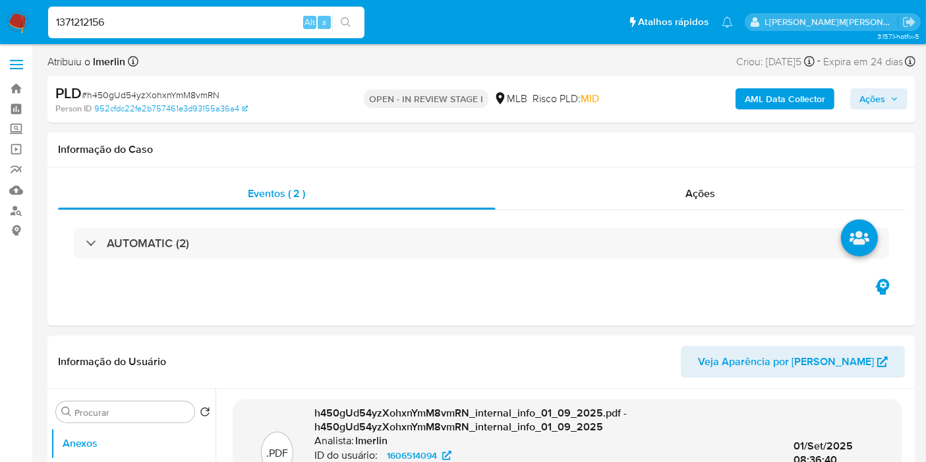
type input "1371212156"
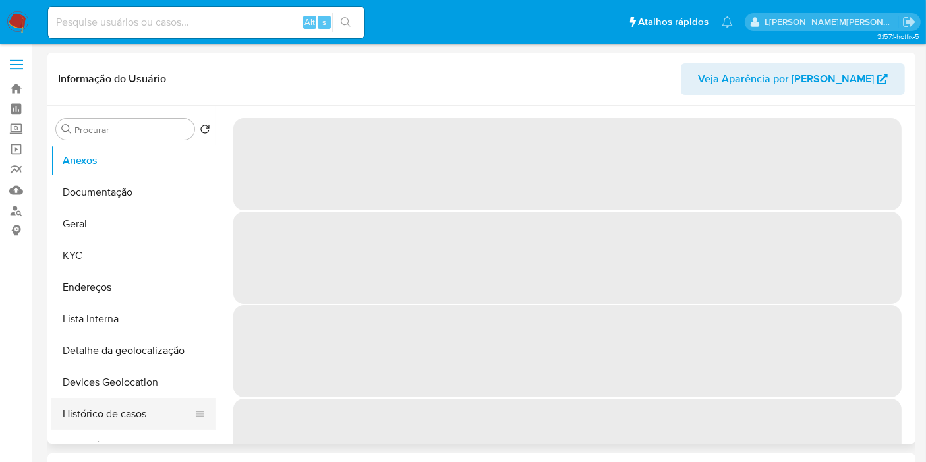
click at [146, 409] on button "Histórico de casos" at bounding box center [128, 414] width 154 height 32
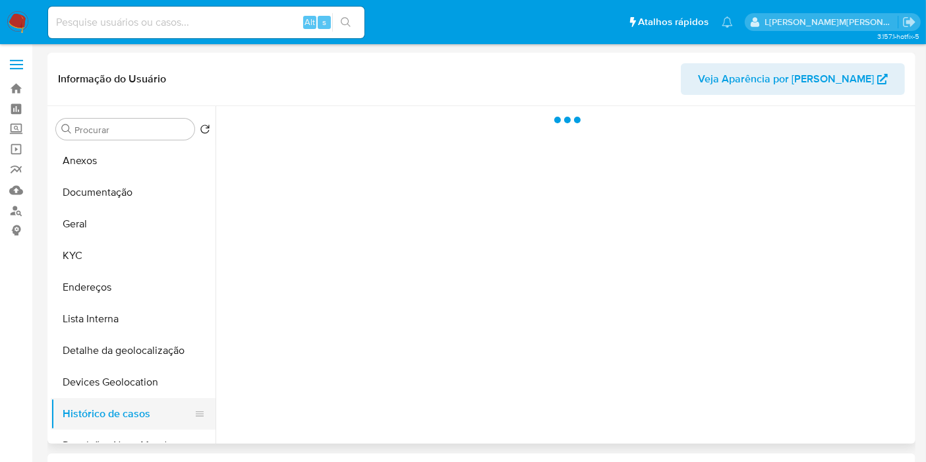
select select "10"
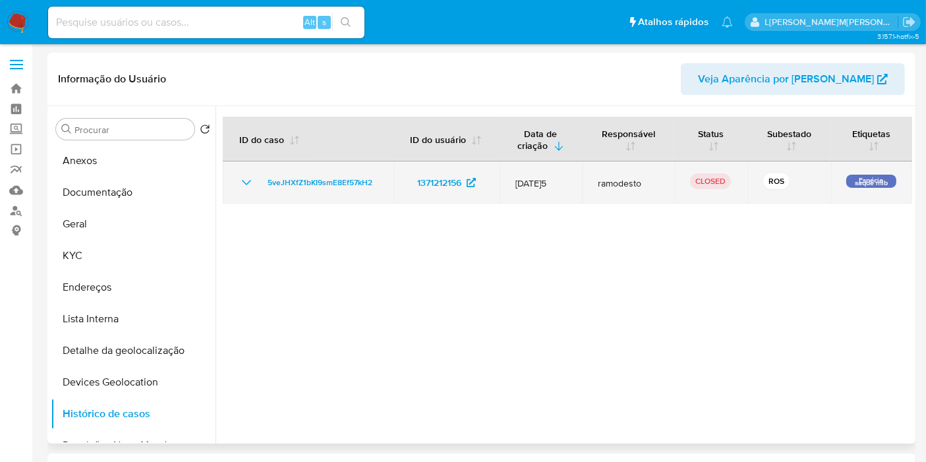
click at [238, 182] on icon "Mostrar/Ocultar" at bounding box center [246, 183] width 16 height 16
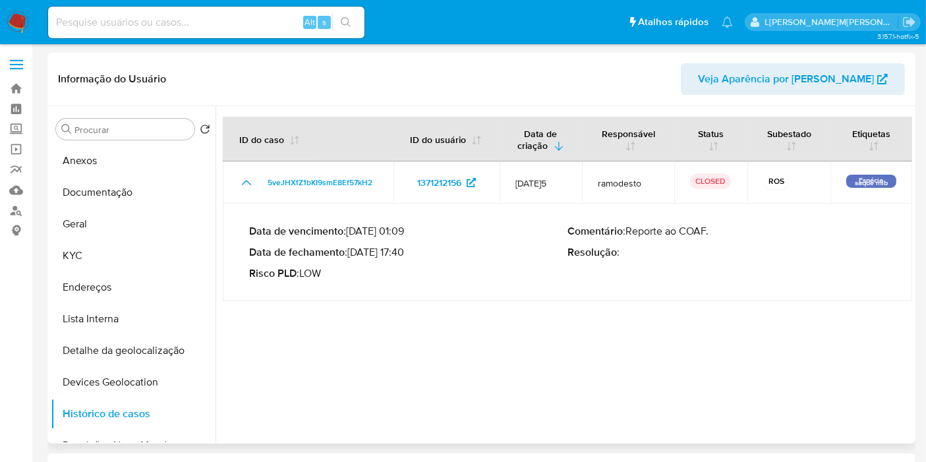
drag, startPoint x: 354, startPoint y: 253, endPoint x: 406, endPoint y: 251, distance: 52.1
click at [406, 251] on p "Data de fechamento : [DATE] 17:40" at bounding box center [408, 252] width 318 height 13
click at [280, 14] on input at bounding box center [206, 22] width 316 height 17
paste input "1197533501"
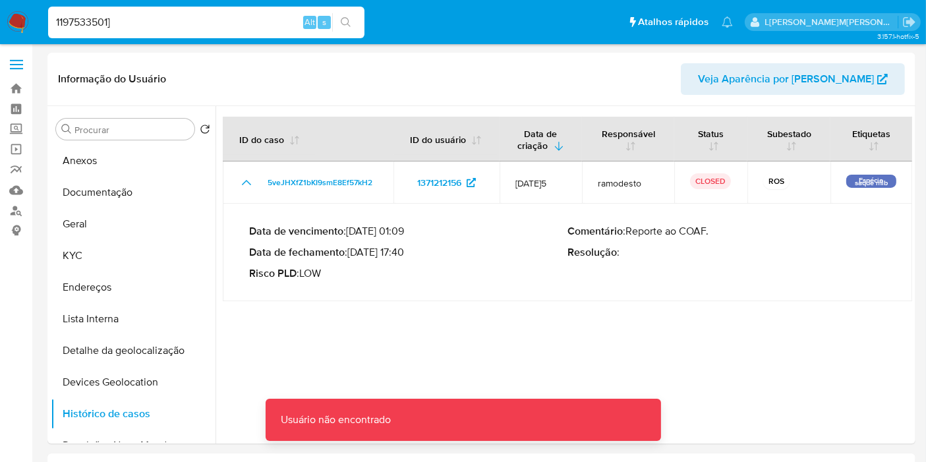
click at [280, 14] on input "1197533501]" at bounding box center [206, 22] width 316 height 17
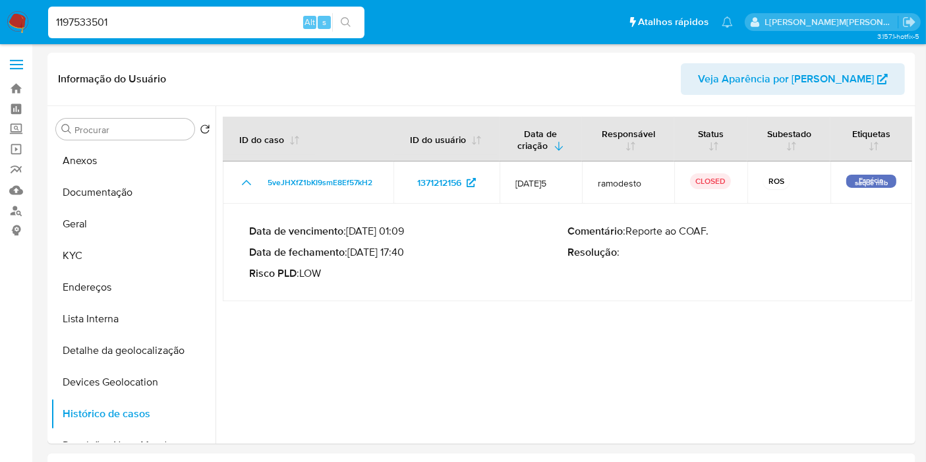
type input "1197533501"
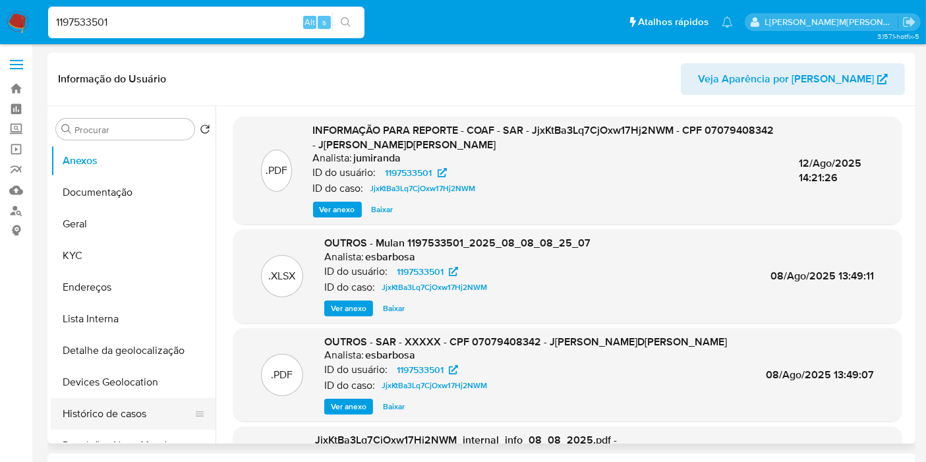
click at [78, 418] on button "Histórico de casos" at bounding box center [128, 414] width 154 height 32
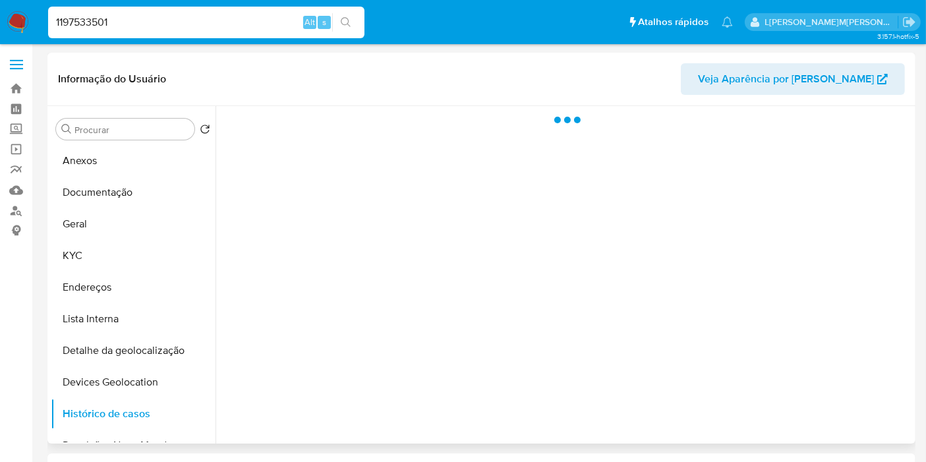
select select "10"
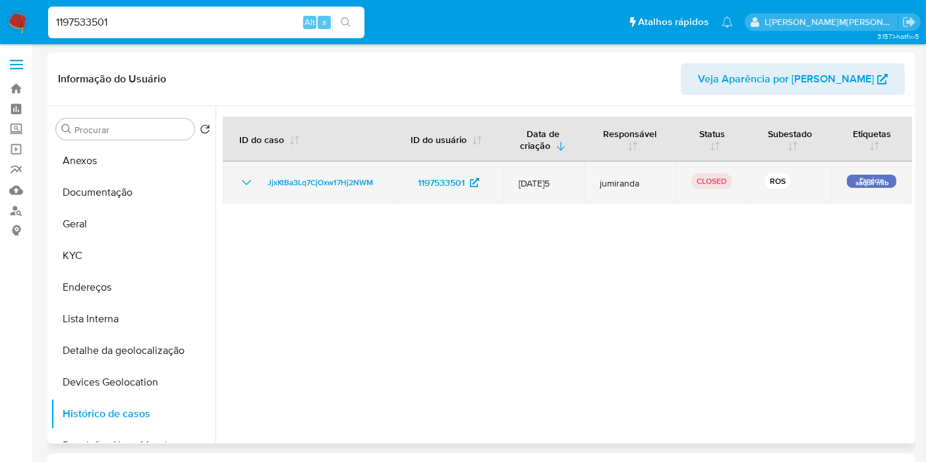
drag, startPoint x: 246, startPoint y: 184, endPoint x: 262, endPoint y: 196, distance: 19.7
click at [246, 184] on icon "Mostrar/Ocultar" at bounding box center [246, 183] width 16 height 16
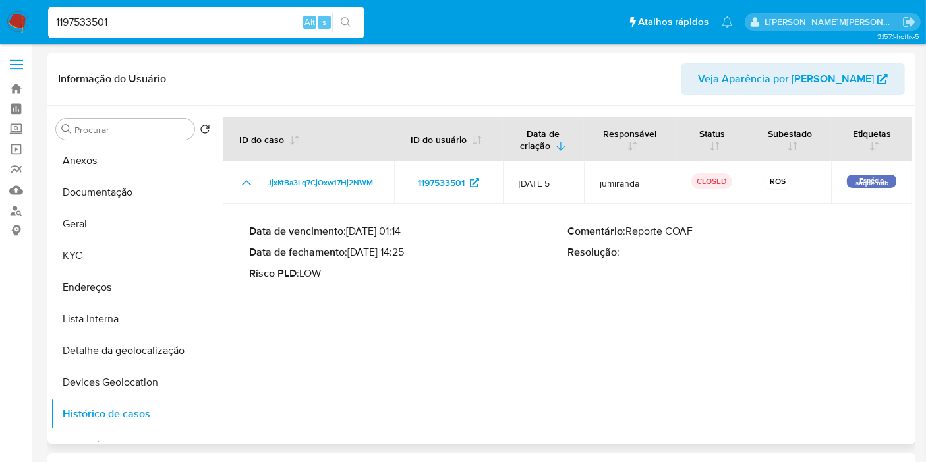
drag, startPoint x: 404, startPoint y: 249, endPoint x: 352, endPoint y: 252, distance: 51.5
click at [352, 252] on p "Data de fechamento : 12/08/2025 14:25" at bounding box center [408, 252] width 318 height 13
click at [216, 31] on div "1197533501 Alt s" at bounding box center [206, 23] width 316 height 32
click at [218, 26] on input "1197533501" at bounding box center [206, 22] width 316 height 17
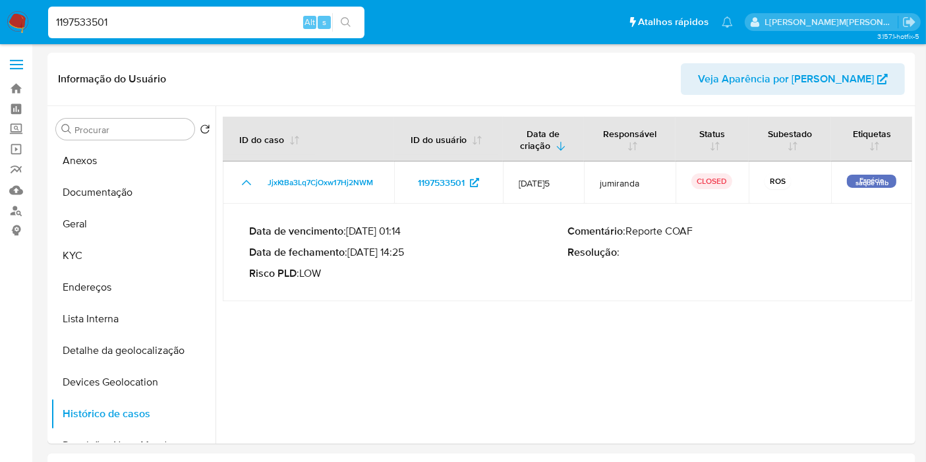
paste input "29727653"
type input "297276531"
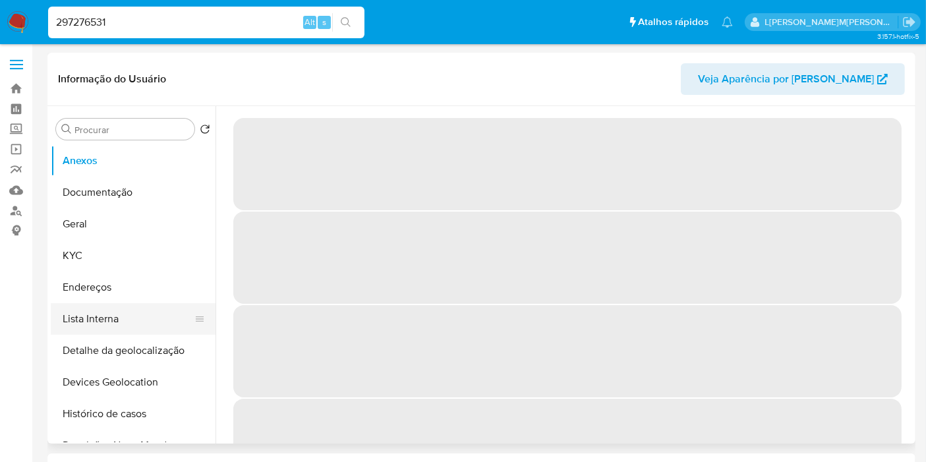
select select "10"
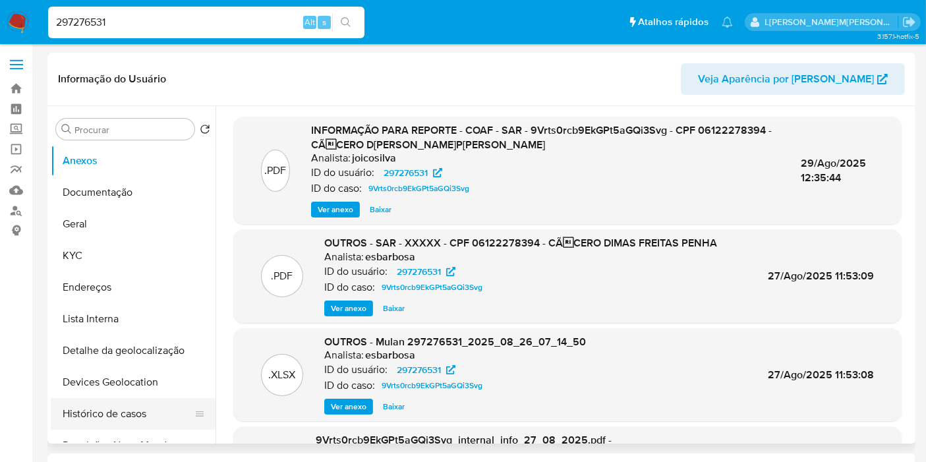
click at [120, 405] on button "Histórico de casos" at bounding box center [128, 414] width 154 height 32
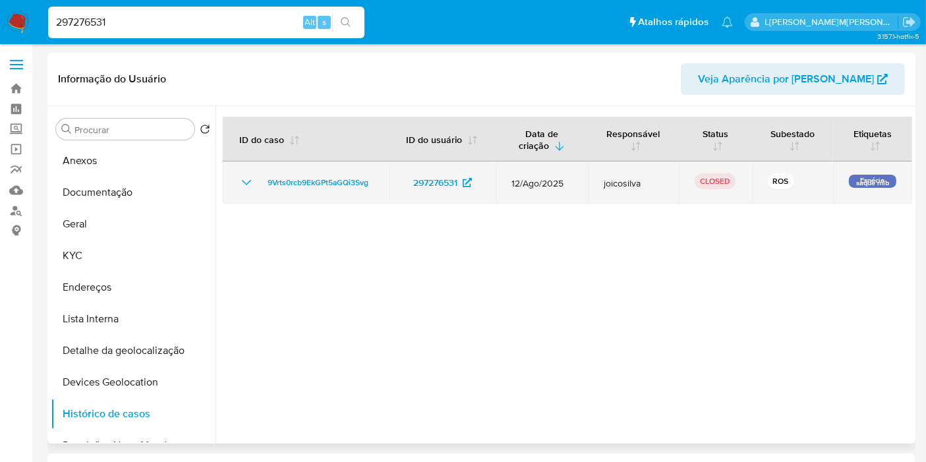
click at [238, 184] on icon "Mostrar/Ocultar" at bounding box center [246, 183] width 16 height 16
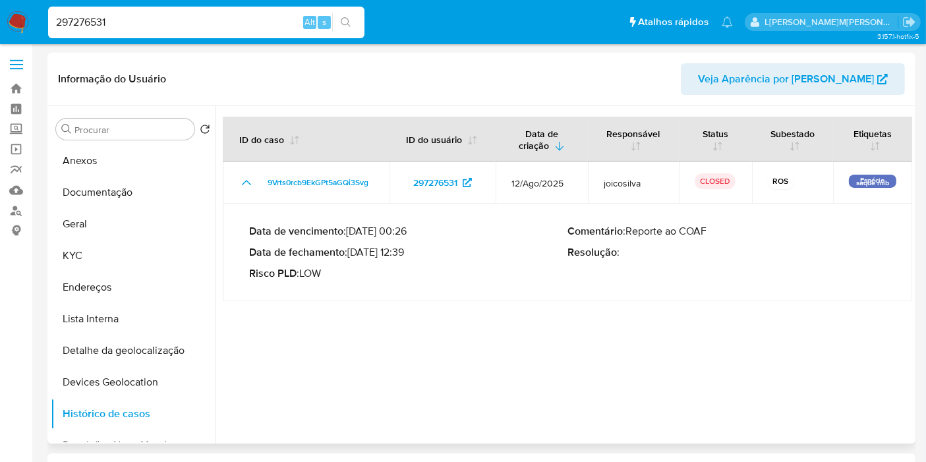
drag, startPoint x: 406, startPoint y: 252, endPoint x: 354, endPoint y: 254, distance: 52.1
click at [354, 254] on p "Data de fechamento : 29/08/2025 12:39" at bounding box center [408, 252] width 318 height 13
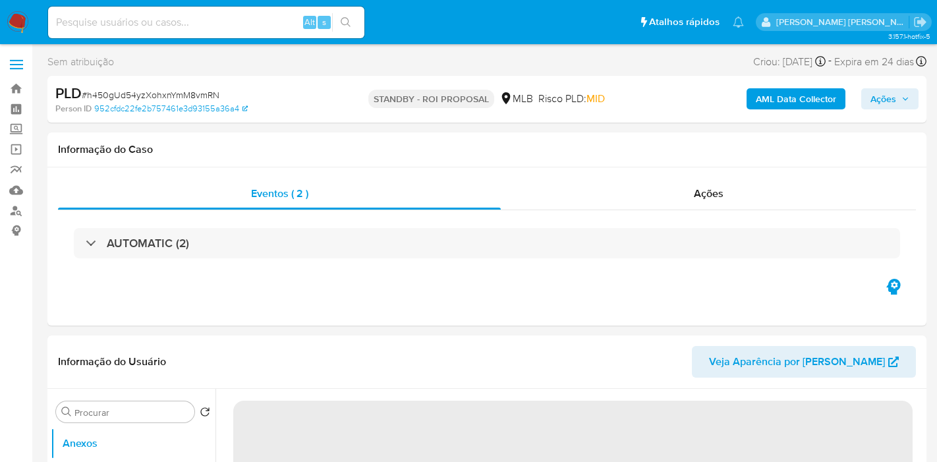
select select "10"
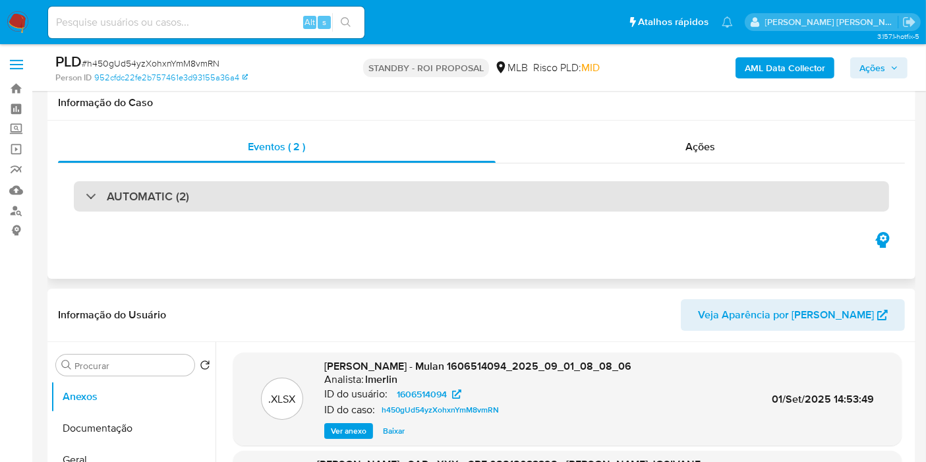
scroll to position [146, 0]
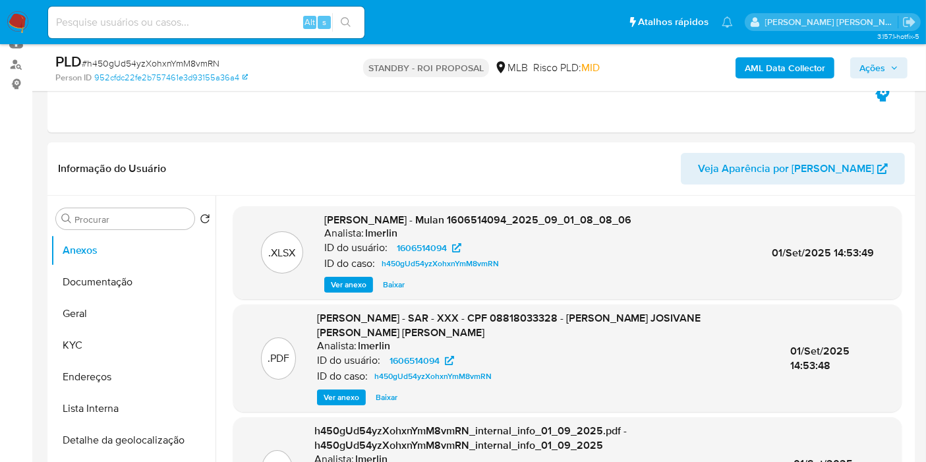
drag, startPoint x: 24, startPoint y: 24, endPoint x: 51, endPoint y: 7, distance: 32.3
click at [24, 24] on img at bounding box center [18, 22] width 22 height 22
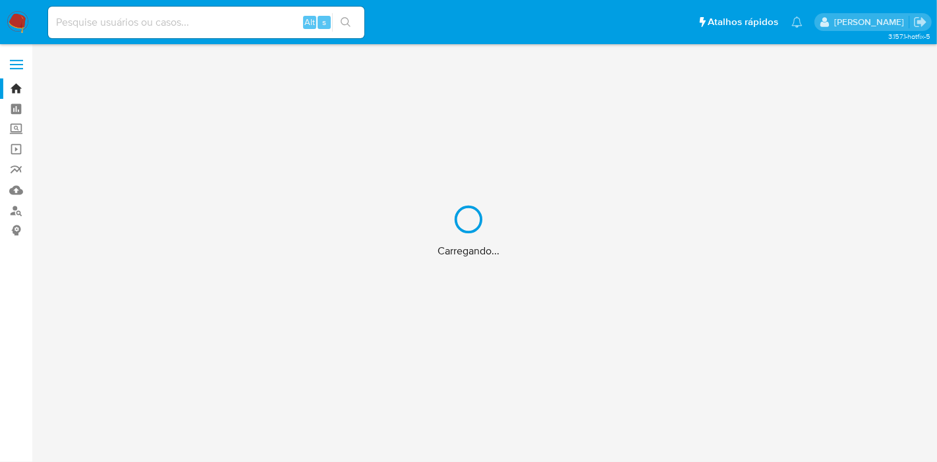
click at [14, 208] on div "Carregando..." at bounding box center [468, 231] width 937 height 462
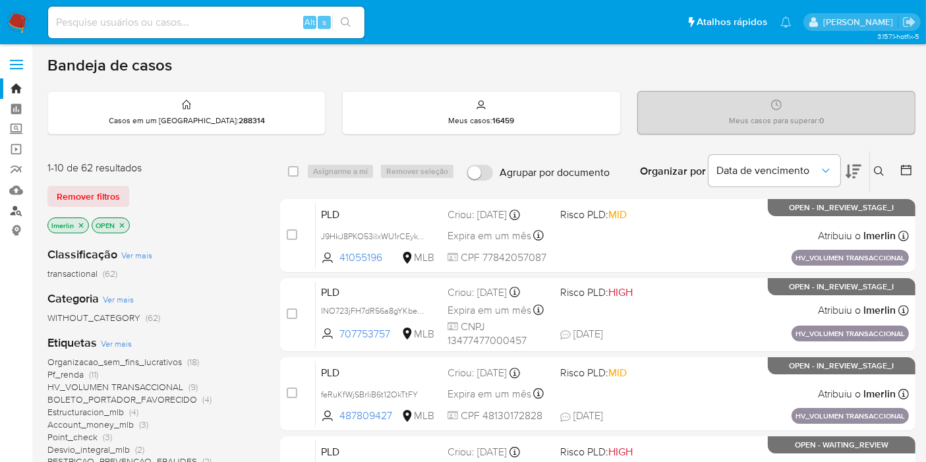
click at [13, 213] on link "Localizador de pessoas" at bounding box center [78, 210] width 157 height 20
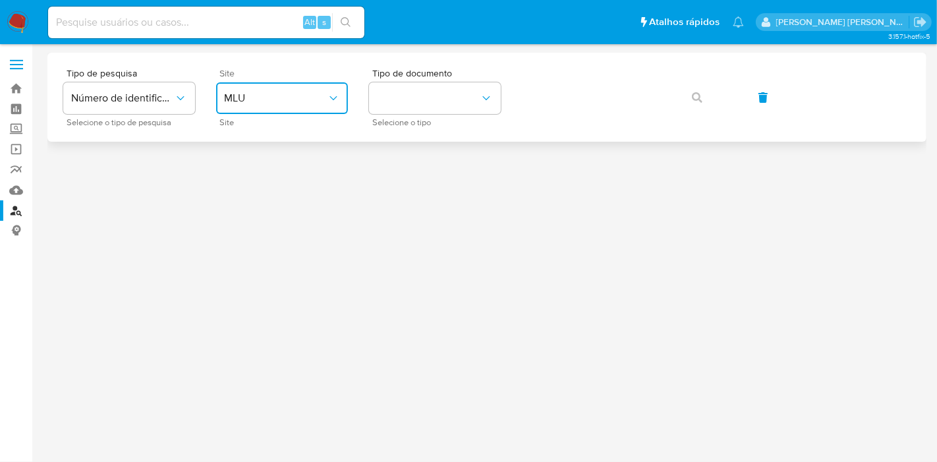
click at [290, 97] on span "MLU" at bounding box center [275, 98] width 103 height 13
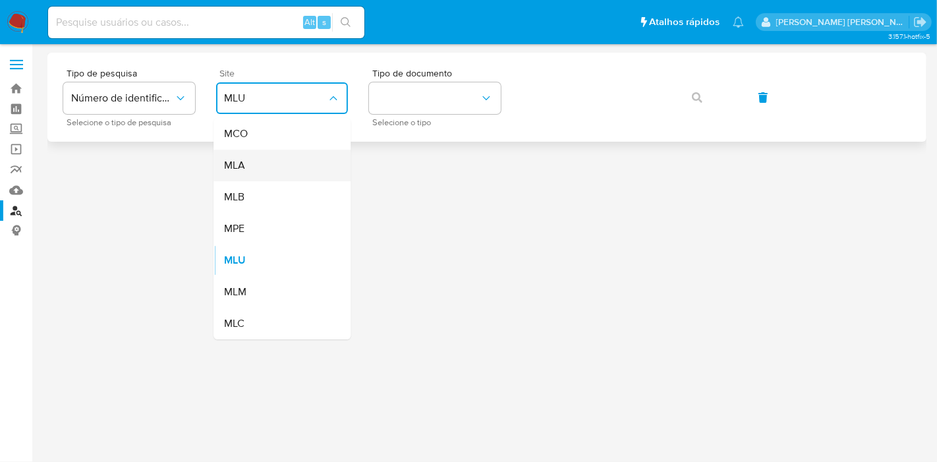
click at [306, 159] on div "MLA" at bounding box center [278, 166] width 108 height 32
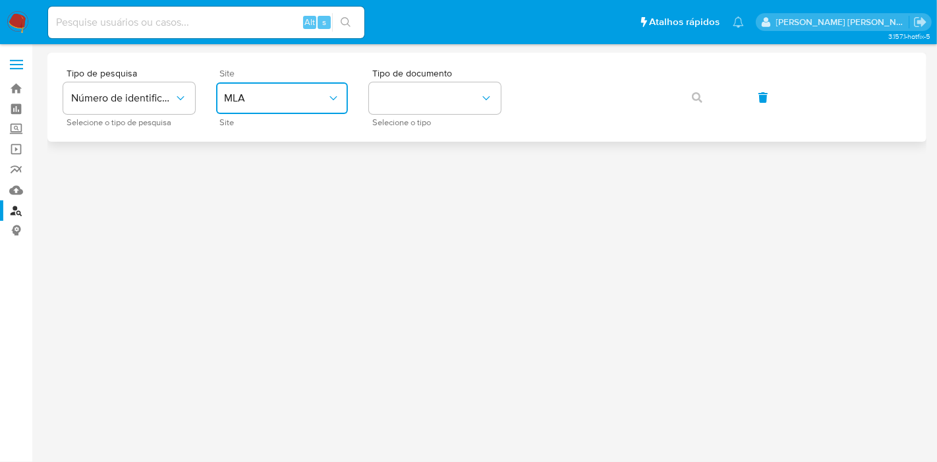
click at [303, 103] on span "MLA" at bounding box center [275, 98] width 103 height 13
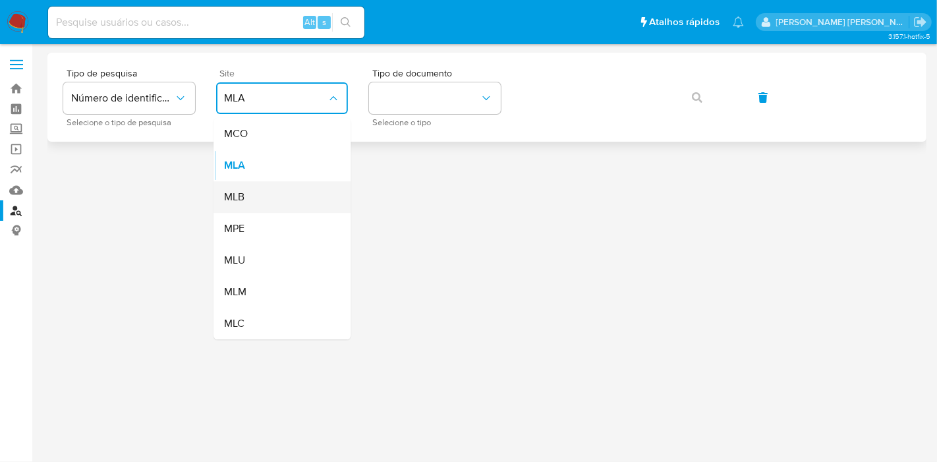
click at [295, 199] on div "MLB" at bounding box center [278, 197] width 108 height 32
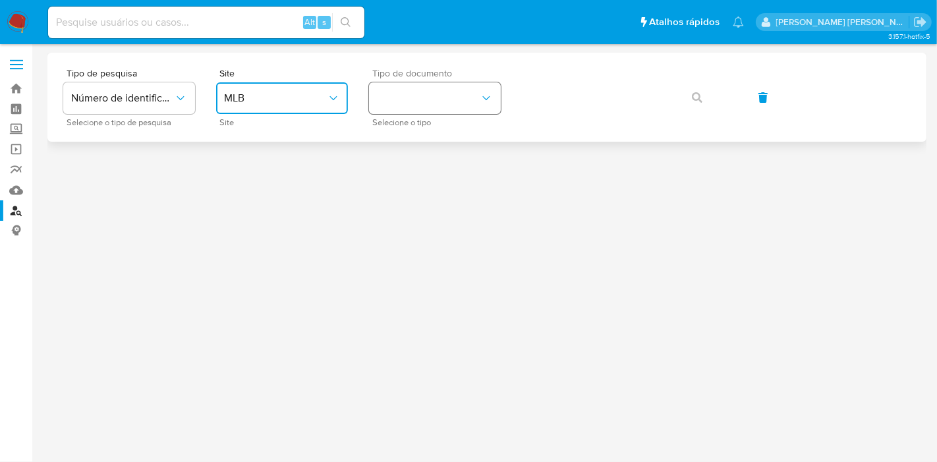
click at [476, 95] on button "identificationType" at bounding box center [435, 98] width 132 height 32
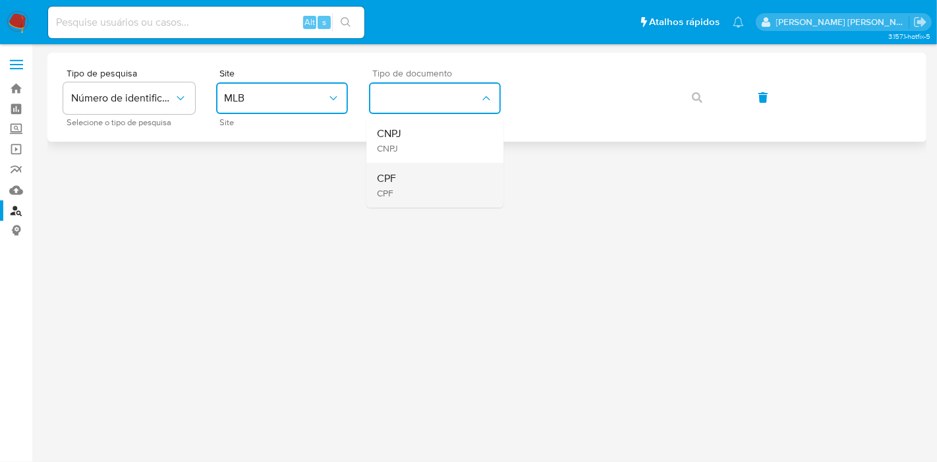
click at [442, 179] on div "CPF CPF" at bounding box center [431, 185] width 108 height 45
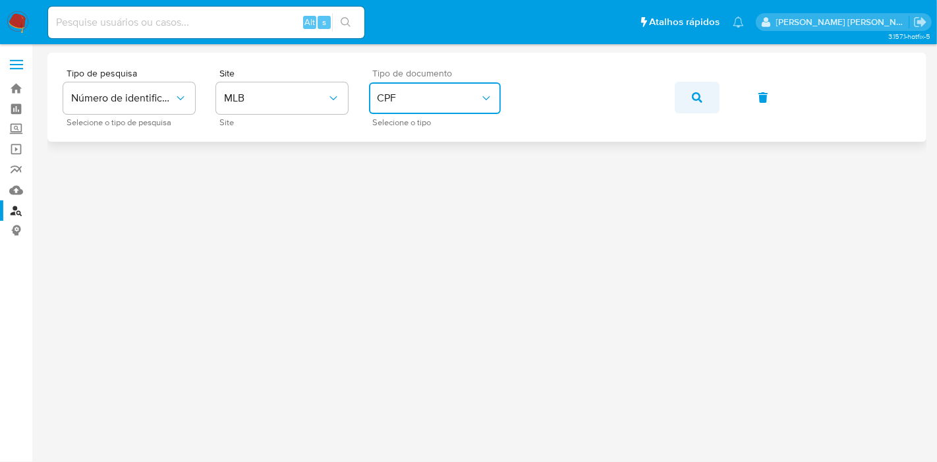
click at [698, 100] on icon "button" at bounding box center [697, 97] width 11 height 11
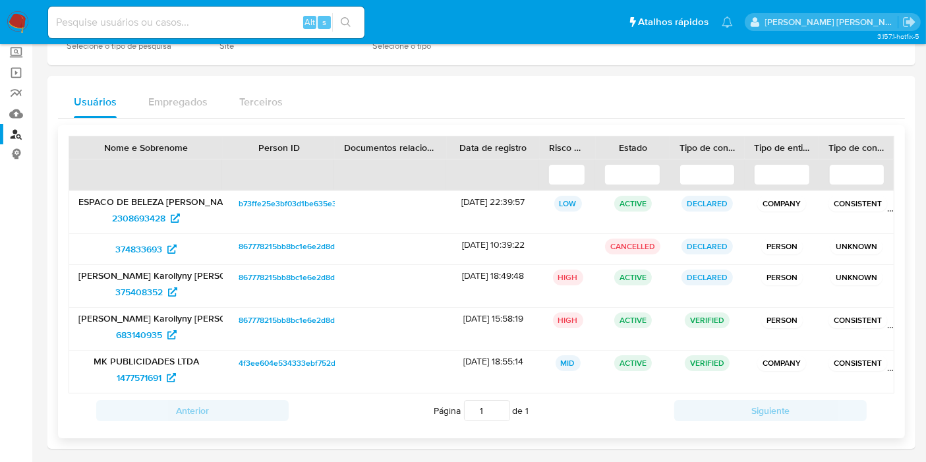
scroll to position [79, 0]
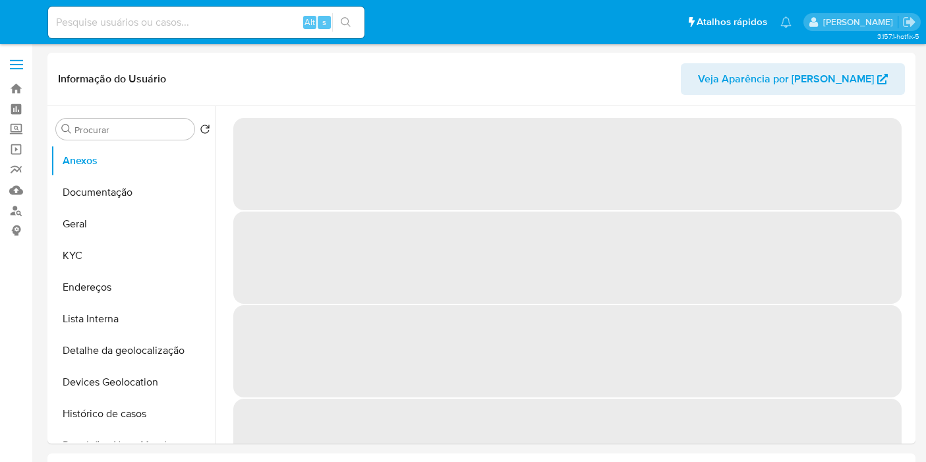
select select "10"
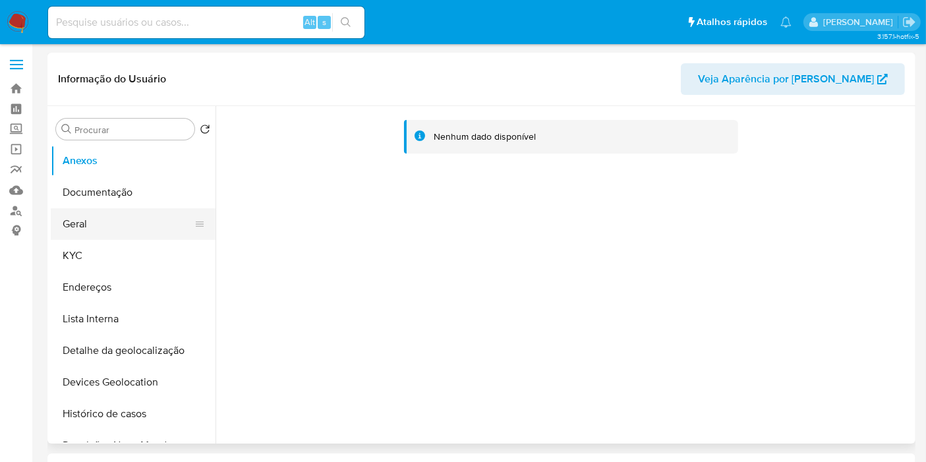
click at [143, 223] on button "Geral" at bounding box center [128, 224] width 154 height 32
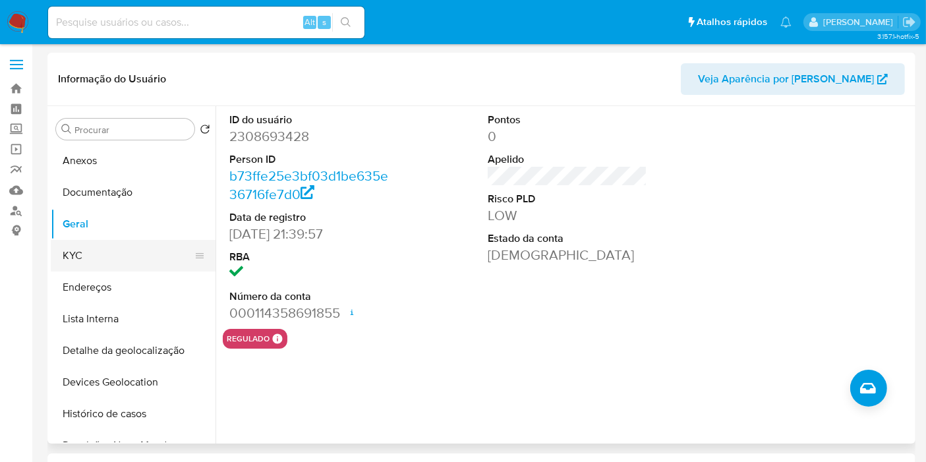
click at [151, 260] on button "KYC" at bounding box center [128, 256] width 154 height 32
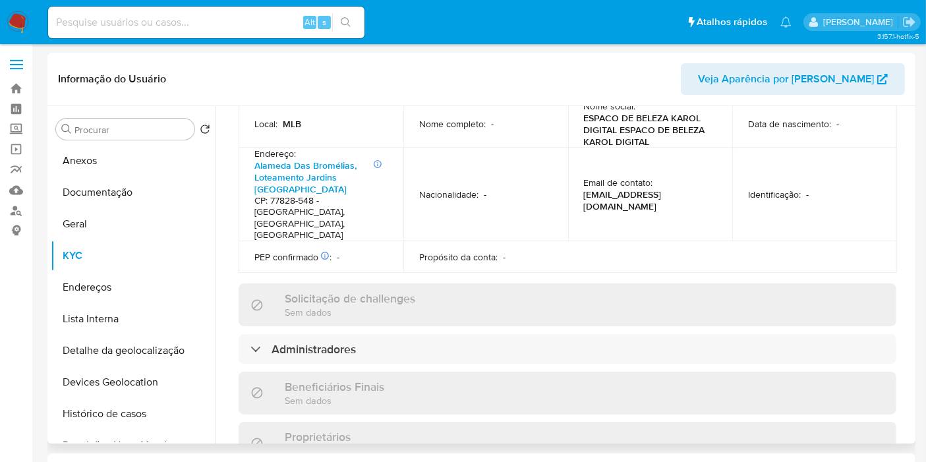
scroll to position [512, 0]
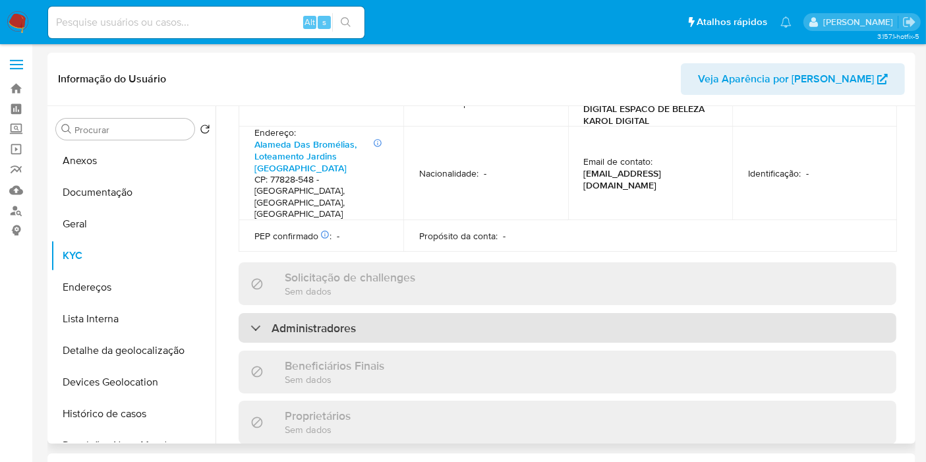
click at [398, 313] on div "Administradores" at bounding box center [566, 328] width 657 height 30
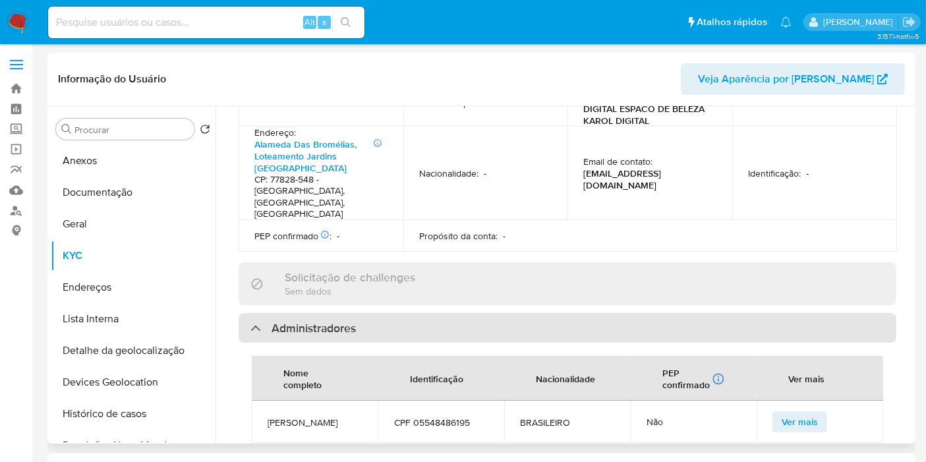
click at [398, 313] on div "Administradores" at bounding box center [566, 328] width 657 height 30
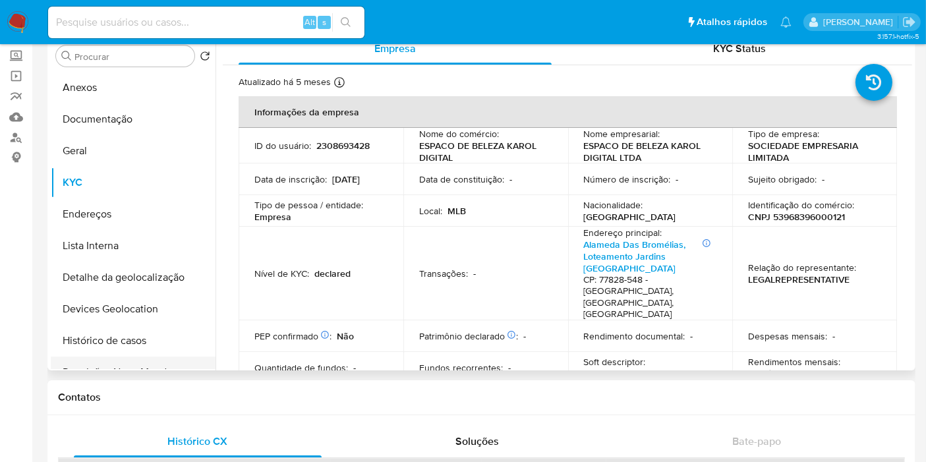
scroll to position [73, 0]
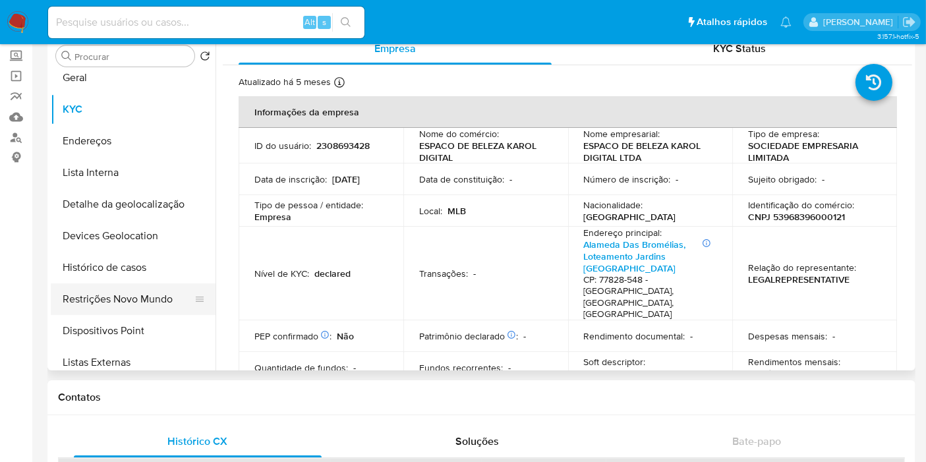
click at [150, 296] on button "Restrições Novo Mundo" at bounding box center [128, 299] width 154 height 32
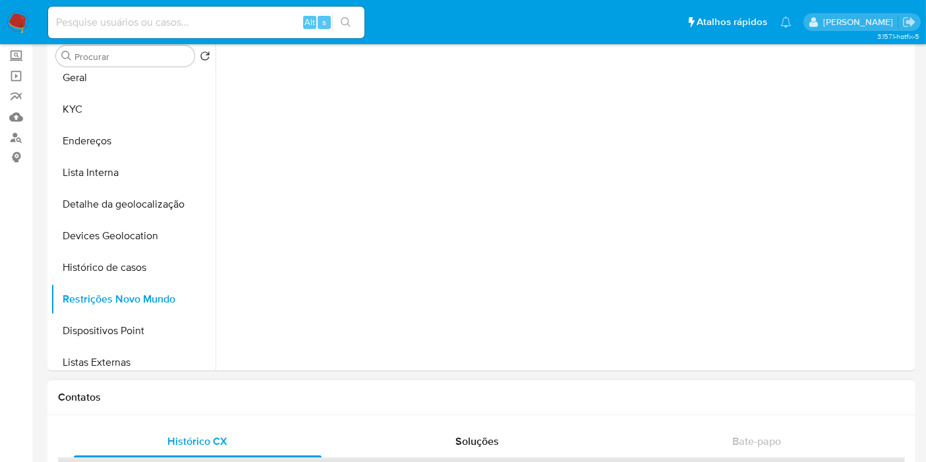
scroll to position [0, 0]
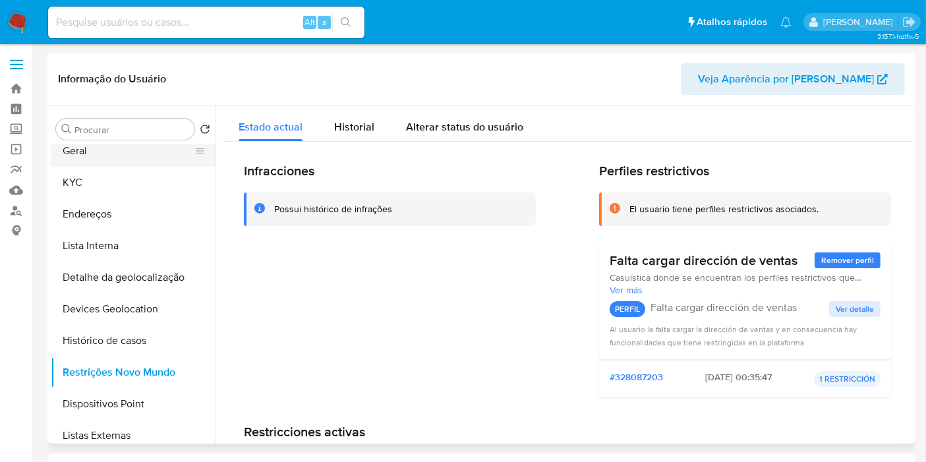
click at [107, 151] on button "Geral" at bounding box center [128, 151] width 154 height 32
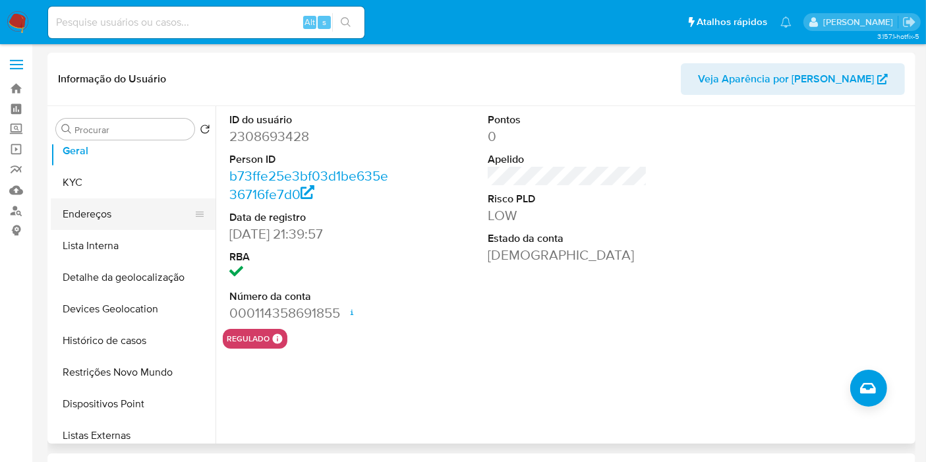
drag, startPoint x: 103, startPoint y: 184, endPoint x: 94, endPoint y: 219, distance: 35.7
click at [103, 184] on button "KYC" at bounding box center [133, 183] width 165 height 32
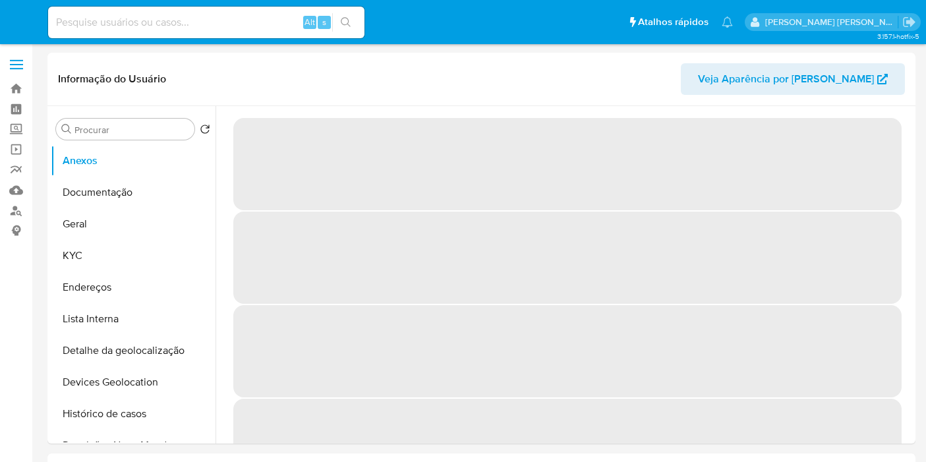
select select "10"
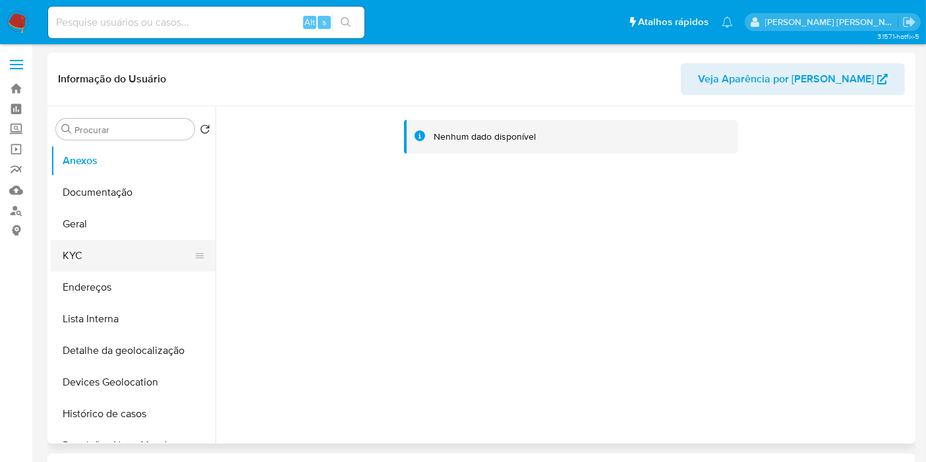
click at [140, 251] on button "KYC" at bounding box center [128, 256] width 154 height 32
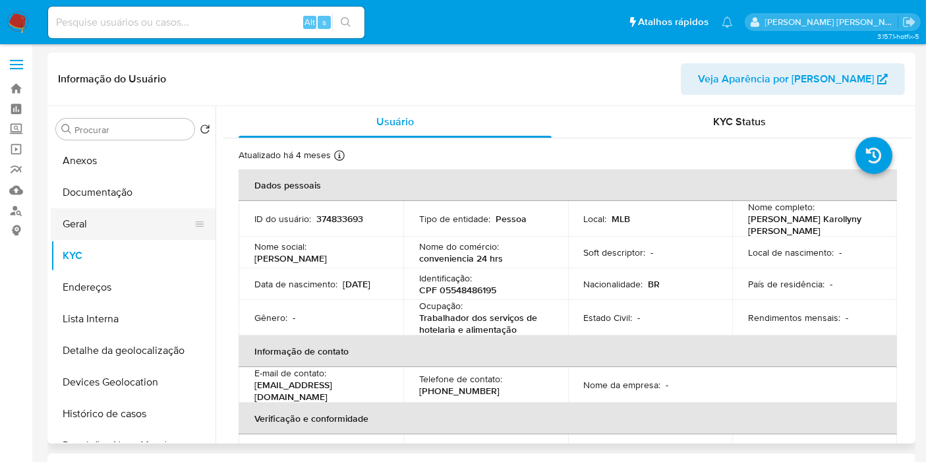
click at [117, 218] on button "Geral" at bounding box center [128, 224] width 154 height 32
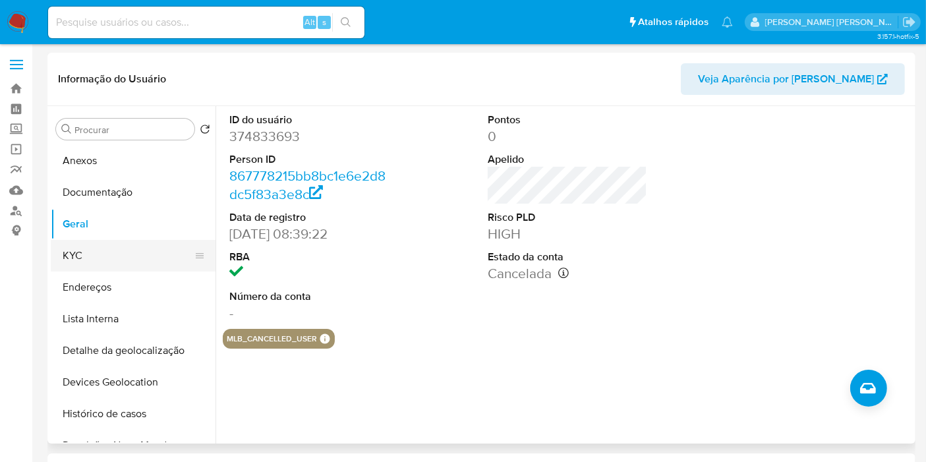
click at [142, 258] on button "KYC" at bounding box center [128, 256] width 154 height 32
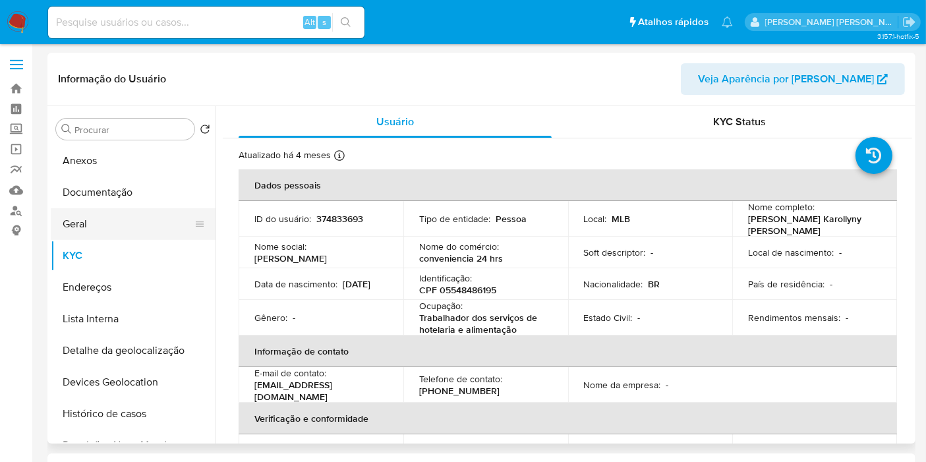
click at [128, 210] on button "Geral" at bounding box center [128, 224] width 154 height 32
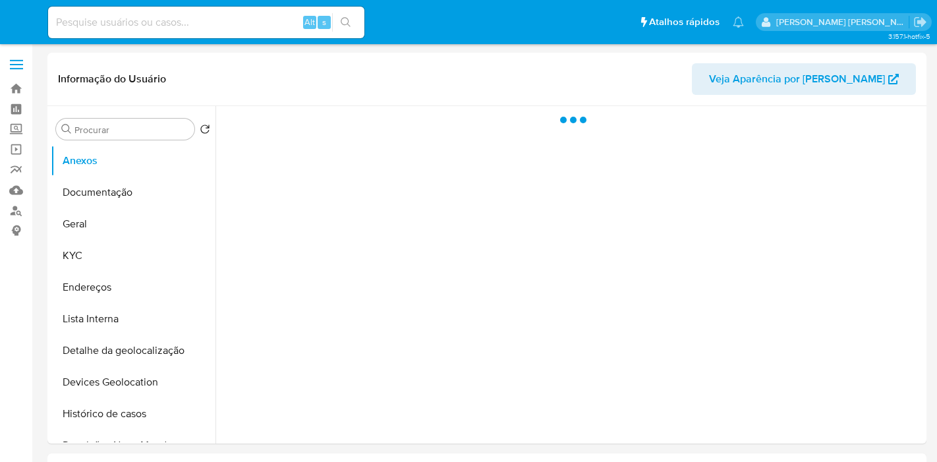
select select "10"
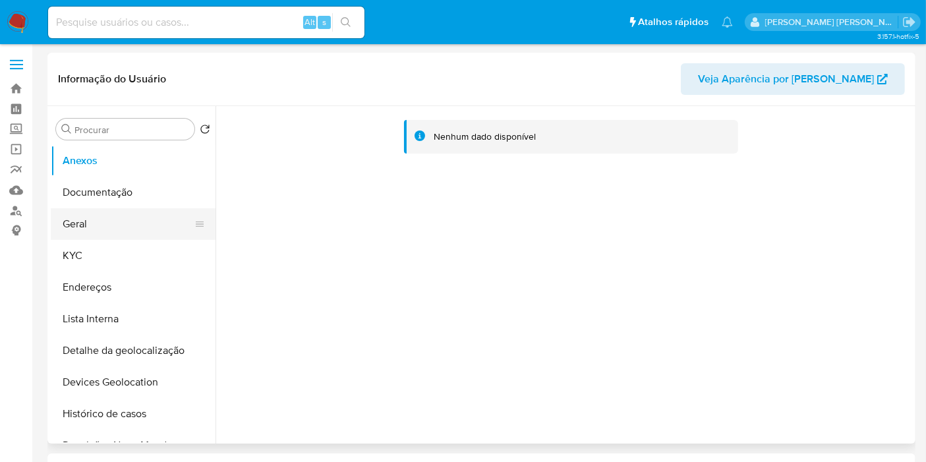
click at [119, 221] on button "Geral" at bounding box center [128, 224] width 154 height 32
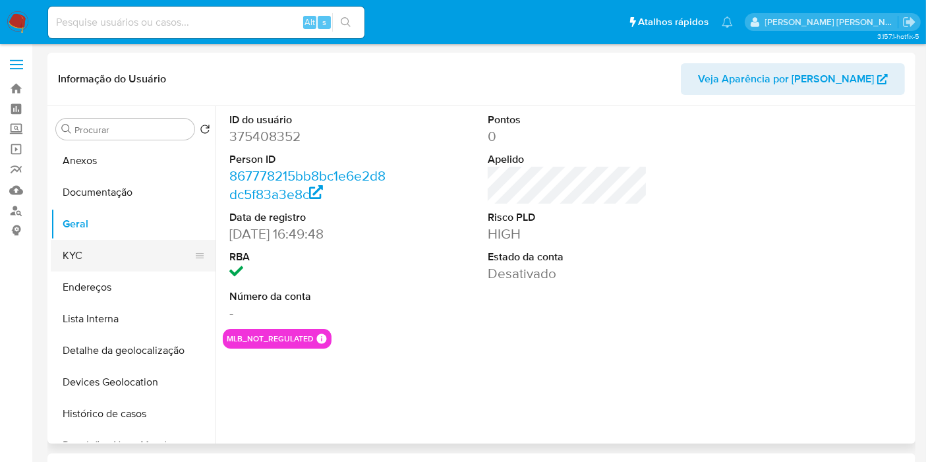
click at [132, 262] on button "KYC" at bounding box center [128, 256] width 154 height 32
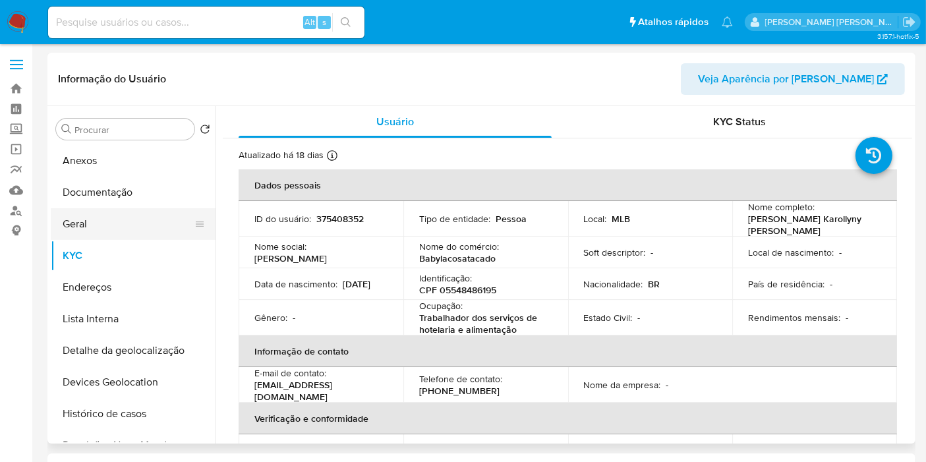
click at [126, 216] on button "Geral" at bounding box center [128, 224] width 154 height 32
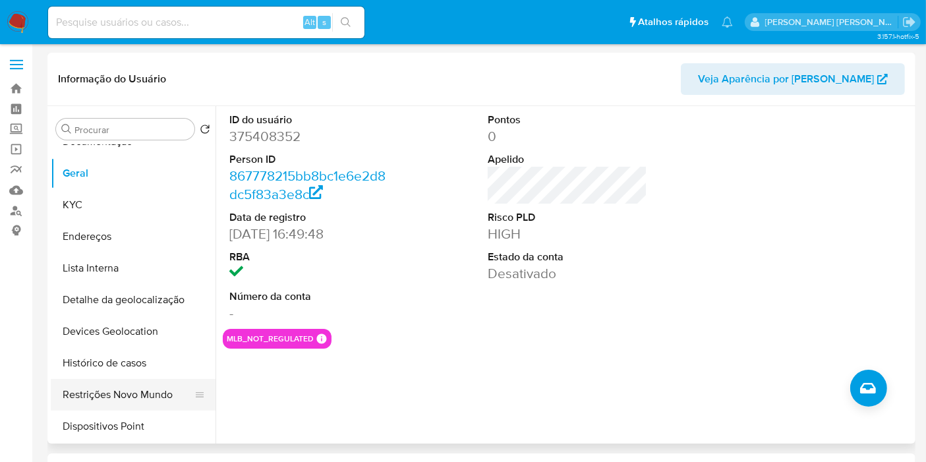
scroll to position [73, 0]
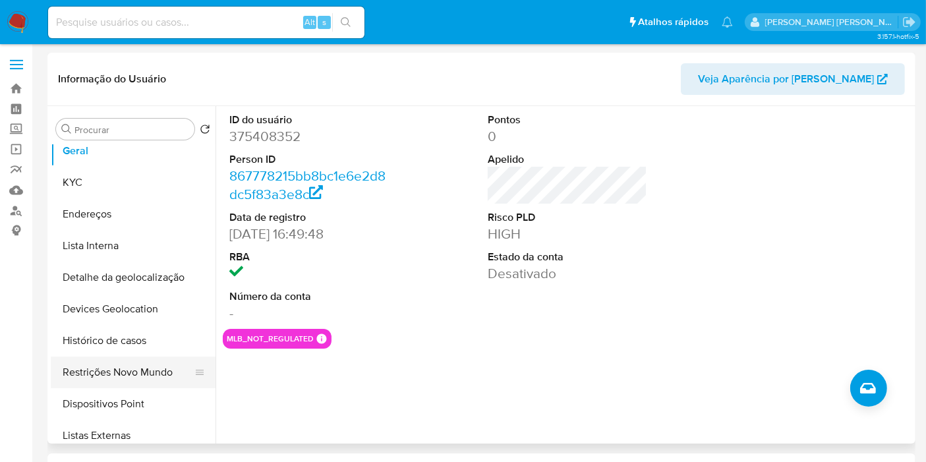
click at [120, 377] on button "Restrições Novo Mundo" at bounding box center [128, 372] width 154 height 32
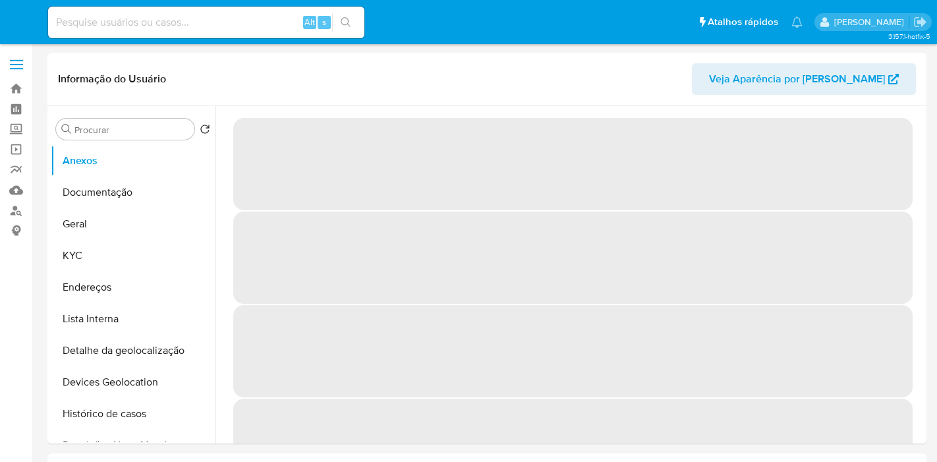
select select "10"
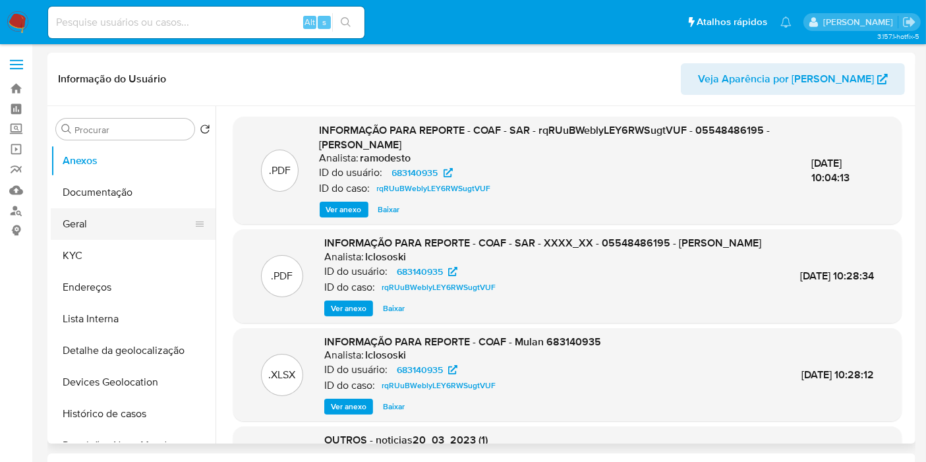
click at [143, 233] on button "Geral" at bounding box center [128, 224] width 154 height 32
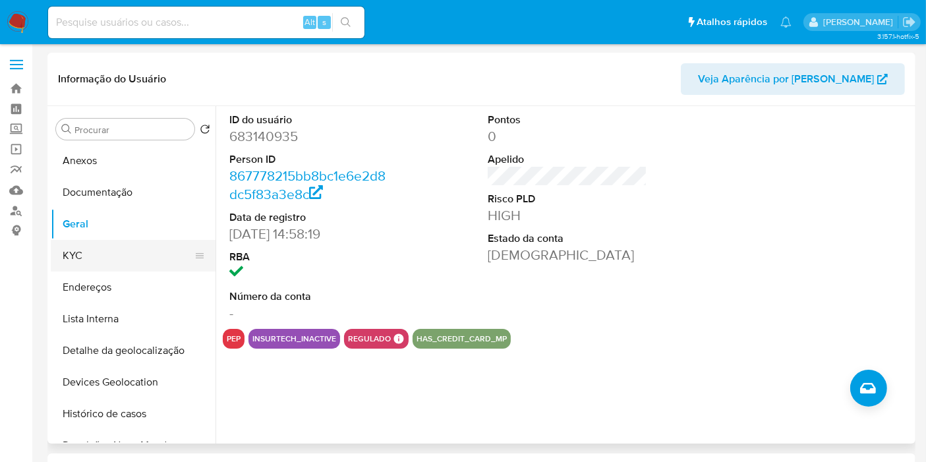
click at [111, 248] on button "KYC" at bounding box center [128, 256] width 154 height 32
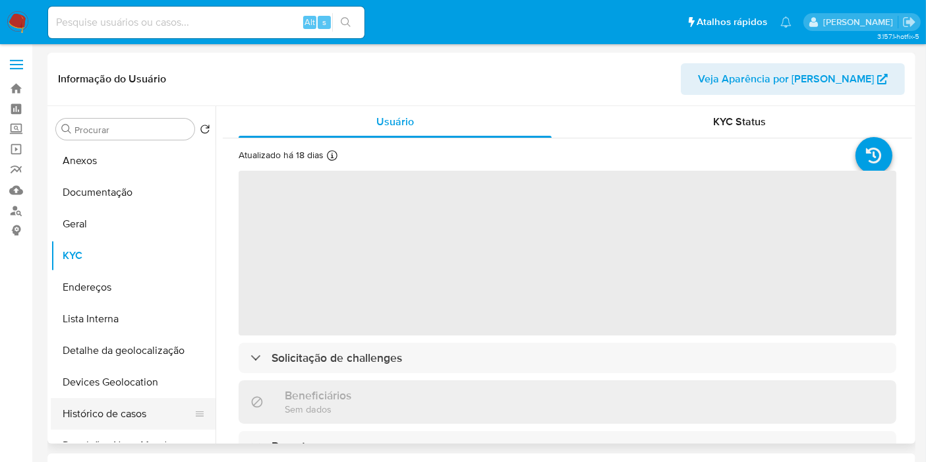
click at [150, 414] on button "Histórico de casos" at bounding box center [128, 414] width 154 height 32
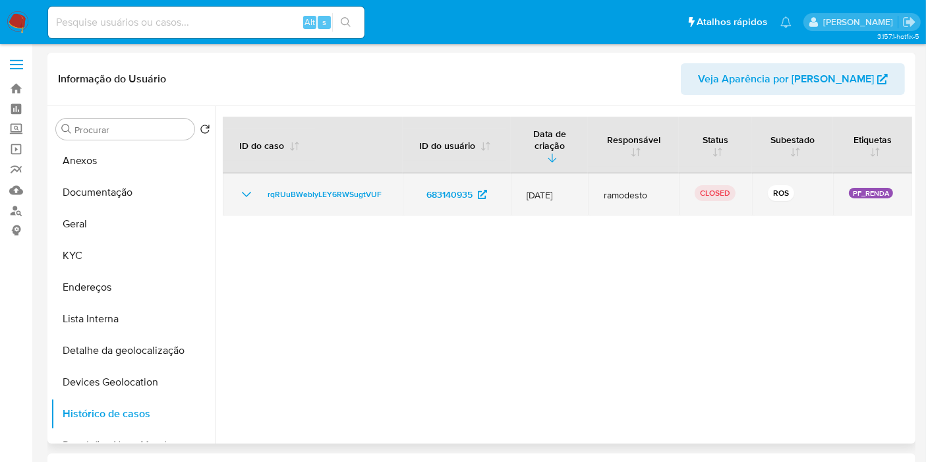
click at [250, 186] on icon "Mostrar/Ocultar" at bounding box center [246, 194] width 16 height 16
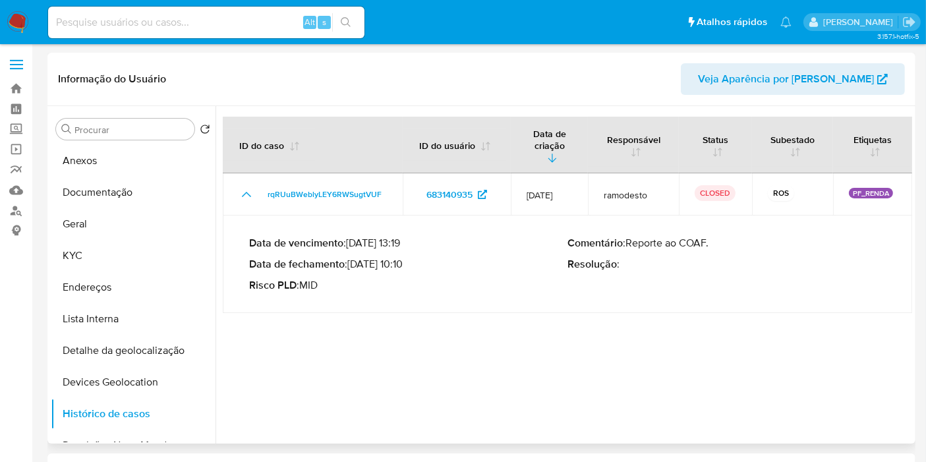
drag, startPoint x: 354, startPoint y: 251, endPoint x: 470, endPoint y: 298, distance: 125.0
click at [408, 258] on p "Data de fechamento : 28/03/2023 10:10" at bounding box center [408, 264] width 318 height 13
click at [410, 351] on div at bounding box center [563, 274] width 696 height 337
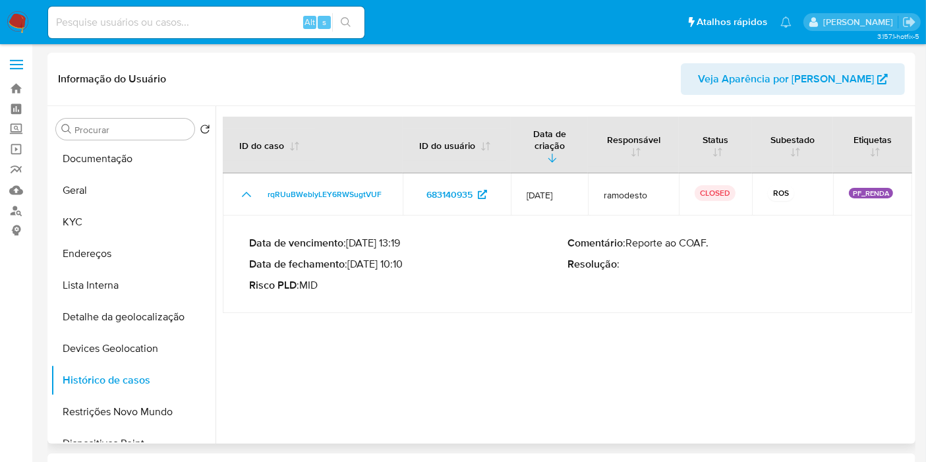
scroll to position [146, 0]
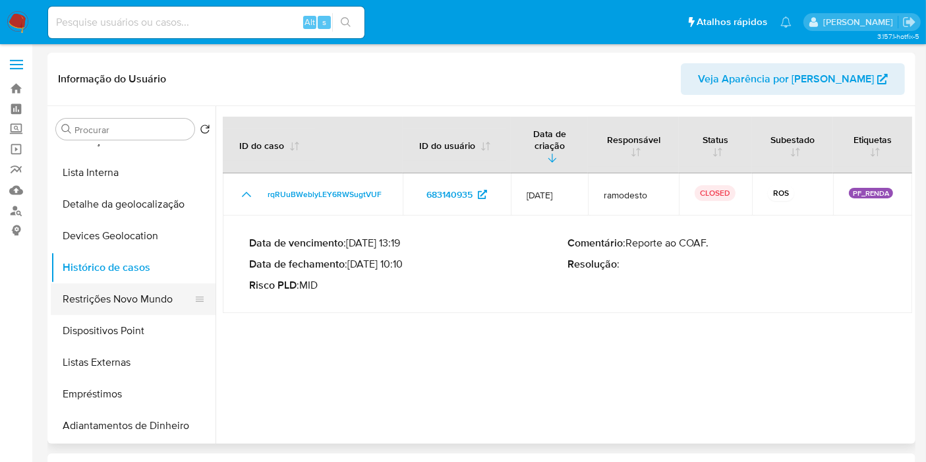
click at [143, 298] on button "Restrições Novo Mundo" at bounding box center [128, 299] width 154 height 32
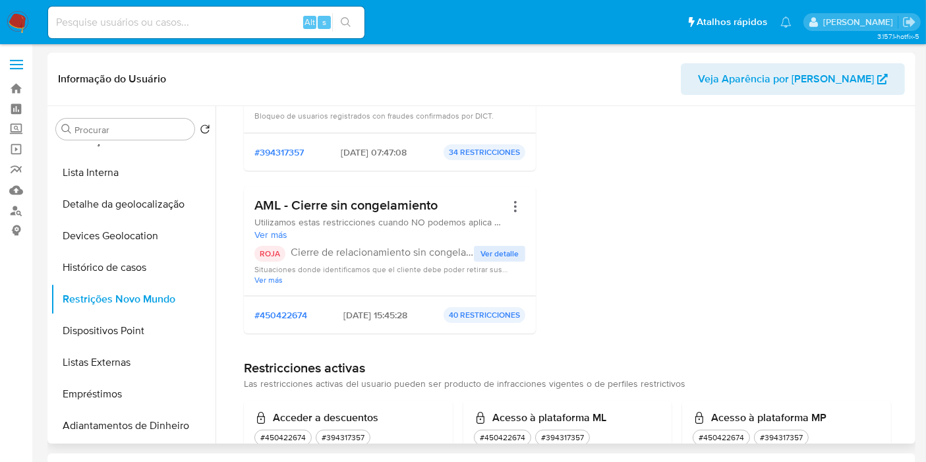
scroll to position [219, 0]
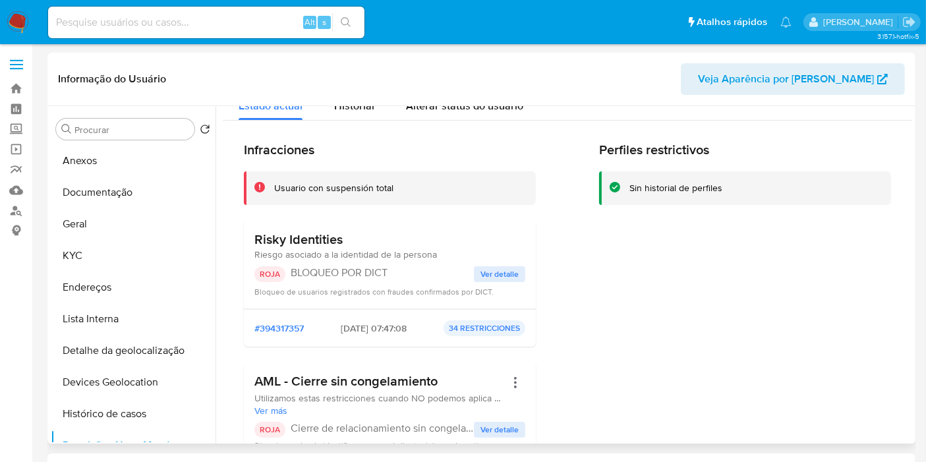
scroll to position [0, 0]
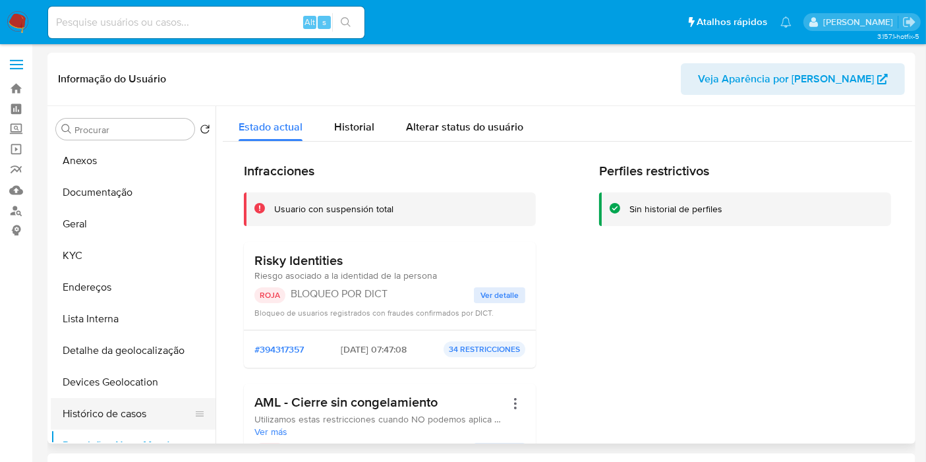
click at [90, 406] on button "Histórico de casos" at bounding box center [128, 414] width 154 height 32
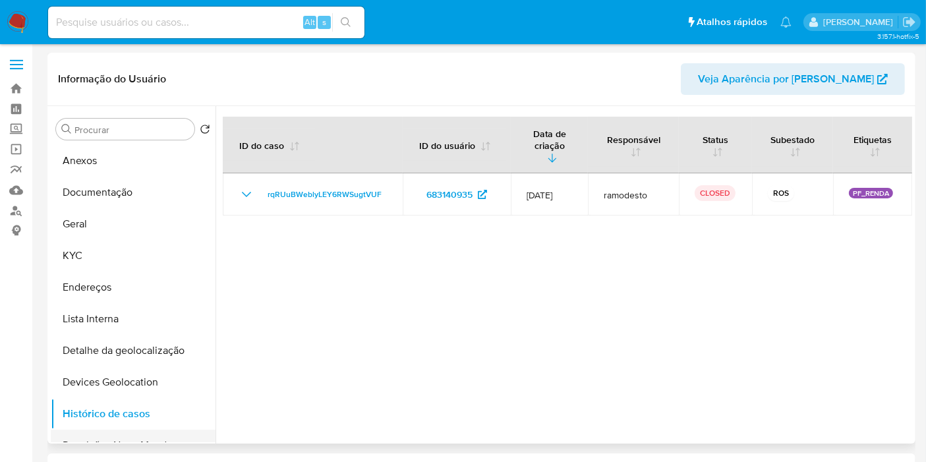
click at [95, 432] on button "Restrições Novo Mundo" at bounding box center [128, 446] width 154 height 32
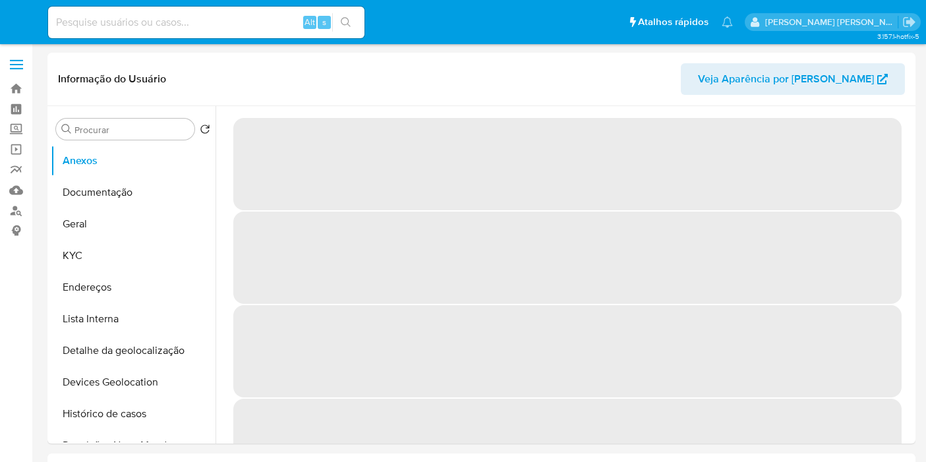
select select "10"
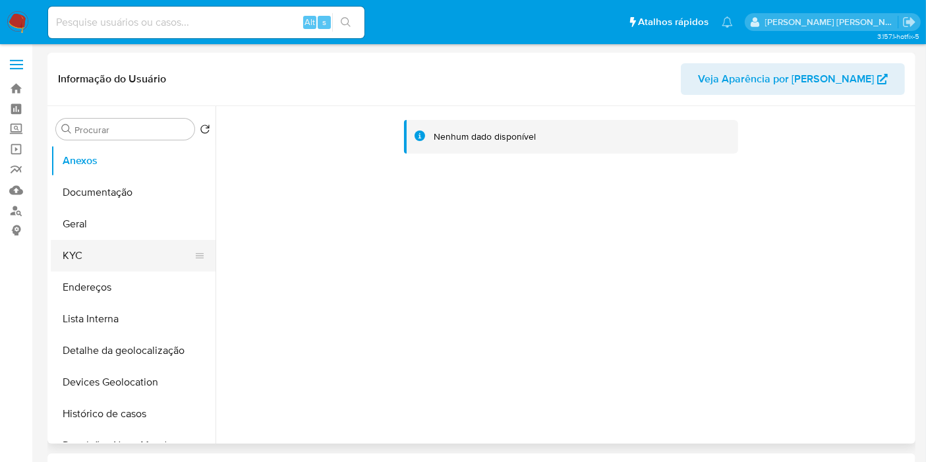
click at [128, 250] on button "KYC" at bounding box center [128, 256] width 154 height 32
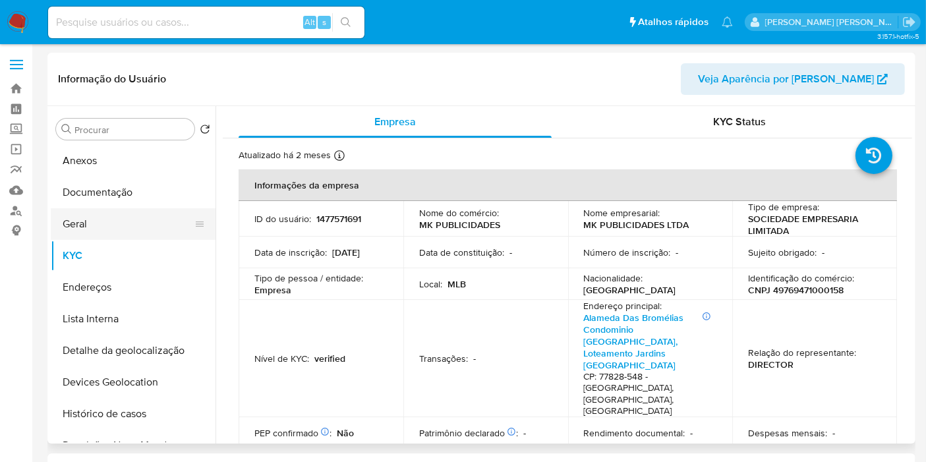
click at [119, 221] on button "Geral" at bounding box center [128, 224] width 154 height 32
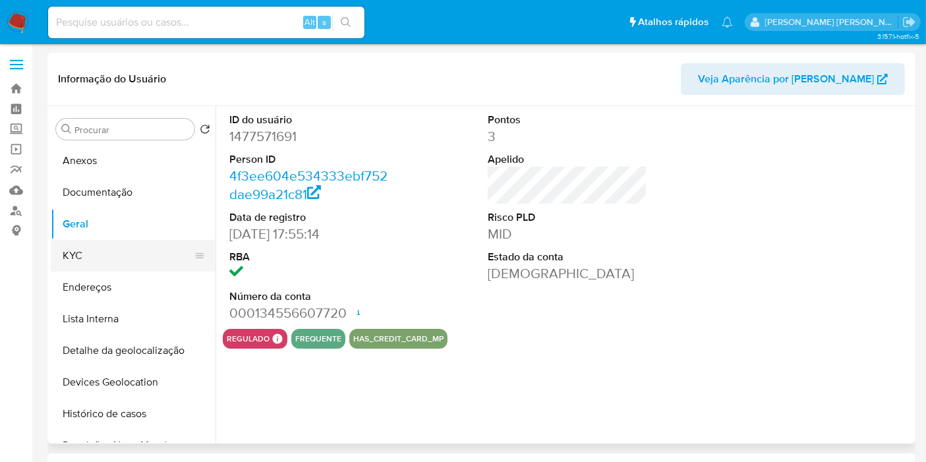
click at [117, 258] on button "KYC" at bounding box center [128, 256] width 154 height 32
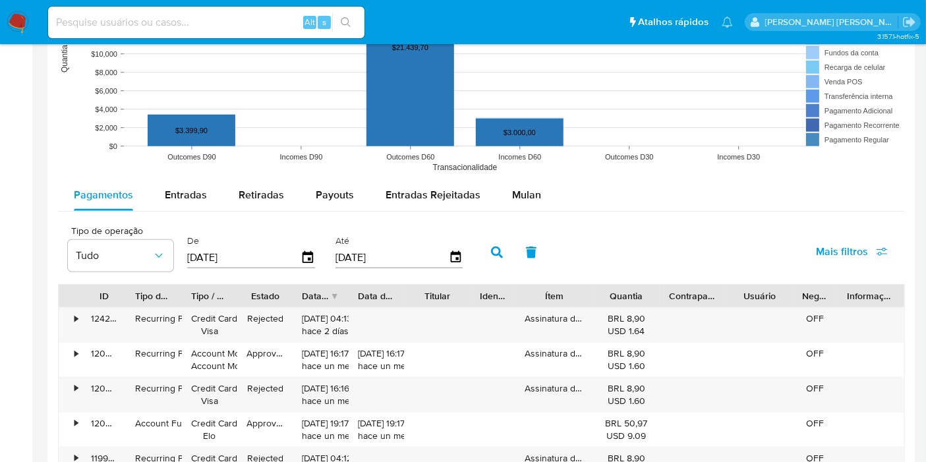
scroll to position [1024, 0]
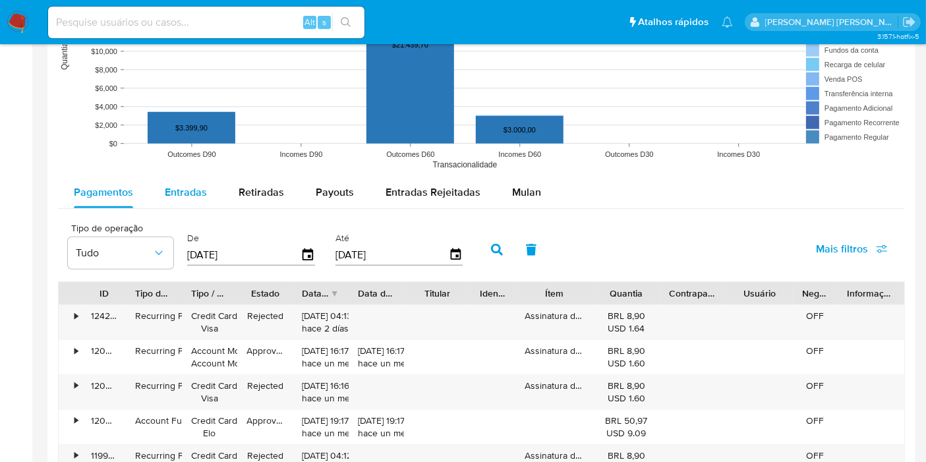
click at [182, 200] on div "Entradas" at bounding box center [186, 193] width 42 height 32
select select "10"
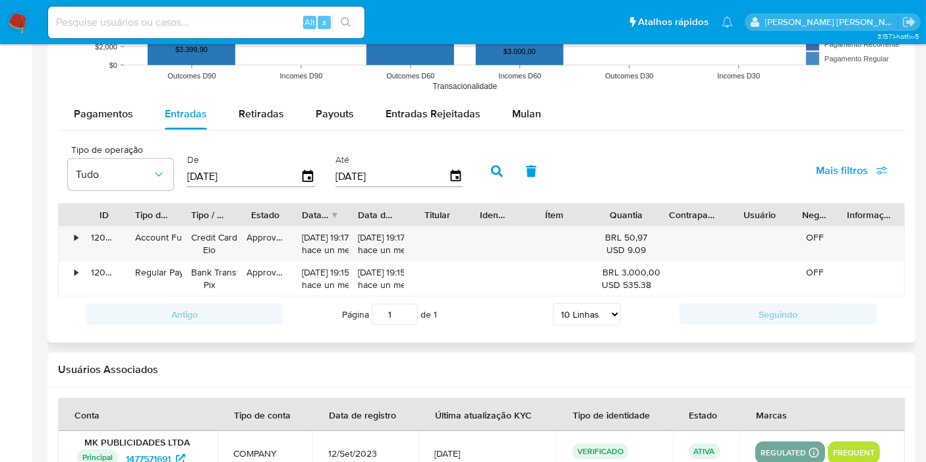
scroll to position [951, 0]
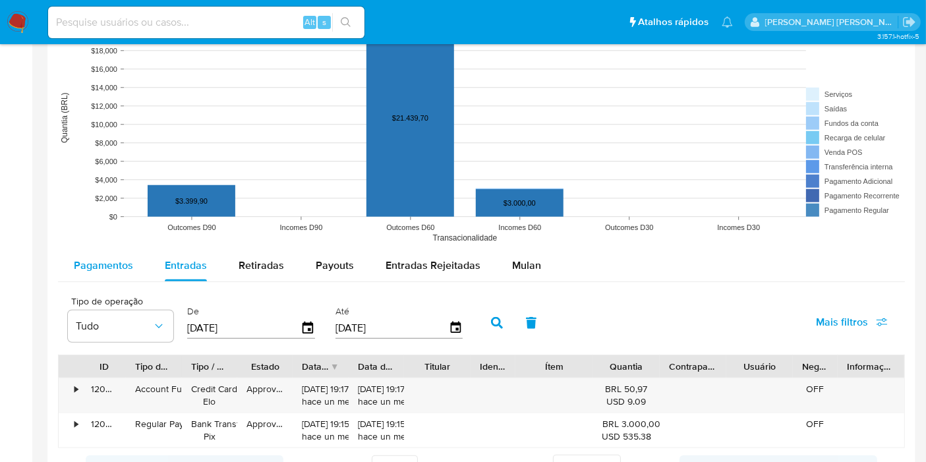
click at [96, 270] on span "Pagamentos" at bounding box center [103, 265] width 59 height 15
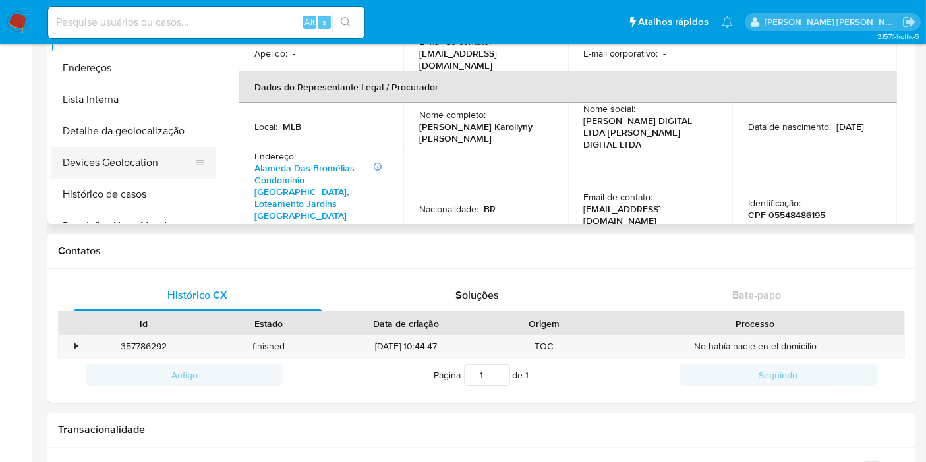
scroll to position [73, 0]
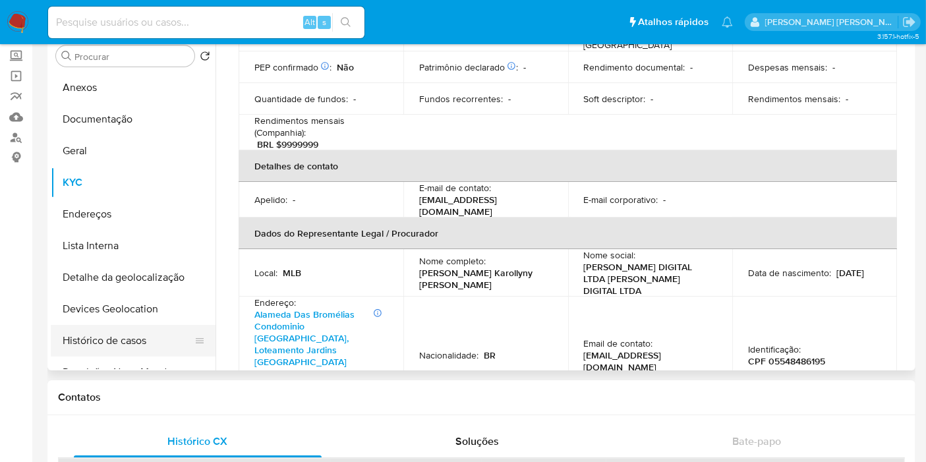
click at [94, 339] on button "Histórico de casos" at bounding box center [128, 341] width 154 height 32
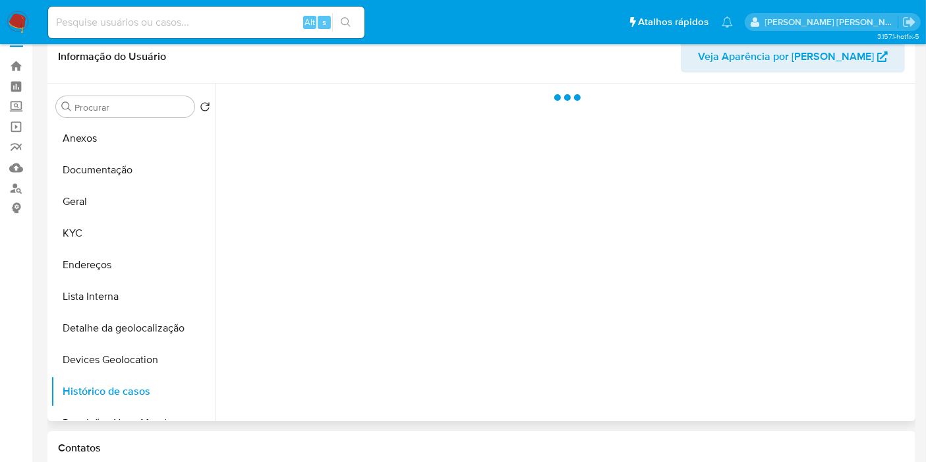
scroll to position [0, 0]
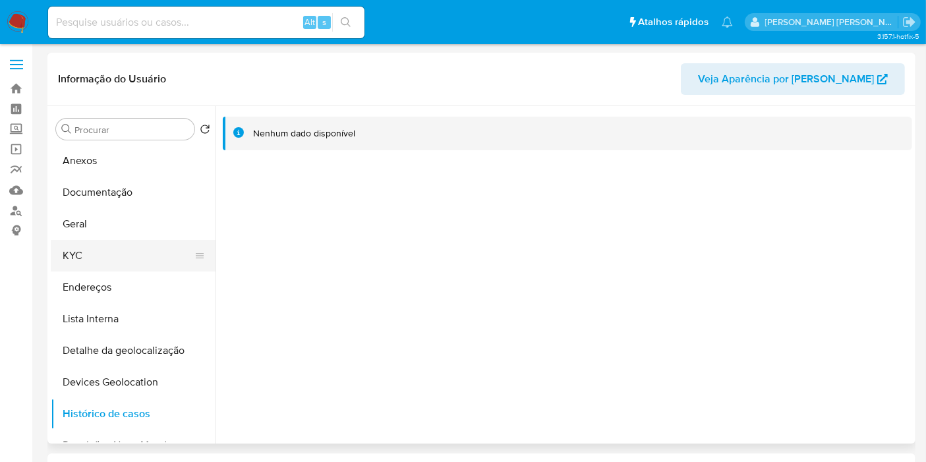
click at [103, 258] on button "KYC" at bounding box center [128, 256] width 154 height 32
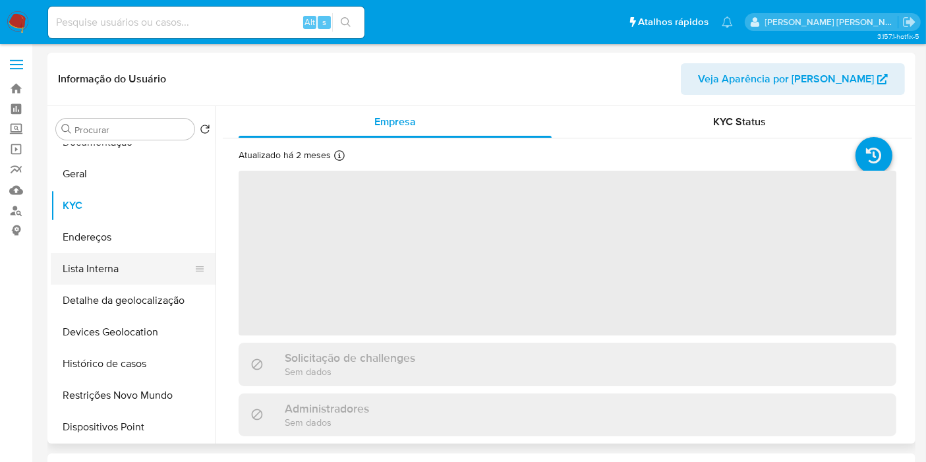
scroll to position [73, 0]
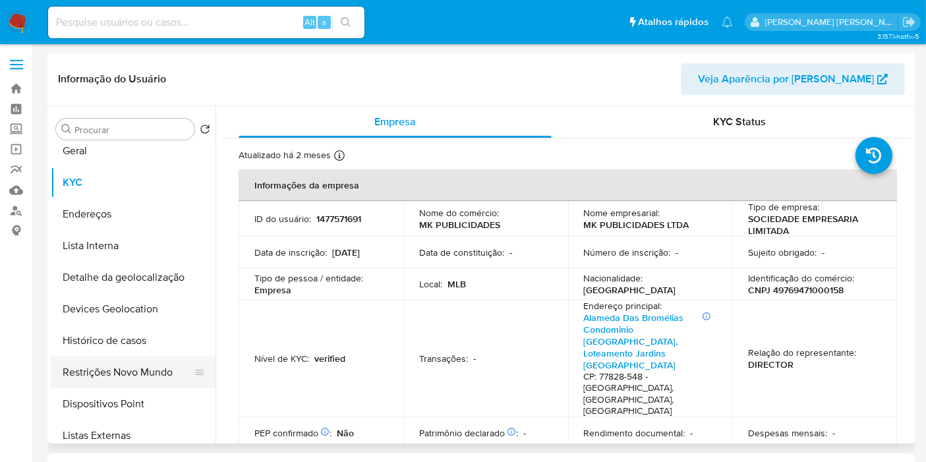
click at [145, 366] on button "Restrições Novo Mundo" at bounding box center [128, 372] width 154 height 32
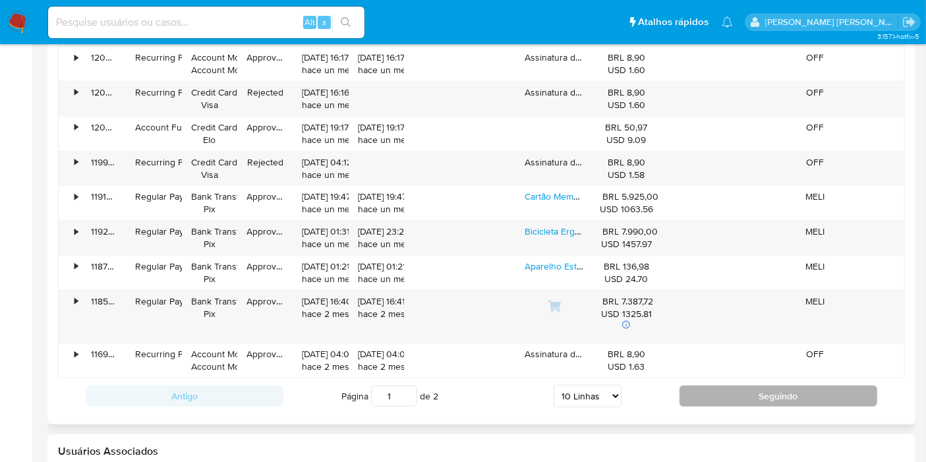
click at [695, 393] on button "Seguindo" at bounding box center [778, 395] width 198 height 21
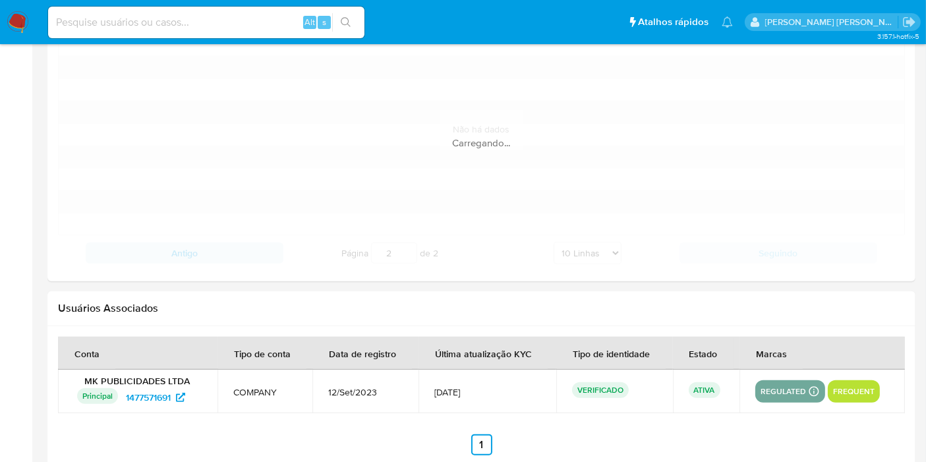
scroll to position [1195, 0]
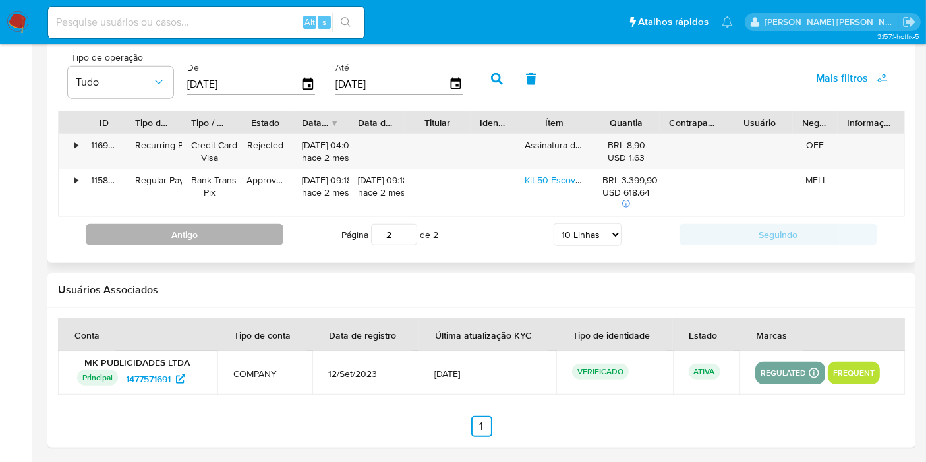
click at [163, 235] on button "Antigo" at bounding box center [185, 234] width 198 height 21
type input "1"
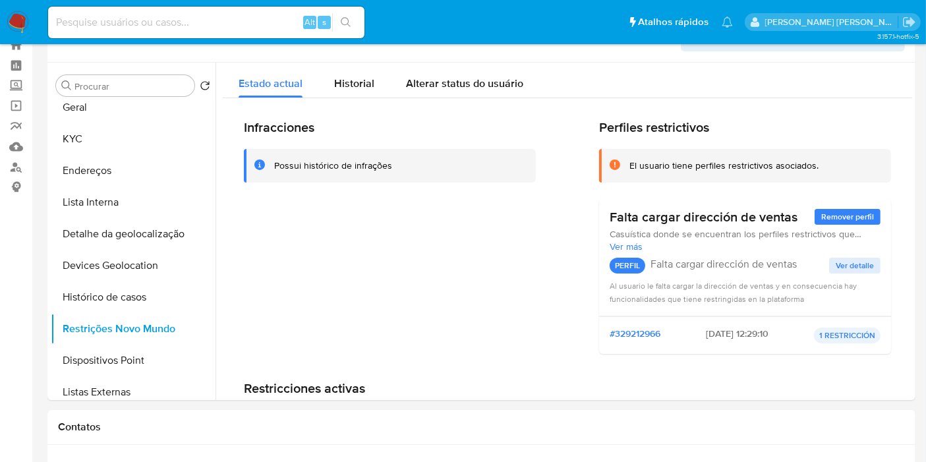
scroll to position [24, 0]
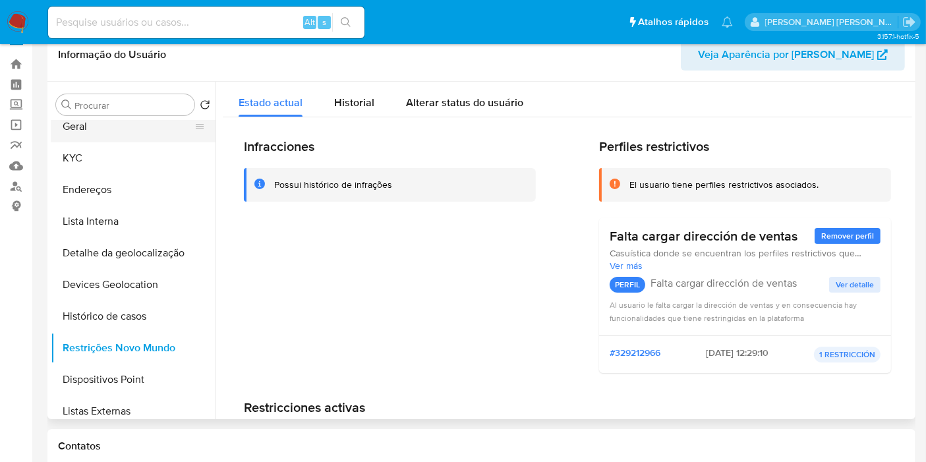
click at [119, 130] on button "Geral" at bounding box center [128, 127] width 154 height 32
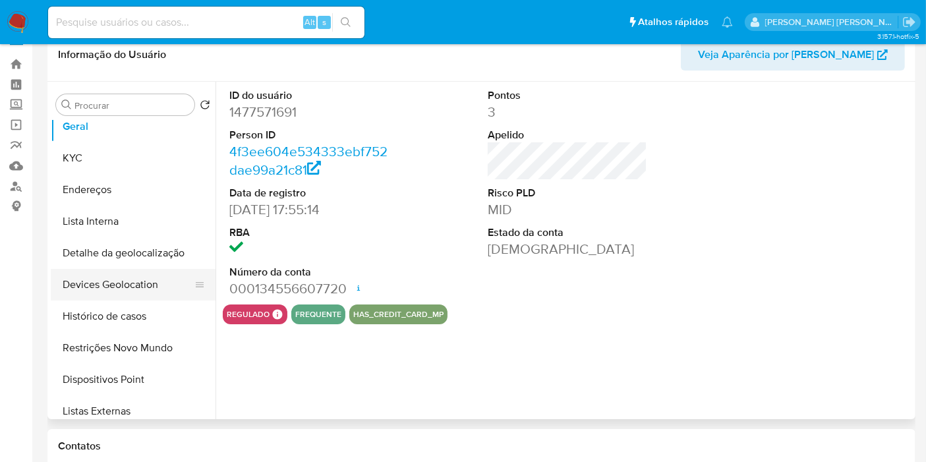
scroll to position [0, 0]
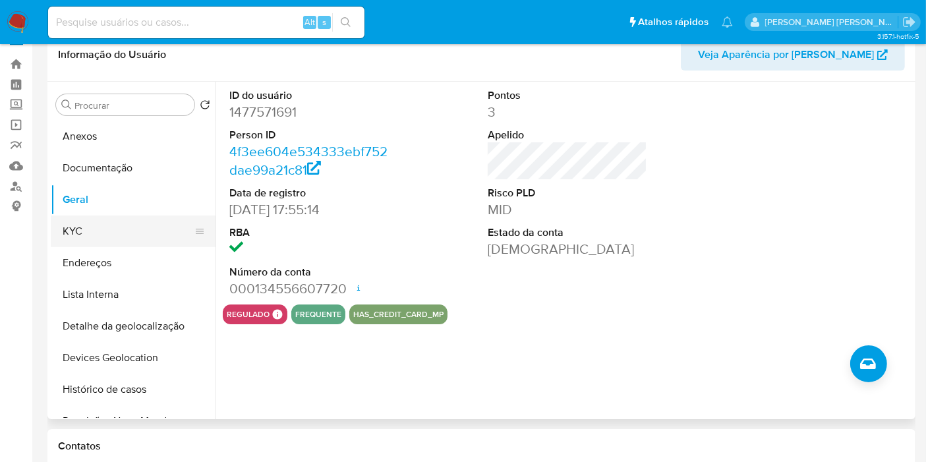
click at [69, 240] on button "KYC" at bounding box center [128, 231] width 154 height 32
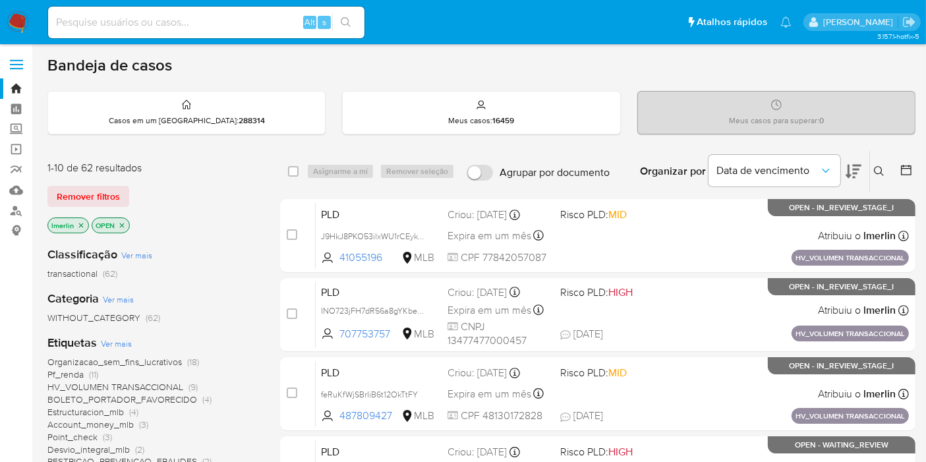
click at [79, 225] on icon "close-filter" at bounding box center [81, 225] width 5 height 5
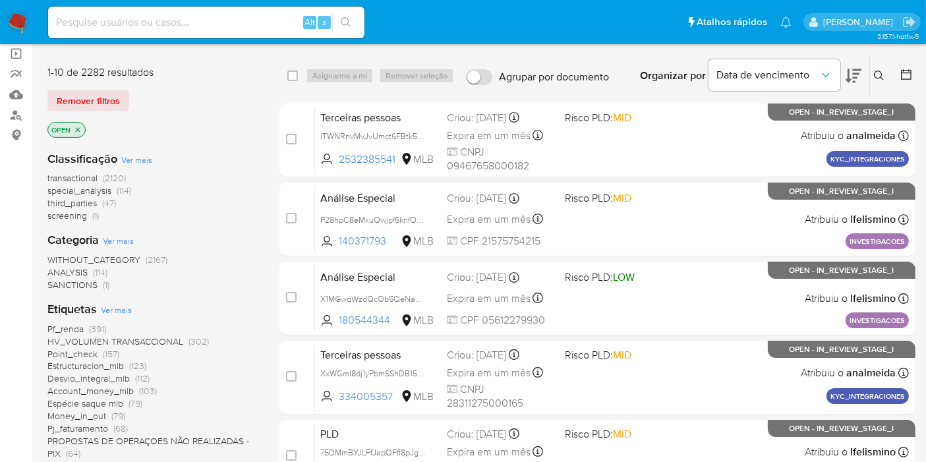
scroll to position [146, 0]
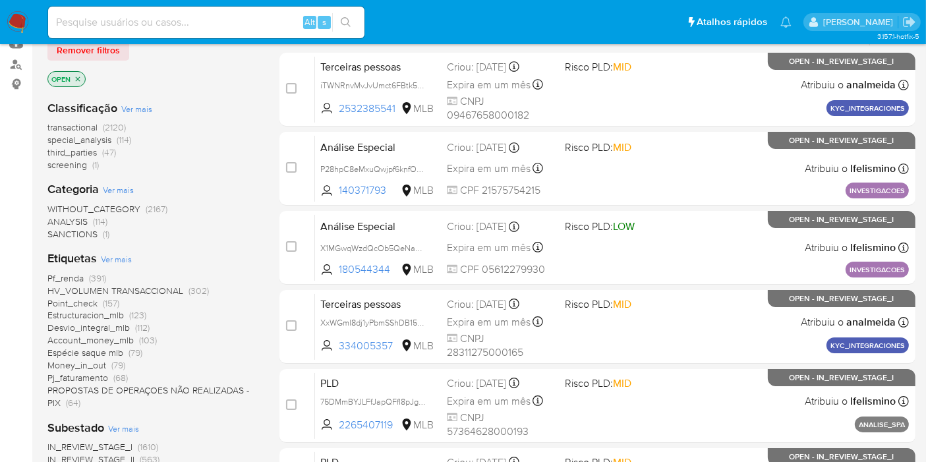
click at [70, 167] on span "screening" at bounding box center [67, 164] width 40 height 13
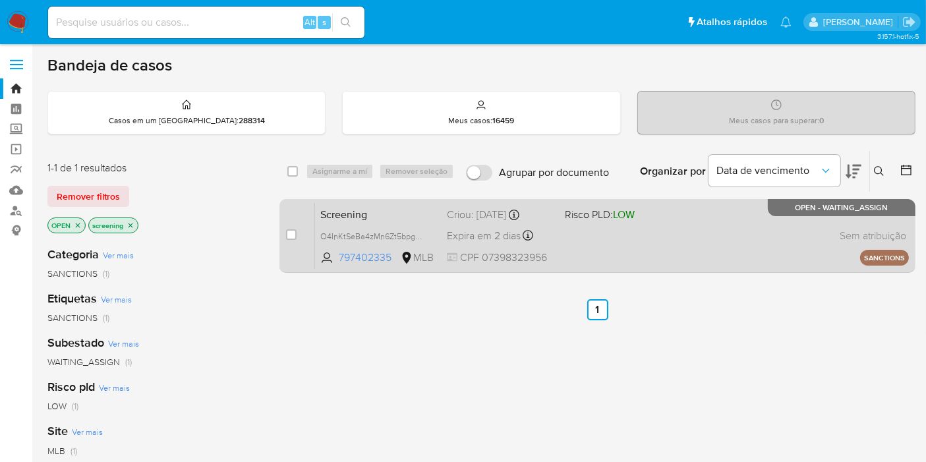
click at [352, 208] on span "Screening" at bounding box center [378, 213] width 116 height 17
click at [292, 167] on input "checkbox" at bounding box center [292, 171] width 11 height 11
checkbox input "true"
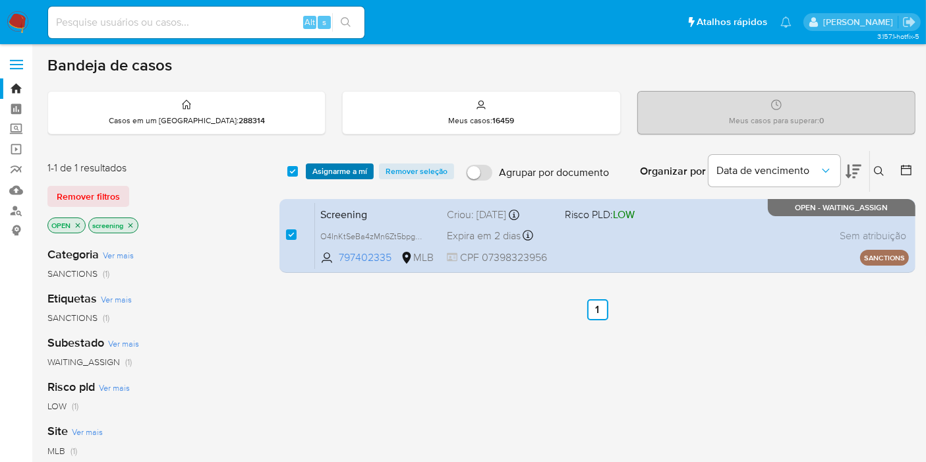
click at [347, 169] on span "Asignarme a mí" at bounding box center [339, 171] width 55 height 13
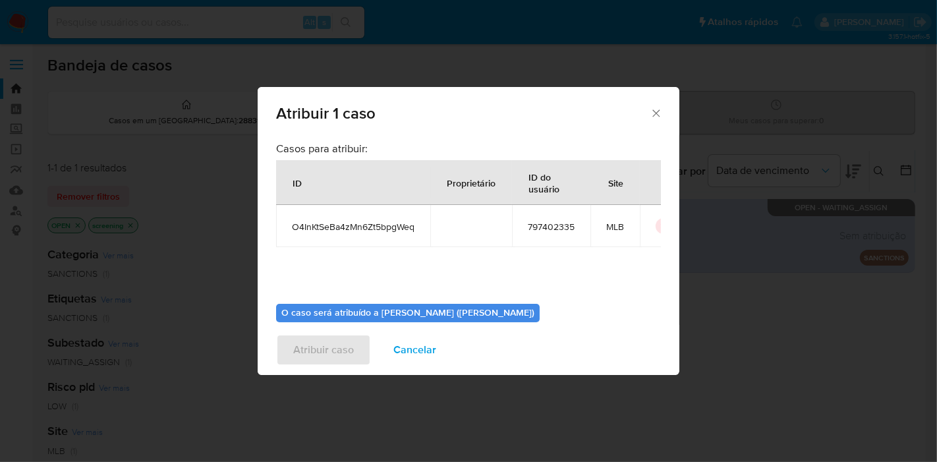
click at [331, 232] on span "O4InKtSeBa4zMn6Zt5bpgWeq" at bounding box center [353, 227] width 123 height 12
copy span "O4InKtSeBa4zMn6Zt5bpgWeq"
click at [561, 225] on span "797402335" at bounding box center [551, 227] width 47 height 12
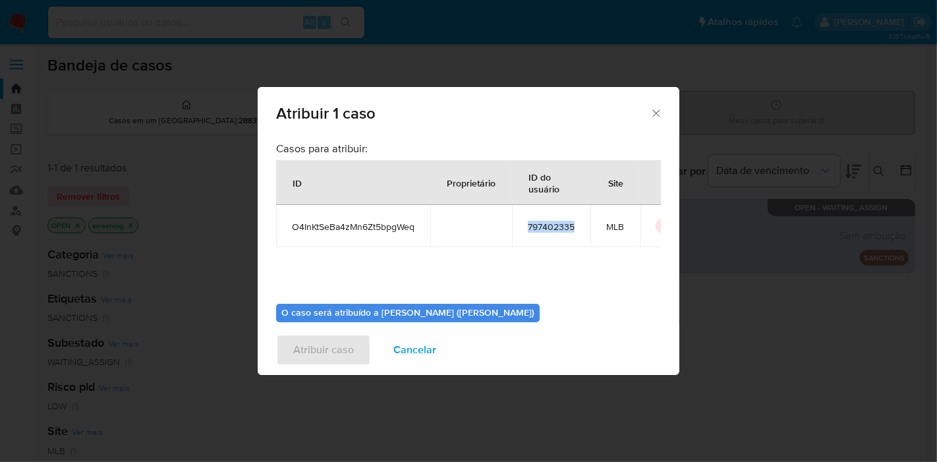
copy span "797402335"
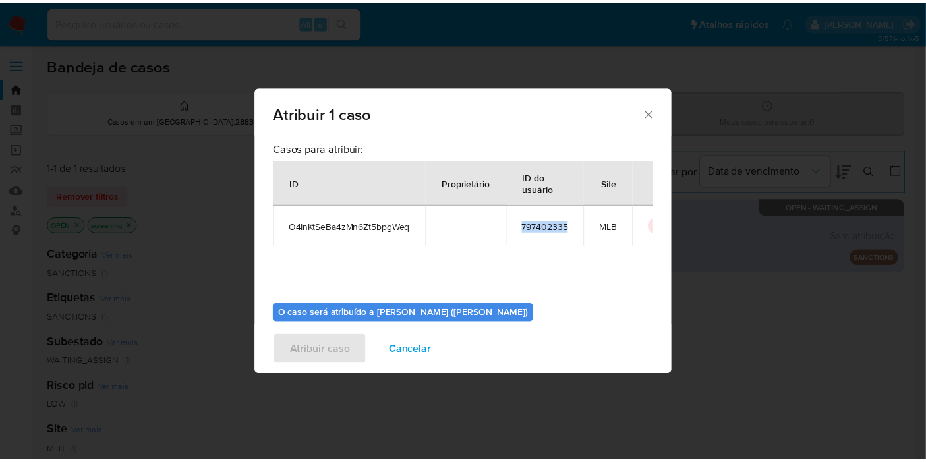
scroll to position [67, 0]
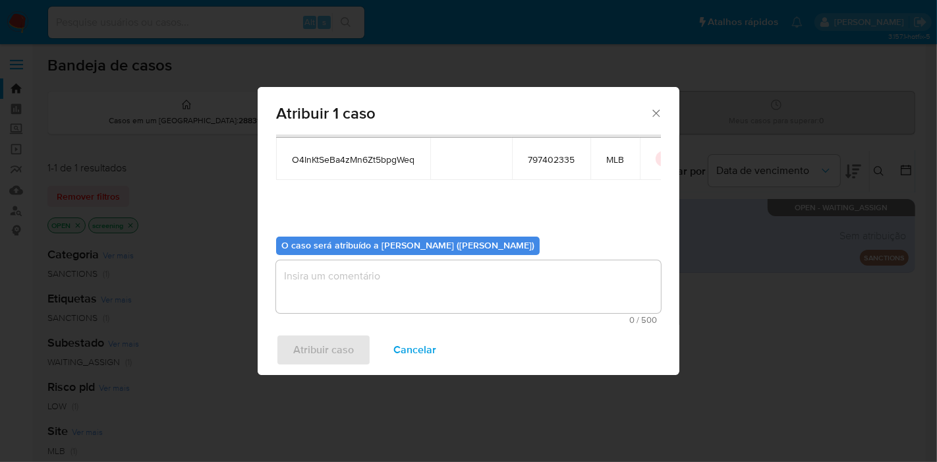
click at [405, 293] on textarea "assign-modal" at bounding box center [468, 286] width 385 height 53
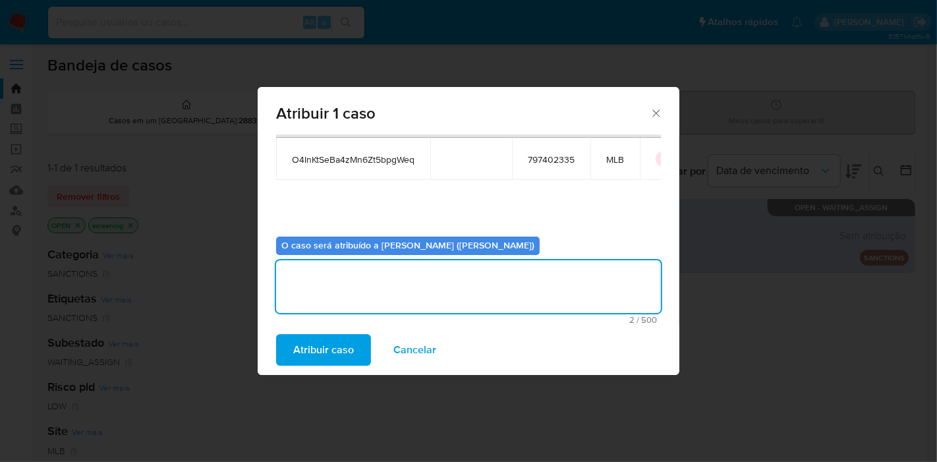
click at [324, 352] on span "Atribuir caso" at bounding box center [323, 349] width 61 height 29
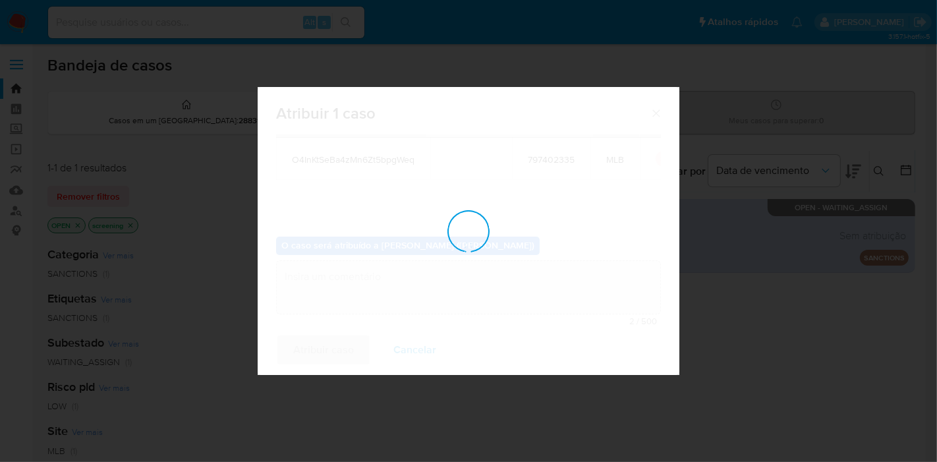
checkbox input "false"
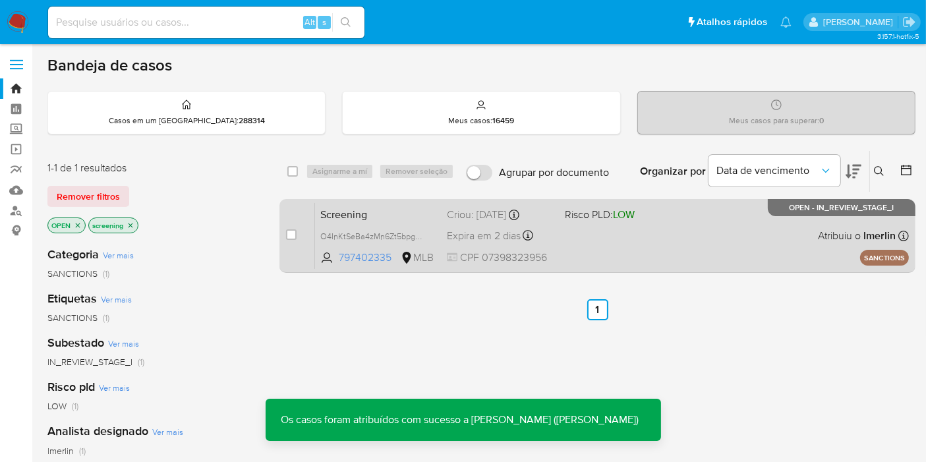
click at [352, 214] on span "Screening" at bounding box center [378, 213] width 116 height 17
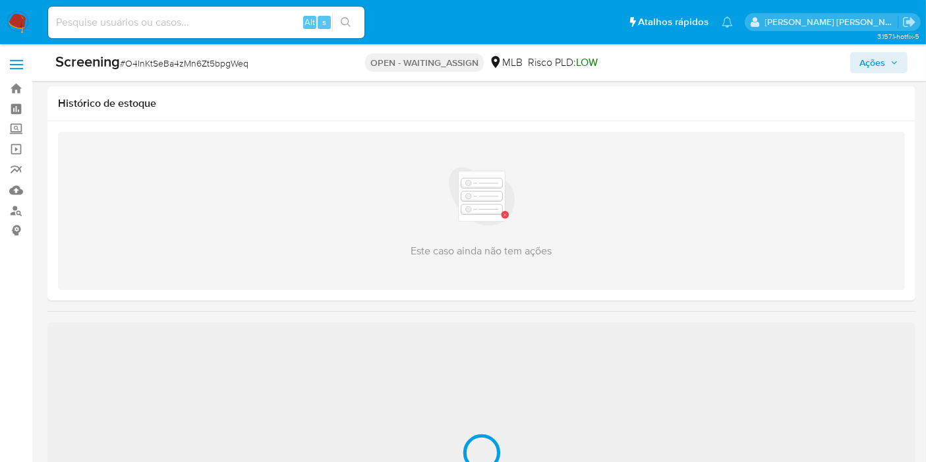
scroll to position [146, 0]
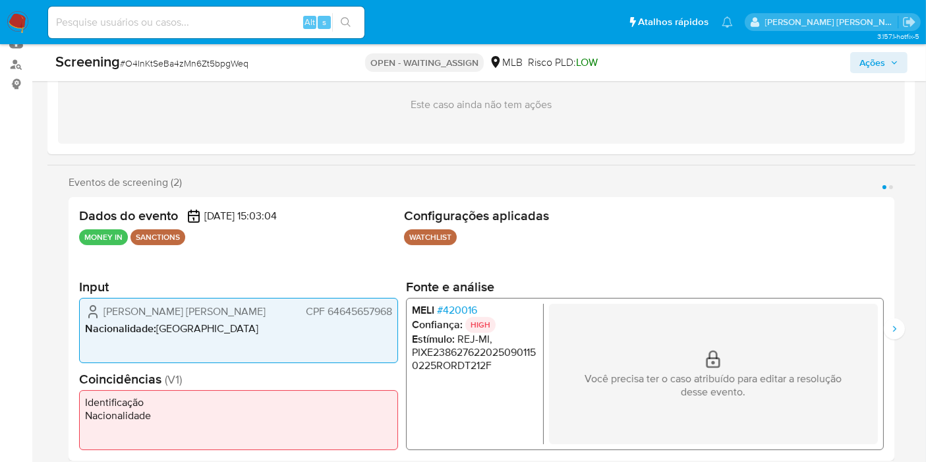
select select "10"
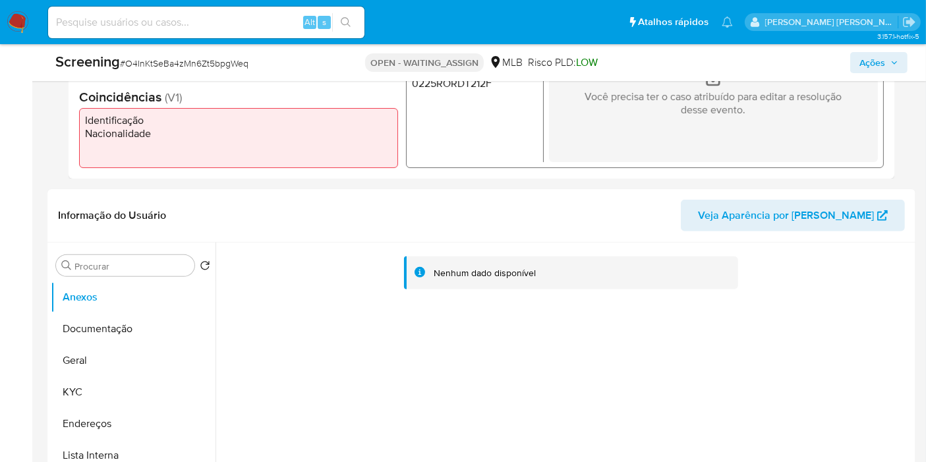
scroll to position [439, 0]
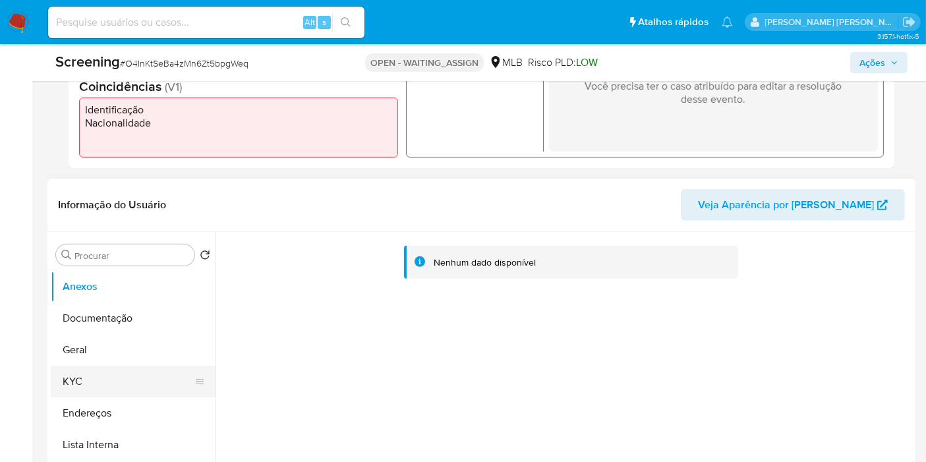
click at [80, 374] on button "KYC" at bounding box center [128, 382] width 154 height 32
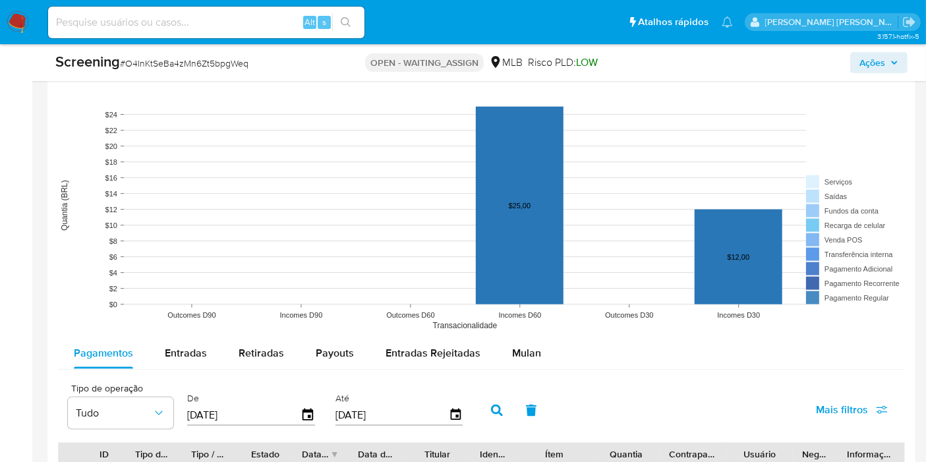
scroll to position [1537, 0]
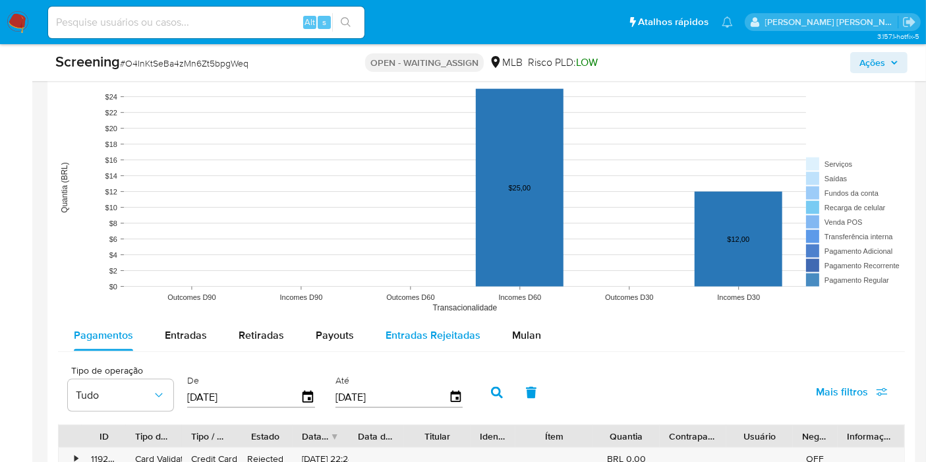
click at [414, 320] on div "Entradas Rejeitadas" at bounding box center [432, 336] width 95 height 32
select select "10"
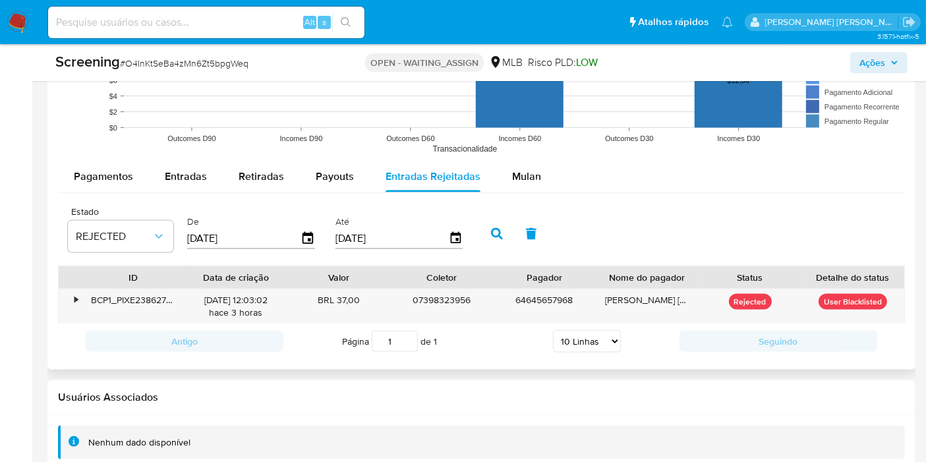
scroll to position [1708, 0]
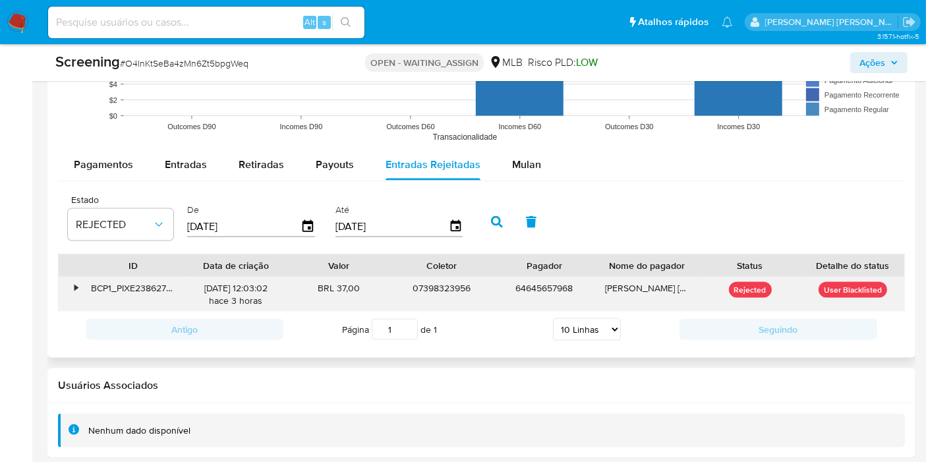
click at [59, 293] on div "•" at bounding box center [70, 294] width 23 height 34
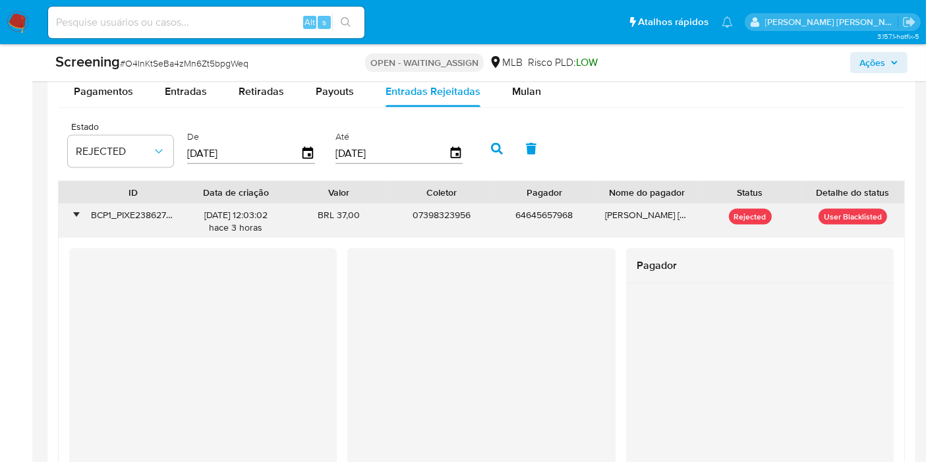
click at [60, 217] on div "•" at bounding box center [70, 221] width 23 height 34
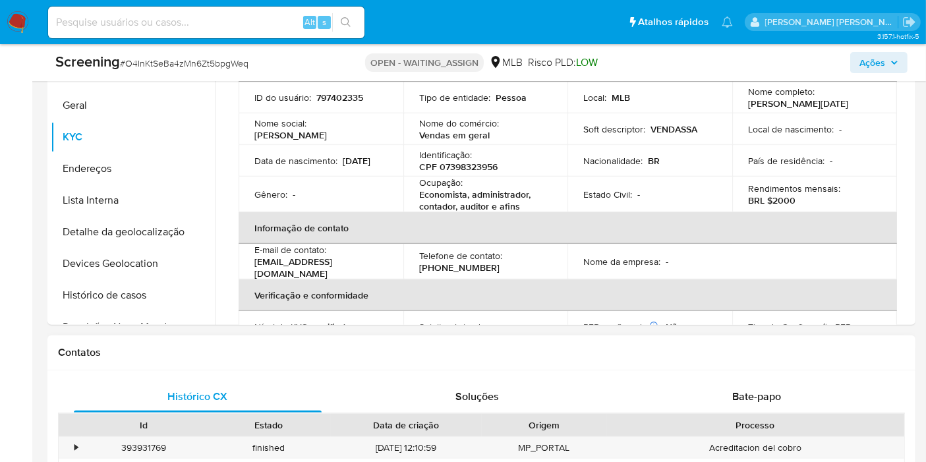
scroll to position [463, 0]
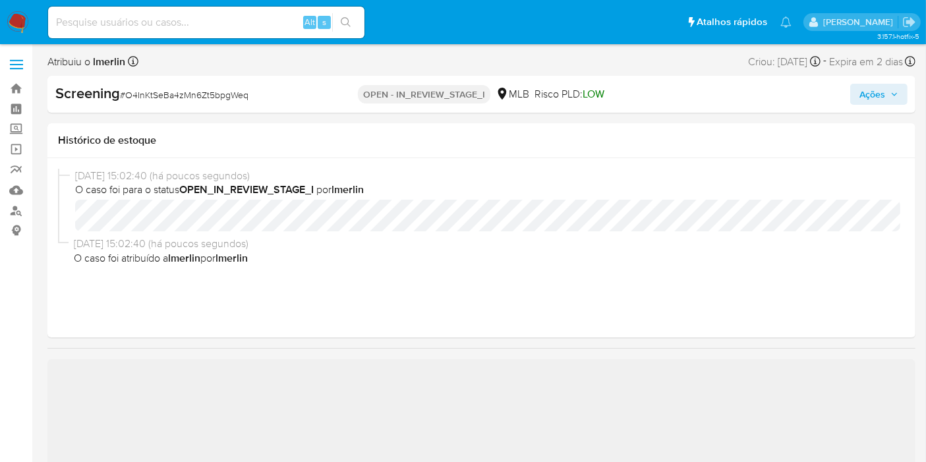
select select "10"
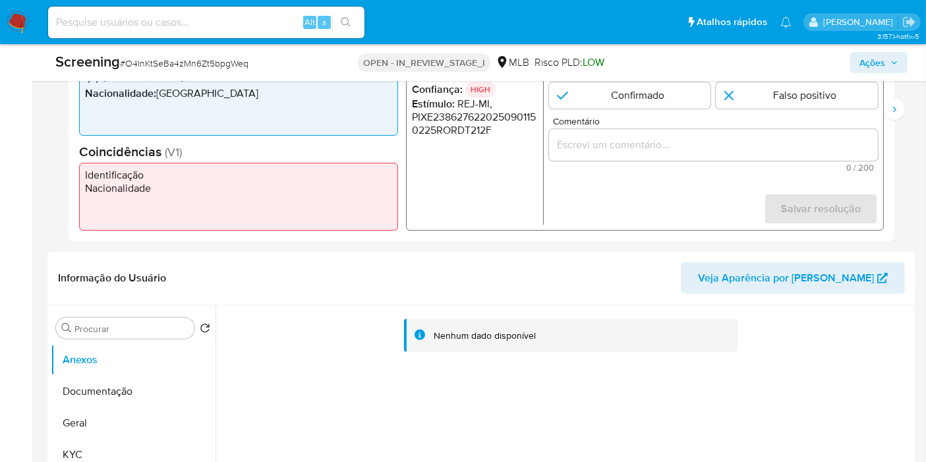
scroll to position [293, 0]
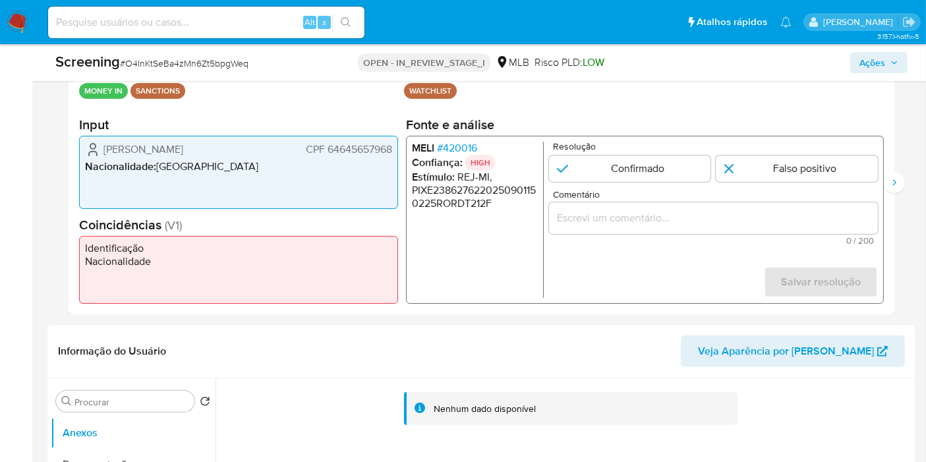
click at [380, 155] on span "CPF 64645657968" at bounding box center [349, 149] width 86 height 13
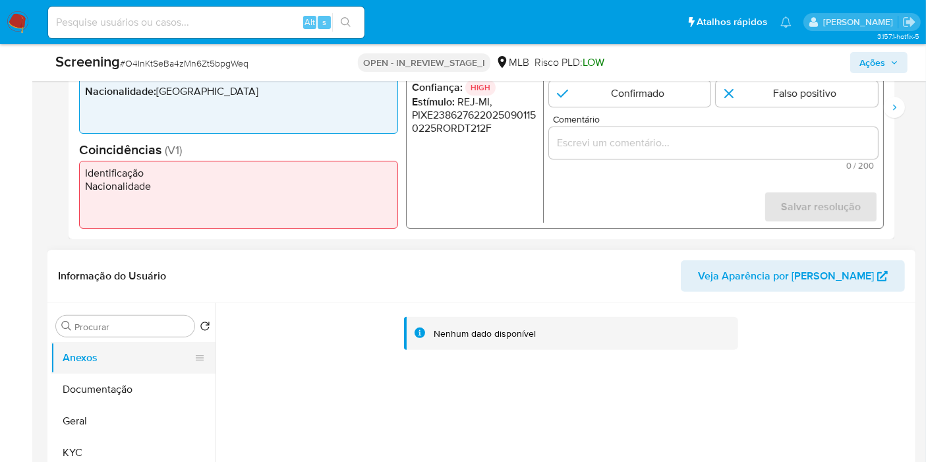
scroll to position [439, 0]
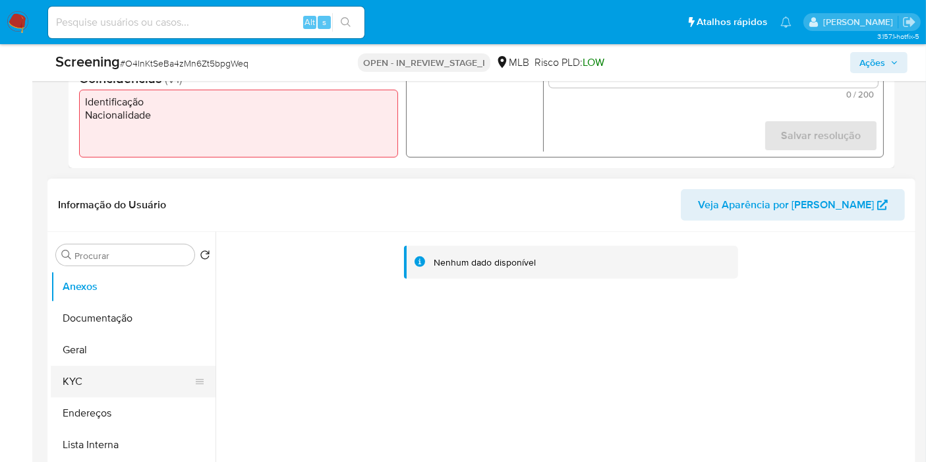
click at [137, 383] on button "KYC" at bounding box center [128, 382] width 154 height 32
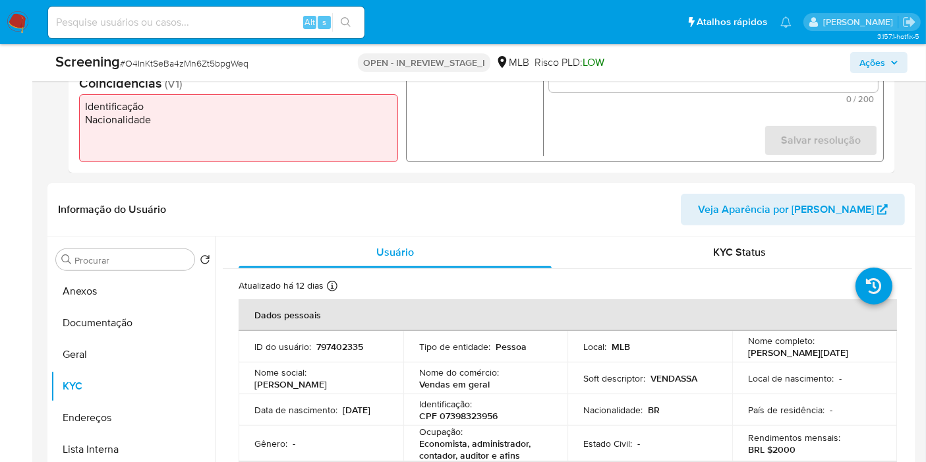
scroll to position [293, 0]
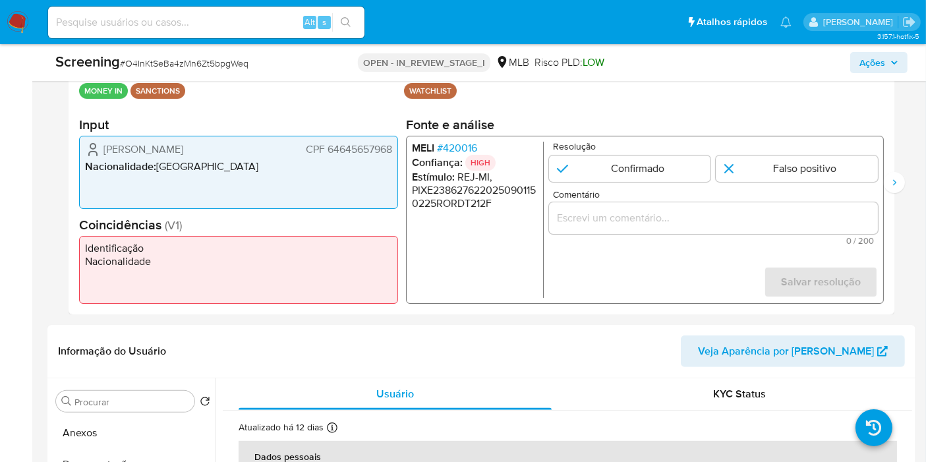
click at [102, 91] on p "MONEY IN" at bounding box center [103, 91] width 49 height 16
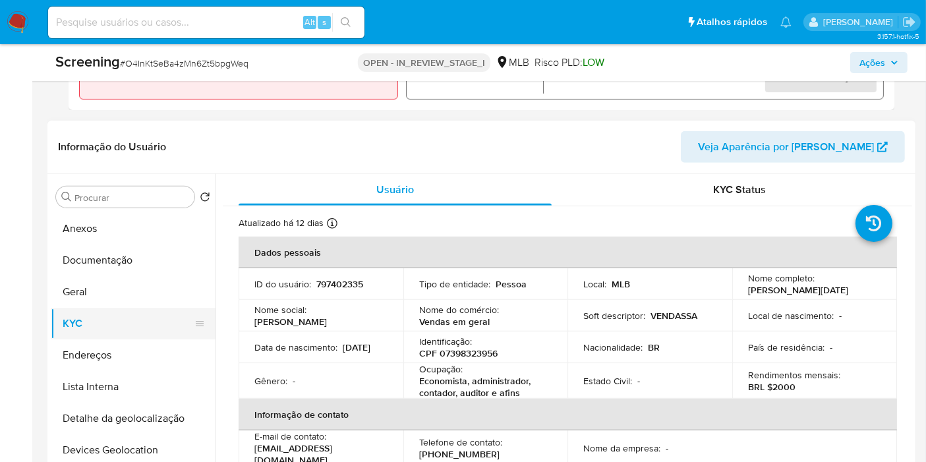
scroll to position [512, 0]
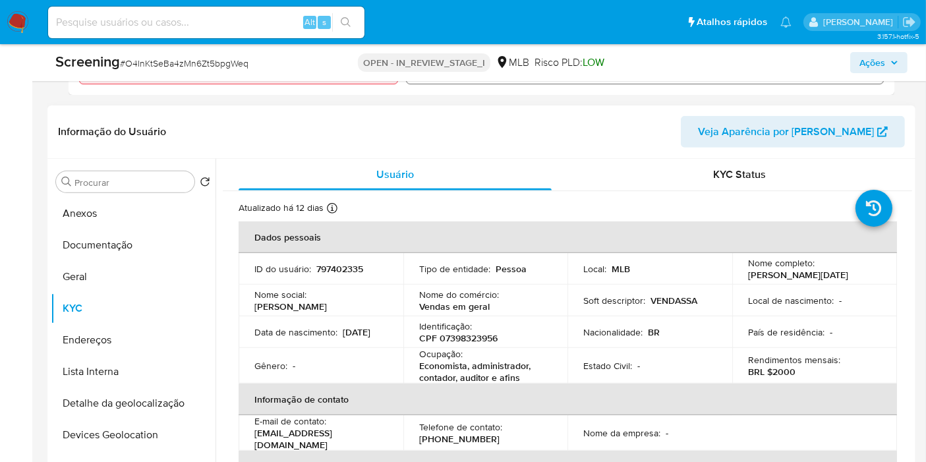
click at [462, 341] on p "CPF 07398323956" at bounding box center [458, 338] width 78 height 12
copy p "07398323956"
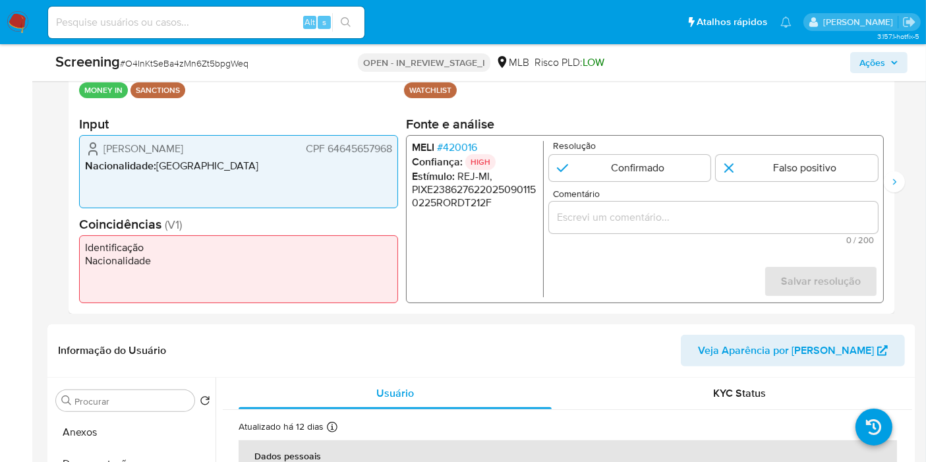
scroll to position [293, 0]
click at [356, 147] on span "CPF 64645657968" at bounding box center [349, 149] width 86 height 13
drag, startPoint x: 491, startPoint y: 148, endPoint x: 476, endPoint y: 146, distance: 14.6
click at [476, 146] on li "MELI # 420016" at bounding box center [475, 148] width 126 height 13
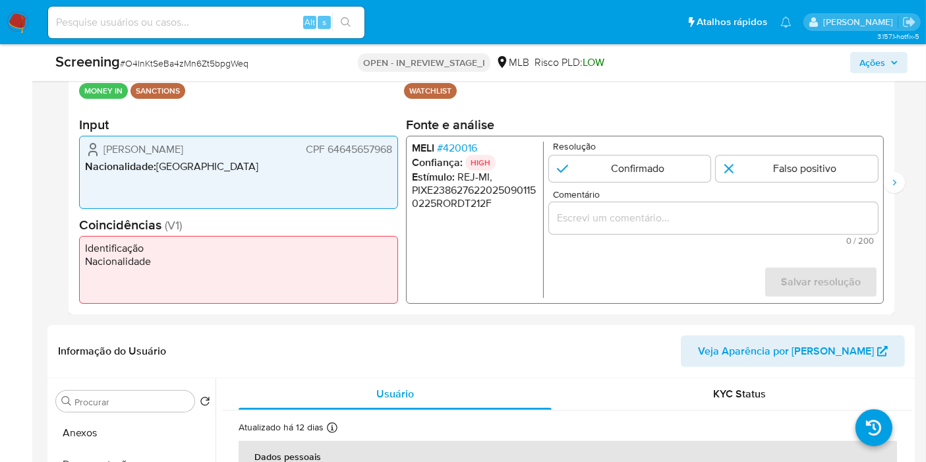
click at [505, 153] on li "MELI # 420016" at bounding box center [475, 148] width 126 height 13
drag, startPoint x: 442, startPoint y: 148, endPoint x: 476, endPoint y: 149, distance: 33.6
click at [476, 149] on span "# 420016" at bounding box center [457, 148] width 40 height 13
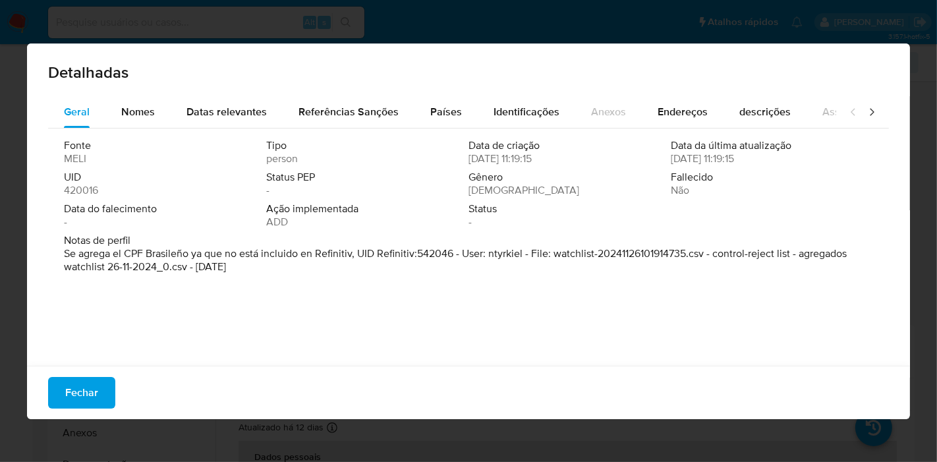
click at [92, 399] on span "Fechar" at bounding box center [81, 392] width 33 height 29
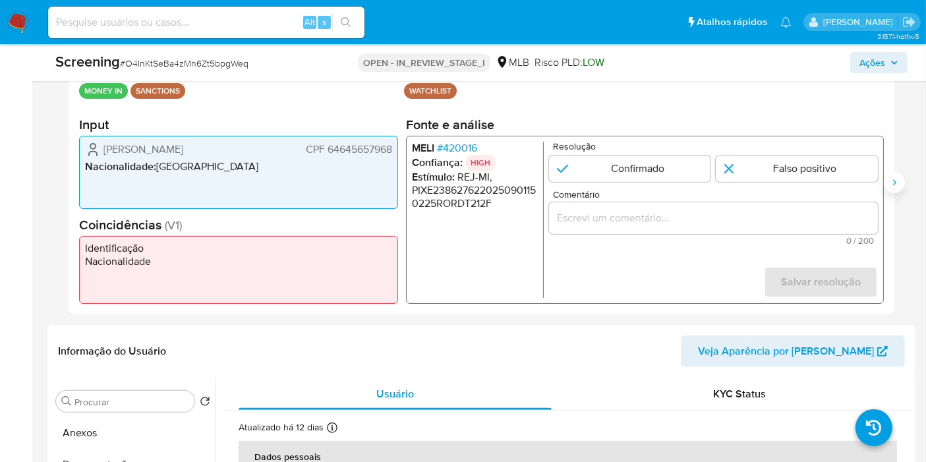
click at [887, 180] on button "Siguiente" at bounding box center [893, 182] width 21 height 21
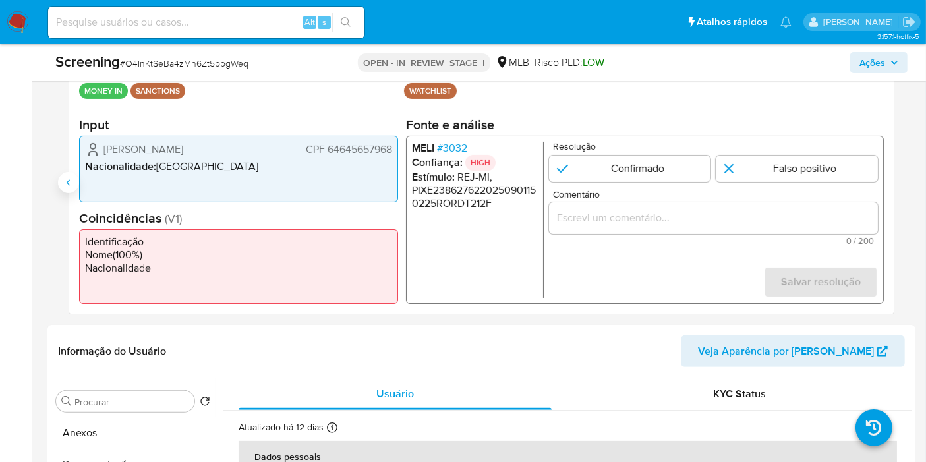
click at [67, 177] on icon "Anterior" at bounding box center [68, 182] width 11 height 11
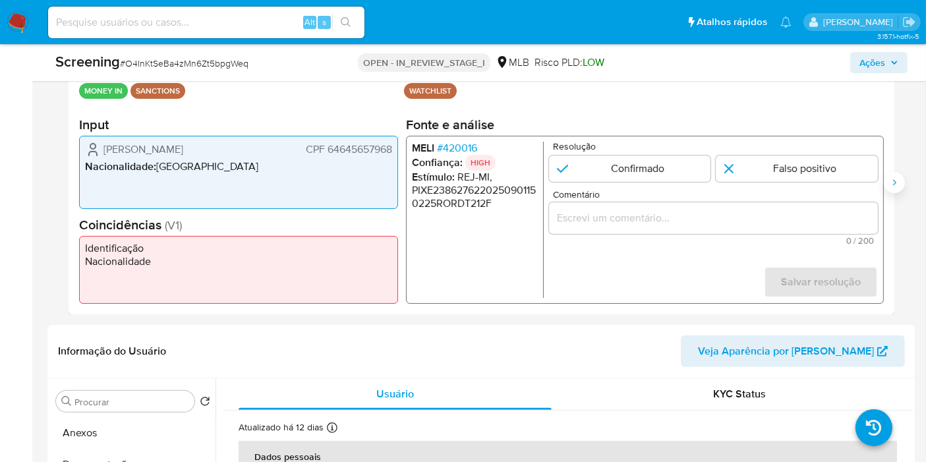
click at [886, 181] on button "Siguiente" at bounding box center [893, 182] width 21 height 21
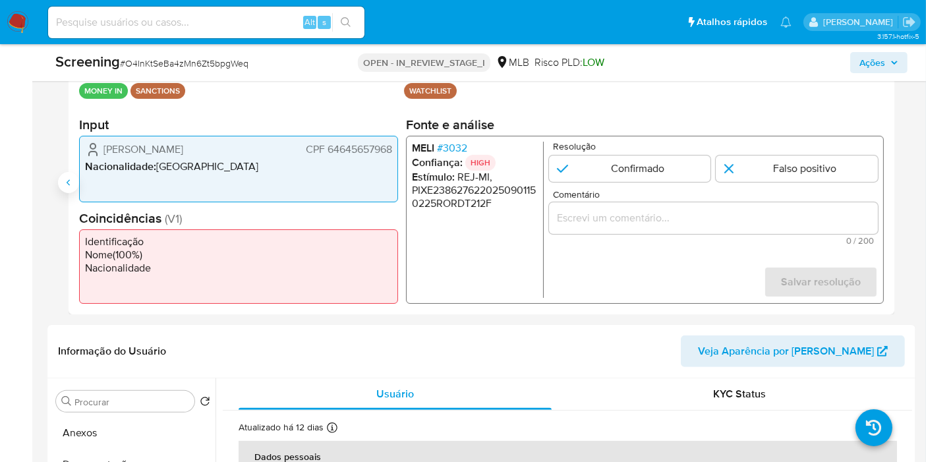
click at [64, 188] on button "Anterior" at bounding box center [68, 182] width 21 height 21
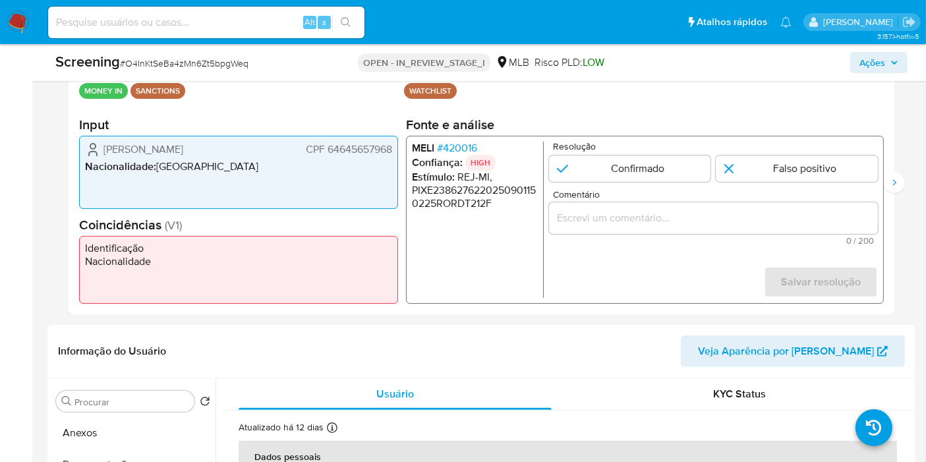
click at [466, 148] on span "# 420016" at bounding box center [457, 148] width 40 height 13
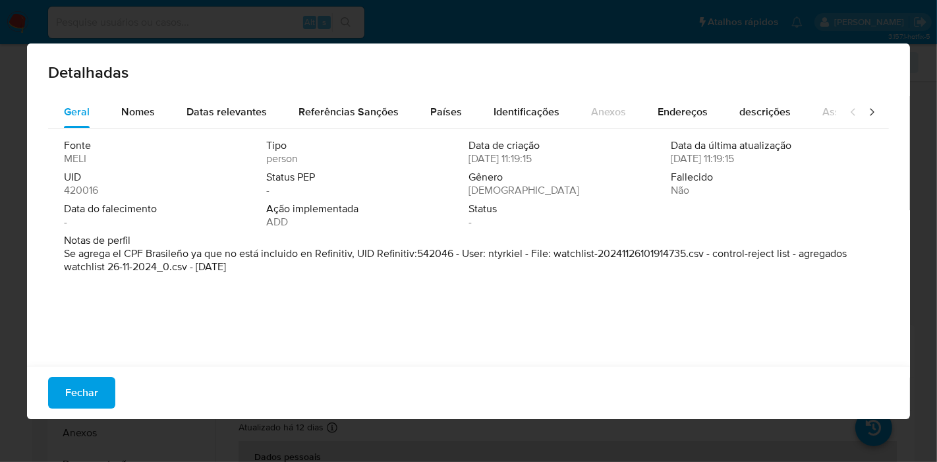
click at [427, 255] on p "Se agrega el CPF Brasileño ya que no está incluido en Refinitiv, UID Refinitiv:…" at bounding box center [467, 260] width 806 height 26
click at [90, 394] on span "Fechar" at bounding box center [81, 392] width 33 height 29
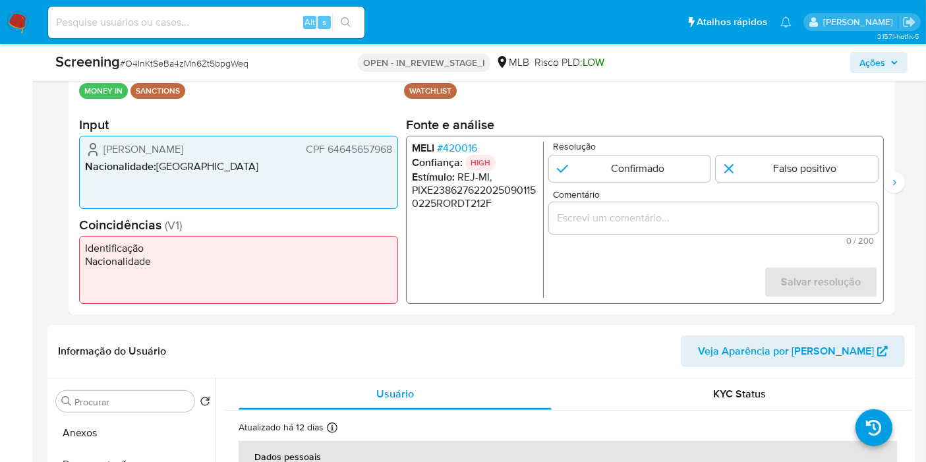
click at [358, 148] on span "CPF 64645657968" at bounding box center [349, 149] width 86 height 13
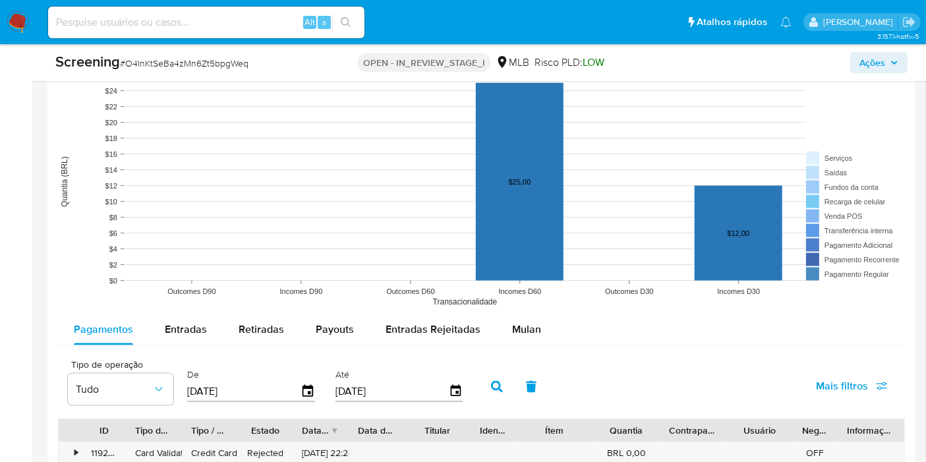
scroll to position [1756, 0]
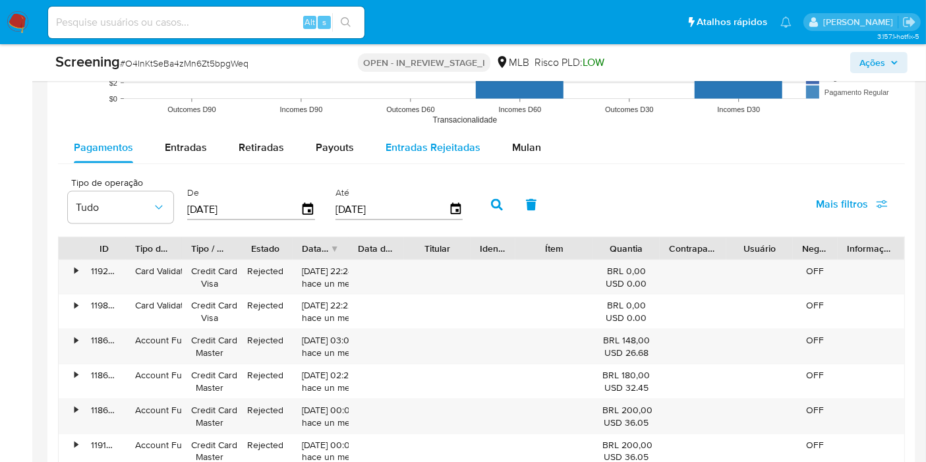
click at [414, 148] on span "Entradas Rejeitadas" at bounding box center [432, 147] width 95 height 15
select select "10"
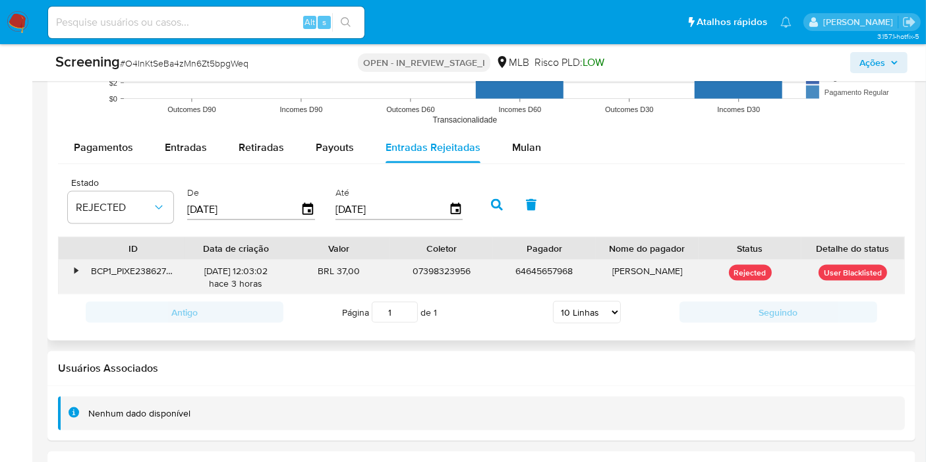
drag, startPoint x: 337, startPoint y: 268, endPoint x: 368, endPoint y: 268, distance: 30.3
click at [368, 268] on div "BRL 37,00" at bounding box center [338, 277] width 103 height 34
click at [63, 271] on div "•" at bounding box center [70, 277] width 23 height 34
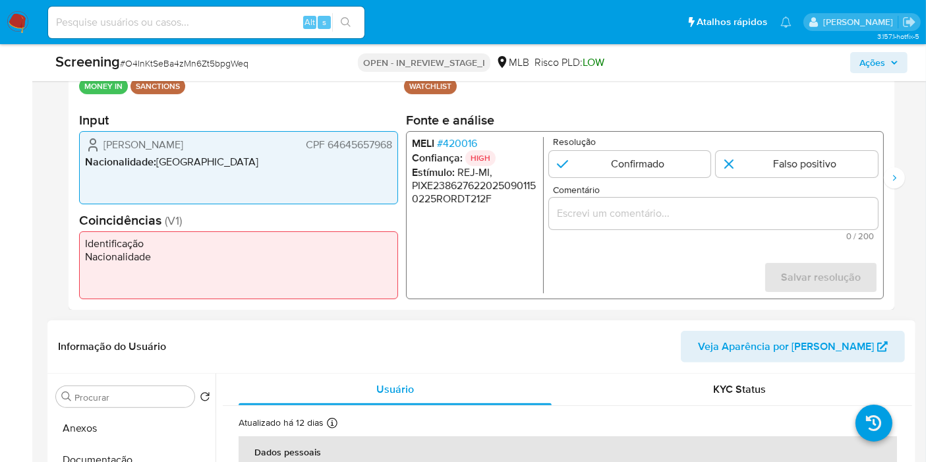
scroll to position [219, 0]
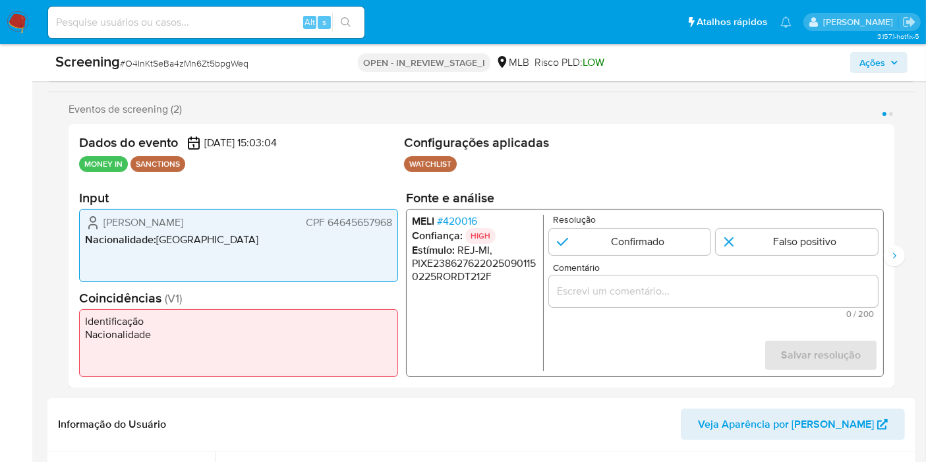
click at [616, 293] on input "Comentário" at bounding box center [713, 291] width 329 height 17
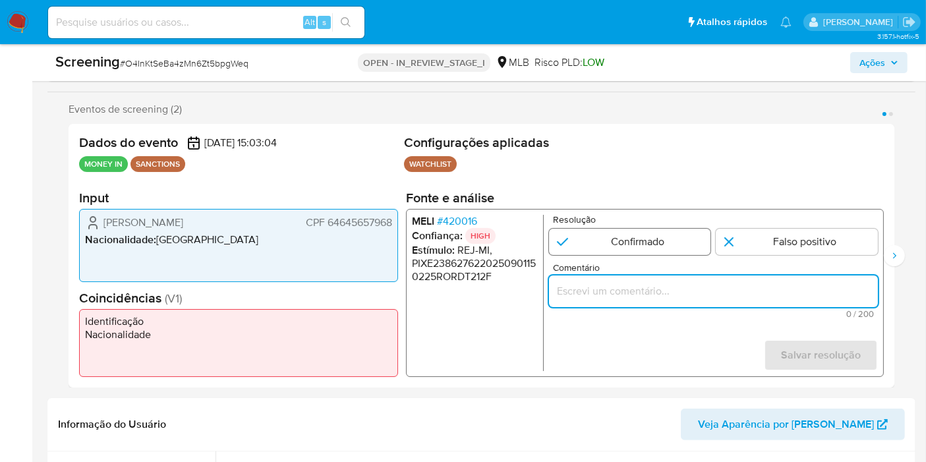
paste input "O alerta foi gerado por conta da Contraparte nome [PERSON_NAME], CPF 6464565796…"
type input "O alerta foi gerado por conta da Contraparte nome [PERSON_NAME], CPF 6464565796…"
click at [611, 244] on input "1 de 2" at bounding box center [630, 242] width 162 height 26
radio input "true"
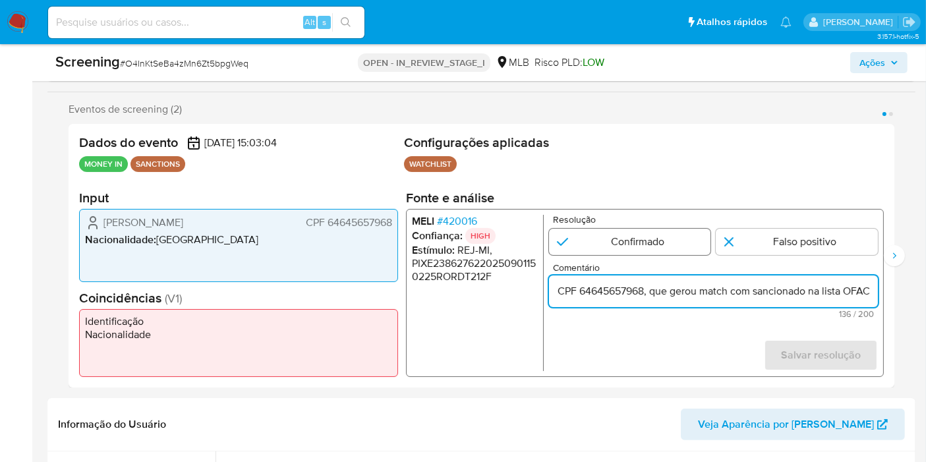
scroll to position [0, 0]
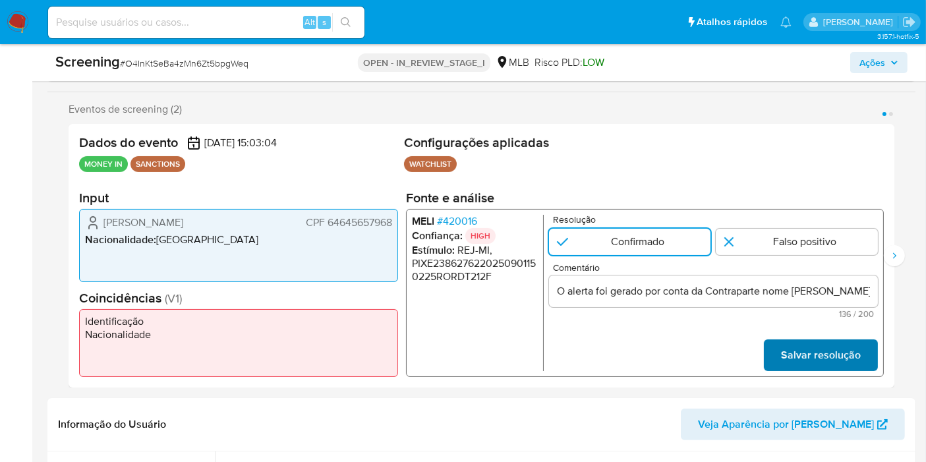
click at [814, 355] on span "Salvar resolução" at bounding box center [821, 355] width 80 height 29
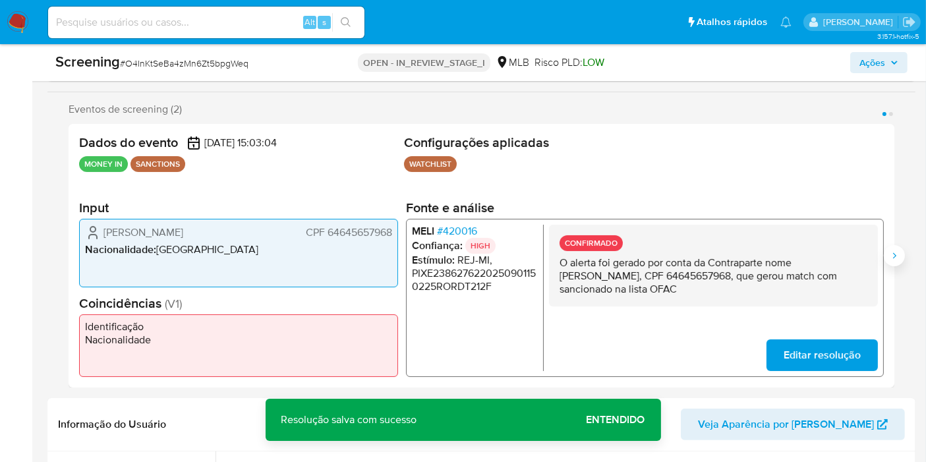
click at [901, 254] on button "Siguiente" at bounding box center [893, 255] width 21 height 21
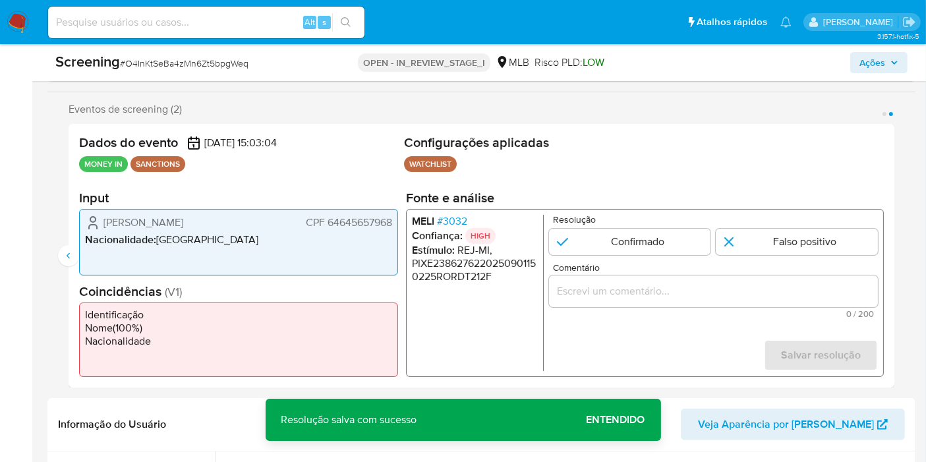
click at [640, 290] on input "Comentário" at bounding box center [713, 291] width 329 height 17
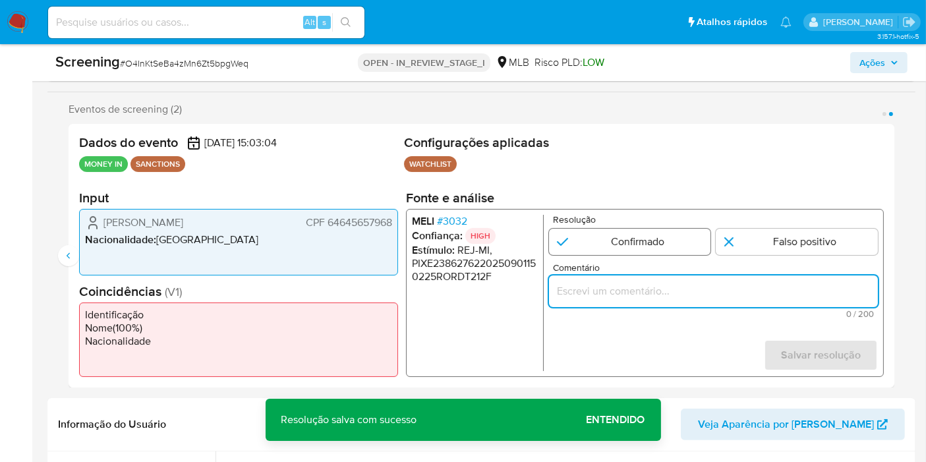
paste input "O alerta foi gerado por conta da Contraparte nome [PERSON_NAME], CPF 6464565796…"
type input "O alerta foi gerado por conta da Contraparte nome [PERSON_NAME], CPF 6464565796…"
click at [627, 246] on input "2 de 2" at bounding box center [630, 242] width 162 height 26
radio input "true"
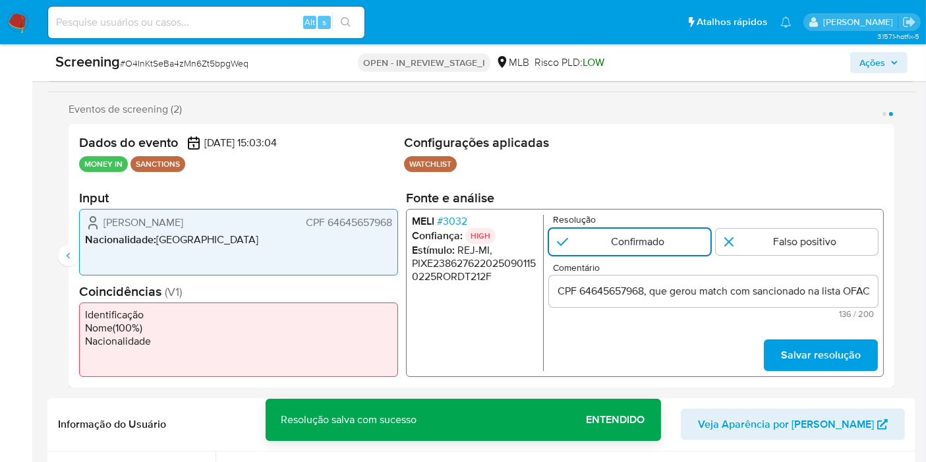
scroll to position [0, 0]
click at [845, 354] on span "Salvar resolução" at bounding box center [821, 355] width 80 height 29
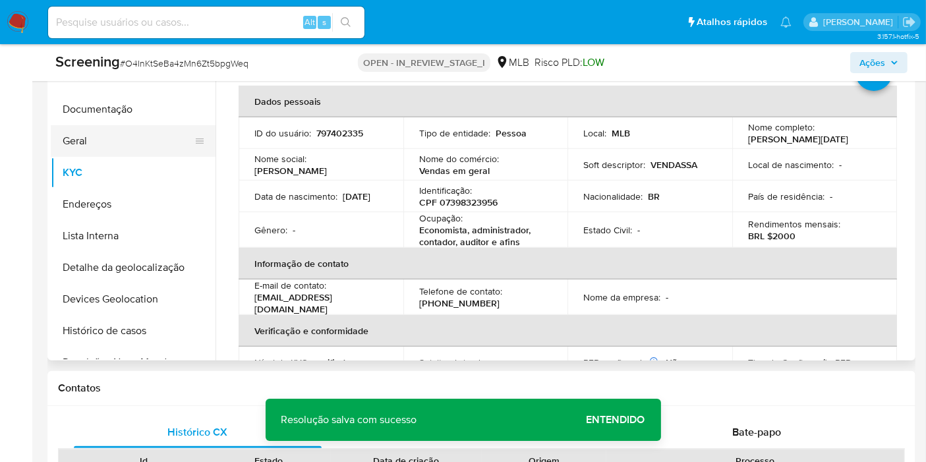
scroll to position [659, 0]
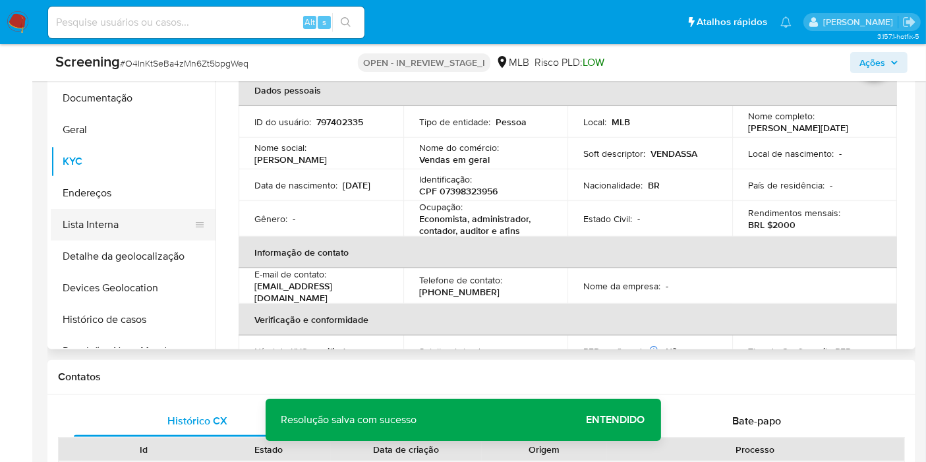
click at [111, 227] on button "Lista Interna" at bounding box center [128, 225] width 154 height 32
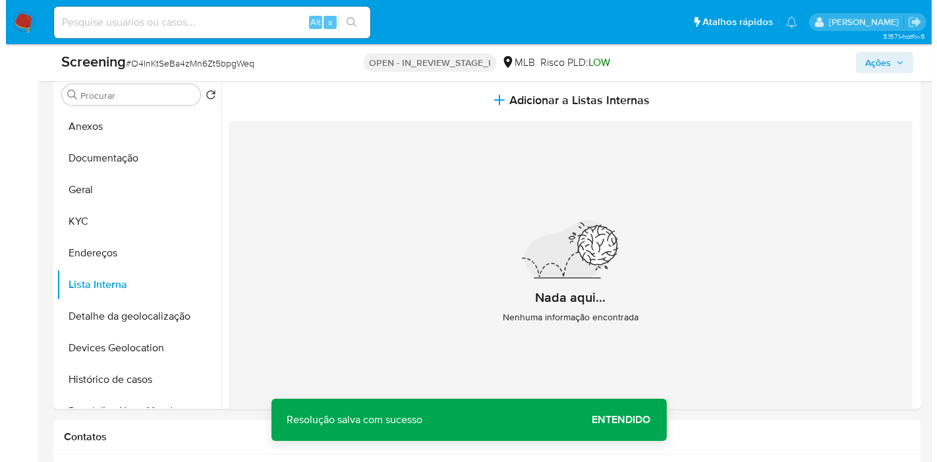
scroll to position [585, 0]
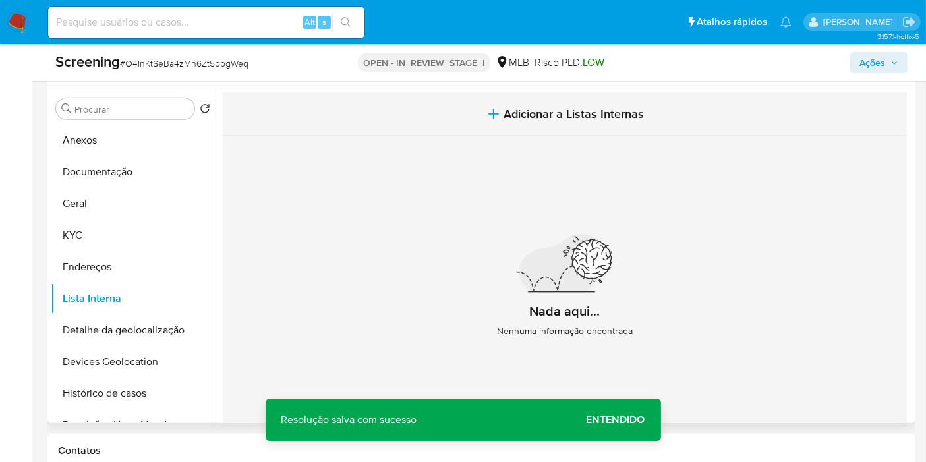
click at [558, 111] on span "Adicionar a Listas Internas" at bounding box center [574, 114] width 140 height 14
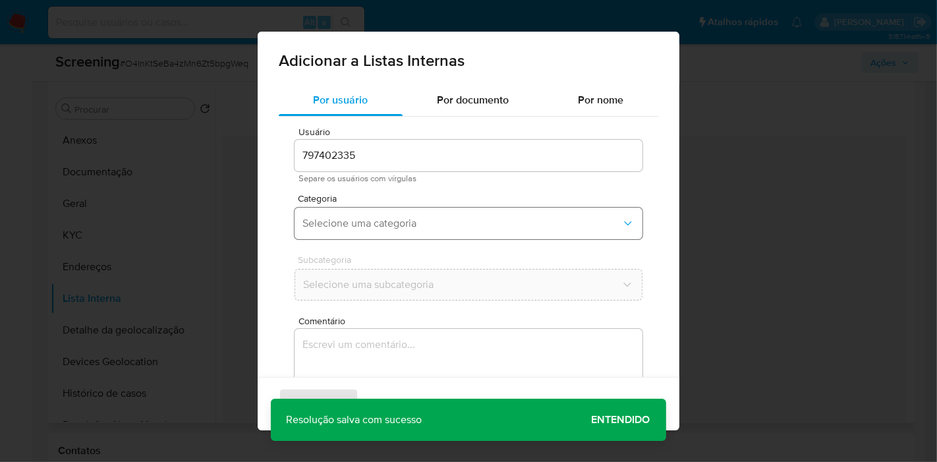
click at [356, 225] on span "Selecione uma categoria" at bounding box center [461, 223] width 319 height 13
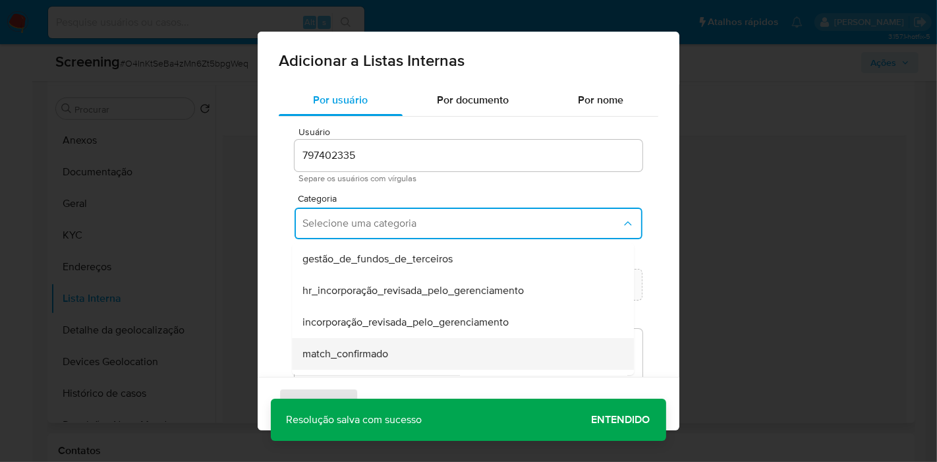
click at [376, 343] on div "match_confirmado" at bounding box center [458, 354] width 313 height 32
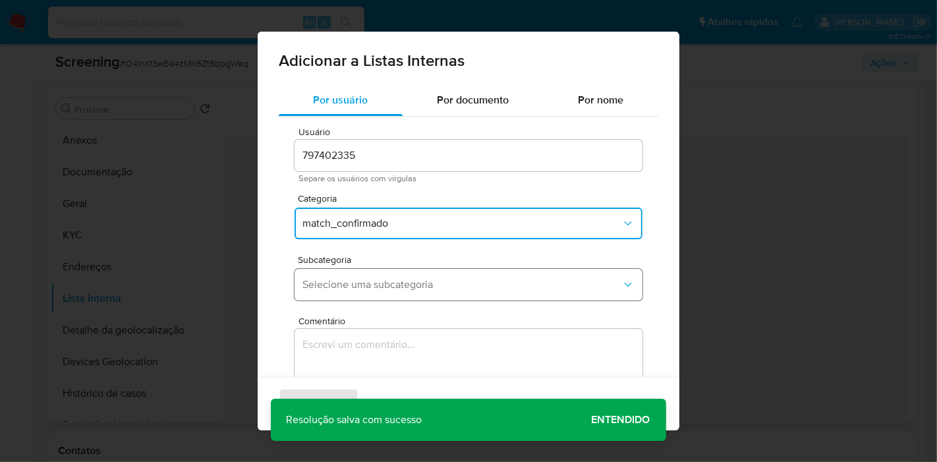
click at [394, 287] on span "Selecione uma subcategoria" at bounding box center [461, 284] width 319 height 13
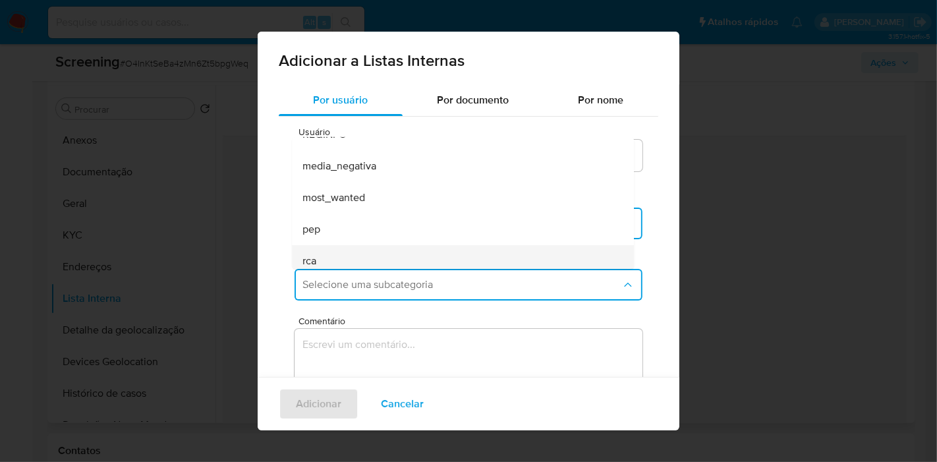
scroll to position [89, 0]
click at [369, 254] on div "sanctions_list" at bounding box center [458, 254] width 313 height 32
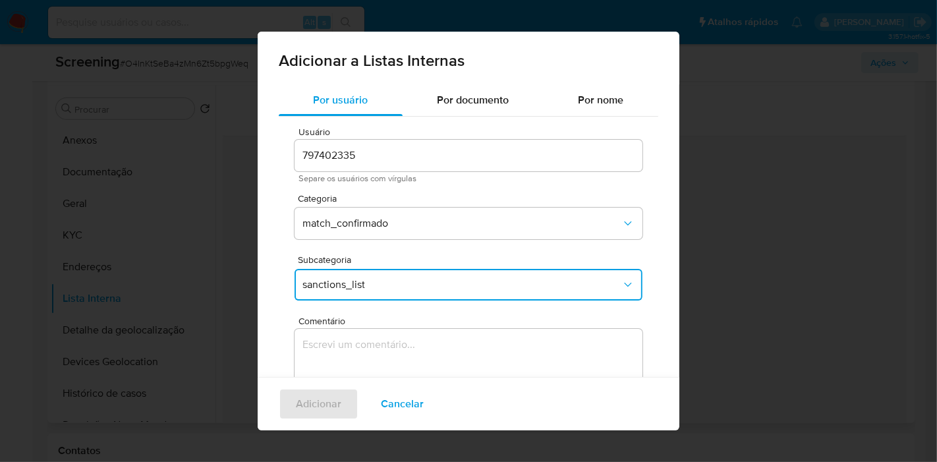
click at [387, 345] on textarea "Comentário" at bounding box center [468, 392] width 348 height 126
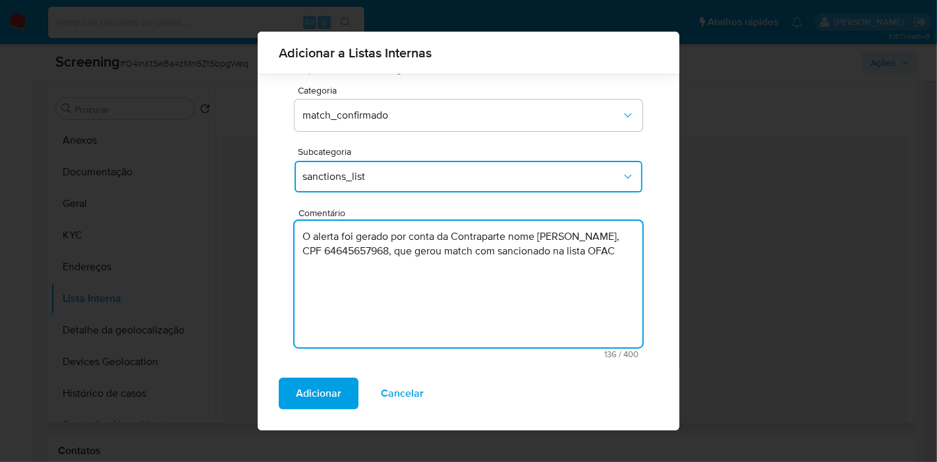
scroll to position [99, 0]
type textarea "O alerta foi gerado por conta da Contraparte nome [PERSON_NAME], CPF 6464565796…"
click at [325, 396] on span "Adicionar" at bounding box center [318, 393] width 45 height 29
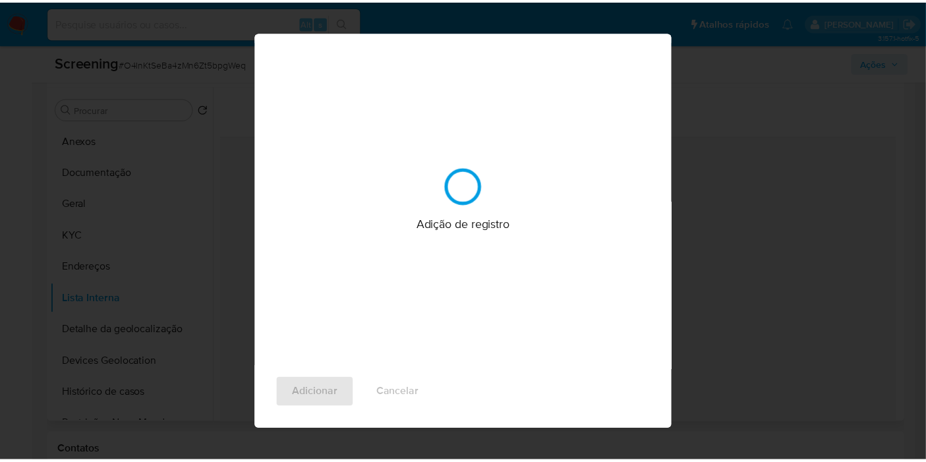
scroll to position [0, 0]
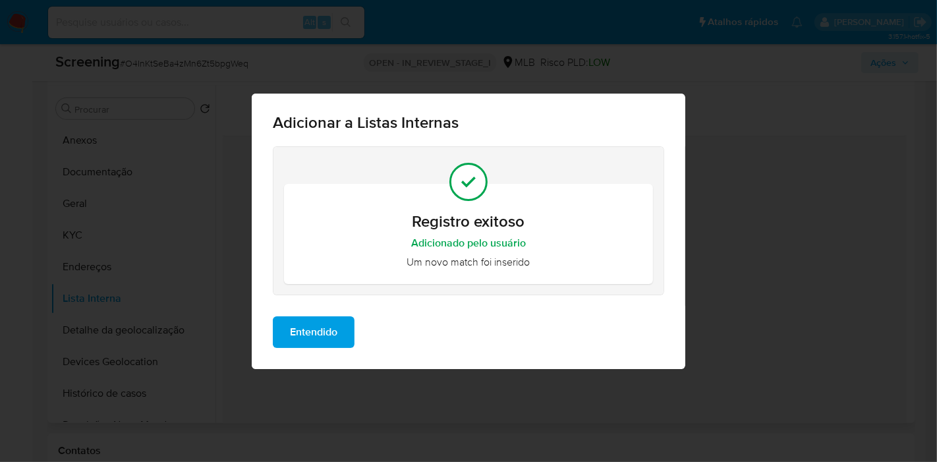
click at [327, 332] on span "Entendido" at bounding box center [313, 332] width 47 height 29
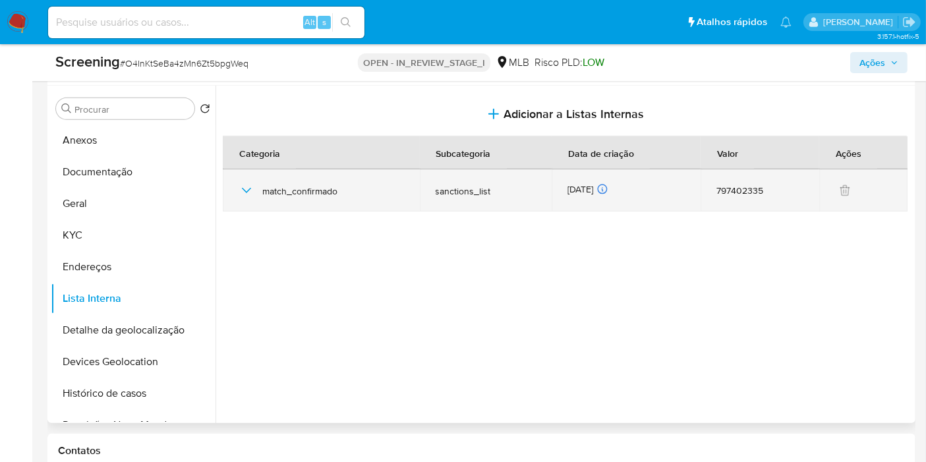
click at [237, 192] on td "match_confirmado" at bounding box center [321, 190] width 197 height 42
click at [246, 191] on icon "button" at bounding box center [246, 190] width 9 height 5
